Goal: Task Accomplishment & Management: Manage account settings

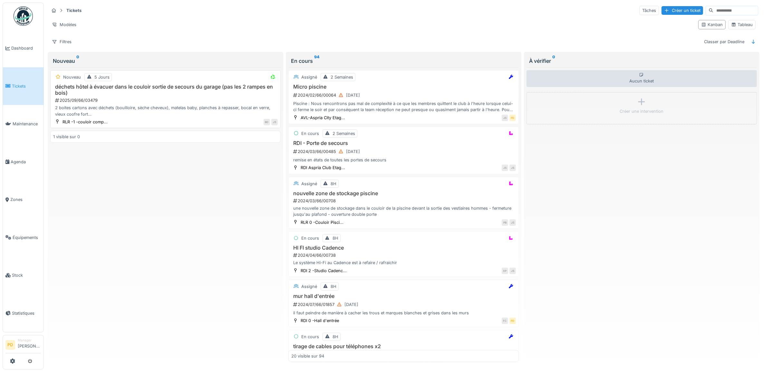
click at [118, 91] on h3 "déchets hôtel à évacuer dans le couloir sortie de secours du garage (pas les 2 …" at bounding box center [165, 90] width 225 height 12
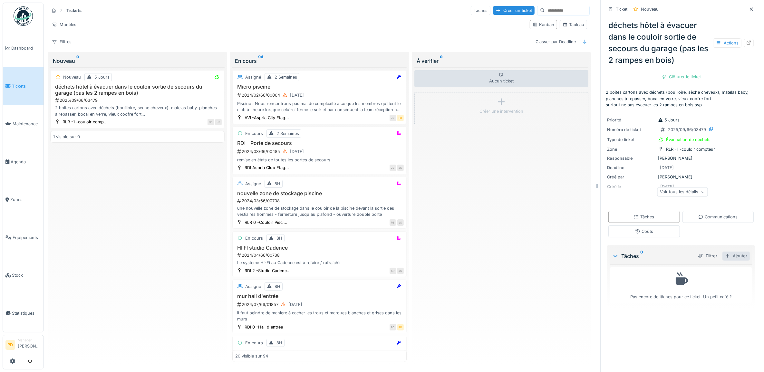
click at [732, 258] on div "Ajouter" at bounding box center [736, 256] width 27 height 9
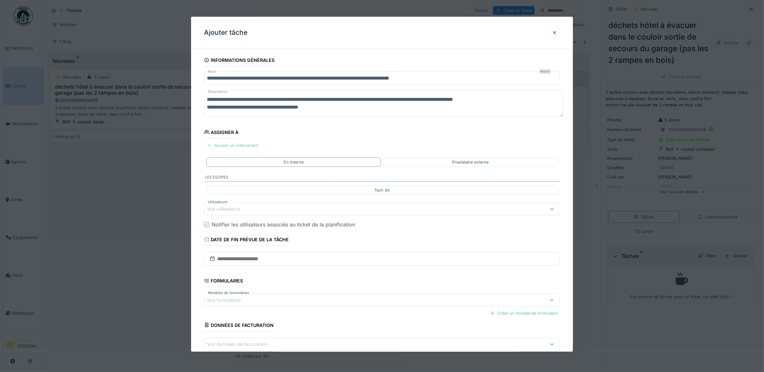
click at [250, 147] on div "Ajouter un intervenant" at bounding box center [232, 145] width 57 height 9
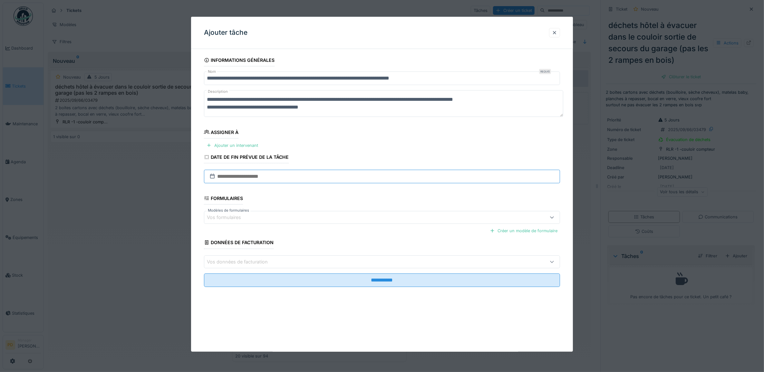
click at [260, 175] on input "text" at bounding box center [382, 177] width 356 height 14
click at [253, 143] on div "Ajouter un intervenant" at bounding box center [232, 145] width 57 height 9
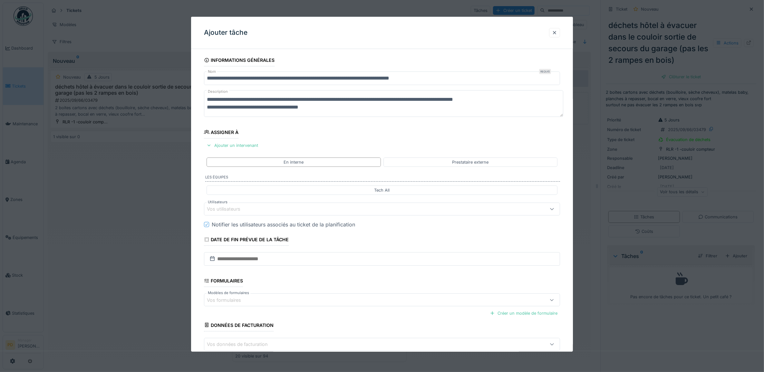
click at [257, 209] on div "Vos utilisateurs" at bounding box center [362, 209] width 310 height 7
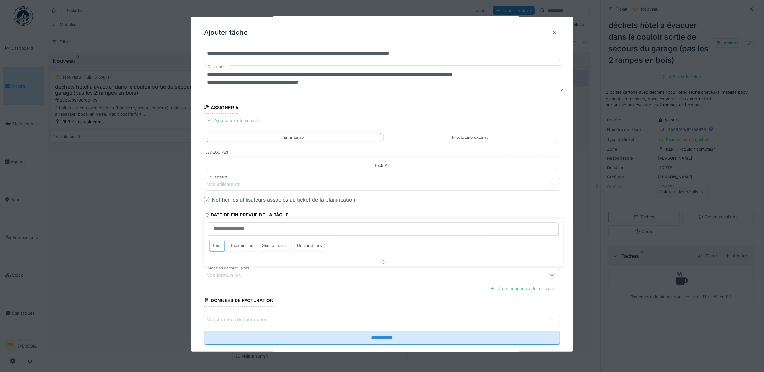
scroll to position [26, 0]
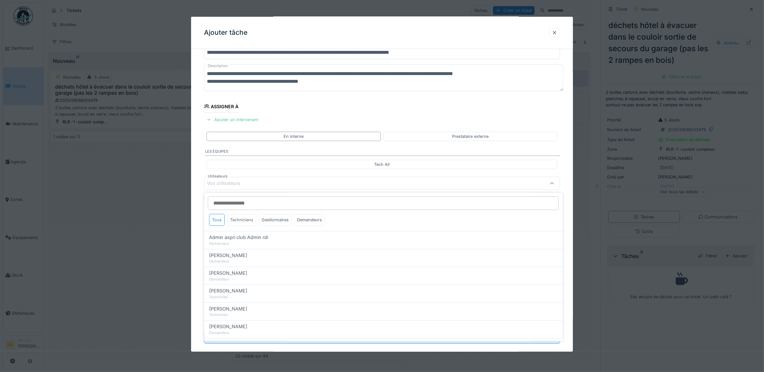
click at [244, 218] on div "Techniciens" at bounding box center [242, 220] width 29 height 12
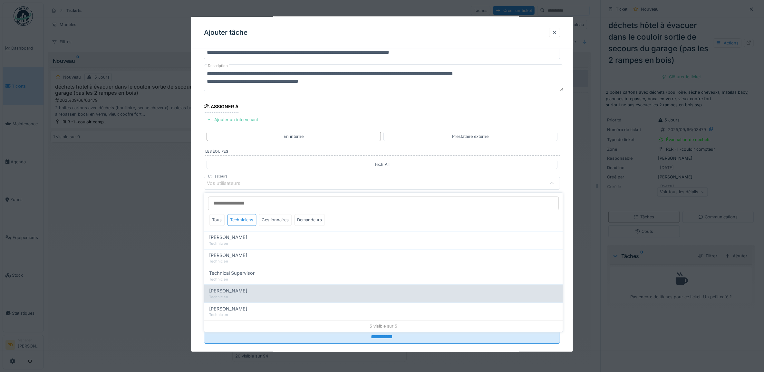
click at [255, 296] on div "Technicien" at bounding box center [384, 297] width 348 height 5
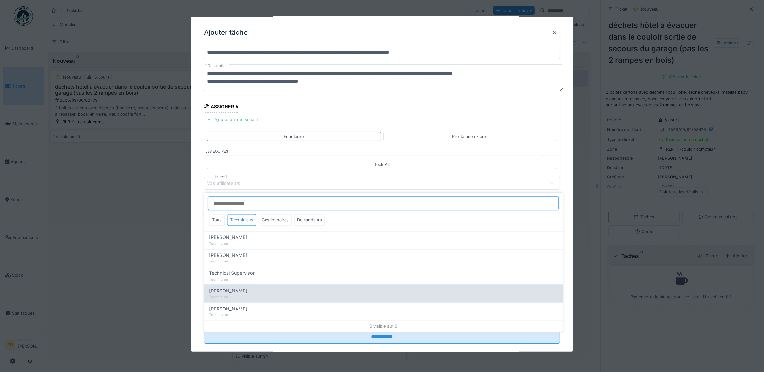
type input "****"
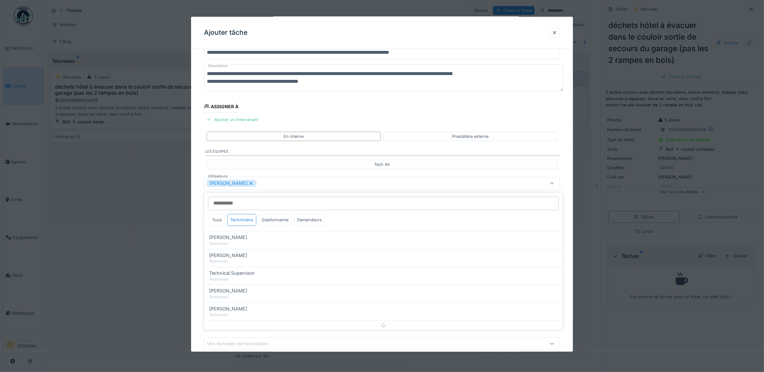
click at [193, 207] on div "**********" at bounding box center [382, 207] width 382 height 359
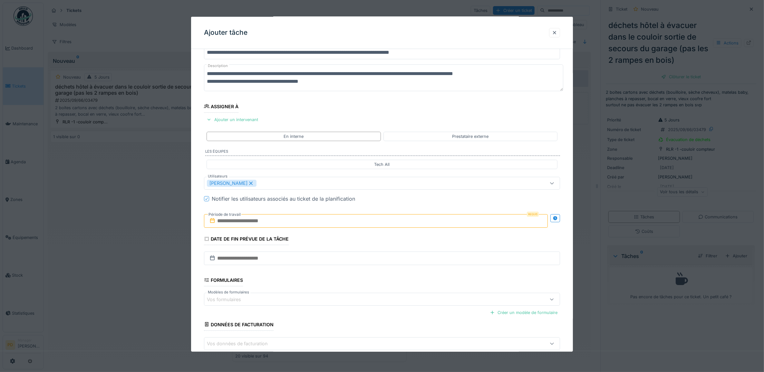
drag, startPoint x: 230, startPoint y: 219, endPoint x: 234, endPoint y: 220, distance: 4.0
click at [231, 220] on input "text" at bounding box center [376, 221] width 344 height 14
click at [365, 284] on div "17" at bounding box center [367, 284] width 9 height 9
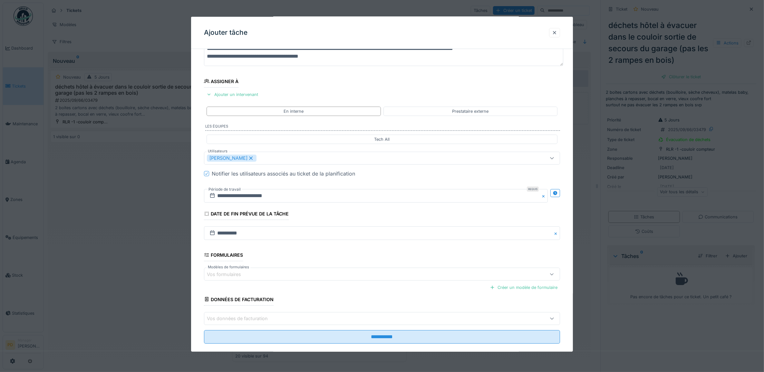
scroll to position [62, 0]
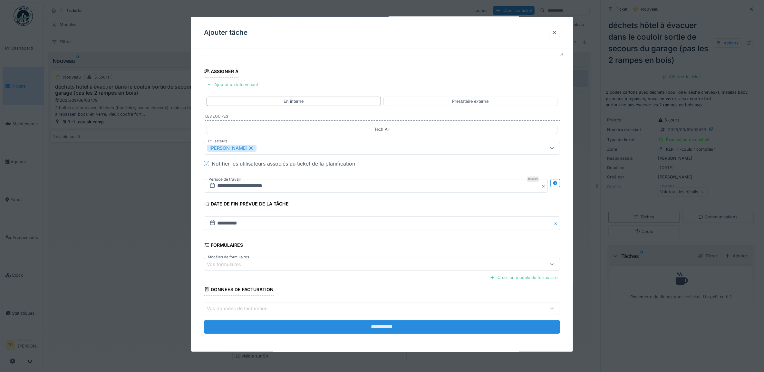
click at [387, 326] on input "**********" at bounding box center [382, 327] width 356 height 14
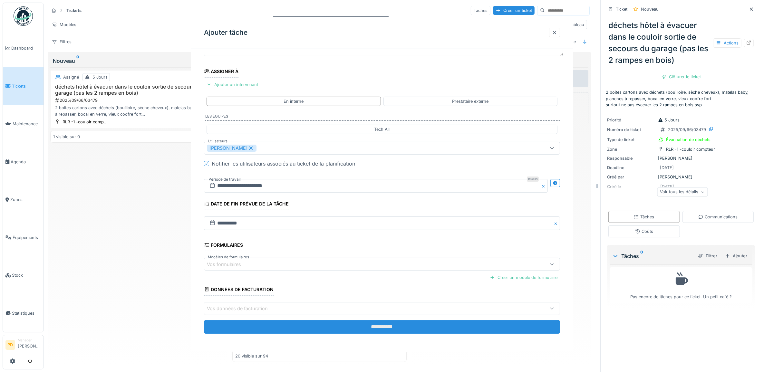
scroll to position [0, 0]
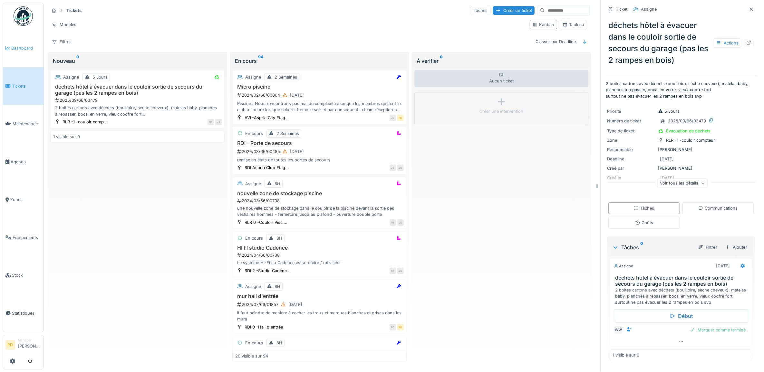
click at [27, 51] on link "Dashboard" at bounding box center [23, 48] width 41 height 38
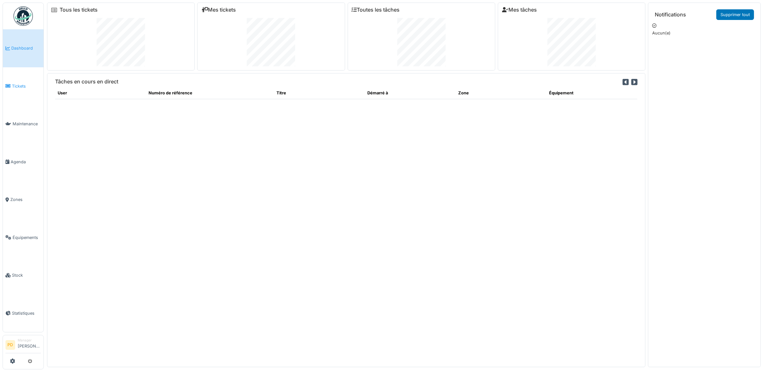
click at [15, 86] on span "Tickets" at bounding box center [26, 86] width 29 height 6
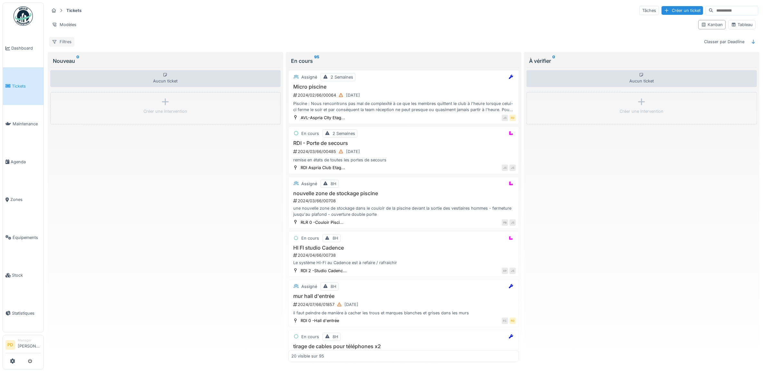
click at [65, 44] on div "Filtres" at bounding box center [61, 41] width 25 height 9
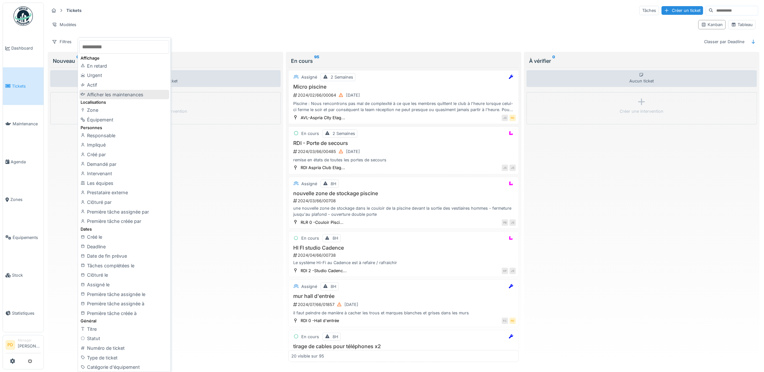
click at [110, 93] on div "Afficher les maintenances" at bounding box center [124, 95] width 90 height 10
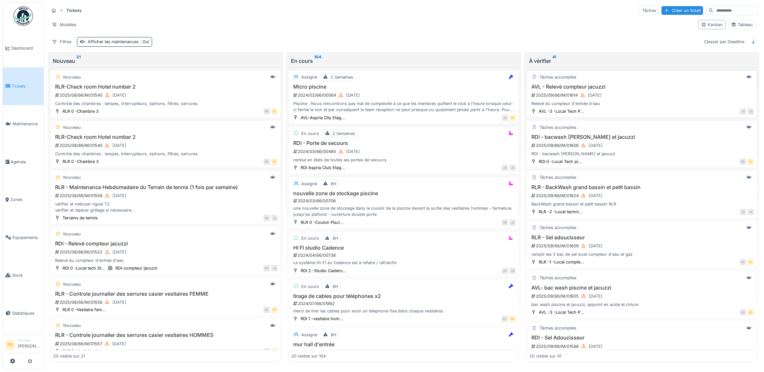
click at [629, 93] on div "2025/09/66/M/01614 05/09/2025" at bounding box center [642, 95] width 223 height 8
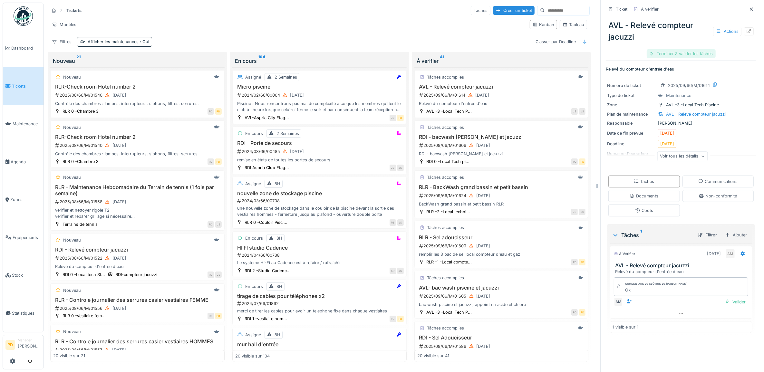
click at [682, 54] on div "Terminer & valider les tâches" at bounding box center [681, 53] width 69 height 9
click at [682, 54] on div "Clôturer le ticket" at bounding box center [681, 53] width 45 height 9
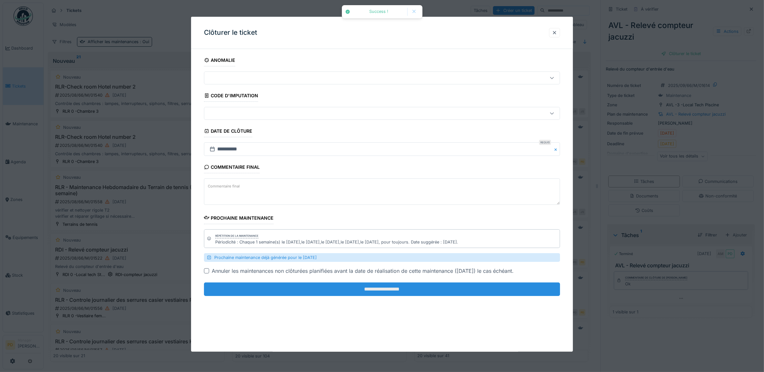
click at [490, 288] on input "**********" at bounding box center [382, 290] width 356 height 14
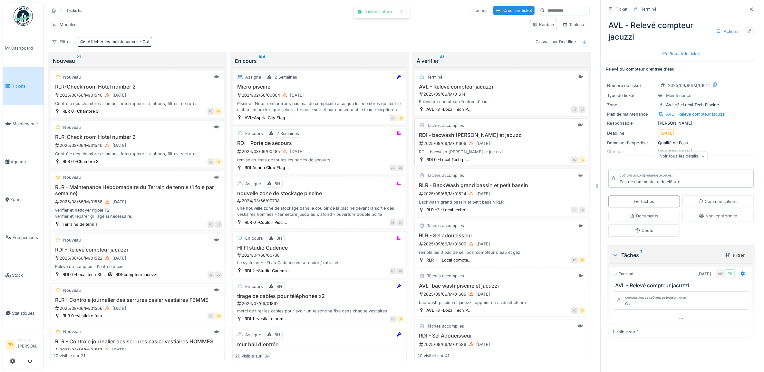
click at [518, 130] on div "Tâches accomplies" at bounding box center [501, 126] width 169 height 8
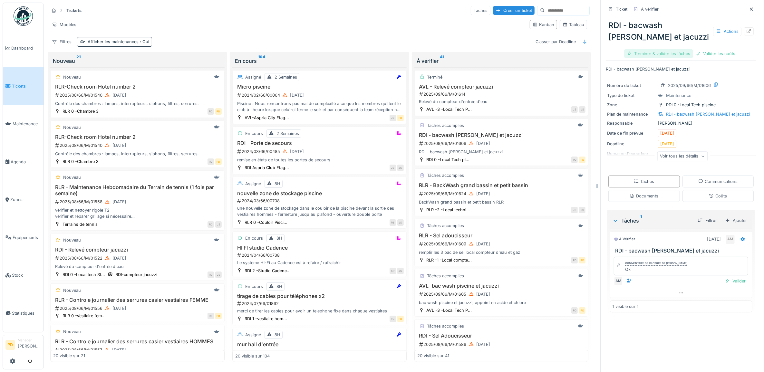
click at [658, 55] on div "Terminer & valider les tâches" at bounding box center [658, 53] width 69 height 9
click at [658, 55] on div "Valider les coûts" at bounding box center [658, 53] width 45 height 9
click at [682, 53] on div "Clôturer le ticket" at bounding box center [703, 53] width 45 height 9
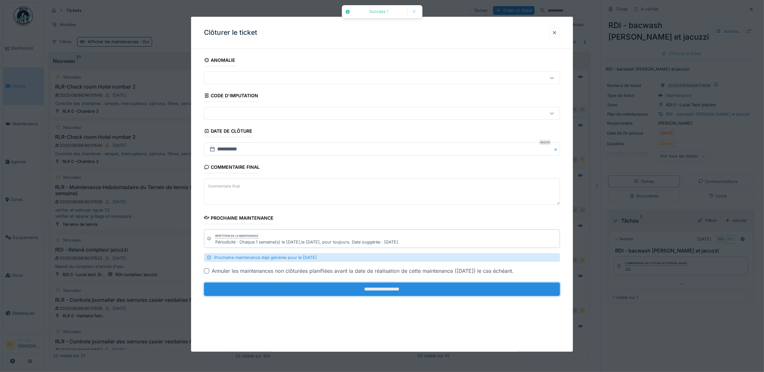
click at [446, 287] on input "**********" at bounding box center [382, 290] width 356 height 14
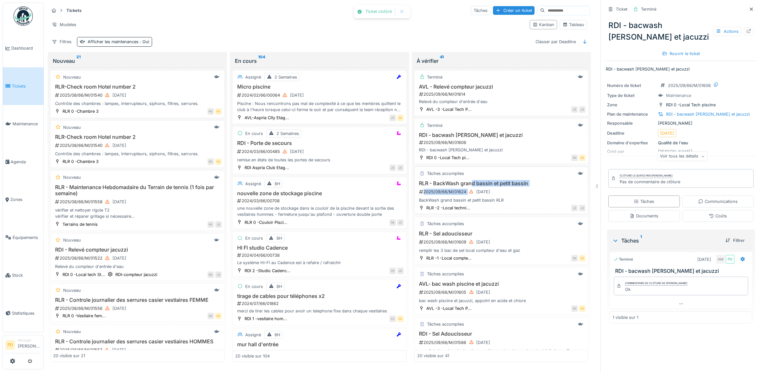
click at [470, 190] on div "RLR - BackWash grand bassin et petit bassin 2025/09/66/M/01624 08/09/2025 BackW…" at bounding box center [501, 192] width 169 height 23
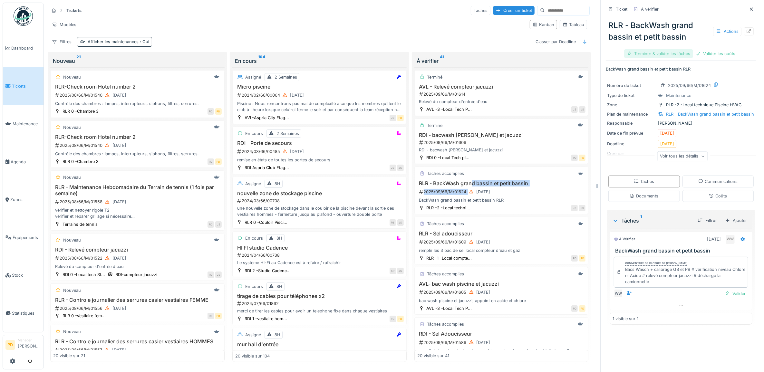
click at [663, 52] on div "Terminer & valider les tâches" at bounding box center [658, 53] width 69 height 9
click at [687, 51] on div "Clôturer le ticket" at bounding box center [703, 53] width 45 height 9
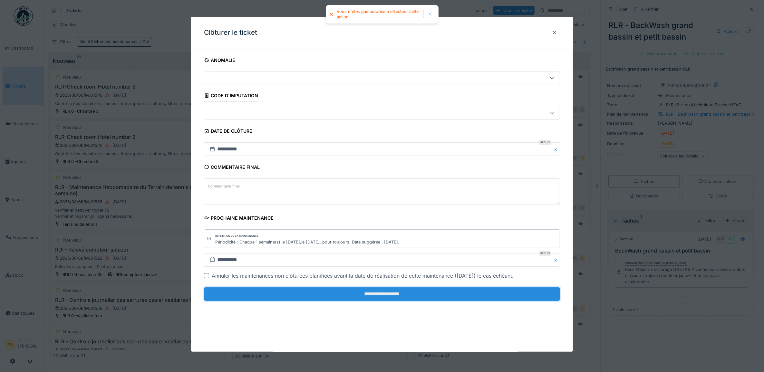
click at [474, 295] on input "**********" at bounding box center [382, 295] width 356 height 14
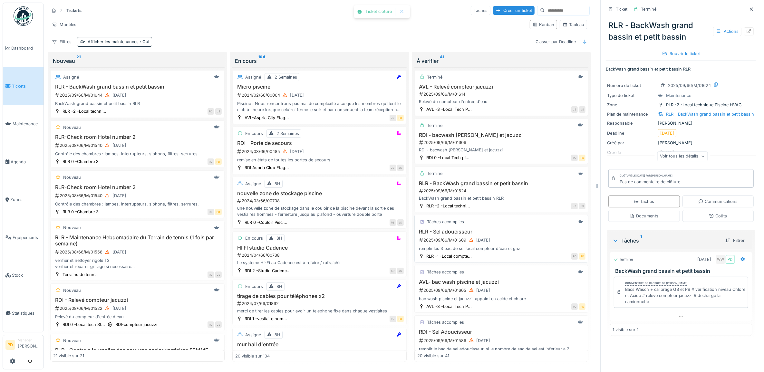
click at [516, 233] on h3 "RLR - Sel adoucisseur" at bounding box center [501, 232] width 169 height 6
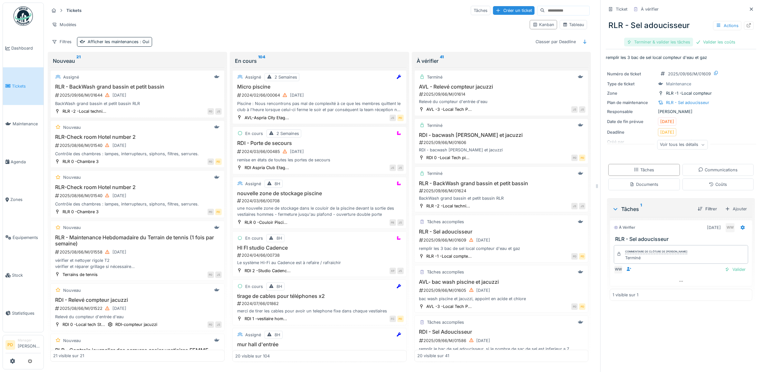
click at [660, 42] on div "Terminer & valider les tâches" at bounding box center [658, 42] width 69 height 9
click at [685, 41] on div "Clôturer le ticket" at bounding box center [703, 42] width 45 height 9
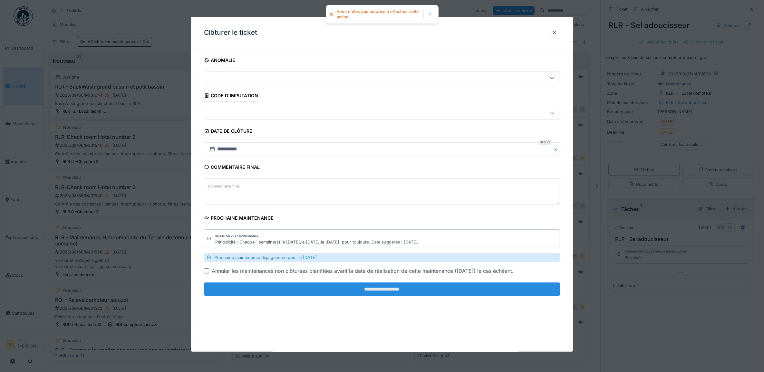
click at [461, 294] on input "**********" at bounding box center [382, 290] width 356 height 14
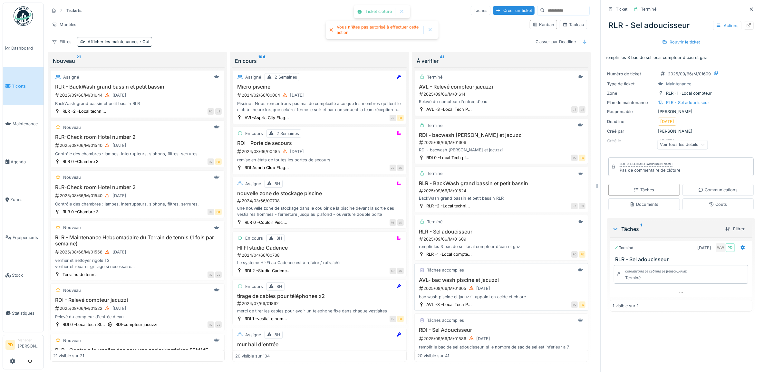
click at [491, 283] on h3 "AVL- bac wash piscine et jacuzzi" at bounding box center [501, 280] width 169 height 6
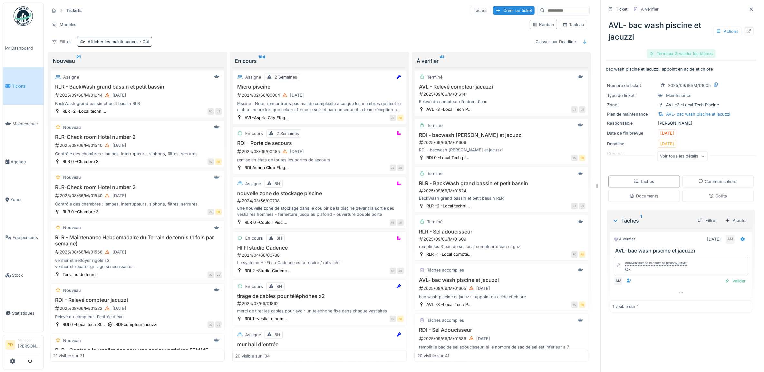
click at [671, 54] on div "Terminer & valider les tâches" at bounding box center [681, 53] width 69 height 9
click at [671, 54] on div "Clôturer le ticket" at bounding box center [681, 53] width 45 height 9
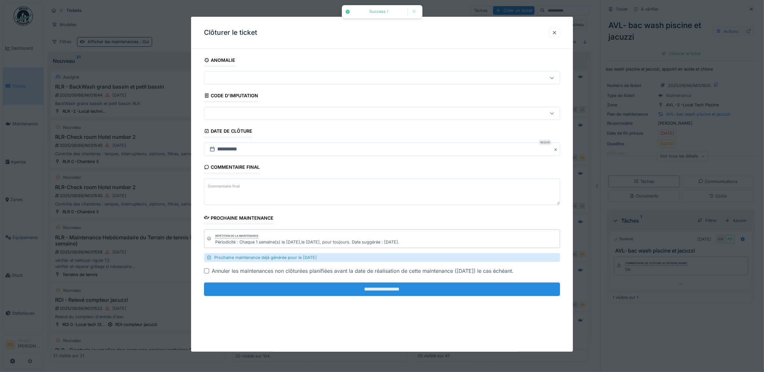
click at [410, 293] on input "**********" at bounding box center [382, 290] width 356 height 14
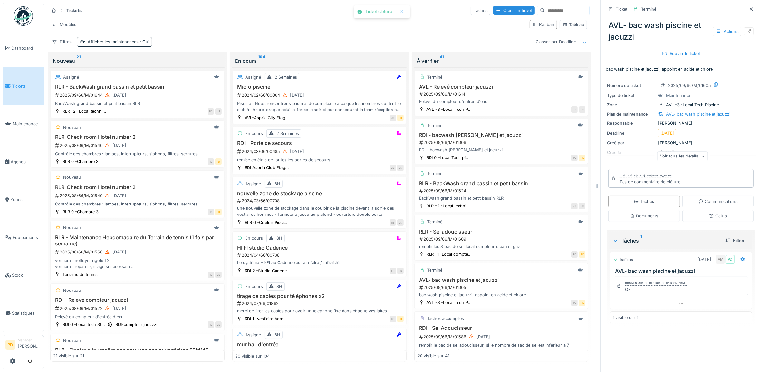
click at [19, 81] on link "Tickets" at bounding box center [23, 86] width 41 height 38
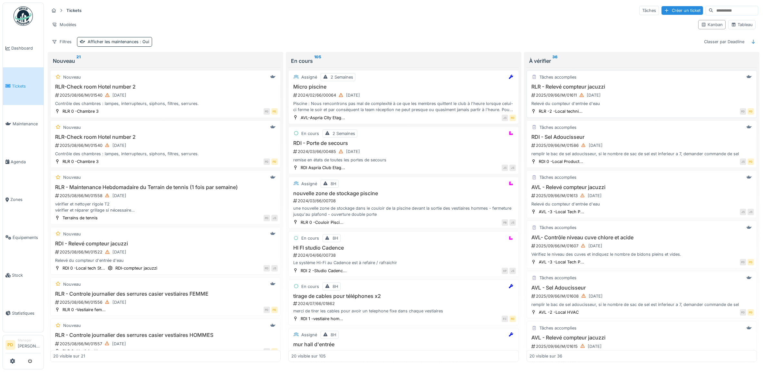
click at [625, 102] on div "Relevé du compteur d'entrée d'eau" at bounding box center [642, 104] width 225 height 6
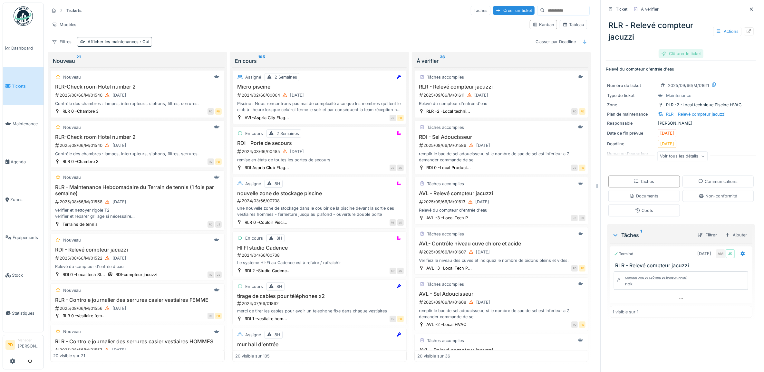
click at [678, 57] on div "Clôturer le ticket" at bounding box center [681, 53] width 45 height 9
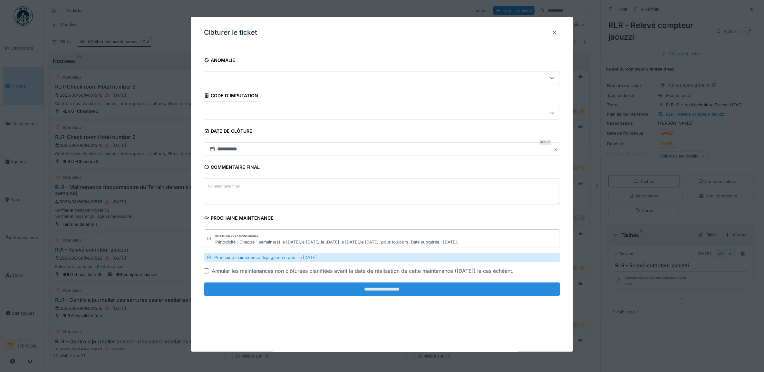
click at [528, 293] on input "**********" at bounding box center [382, 290] width 356 height 14
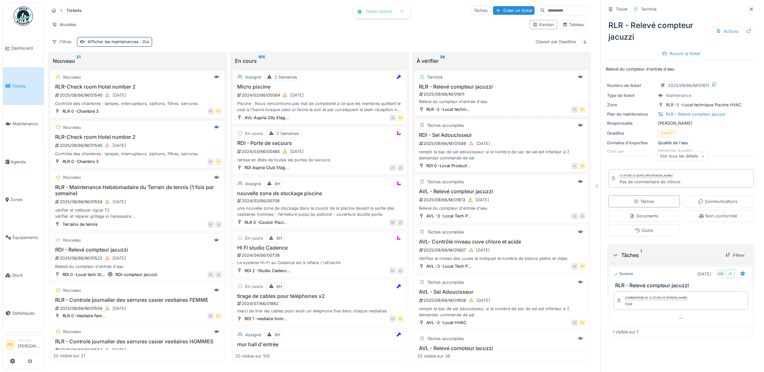
click at [534, 142] on div "2025/09/66/M/01586 08/09/2025" at bounding box center [502, 144] width 167 height 8
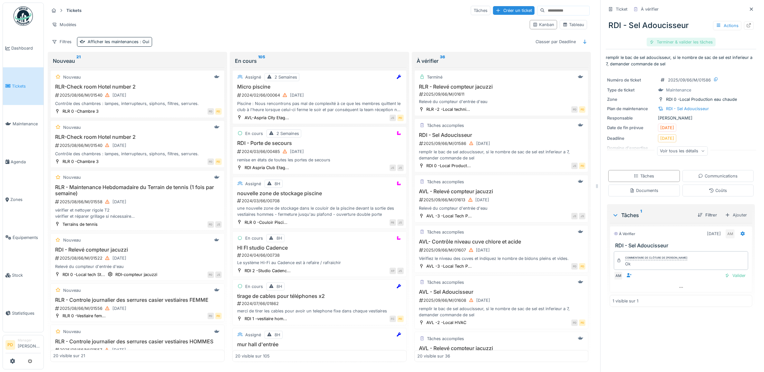
click at [668, 42] on div "Terminer & valider les tâches" at bounding box center [681, 42] width 69 height 9
click at [668, 42] on div "Clôturer le ticket" at bounding box center [681, 42] width 45 height 9
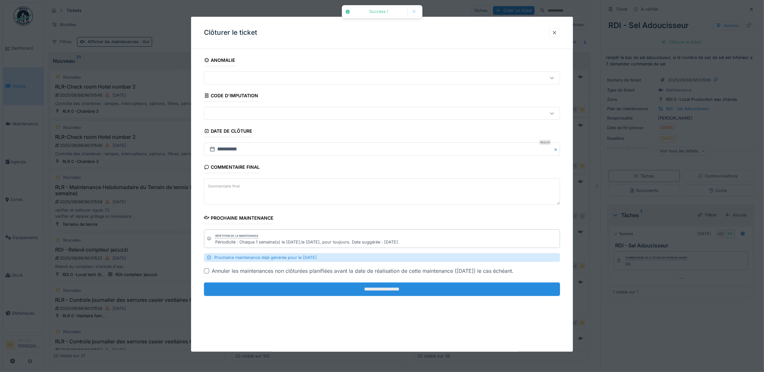
click at [403, 287] on input "**********" at bounding box center [382, 290] width 356 height 14
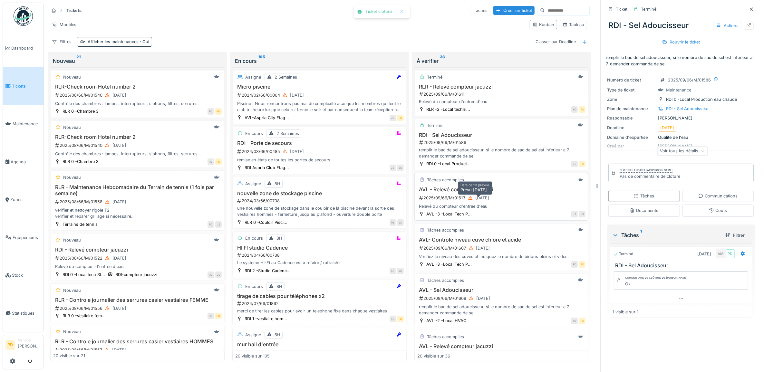
click at [466, 202] on div "[DATE]" at bounding box center [479, 198] width 26 height 8
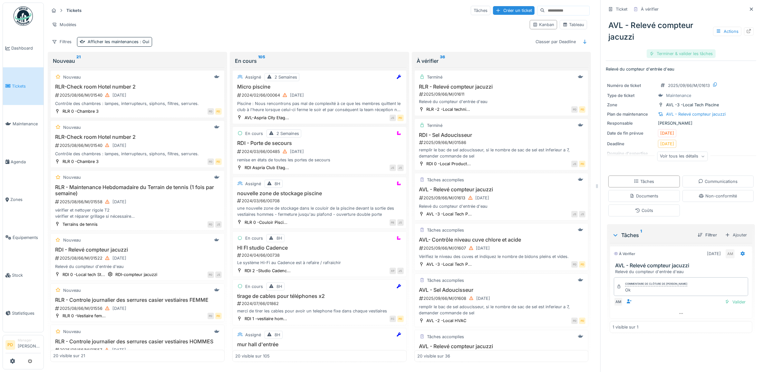
click at [664, 55] on div "Terminer & valider les tâches" at bounding box center [681, 53] width 69 height 9
click at [664, 55] on div "Clôturer le ticket" at bounding box center [681, 53] width 45 height 9
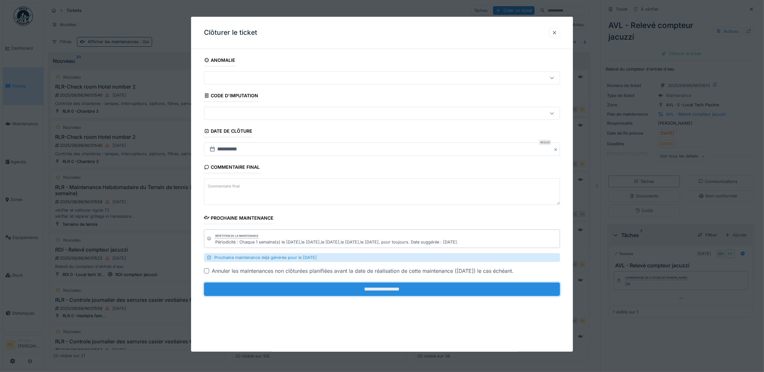
click at [478, 289] on input "**********" at bounding box center [382, 290] width 356 height 14
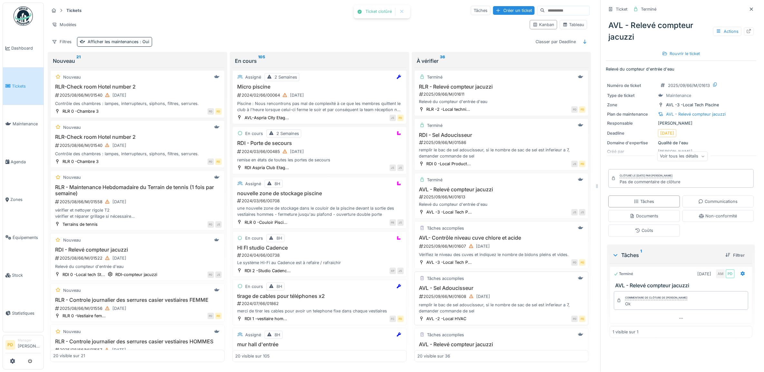
click at [489, 283] on div "Tâches accomplies" at bounding box center [501, 279] width 169 height 8
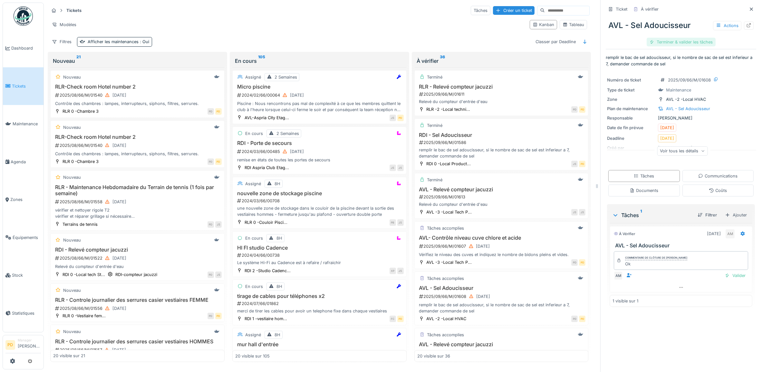
click at [662, 42] on div "Terminer & valider les tâches" at bounding box center [681, 42] width 69 height 9
click at [662, 42] on div "Clôturer le ticket" at bounding box center [681, 42] width 45 height 9
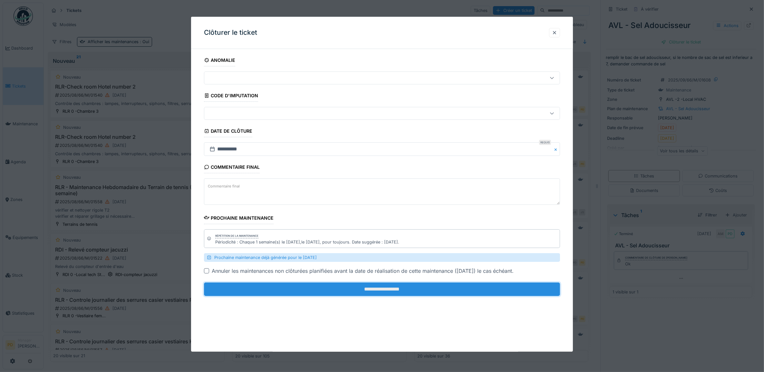
click at [505, 286] on input "**********" at bounding box center [382, 290] width 356 height 14
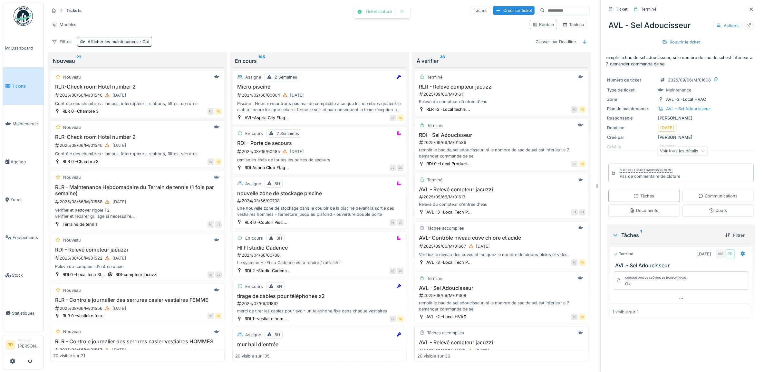
click at [518, 336] on div "Tâches accomplies" at bounding box center [501, 333] width 169 height 8
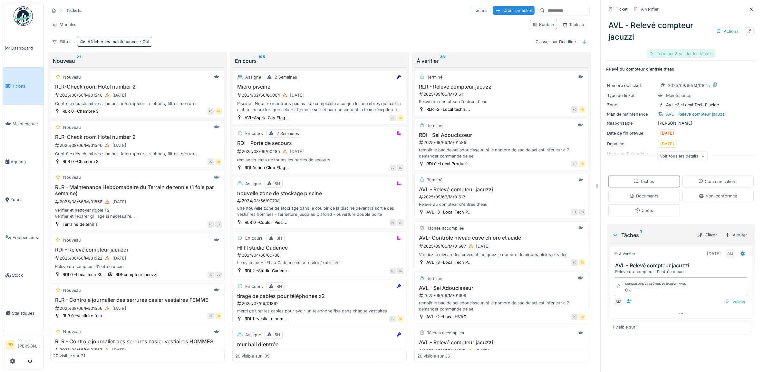
click at [664, 53] on div "Terminer & valider les tâches" at bounding box center [681, 53] width 69 height 9
click at [661, 51] on div "Clôturer le ticket" at bounding box center [681, 53] width 45 height 9
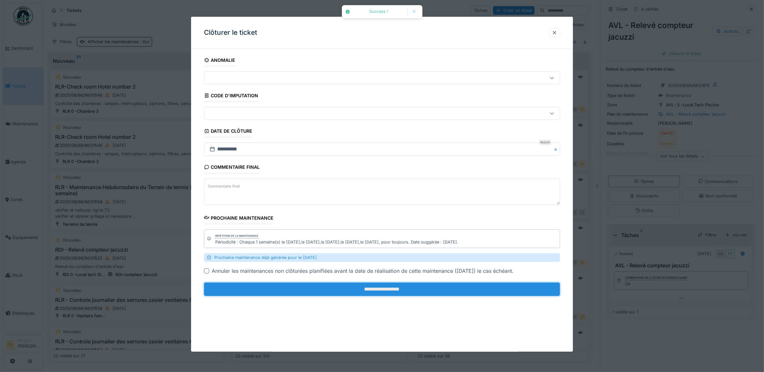
click at [434, 291] on input "**********" at bounding box center [382, 290] width 356 height 14
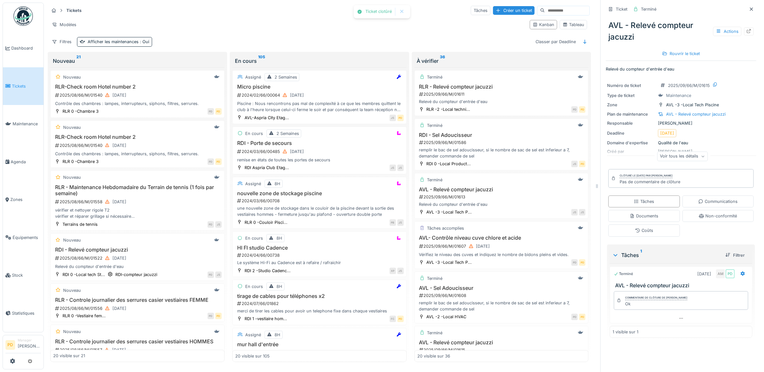
click at [20, 78] on link "Tickets" at bounding box center [23, 86] width 41 height 38
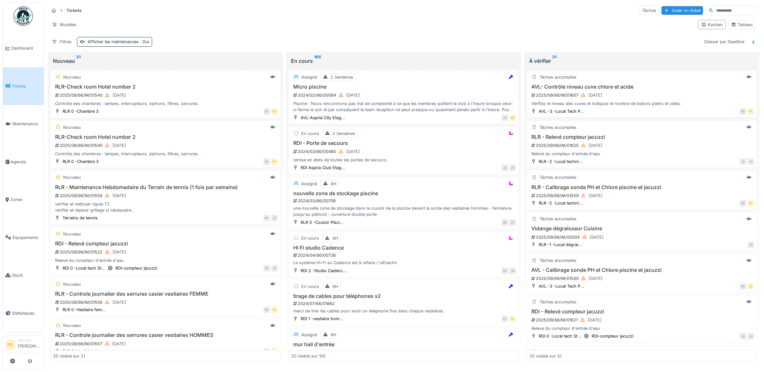
click at [648, 99] on div "2025/09/66/M/01607 [DATE]" at bounding box center [642, 95] width 223 height 8
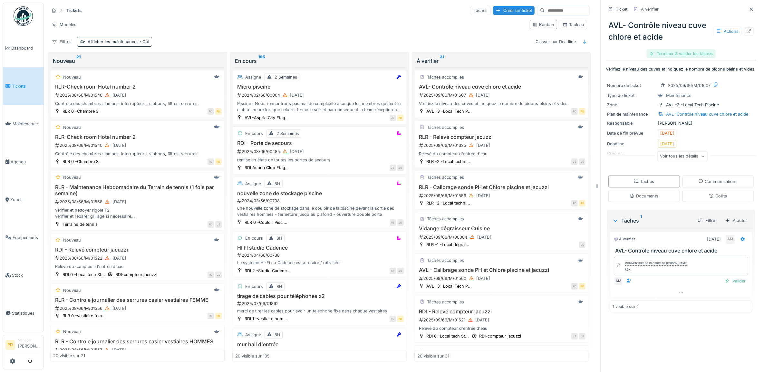
click at [679, 53] on div "Terminer & valider les tâches" at bounding box center [681, 53] width 69 height 9
click at [679, 53] on div "Clôturer le ticket" at bounding box center [681, 53] width 45 height 9
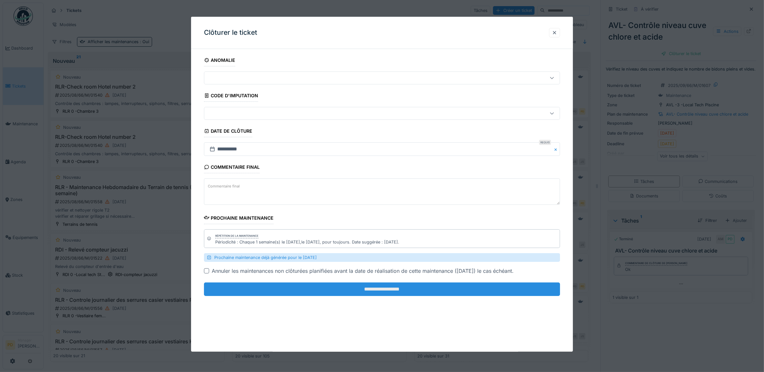
click at [511, 288] on input "**********" at bounding box center [382, 290] width 356 height 14
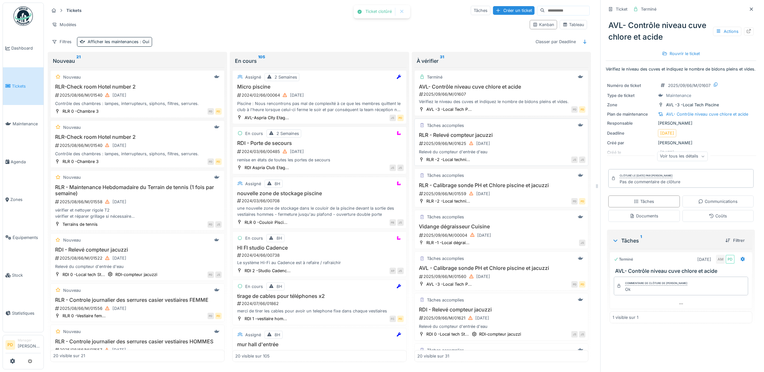
click at [535, 151] on div "Relevé du compteur d'entrée d'eau" at bounding box center [501, 152] width 169 height 6
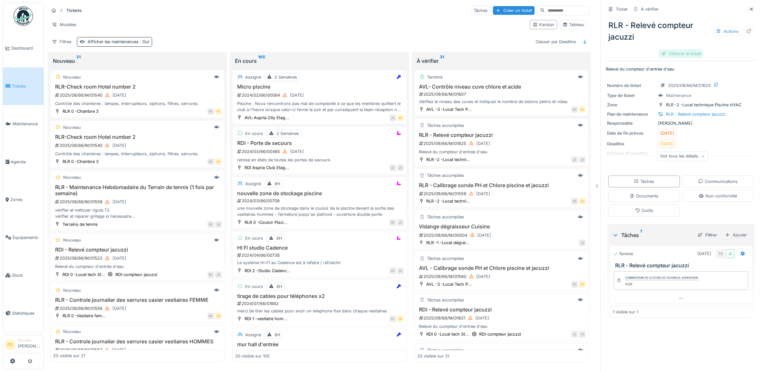
click at [662, 51] on div "Clôturer le ticket" at bounding box center [681, 53] width 45 height 9
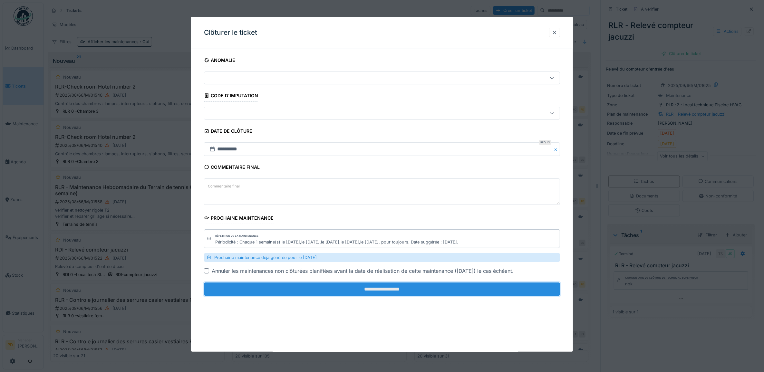
click at [517, 290] on input "**********" at bounding box center [382, 290] width 356 height 14
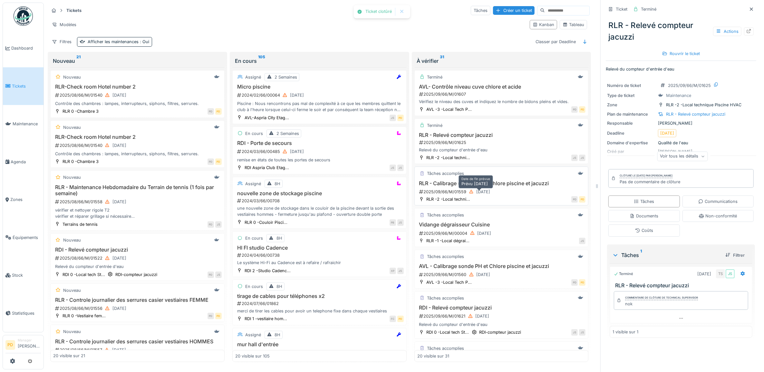
click at [487, 191] on div "[DATE]" at bounding box center [480, 192] width 26 height 8
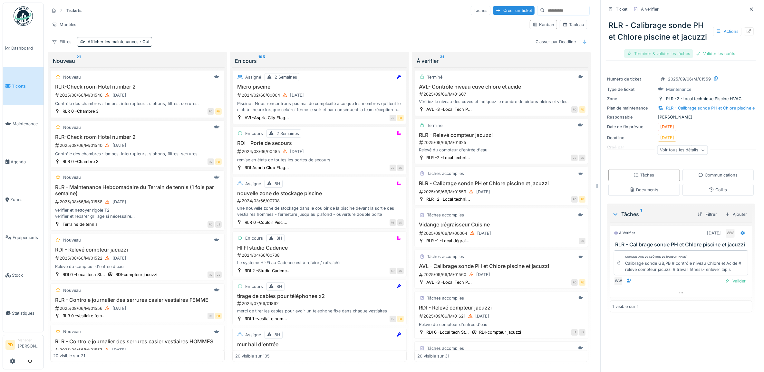
click at [658, 58] on div "Terminer & valider les tâches" at bounding box center [658, 53] width 69 height 9
click at [659, 58] on div "Valider les coûts" at bounding box center [658, 53] width 45 height 9
click at [682, 58] on div "Clôturer le ticket" at bounding box center [681, 53] width 45 height 9
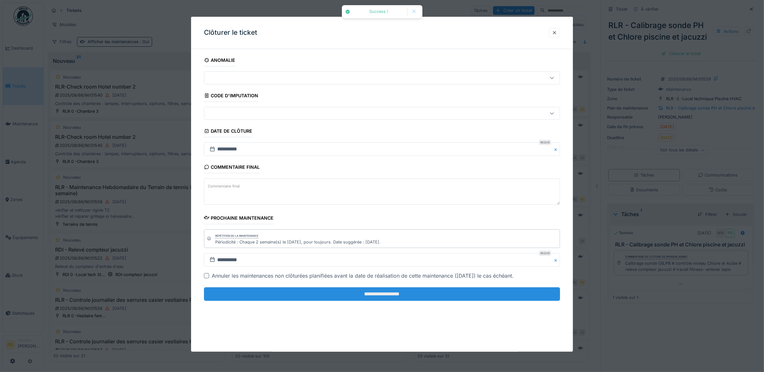
click at [484, 294] on input "**********" at bounding box center [382, 295] width 356 height 14
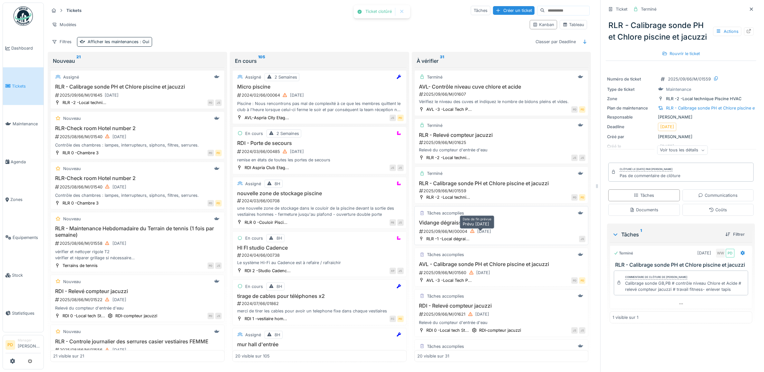
click at [478, 233] on div "[DATE]" at bounding box center [485, 232] width 14 height 6
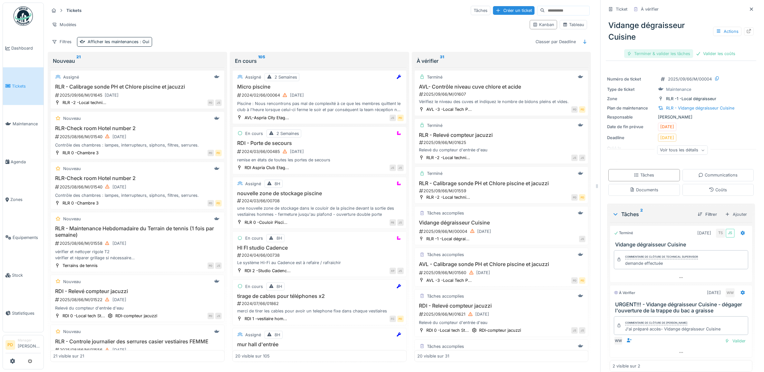
click at [659, 54] on div "Terminer & valider les tâches" at bounding box center [658, 53] width 69 height 9
click at [659, 54] on div "Valider les coûts" at bounding box center [658, 53] width 45 height 9
click at [686, 54] on div "Clôturer le ticket" at bounding box center [681, 53] width 45 height 9
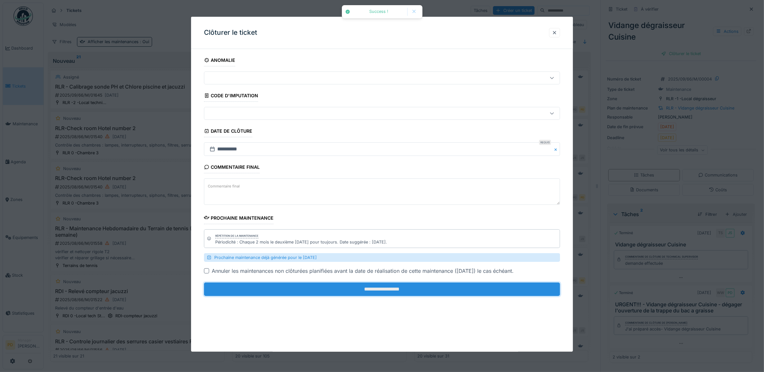
click at [516, 292] on input "**********" at bounding box center [382, 290] width 356 height 14
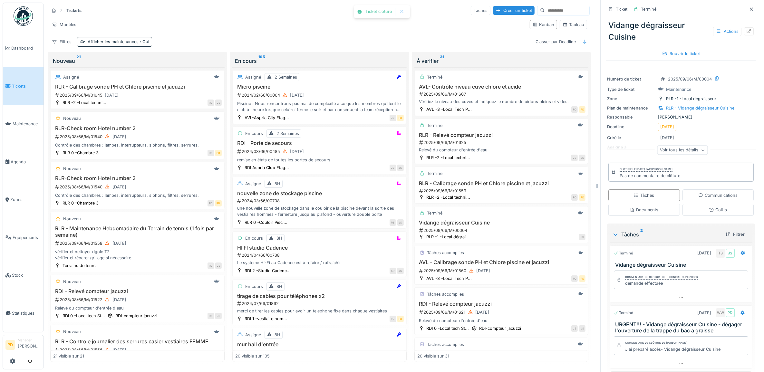
click at [13, 83] on span "Tickets" at bounding box center [26, 86] width 29 height 6
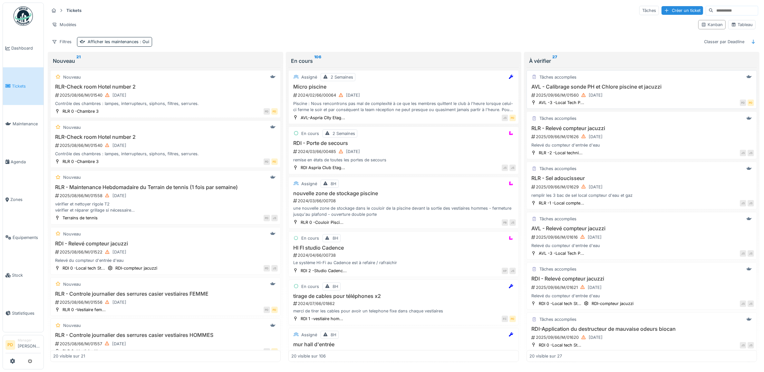
click at [616, 92] on div "AVL - Calibrage sonde PH et Chlore piscine et jacuzzi 2025/09/66/M/01560 09/09/…" at bounding box center [642, 91] width 225 height 15
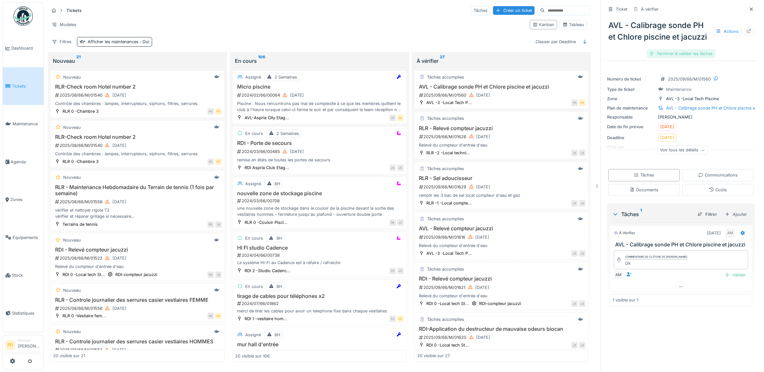
click at [679, 58] on div "Terminer & valider les tâches" at bounding box center [681, 53] width 69 height 9
click at [675, 58] on div "Clôturer le ticket" at bounding box center [681, 53] width 45 height 9
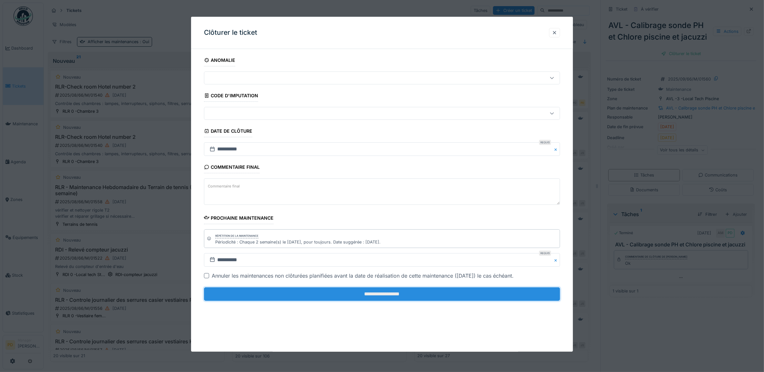
click at [467, 299] on input "**********" at bounding box center [382, 295] width 356 height 14
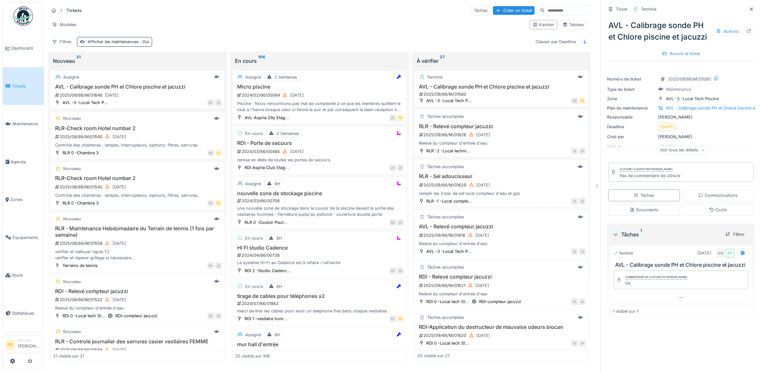
click at [25, 84] on span "Tickets" at bounding box center [26, 86] width 29 height 6
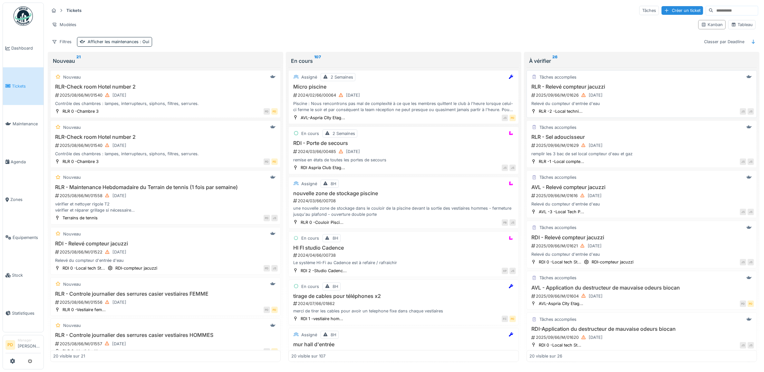
click at [639, 99] on div "2025/09/66/M/01626 [DATE]" at bounding box center [642, 95] width 223 height 8
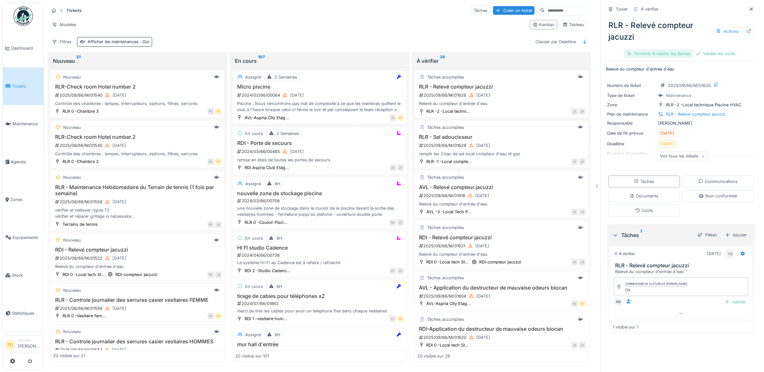
click at [678, 54] on div "Terminer & valider les tâches" at bounding box center [658, 53] width 69 height 9
click at [682, 53] on div "Clôturer le ticket" at bounding box center [703, 53] width 45 height 9
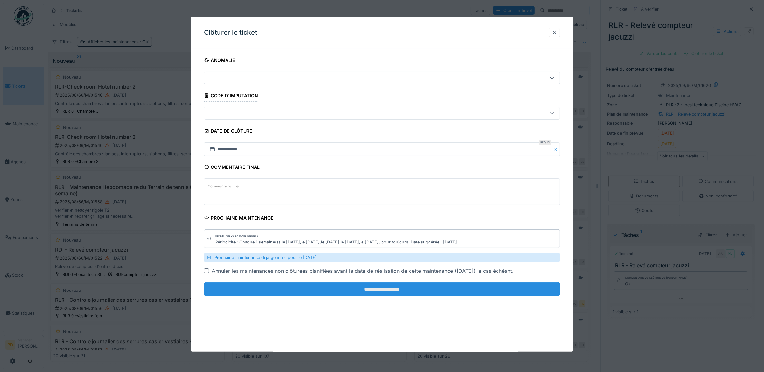
click at [458, 289] on input "**********" at bounding box center [382, 290] width 356 height 14
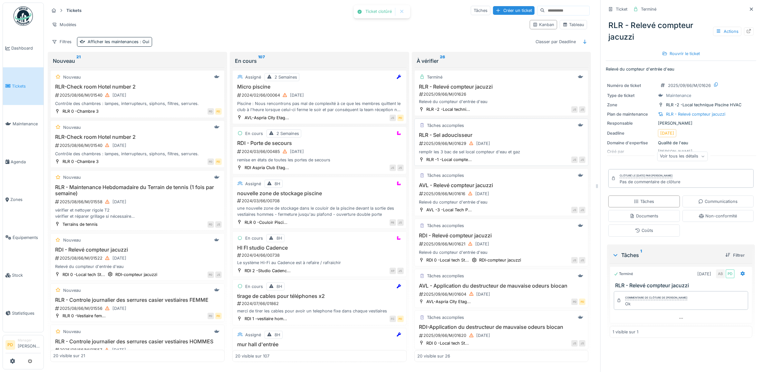
drag, startPoint x: 524, startPoint y: 136, endPoint x: 529, endPoint y: 136, distance: 5.2
click at [524, 136] on h3 "RLR - Sel adoucisseur" at bounding box center [501, 135] width 169 height 6
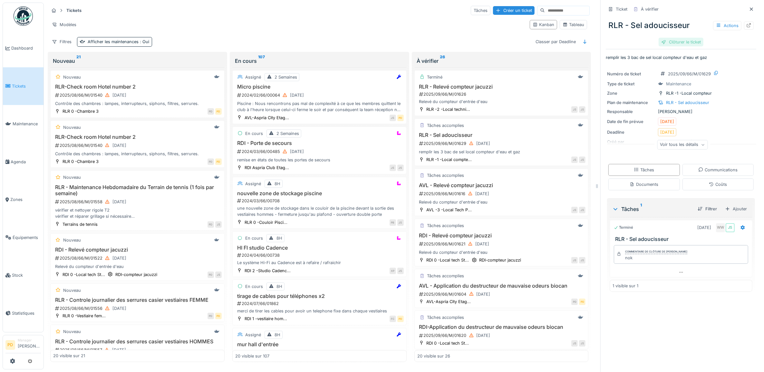
click at [689, 44] on div "Clôturer le ticket" at bounding box center [681, 42] width 45 height 9
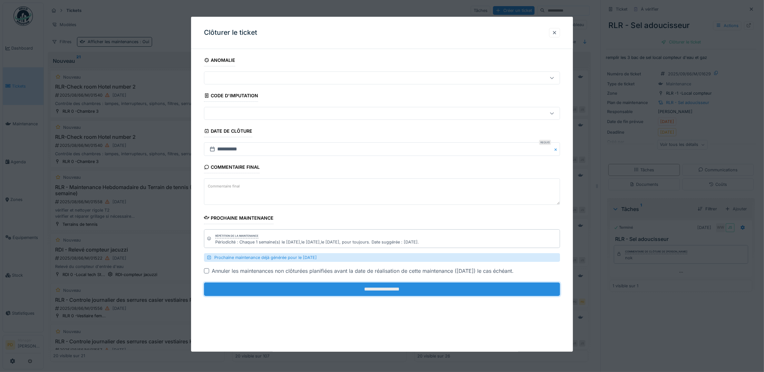
click at [457, 293] on input "**********" at bounding box center [382, 290] width 356 height 14
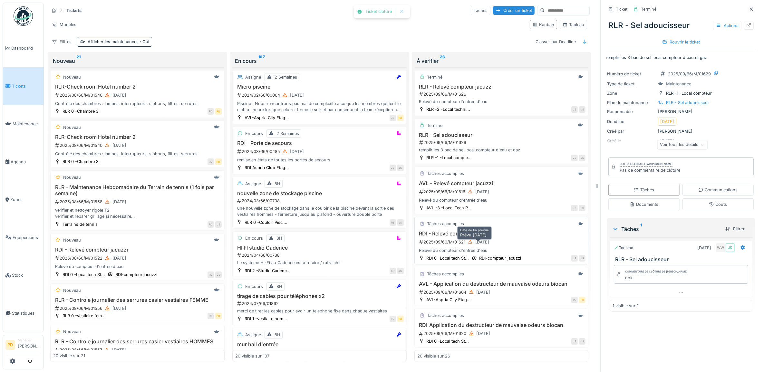
click at [492, 244] on div "[DATE]" at bounding box center [479, 242] width 26 height 8
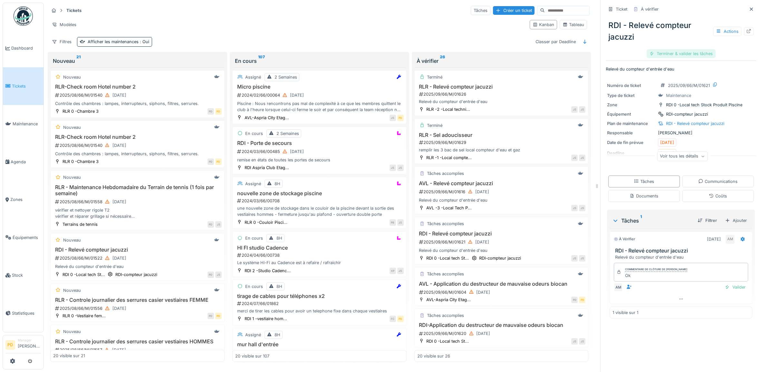
click at [679, 53] on div "Terminer & valider les tâches" at bounding box center [681, 53] width 69 height 9
click at [679, 53] on div "Clôturer le ticket" at bounding box center [681, 53] width 45 height 9
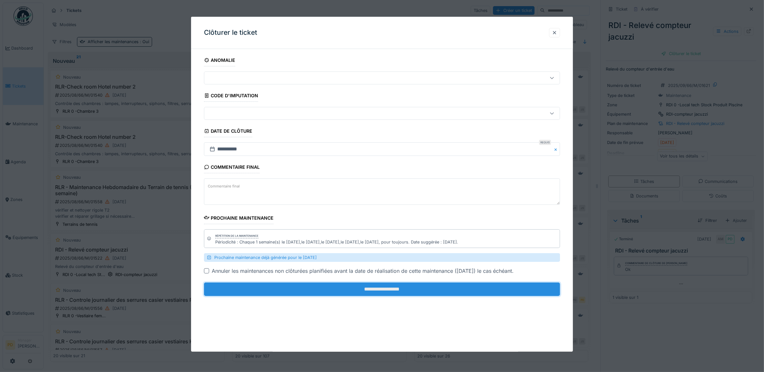
click at [417, 294] on input "**********" at bounding box center [382, 290] width 356 height 14
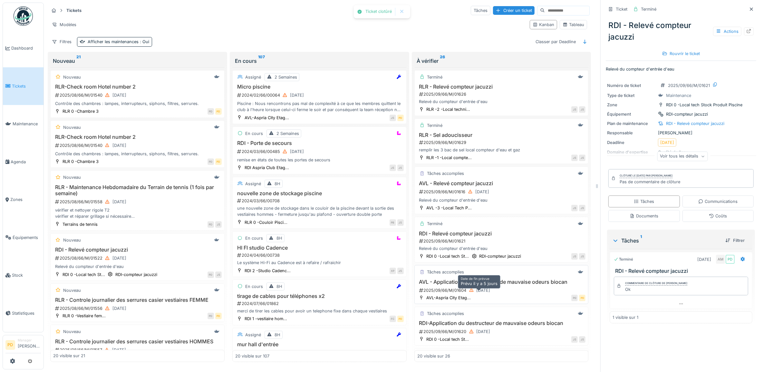
click at [479, 292] on div "[DATE]" at bounding box center [484, 291] width 14 height 6
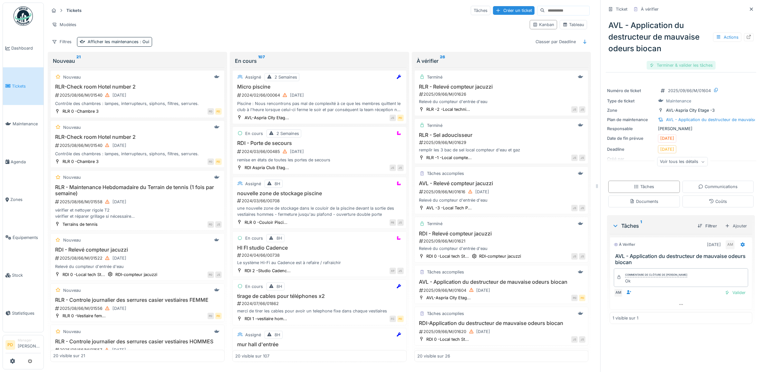
click at [661, 62] on div "Terminer & valider les tâches" at bounding box center [681, 65] width 69 height 9
click at [661, 63] on div "Clôturer le ticket" at bounding box center [681, 65] width 45 height 9
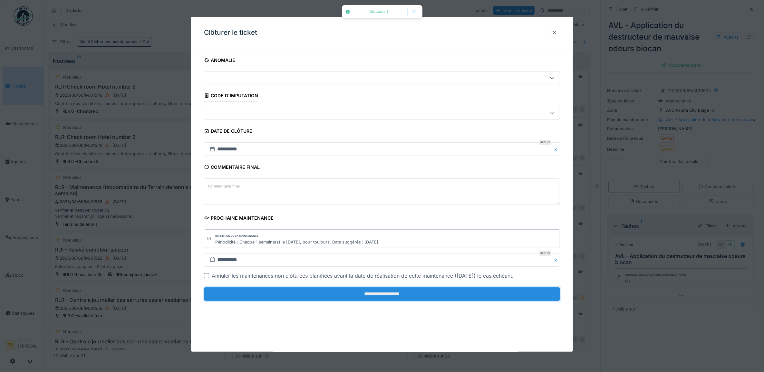
click at [427, 296] on input "**********" at bounding box center [382, 295] width 356 height 14
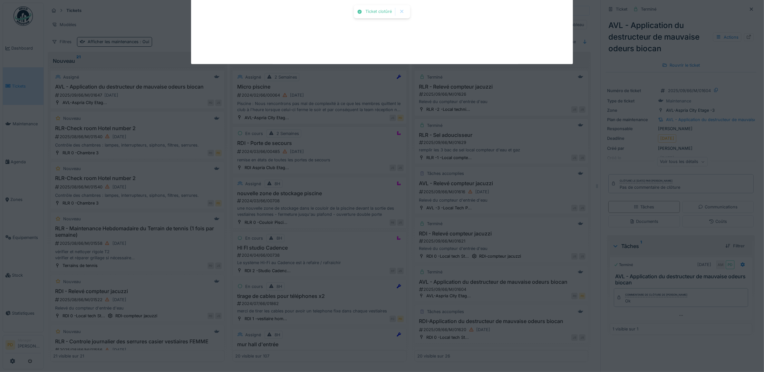
click at [584, 298] on div "Ticket clotûré Annuler Tickets Tâches Créer un ticket Modèles Kanban Tableau Fi…" at bounding box center [404, 186] width 720 height 372
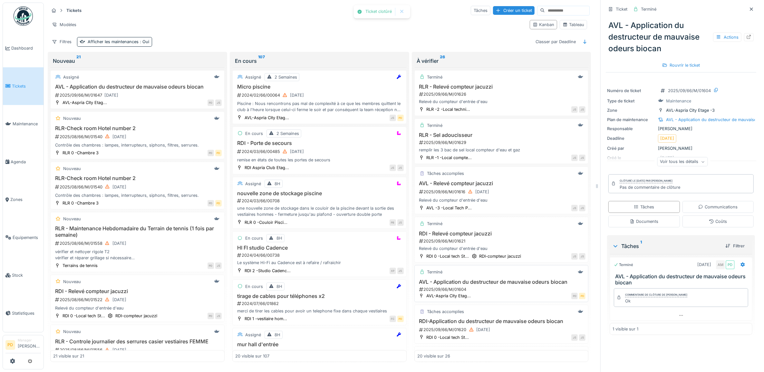
click at [483, 290] on div "2025/09/66/M/01604" at bounding box center [502, 290] width 167 height 6
click at [454, 285] on h3 "AVL - Application du destructeur de mauvaise odeurs biocan" at bounding box center [501, 282] width 169 height 6
click at [483, 324] on h3 "RDI-Application du destructeur de mauvaise odeurs biocan" at bounding box center [501, 321] width 169 height 6
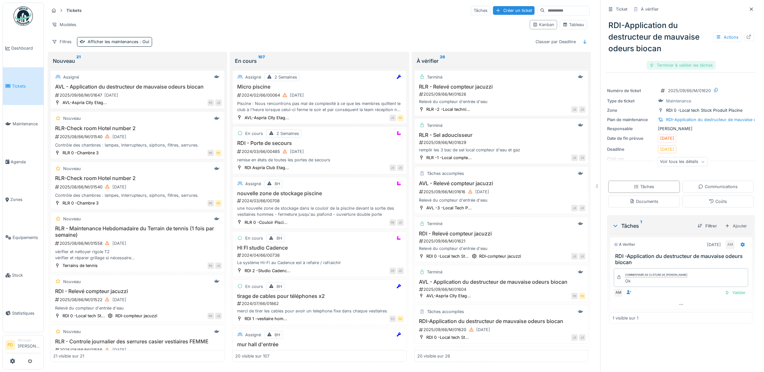
click at [655, 62] on div "Terminer & valider les tâches" at bounding box center [681, 65] width 69 height 9
click at [665, 64] on div "Clôturer le ticket" at bounding box center [681, 65] width 45 height 9
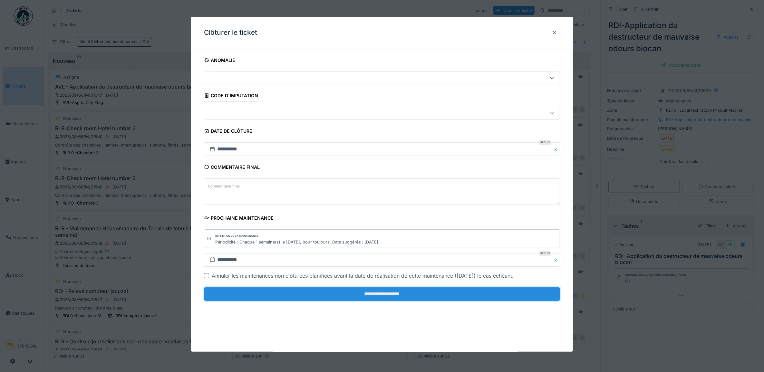
click at [418, 300] on input "**********" at bounding box center [382, 295] width 356 height 14
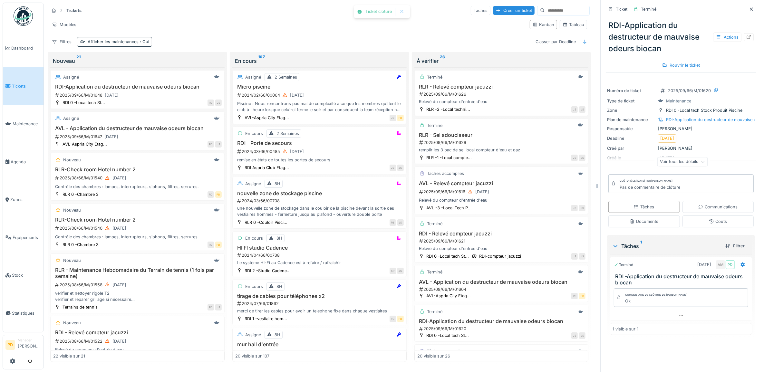
click at [18, 83] on span "Tickets" at bounding box center [26, 86] width 29 height 6
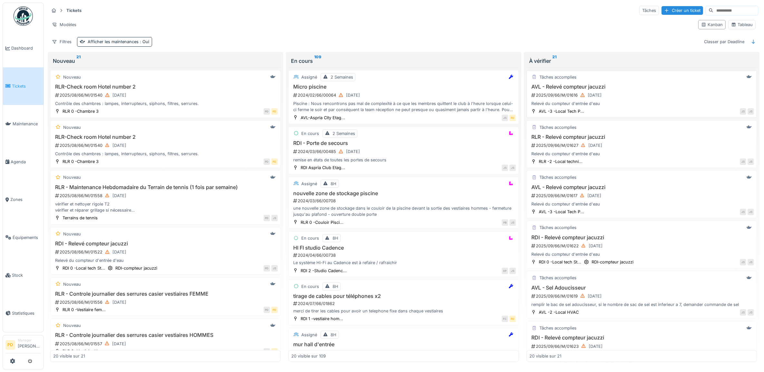
click at [651, 99] on div "2025/09/66/M/01616 [DATE]" at bounding box center [642, 95] width 223 height 8
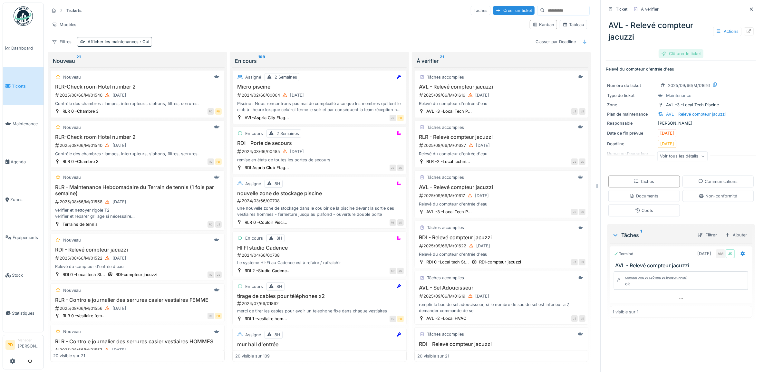
click at [687, 55] on div "Clôturer le ticket" at bounding box center [681, 53] width 45 height 9
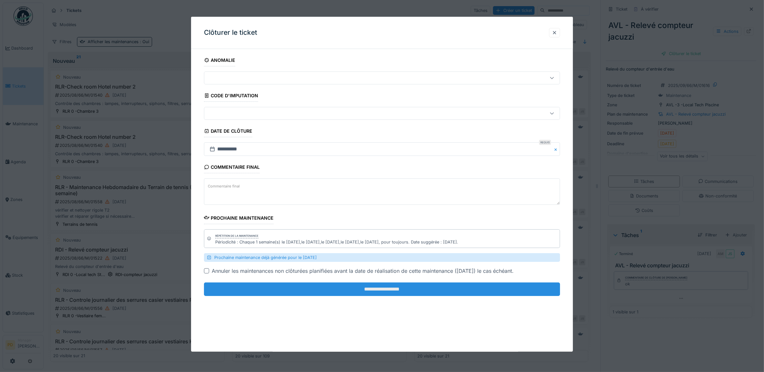
click at [468, 296] on input "**********" at bounding box center [382, 290] width 356 height 14
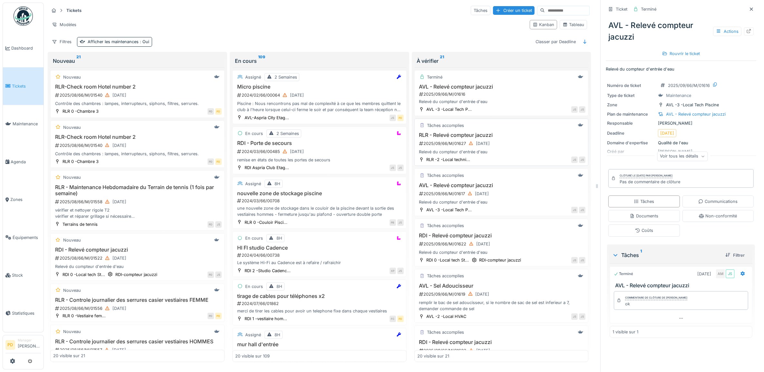
click at [508, 138] on h3 "RLR - Relevé compteur jacuzzi" at bounding box center [501, 135] width 169 height 6
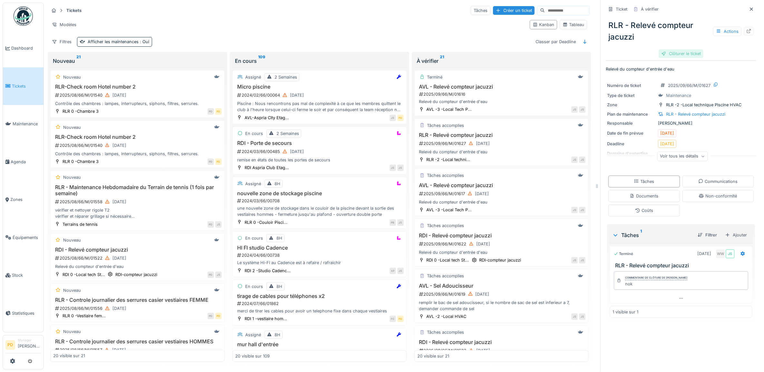
drag, startPoint x: 674, startPoint y: 57, endPoint x: 679, endPoint y: 54, distance: 5.5
click at [678, 54] on div "Clôturer le ticket" at bounding box center [681, 53] width 45 height 9
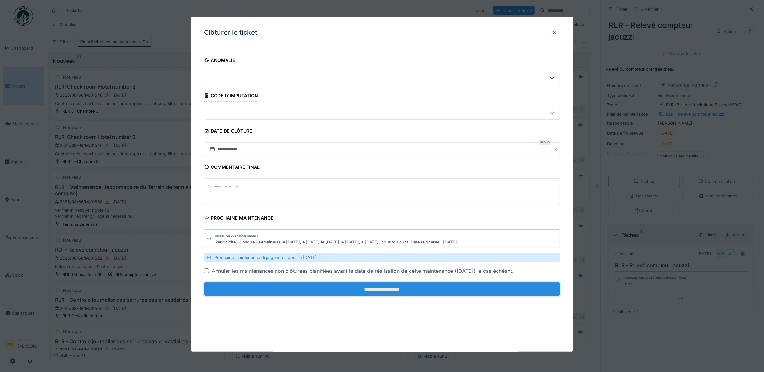
click at [435, 292] on input "**********" at bounding box center [382, 290] width 356 height 14
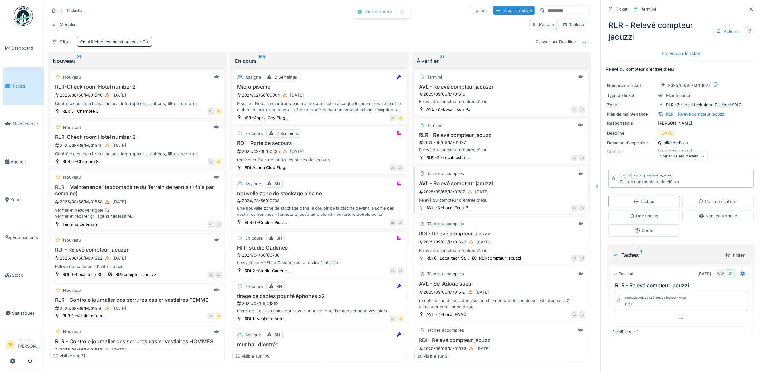
click at [501, 196] on div "2025/09/66/M/01617 11/09/2025" at bounding box center [502, 192] width 167 height 8
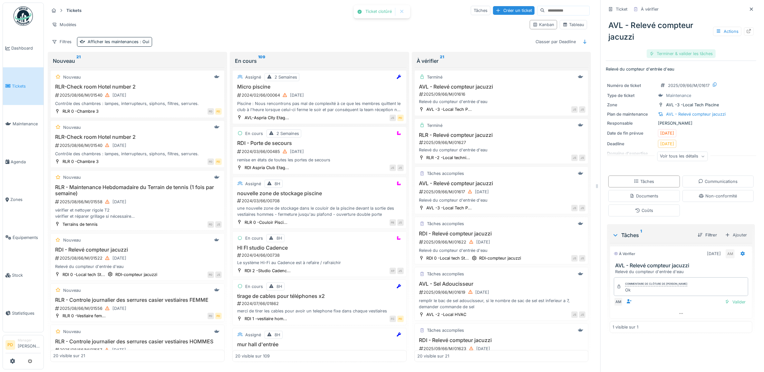
click at [671, 54] on div "Terminer & valider les tâches" at bounding box center [681, 53] width 69 height 9
click at [663, 53] on div "Terminer & valider les tâches" at bounding box center [681, 53] width 69 height 9
click at [663, 53] on div "Clôturer le ticket" at bounding box center [681, 53] width 45 height 9
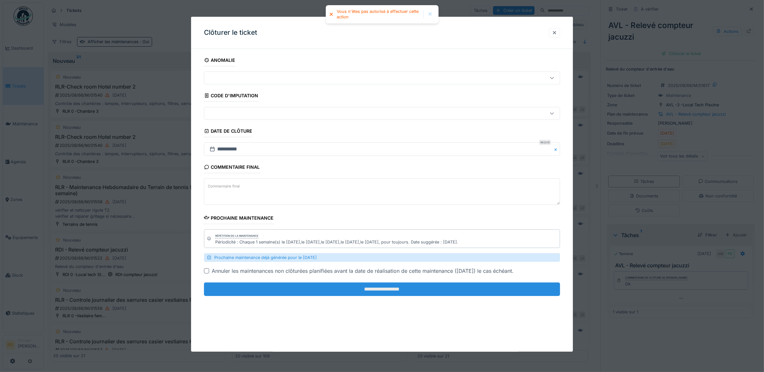
click at [460, 294] on input "**********" at bounding box center [382, 290] width 356 height 14
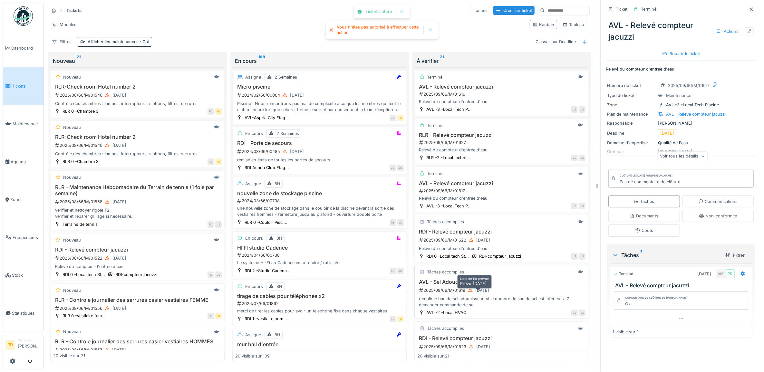
click at [477, 295] on div "[DATE]" at bounding box center [479, 291] width 26 height 8
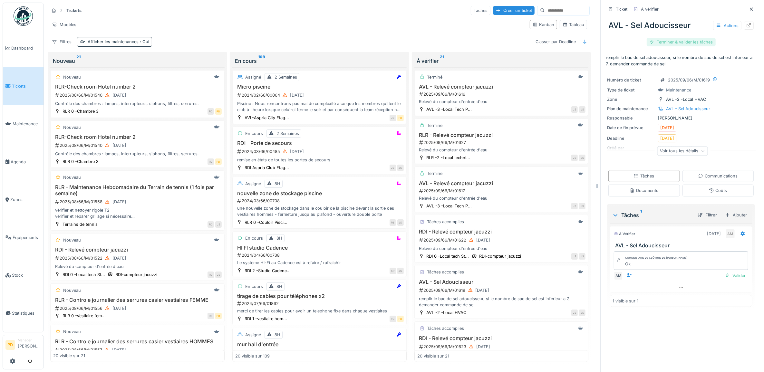
click at [682, 42] on div "Terminer & valider les tâches" at bounding box center [681, 42] width 69 height 9
click at [682, 42] on div "Clôturer le ticket" at bounding box center [681, 42] width 45 height 9
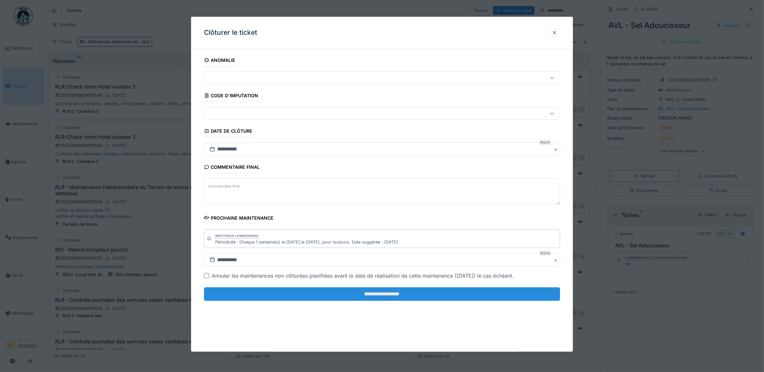
click at [400, 298] on input "**********" at bounding box center [382, 295] width 356 height 14
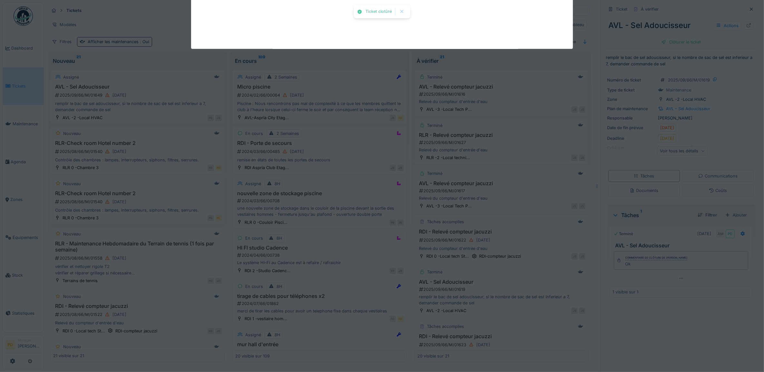
click at [386, 294] on div "Ticket clotûré Annuler Tickets Tâches Créer un ticket Modèles Kanban Tableau Fi…" at bounding box center [404, 186] width 720 height 372
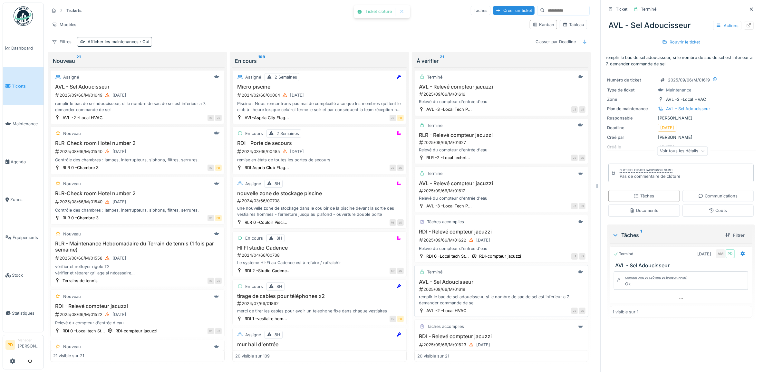
click at [495, 285] on h3 "AVL - Sel Adoucisseur" at bounding box center [501, 282] width 169 height 6
click at [19, 83] on span "Tickets" at bounding box center [26, 86] width 29 height 6
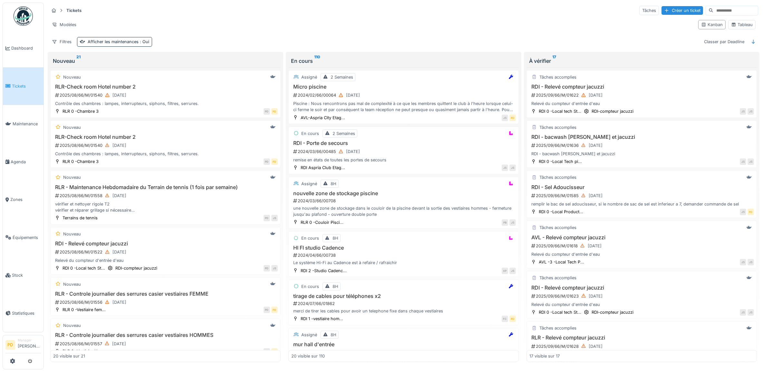
click at [17, 84] on span "Tickets" at bounding box center [26, 86] width 29 height 6
click at [699, 99] on div "2025/09/66/M/01622 11/09/2025" at bounding box center [642, 95] width 223 height 8
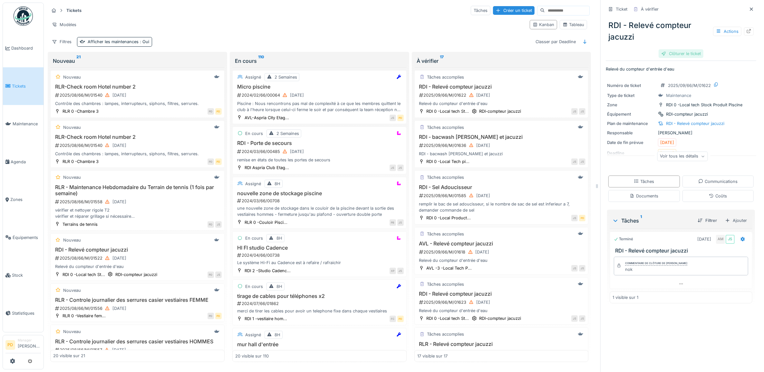
click at [686, 55] on div "Clôturer le ticket" at bounding box center [681, 53] width 45 height 9
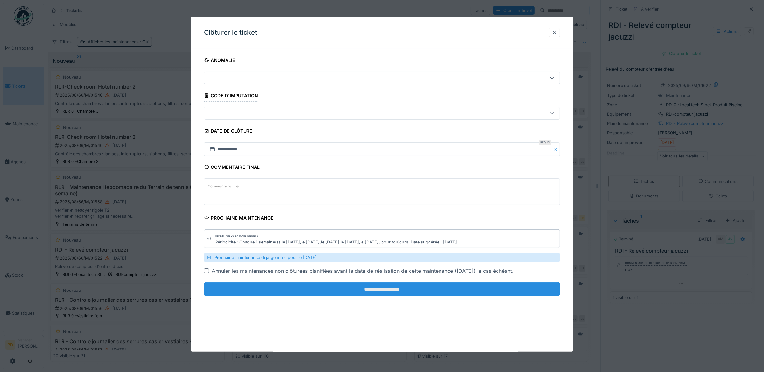
click at [466, 290] on input "**********" at bounding box center [382, 290] width 356 height 14
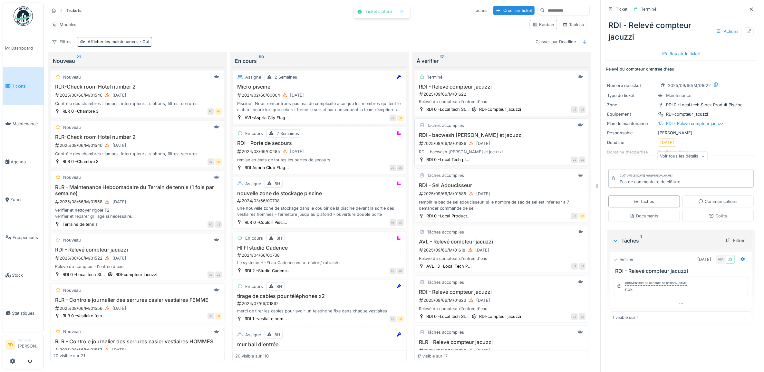
click at [508, 147] on div "2025/09/66/M/01636 12/09/2025" at bounding box center [502, 144] width 167 height 8
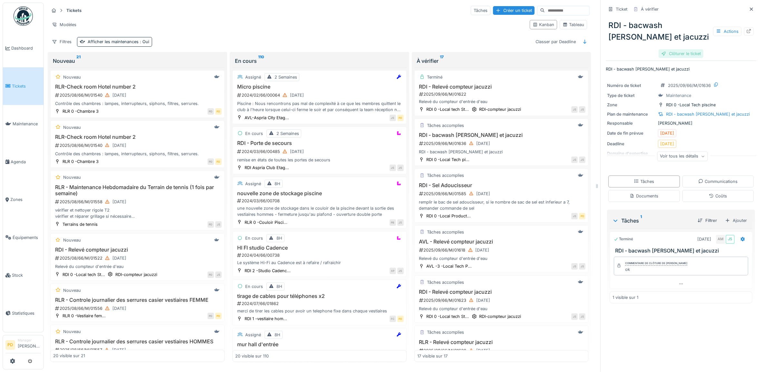
click at [676, 54] on div "Clôturer le ticket" at bounding box center [681, 53] width 45 height 9
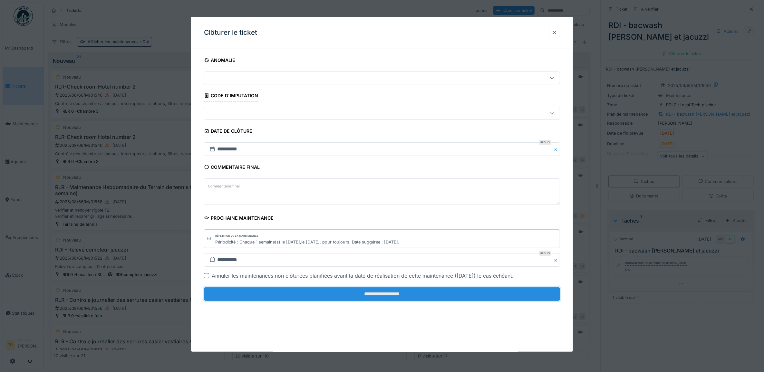
click at [410, 297] on input "**********" at bounding box center [382, 295] width 356 height 14
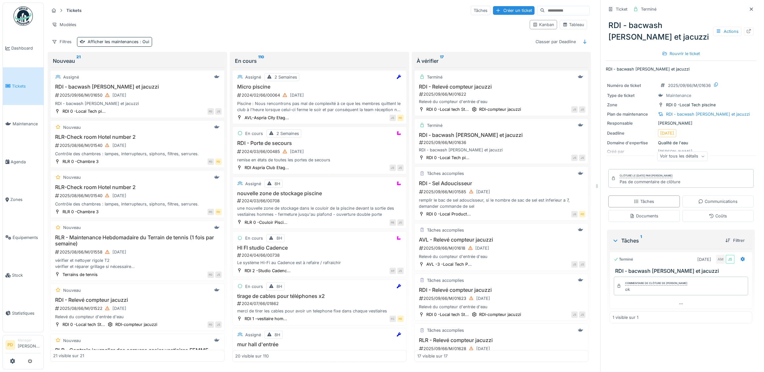
click at [16, 85] on span "Tickets" at bounding box center [26, 86] width 29 height 6
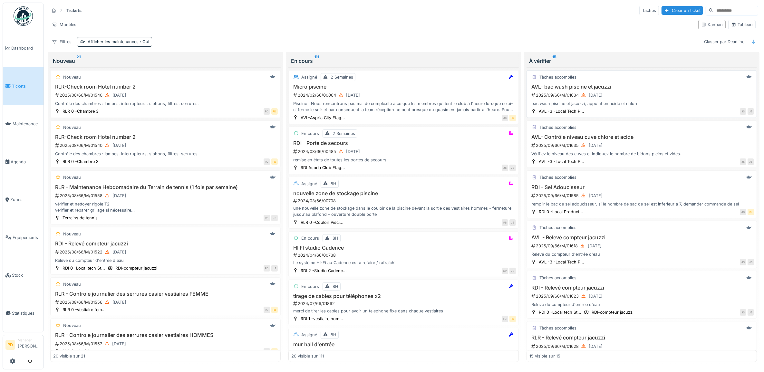
click at [651, 93] on div "2025/09/66/M/01634 [DATE]" at bounding box center [642, 95] width 223 height 8
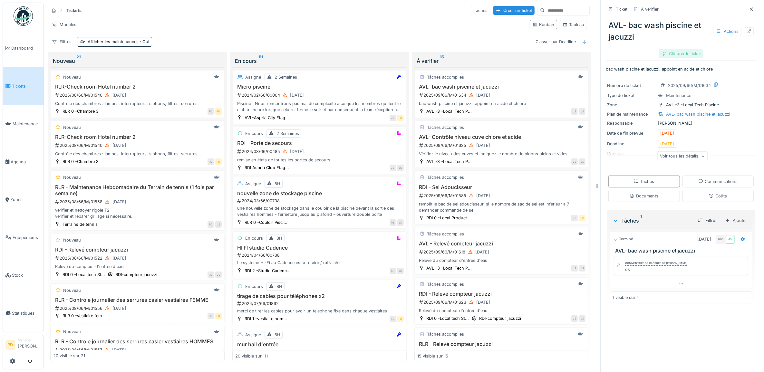
click at [685, 55] on div "Clôturer le ticket" at bounding box center [681, 53] width 45 height 9
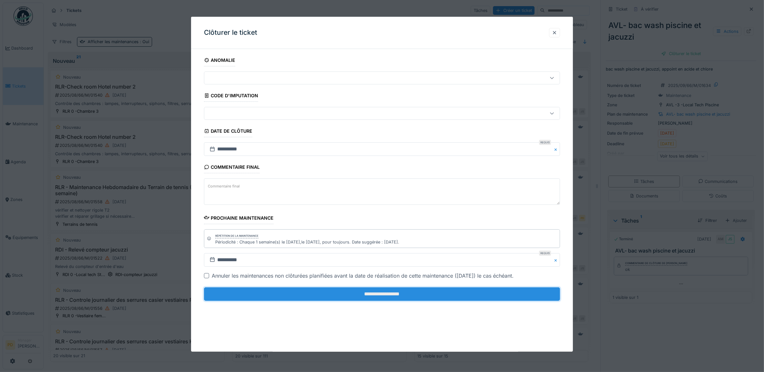
click at [433, 299] on input "**********" at bounding box center [382, 295] width 356 height 14
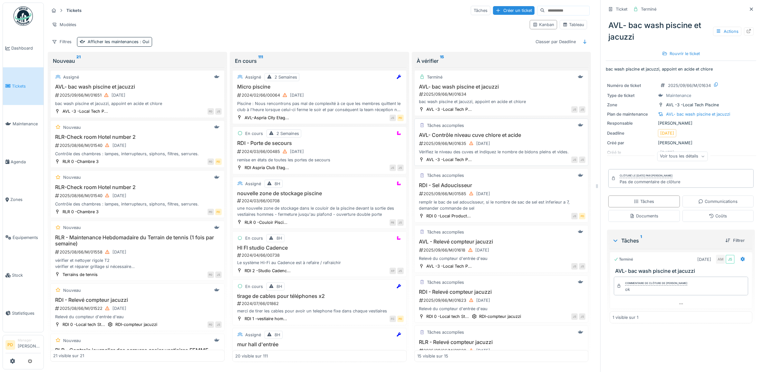
click at [521, 132] on div "Tâches accomplies AVL- Contrôle niveau cuve chlore et acide 2025/09/66/M/01635 …" at bounding box center [502, 143] width 174 height 48
click at [503, 142] on div "2025/09/66/M/01635 12/09/2025" at bounding box center [502, 144] width 167 height 8
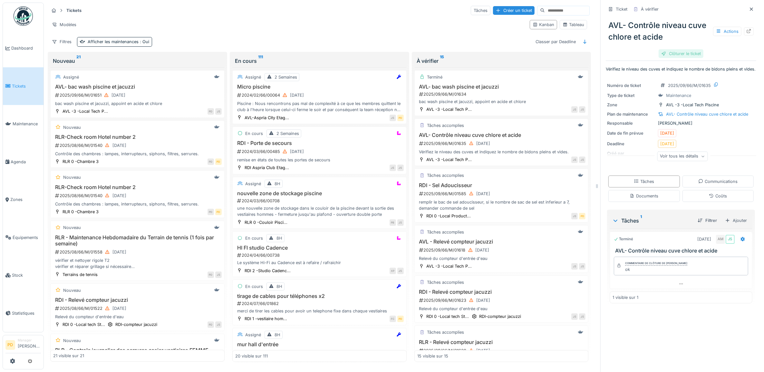
click at [669, 56] on div "Clôturer le ticket" at bounding box center [681, 53] width 45 height 9
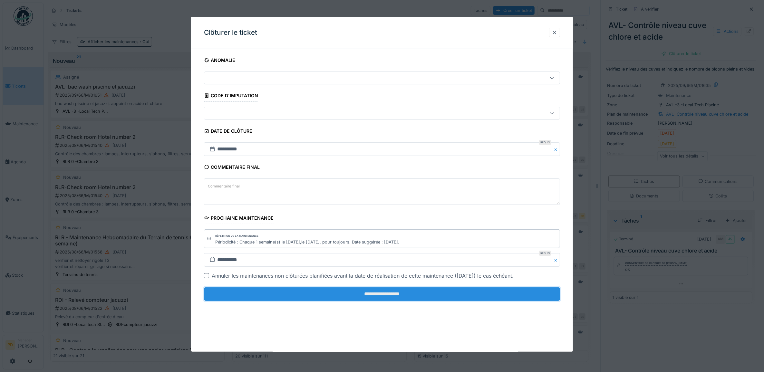
click at [440, 295] on input "**********" at bounding box center [382, 295] width 356 height 14
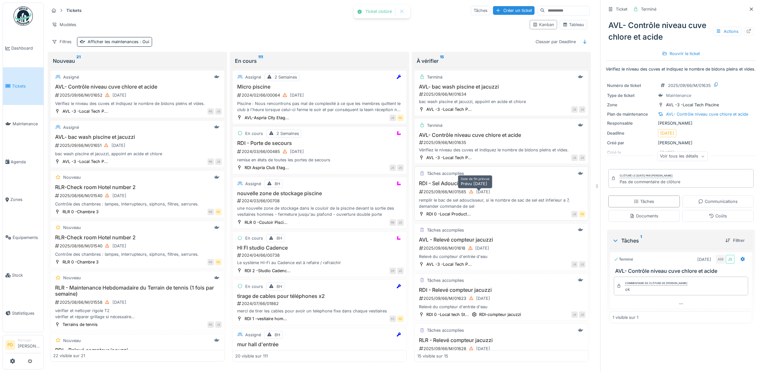
click at [493, 196] on div "[DATE]" at bounding box center [480, 192] width 26 height 8
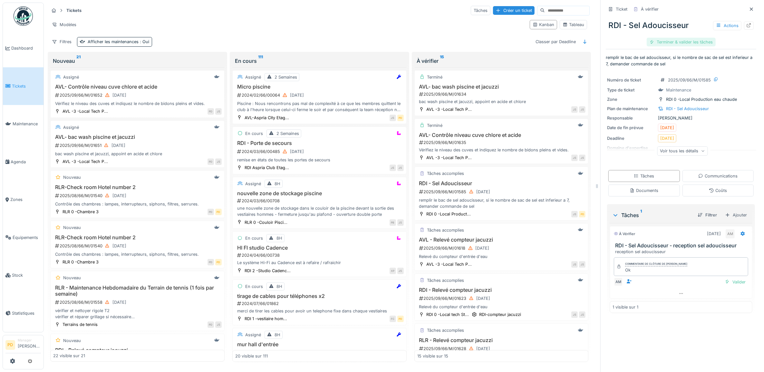
click at [673, 41] on div "Terminer & valider les tâches" at bounding box center [681, 42] width 69 height 9
click at [673, 41] on div "Clôturer le ticket" at bounding box center [681, 42] width 45 height 9
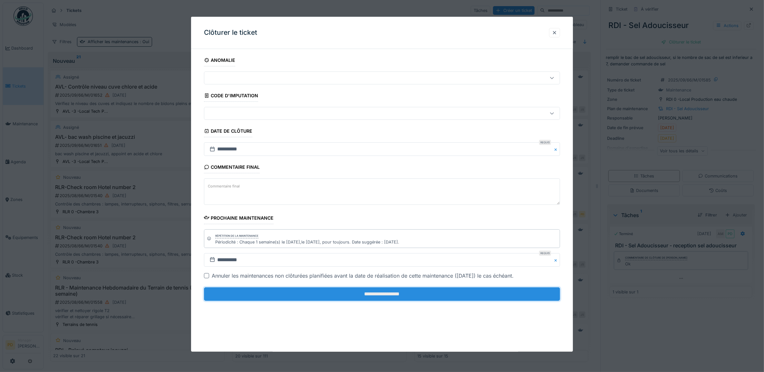
click at [441, 296] on input "**********" at bounding box center [382, 295] width 356 height 14
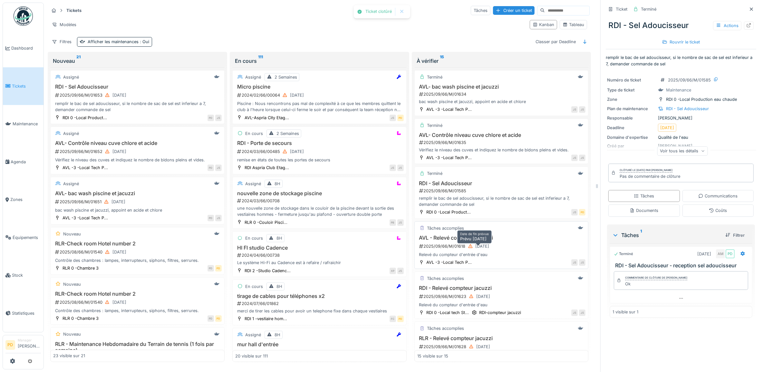
click at [479, 249] on div "[DATE]" at bounding box center [483, 246] width 14 height 6
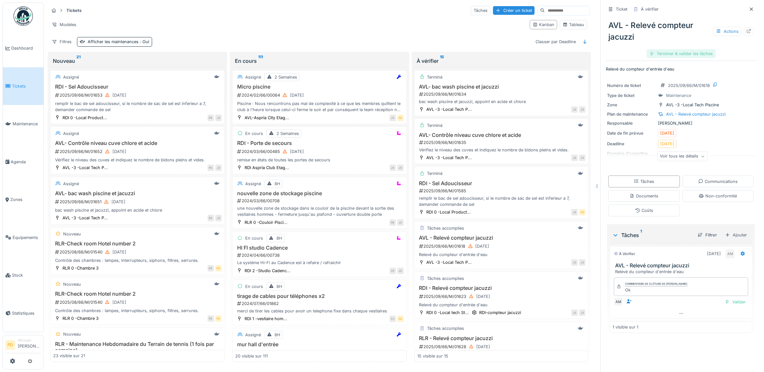
click at [669, 55] on div "Terminer & valider les tâches" at bounding box center [681, 53] width 69 height 9
click at [669, 55] on div "Clôturer le ticket" at bounding box center [681, 53] width 45 height 9
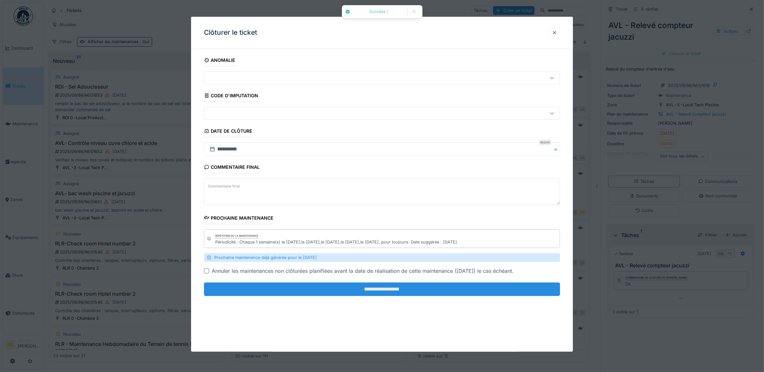
click at [426, 288] on input "**********" at bounding box center [382, 290] width 356 height 14
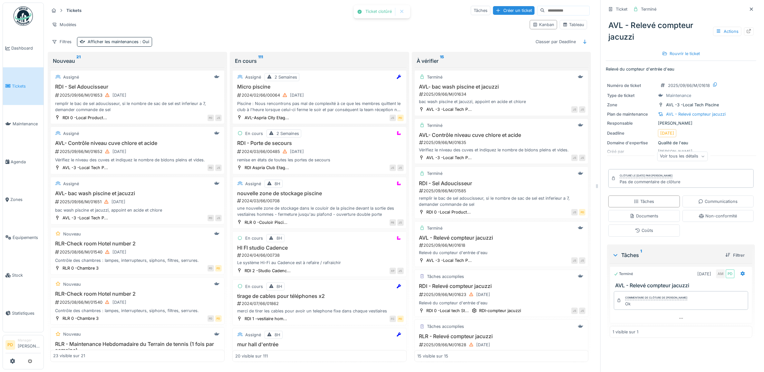
click at [17, 81] on link "Tickets" at bounding box center [23, 86] width 41 height 38
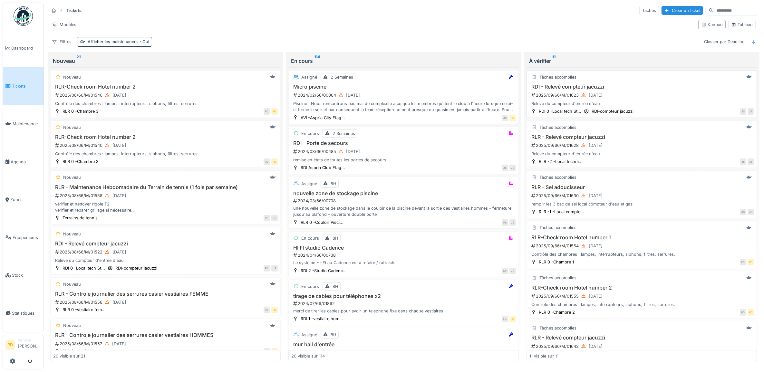
click at [672, 98] on div "2025/09/66/M/01623 [DATE]" at bounding box center [642, 95] width 223 height 8
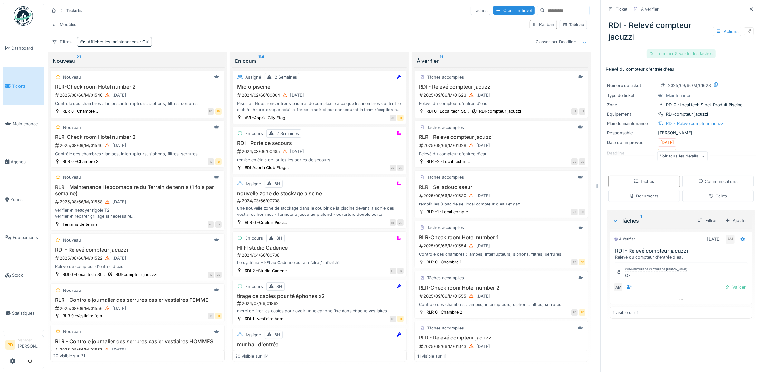
click at [696, 53] on div "Terminer & valider les tâches" at bounding box center [681, 53] width 69 height 9
click at [692, 54] on div "Clôturer le ticket" at bounding box center [681, 53] width 45 height 9
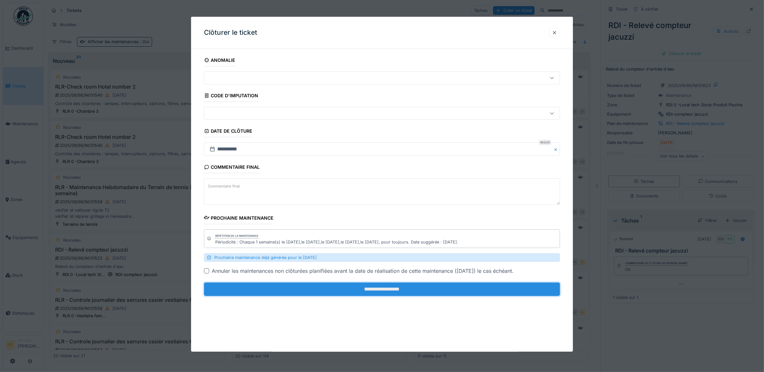
click at [528, 288] on input "**********" at bounding box center [382, 290] width 356 height 14
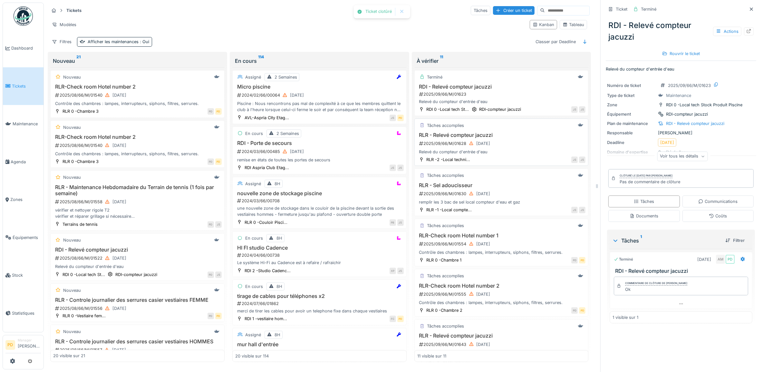
click at [526, 147] on div "2025/09/66/M/01628 [DATE]" at bounding box center [502, 144] width 167 height 8
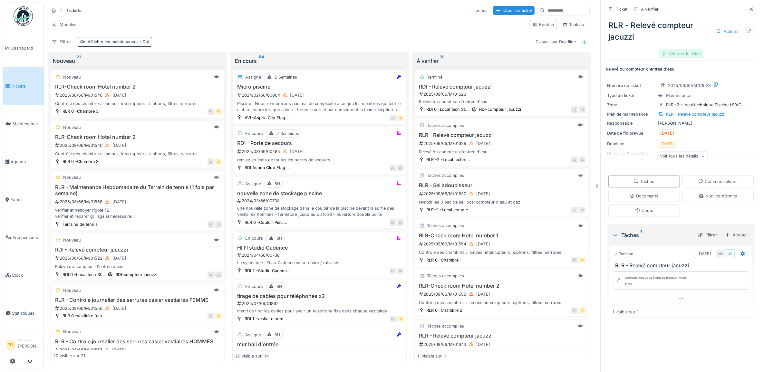
click at [663, 52] on div "Clôturer le ticket" at bounding box center [681, 53] width 45 height 9
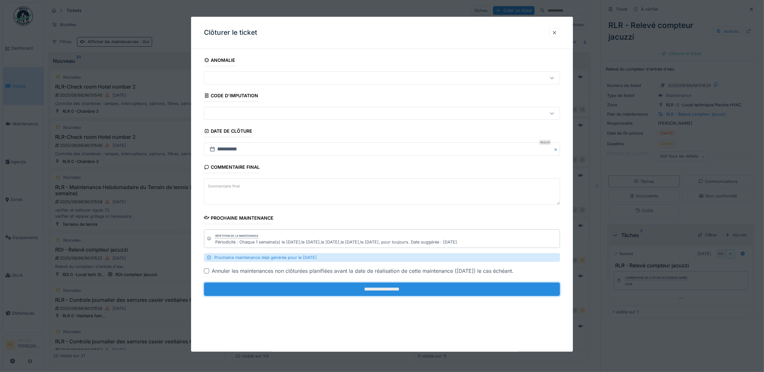
click at [478, 293] on input "**********" at bounding box center [382, 290] width 356 height 14
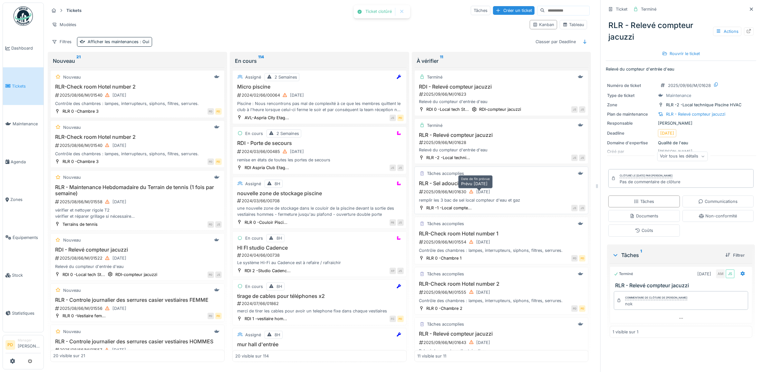
click at [493, 196] on div "[DATE]" at bounding box center [480, 192] width 26 height 8
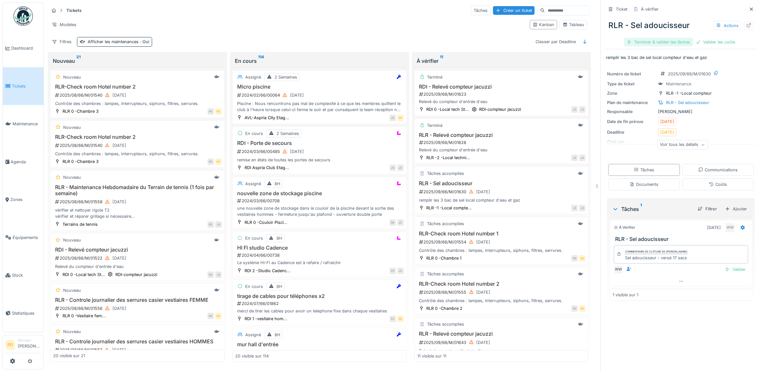
click at [671, 41] on div "Terminer & valider les tâches" at bounding box center [658, 42] width 69 height 9
click at [696, 41] on div "Clôturer le ticket" at bounding box center [703, 42] width 45 height 9
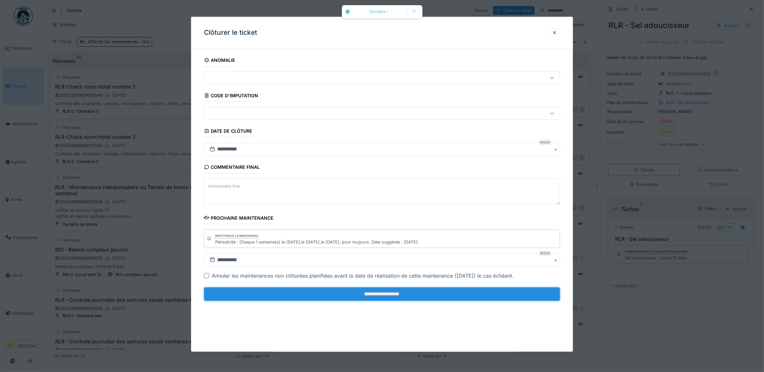
click at [502, 295] on input "**********" at bounding box center [382, 295] width 356 height 14
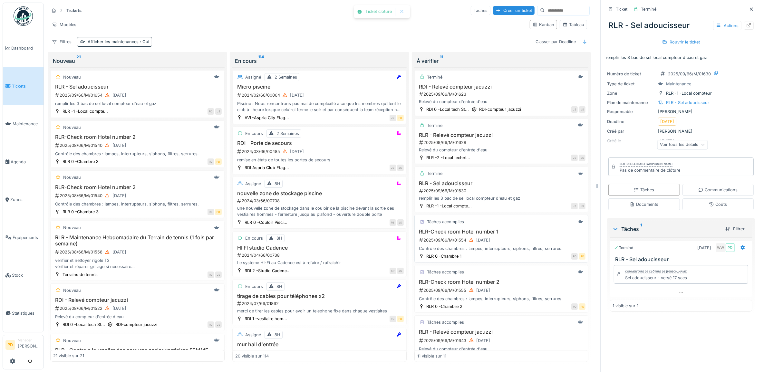
click at [500, 244] on div "2025/09/66/M/01554 [DATE]" at bounding box center [502, 240] width 167 height 8
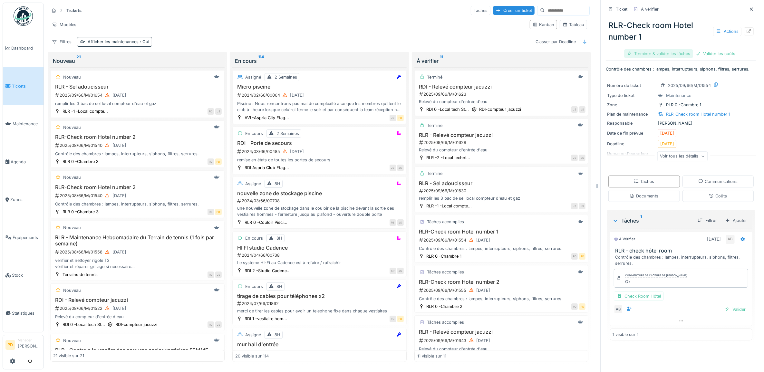
click at [662, 54] on div "Terminer & valider les tâches" at bounding box center [658, 53] width 69 height 9
click at [697, 51] on div "Valider les coûts" at bounding box center [715, 53] width 45 height 9
click at [685, 53] on div "Clôturer le ticket" at bounding box center [681, 53] width 45 height 9
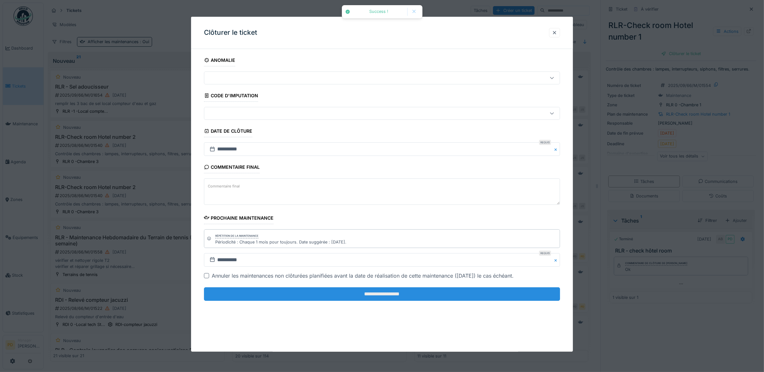
click at [482, 298] on input "**********" at bounding box center [382, 295] width 356 height 14
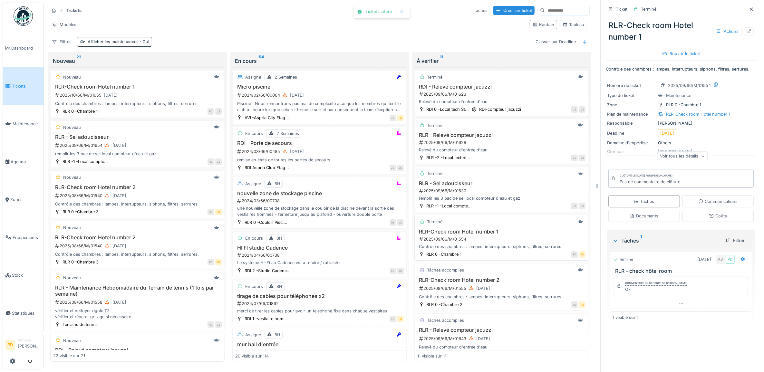
click at [514, 242] on div "2025/09/66/M/01554" at bounding box center [502, 239] width 167 height 6
click at [23, 84] on span "Tickets" at bounding box center [26, 86] width 29 height 6
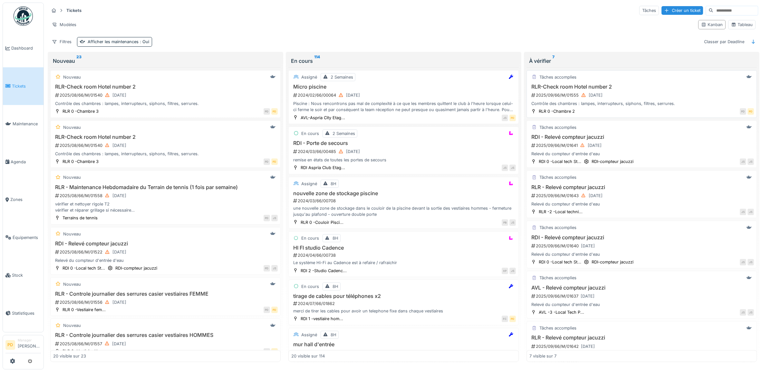
click at [678, 102] on div "RLR-Check room Hotel number 2 2025/09/66/M/01555 [DATE] Contrôle des chambres :…" at bounding box center [642, 95] width 225 height 23
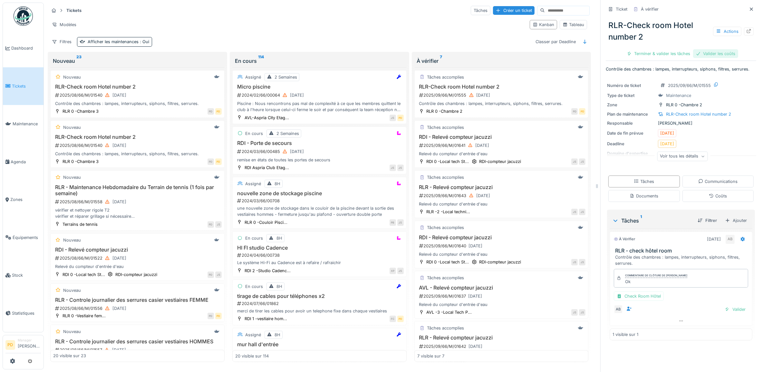
click at [708, 52] on div "Valider les coûts" at bounding box center [715, 53] width 45 height 9
drag, startPoint x: 708, startPoint y: 52, endPoint x: 701, endPoint y: 54, distance: 7.0
click at [708, 52] on div "RLR-Check room Hotel number 2 Actions Terminer & valider les tâches" at bounding box center [681, 37] width 151 height 45
click at [696, 54] on div "Terminer & valider les tâches" at bounding box center [681, 53] width 69 height 9
click at [679, 54] on div "Clôturer le ticket" at bounding box center [681, 53] width 45 height 9
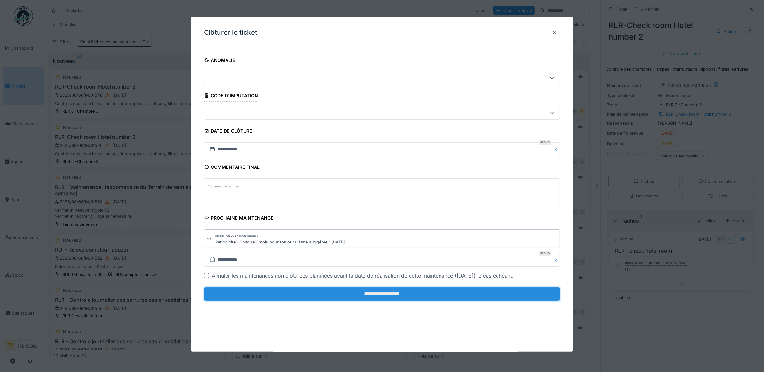
click at [471, 294] on input "**********" at bounding box center [382, 295] width 356 height 14
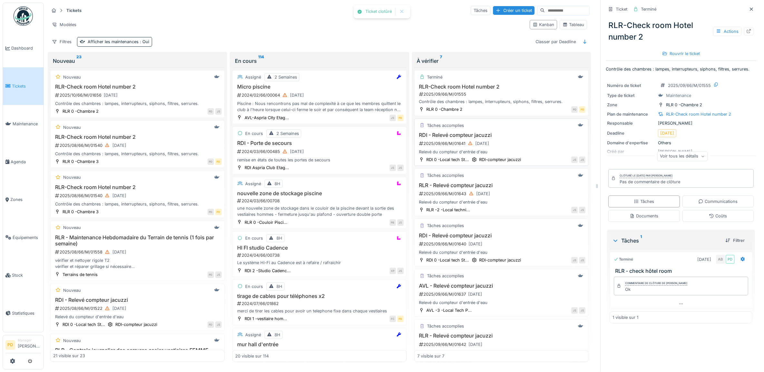
click at [510, 148] on div "2025/09/66/M/01641 15/09/2025" at bounding box center [502, 144] width 167 height 8
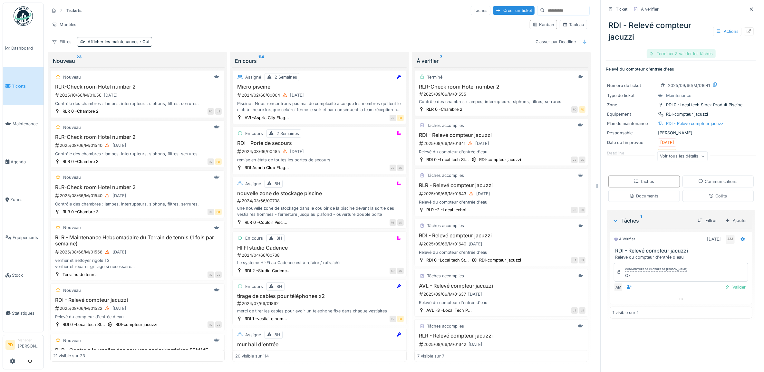
click at [674, 50] on div "Terminer & valider les tâches" at bounding box center [681, 53] width 69 height 9
click at [674, 52] on div "Clôturer le ticket" at bounding box center [681, 53] width 45 height 9
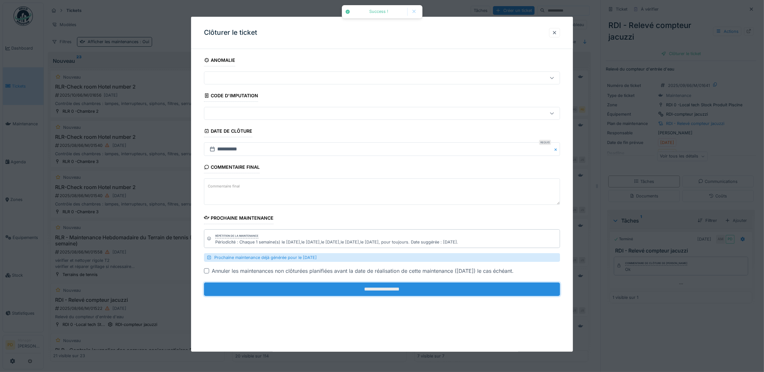
click at [482, 291] on input "**********" at bounding box center [382, 290] width 356 height 14
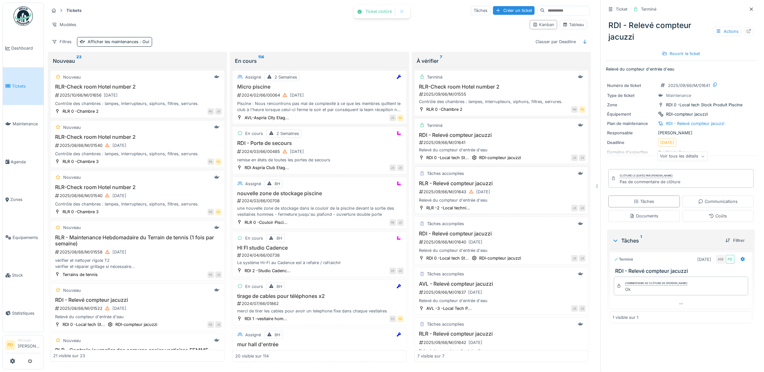
click at [508, 192] on div "2025/09/66/M/01643 15/09/2025" at bounding box center [502, 192] width 167 height 8
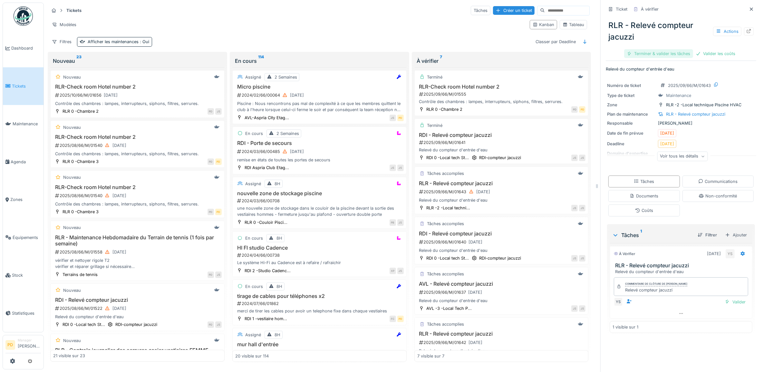
click at [658, 54] on div "Terminer & valider les tâches" at bounding box center [658, 53] width 69 height 9
click at [659, 54] on div "Valider les coûts" at bounding box center [658, 53] width 45 height 9
click at [682, 55] on div "Clôturer le ticket" at bounding box center [681, 53] width 45 height 9
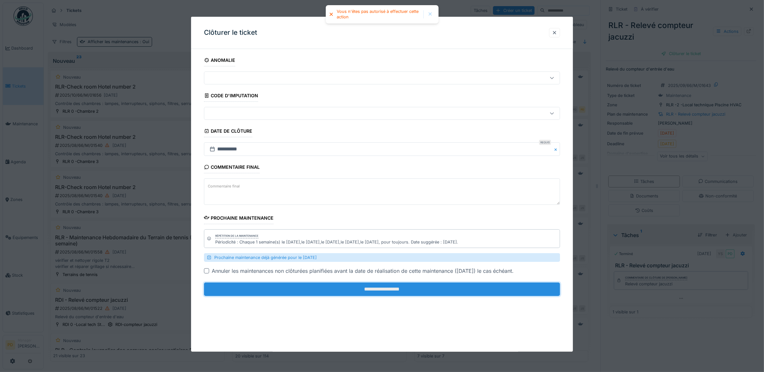
click at [505, 296] on input "**********" at bounding box center [382, 290] width 356 height 14
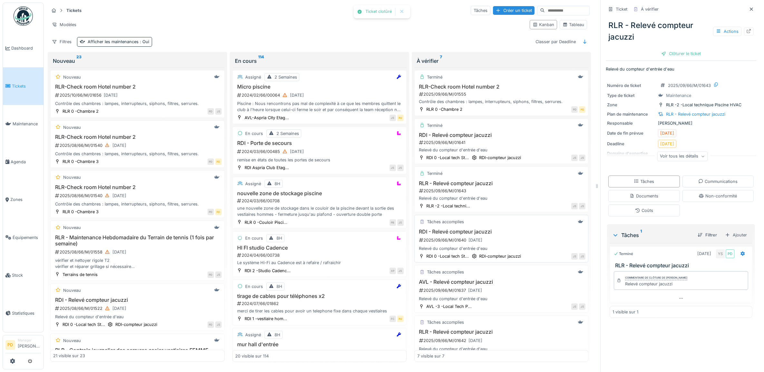
click at [527, 240] on div "2025/09/66/M/01640 16/09/2025" at bounding box center [502, 240] width 167 height 8
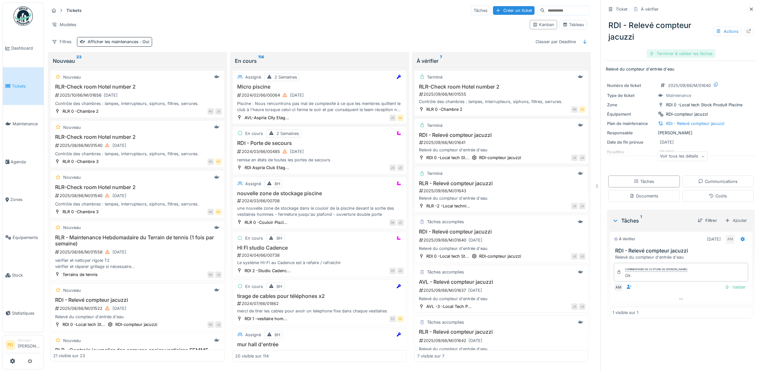
click at [670, 55] on div "Terminer & valider les tâches" at bounding box center [681, 53] width 69 height 9
click at [670, 55] on div "Clôturer le ticket" at bounding box center [681, 53] width 45 height 9
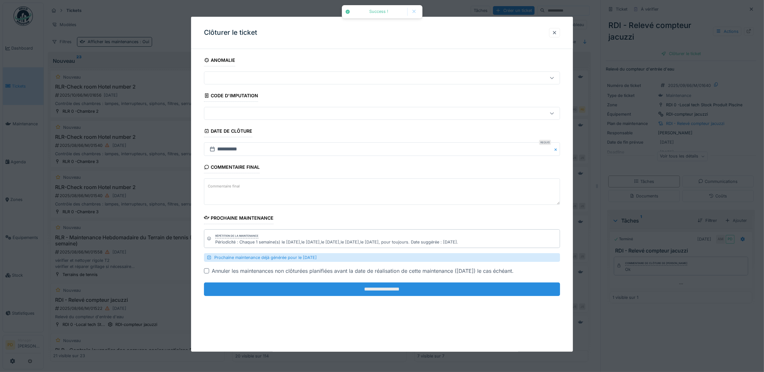
click at [512, 289] on input "**********" at bounding box center [382, 290] width 356 height 14
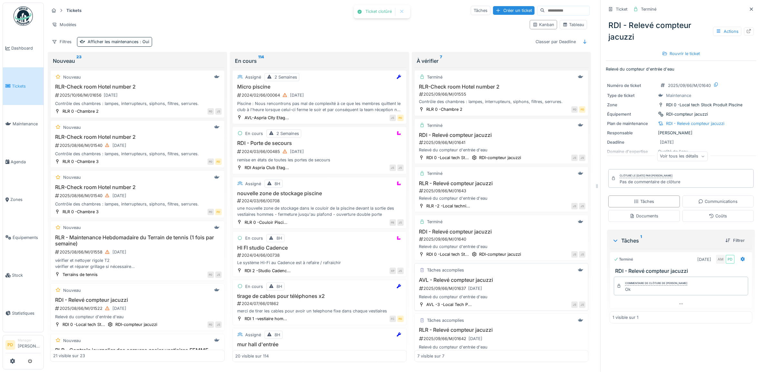
click at [493, 290] on div "2025/09/66/M/01637 16/09/2025" at bounding box center [502, 289] width 167 height 8
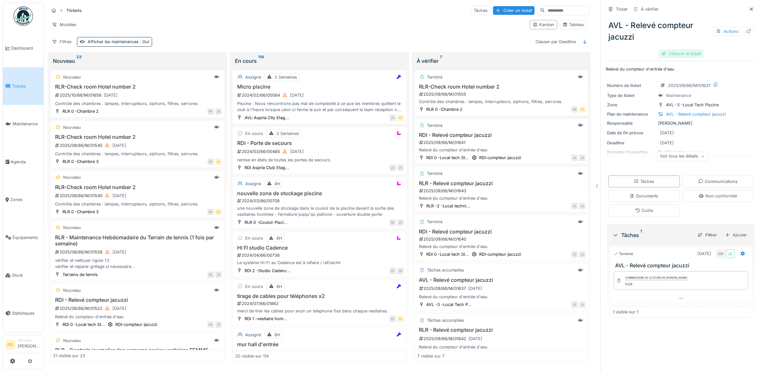
click at [659, 52] on div "Clôturer le ticket" at bounding box center [681, 53] width 45 height 9
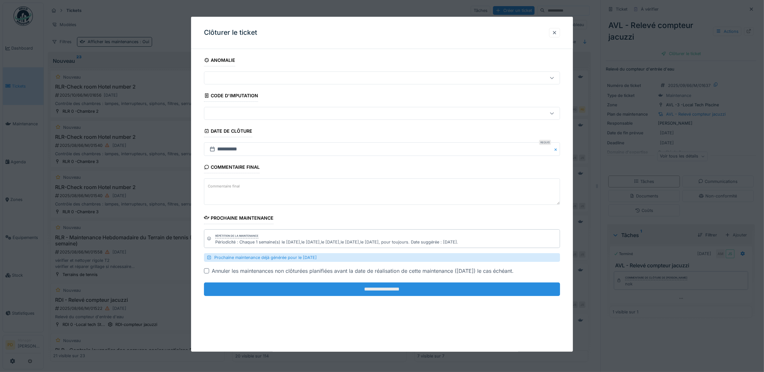
click at [489, 290] on input "**********" at bounding box center [382, 290] width 356 height 14
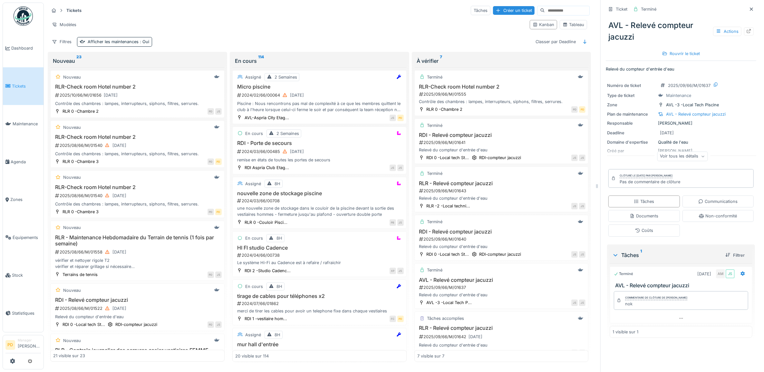
click at [10, 81] on link "Tickets" at bounding box center [23, 86] width 41 height 38
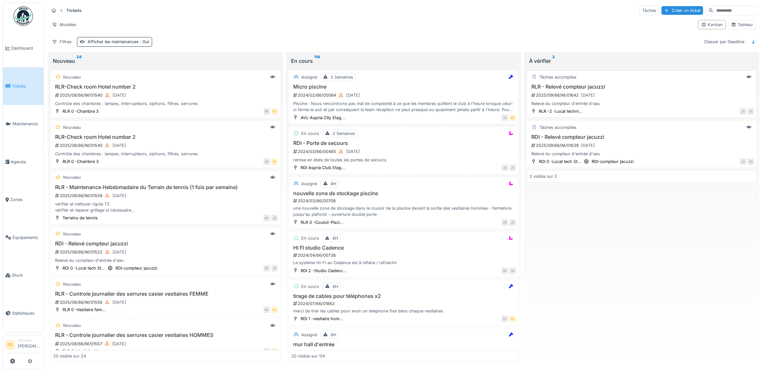
click at [665, 93] on div "2025/09/66/M/01642 [DATE]" at bounding box center [642, 95] width 223 height 8
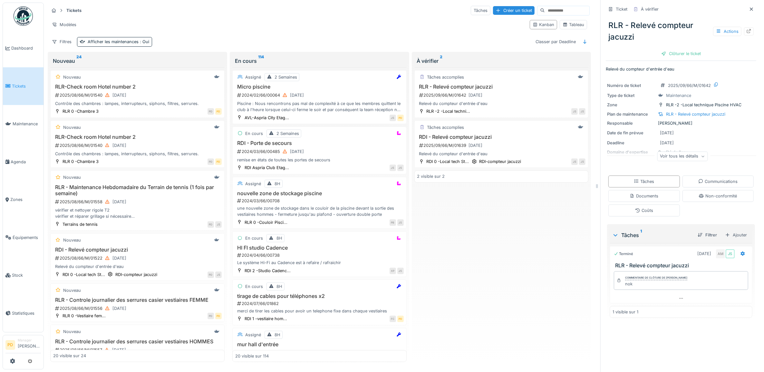
click at [687, 48] on div "RLR - Relevé compteur jacuzzi Actions Clôturer le ticket" at bounding box center [681, 37] width 151 height 45
click at [686, 52] on div "Clôturer le ticket" at bounding box center [681, 53] width 45 height 9
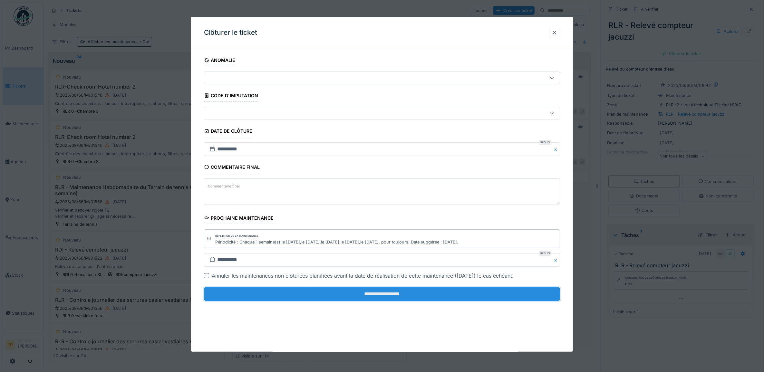
click at [494, 292] on input "**********" at bounding box center [382, 295] width 356 height 14
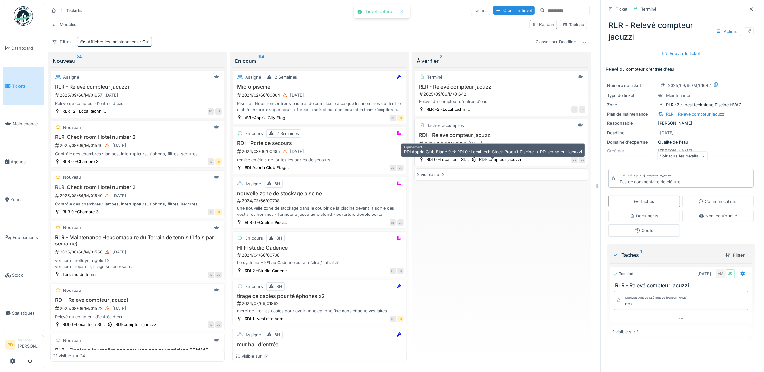
click at [515, 158] on div "Tâches accomplies RDI - Relevé compteur jacuzzi 2025/09/66/M/01639 17/09/2025 R…" at bounding box center [502, 143] width 174 height 48
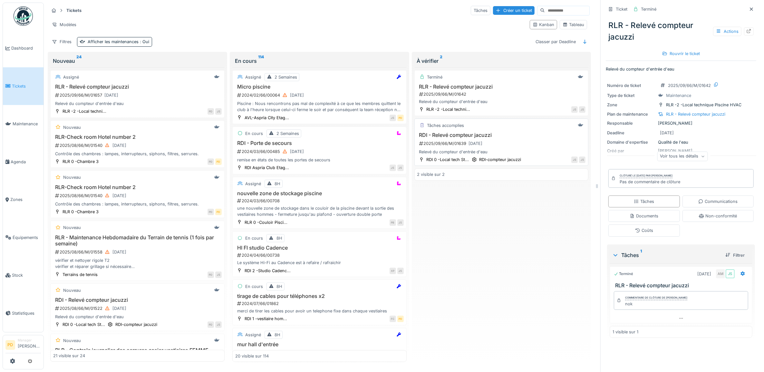
click at [537, 134] on h3 "RDI - Relevé compteur jacuzzi" at bounding box center [501, 135] width 169 height 6
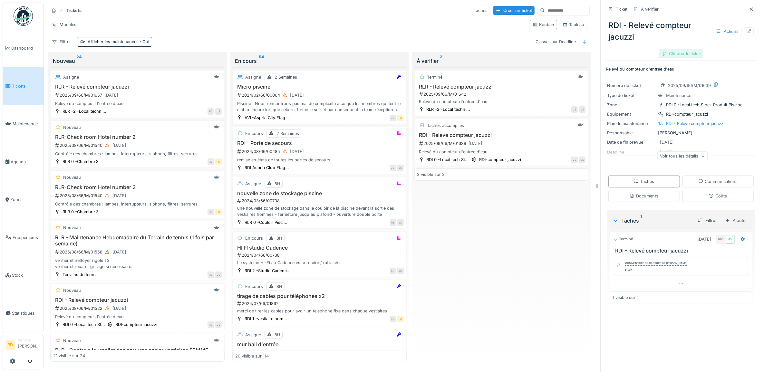
click at [671, 52] on div "Clôturer le ticket" at bounding box center [681, 53] width 45 height 9
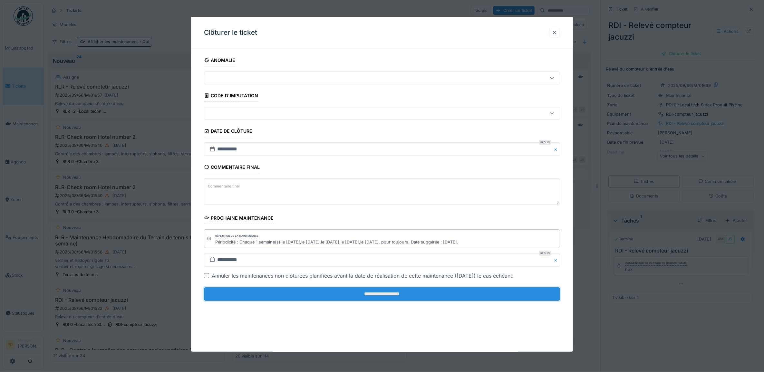
click at [434, 293] on input "**********" at bounding box center [382, 295] width 356 height 14
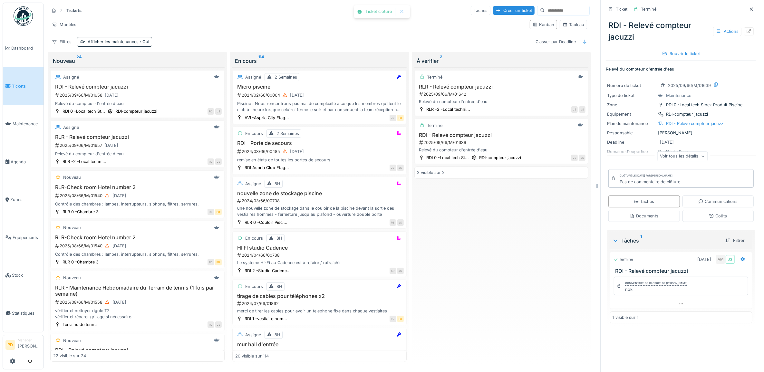
click at [11, 84] on li "Tickets" at bounding box center [22, 86] width 35 height 6
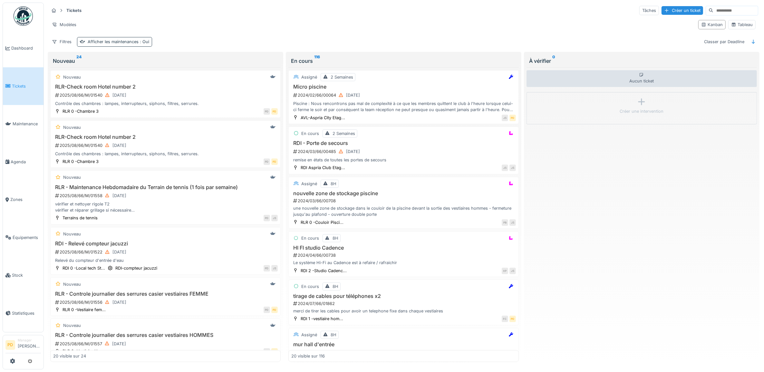
click at [120, 41] on div "Afficher les maintenances : Oui" at bounding box center [119, 42] width 62 height 6
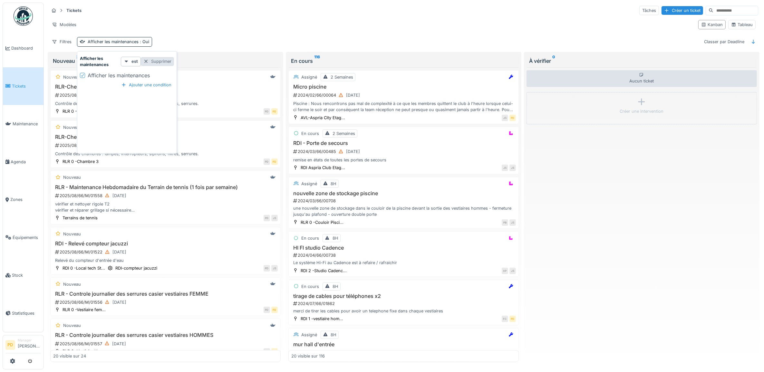
click at [159, 63] on div "Supprimer" at bounding box center [157, 61] width 33 height 9
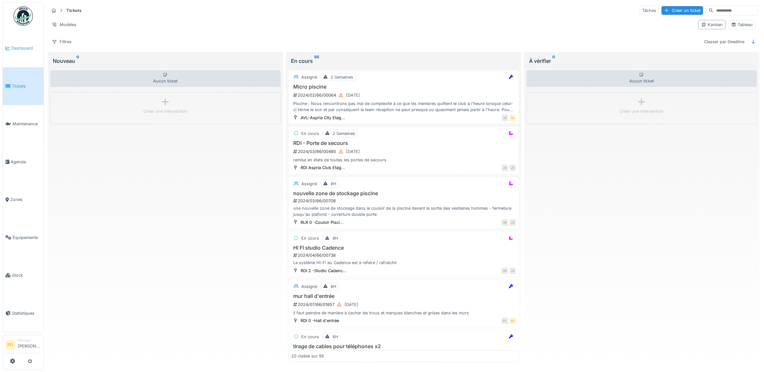
click at [27, 47] on span "Dashboard" at bounding box center [26, 48] width 30 height 6
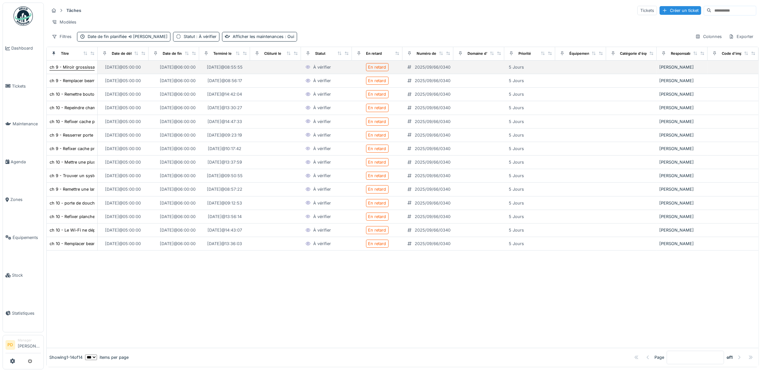
click at [73, 70] on div "ch 9 - Miroir grossissant ne s'allume plus" at bounding box center [91, 67] width 82 height 6
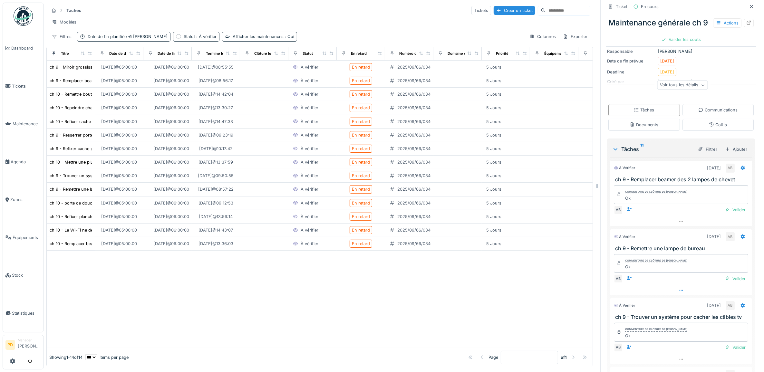
scroll to position [121, 0]
click at [723, 211] on div "Valider" at bounding box center [735, 207] width 26 height 9
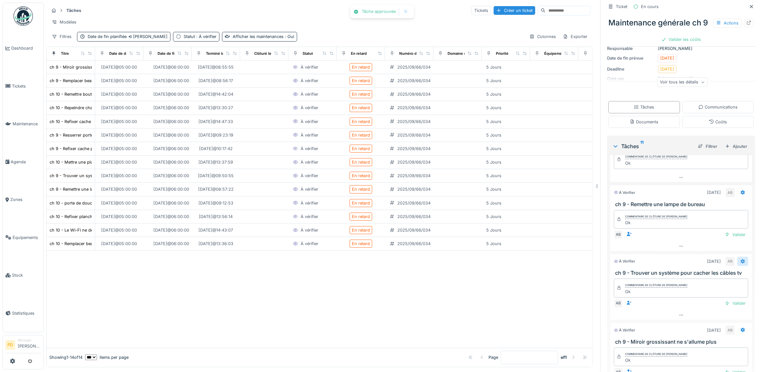
scroll to position [40, 0]
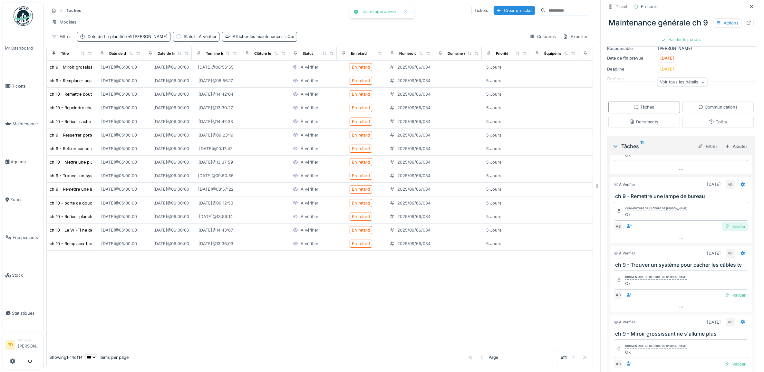
click at [722, 231] on div "Valider" at bounding box center [735, 226] width 26 height 9
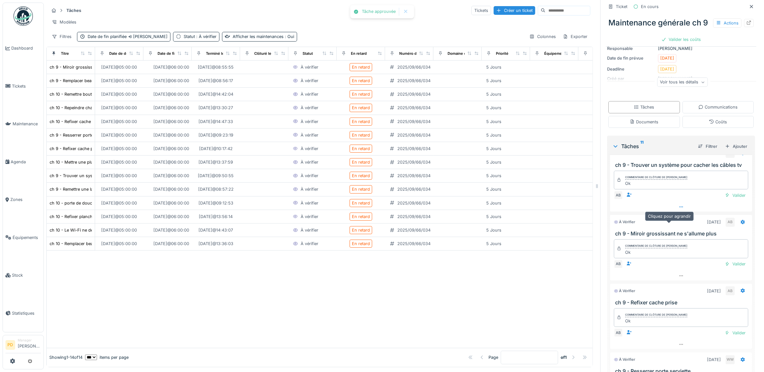
scroll to position [72, 0]
click at [723, 200] on div "Valider" at bounding box center [735, 195] width 26 height 9
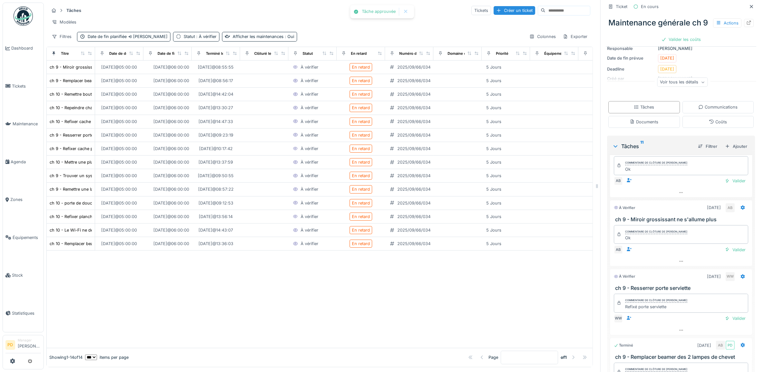
scroll to position [40, 0]
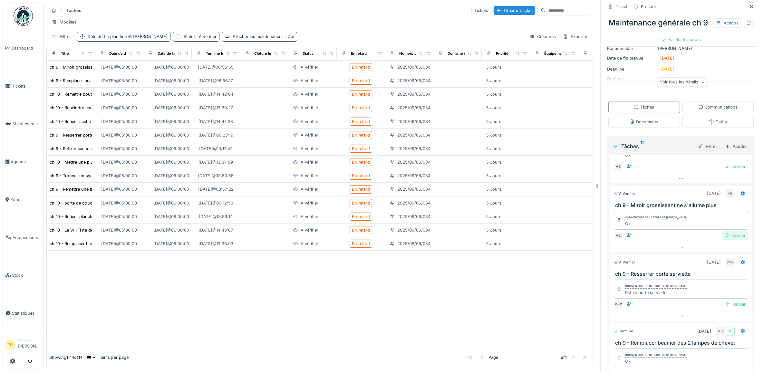
click at [722, 240] on div "Valider" at bounding box center [735, 235] width 26 height 9
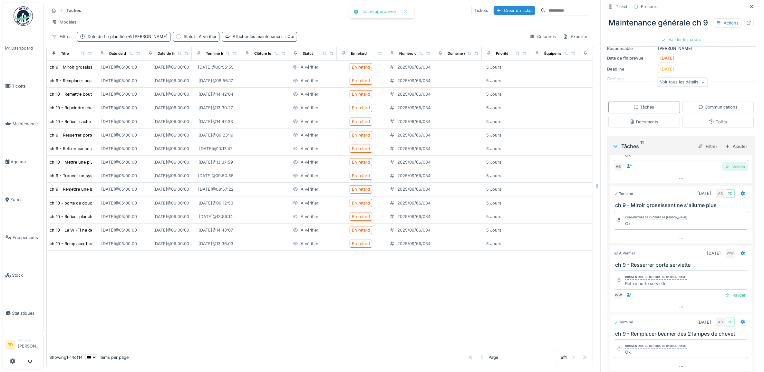
click at [722, 171] on div "Valider" at bounding box center [735, 166] width 26 height 9
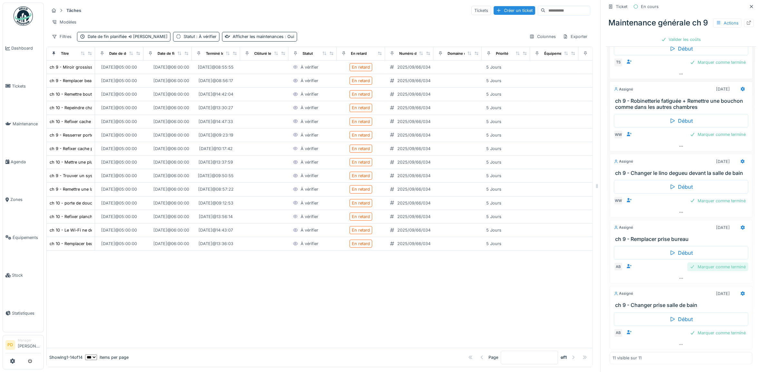
scroll to position [6, 0]
click at [21, 84] on span "Tickets" at bounding box center [26, 86] width 29 height 6
click at [25, 45] on span "Dashboard" at bounding box center [26, 48] width 30 height 6
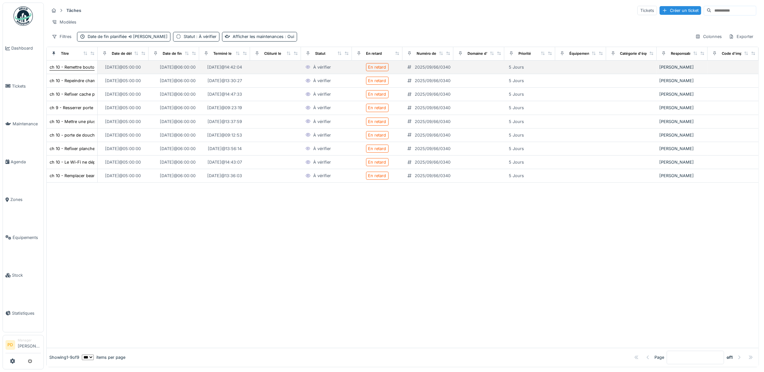
click at [70, 70] on div "ch 10 - Remettre bouton on off sur lampe de bureau" at bounding box center [101, 67] width 103 height 6
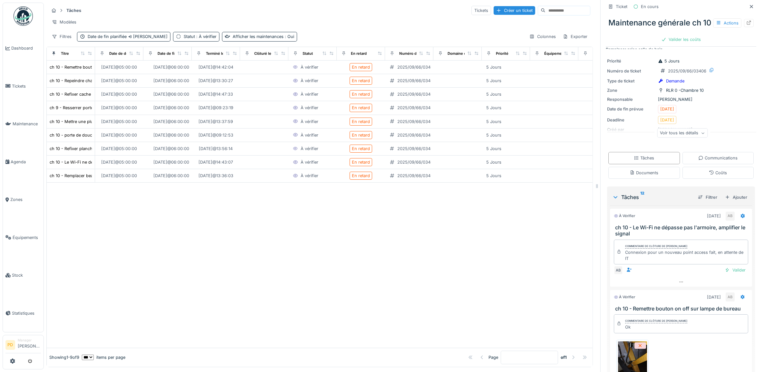
scroll to position [81, 0]
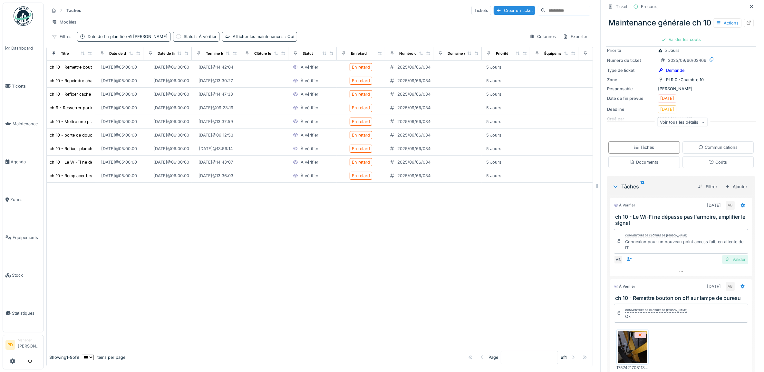
click at [722, 264] on div "Valider" at bounding box center [735, 259] width 26 height 9
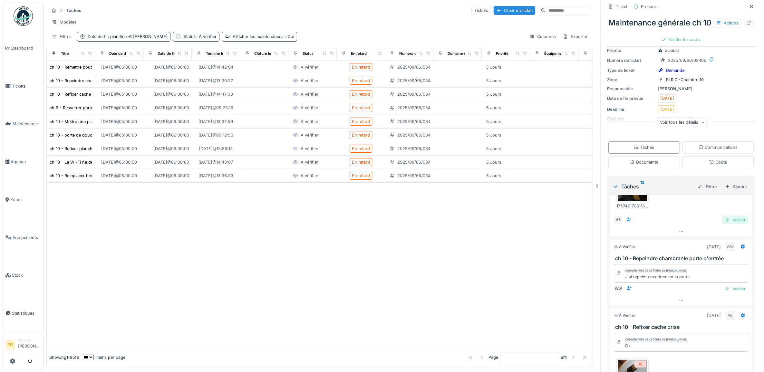
click at [722, 224] on div "Valider" at bounding box center [735, 220] width 26 height 9
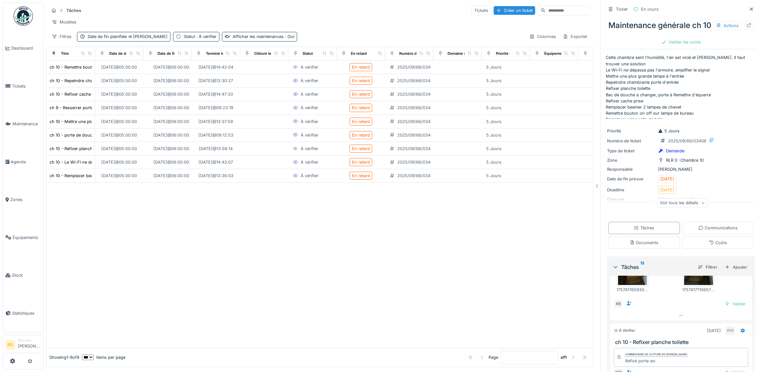
scroll to position [282, 0]
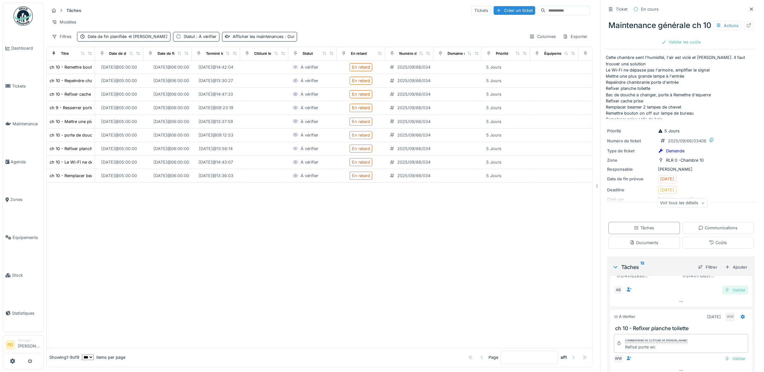
click at [722, 295] on div "Valider" at bounding box center [735, 290] width 26 height 9
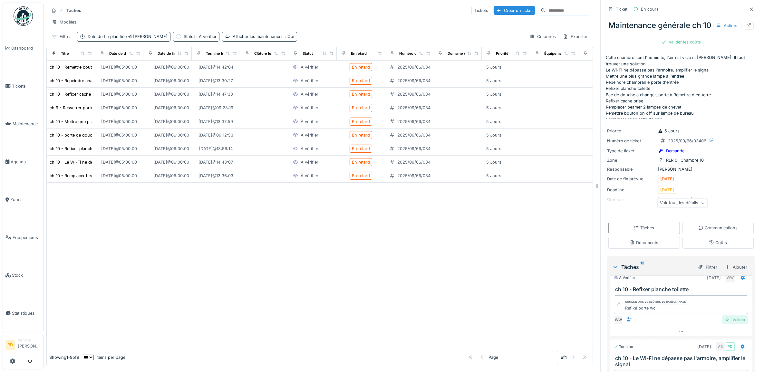
click at [722, 324] on div "Valider" at bounding box center [735, 320] width 26 height 9
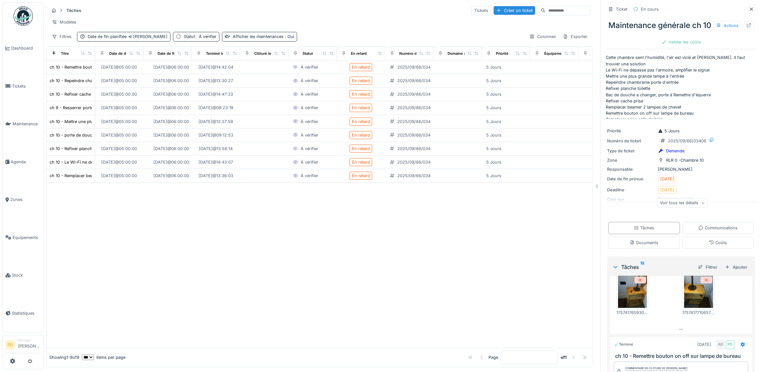
scroll to position [339, 0]
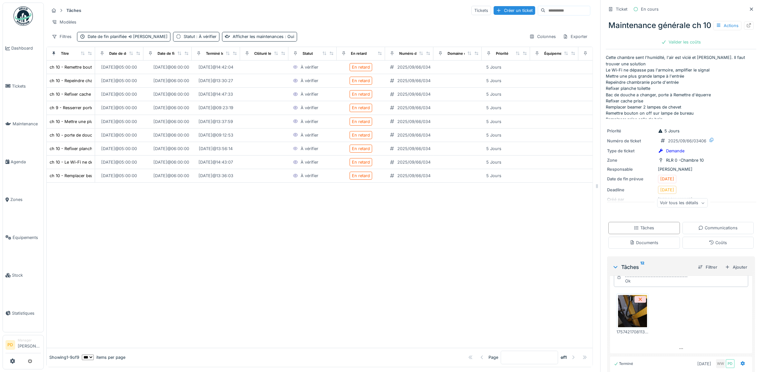
click at [633, 327] on img at bounding box center [632, 311] width 29 height 32
click at [28, 48] on span "Dashboard" at bounding box center [26, 48] width 30 height 6
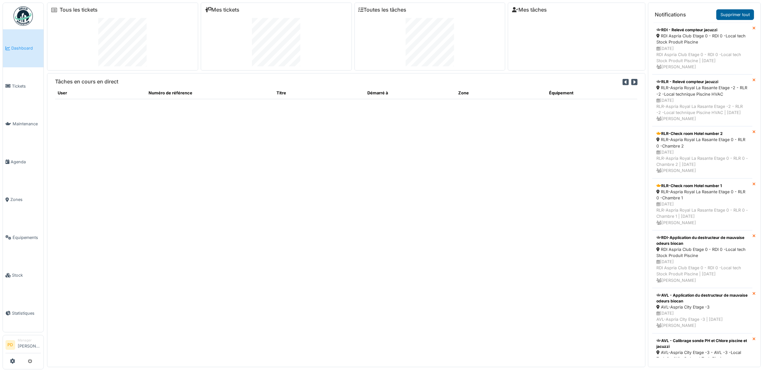
click at [731, 15] on link "Supprimer tout" at bounding box center [736, 14] width 38 height 11
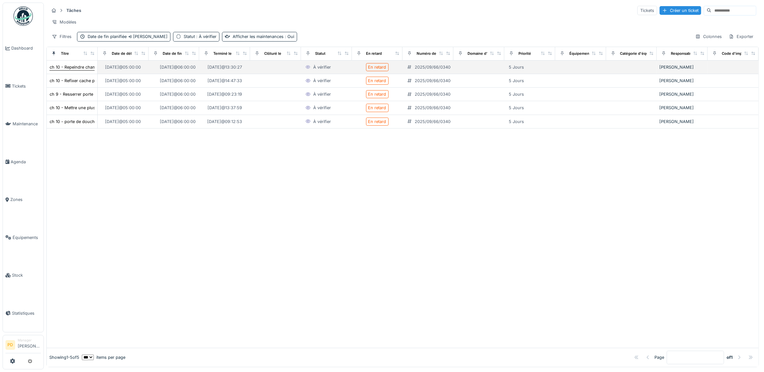
click at [83, 70] on div "ch 10 - Repeindre chambranle porte d'entrée" at bounding box center [94, 67] width 88 height 6
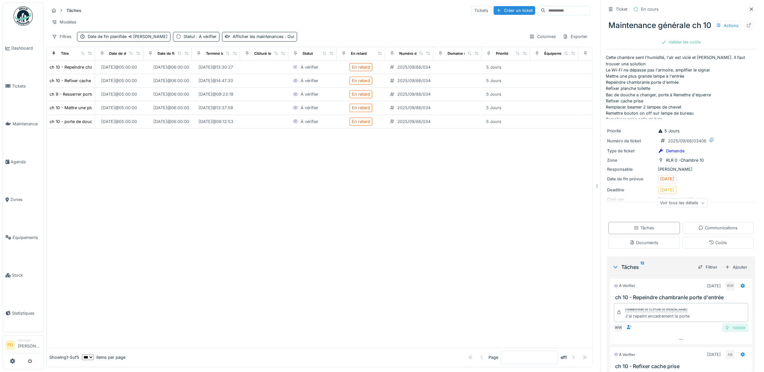
click at [722, 332] on div "Valider" at bounding box center [735, 328] width 26 height 9
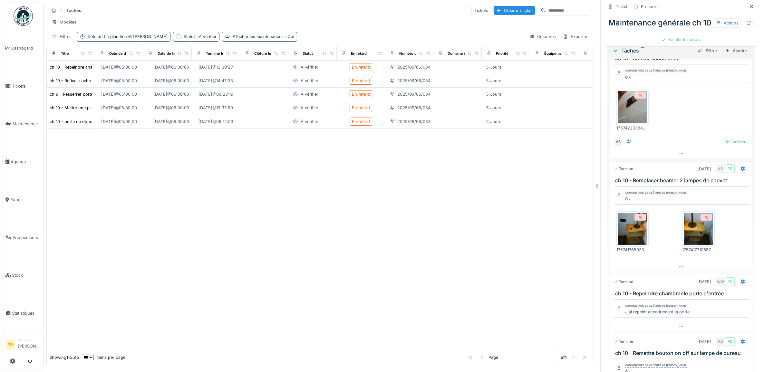
scroll to position [40, 0]
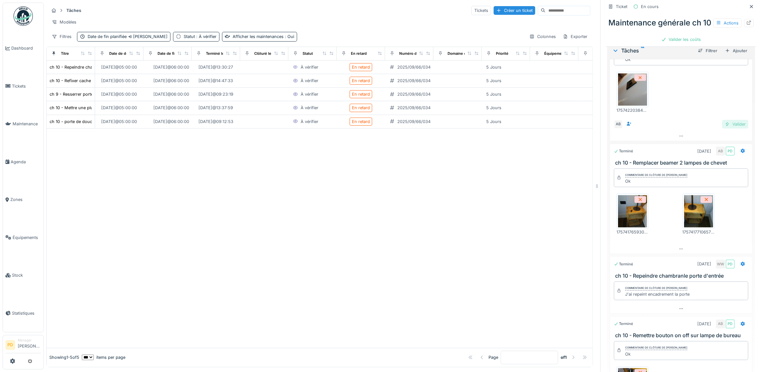
click at [722, 129] on div "Valider" at bounding box center [735, 124] width 26 height 9
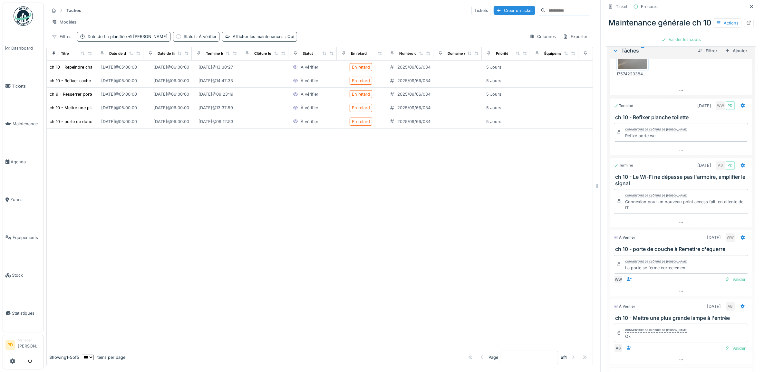
scroll to position [403, 0]
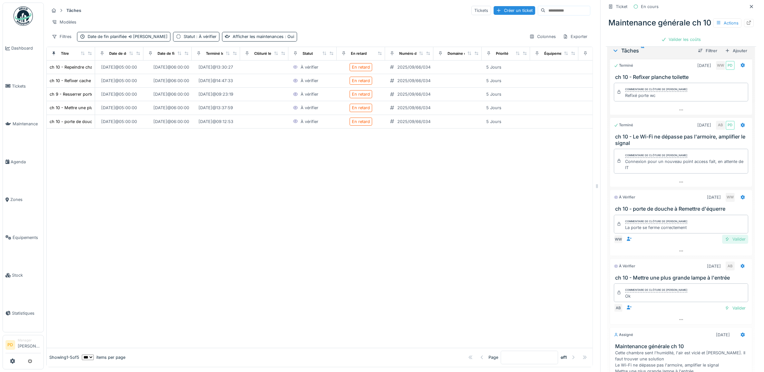
click at [722, 244] on div "Valider" at bounding box center [735, 239] width 26 height 9
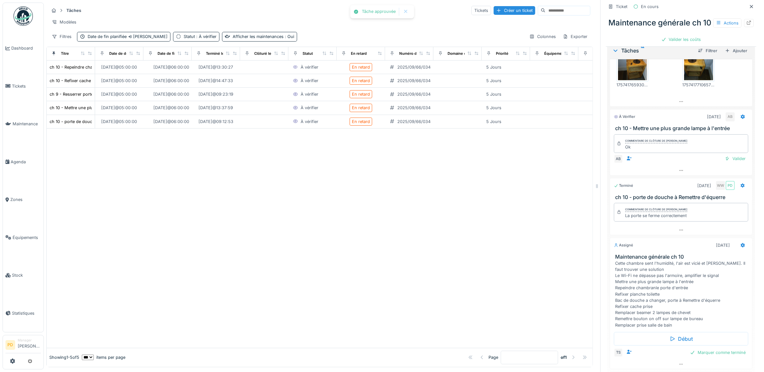
scroll to position [14, 0]
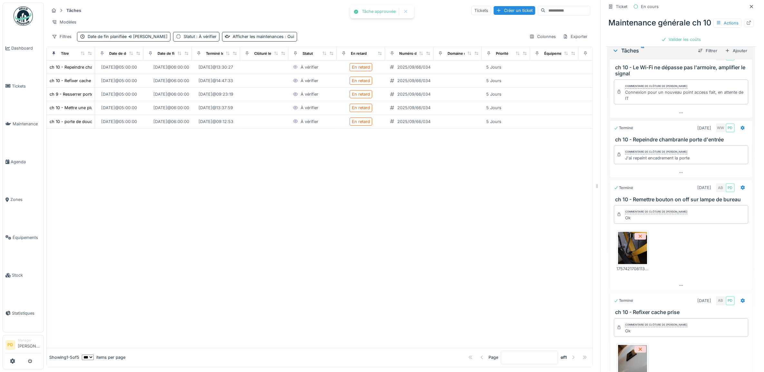
click at [719, 245] on div "Commentaire de clôture de Alexsander Batista Ok 1757421708113244491422961742783…" at bounding box center [681, 242] width 143 height 79
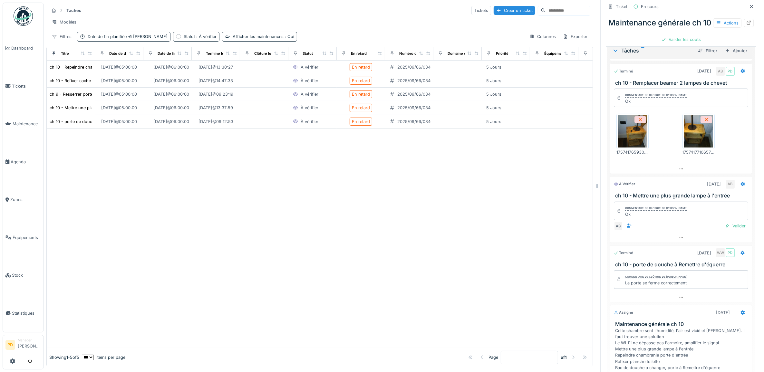
scroll to position [416, 0]
click at [722, 230] on div "Valider" at bounding box center [735, 225] width 26 height 9
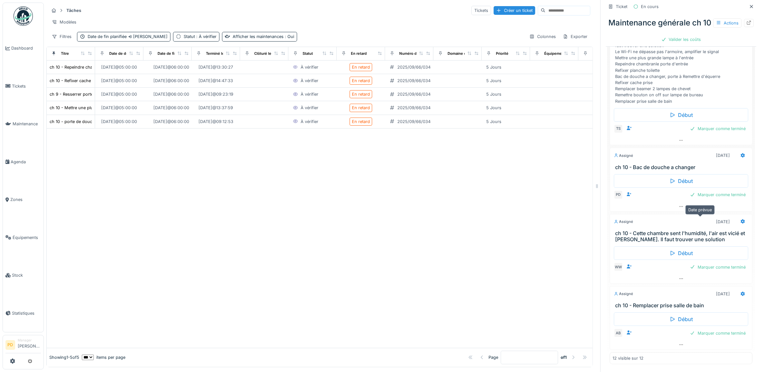
scroll to position [6, 0]
click at [20, 44] on link "Dashboard" at bounding box center [23, 48] width 41 height 38
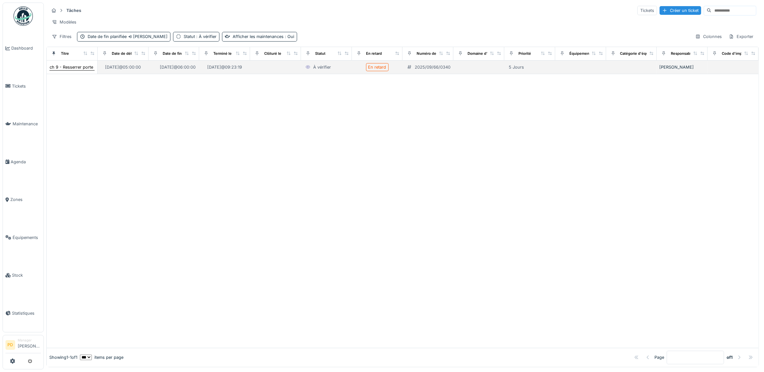
click at [84, 70] on div "ch 9 - Resserrer porte serviette" at bounding box center [80, 67] width 61 height 6
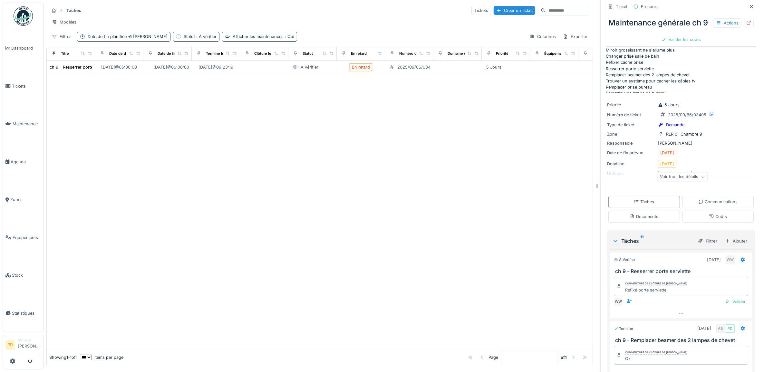
scroll to position [40, 0]
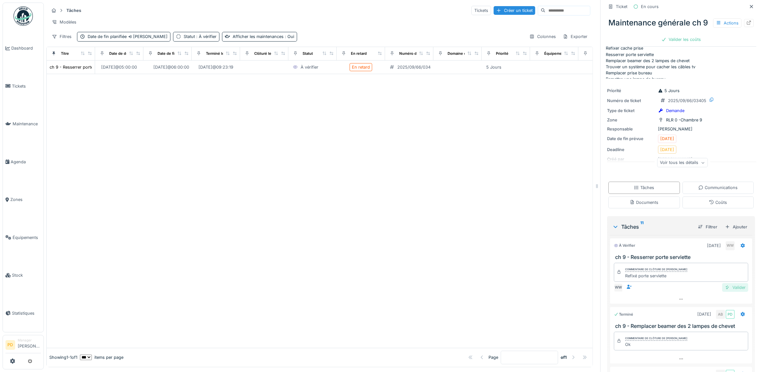
click at [722, 292] on div "Valider" at bounding box center [735, 287] width 26 height 9
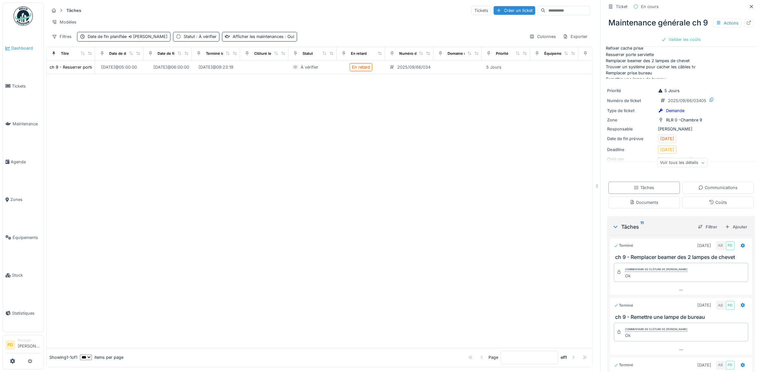
click at [31, 44] on link "Dashboard" at bounding box center [23, 48] width 41 height 38
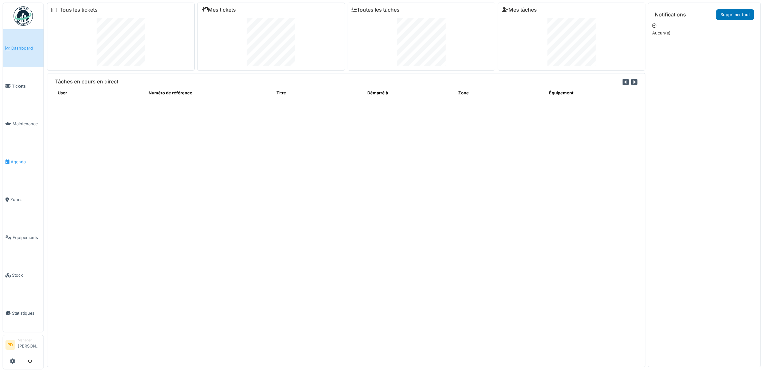
click at [22, 159] on span "Agenda" at bounding box center [26, 162] width 30 height 6
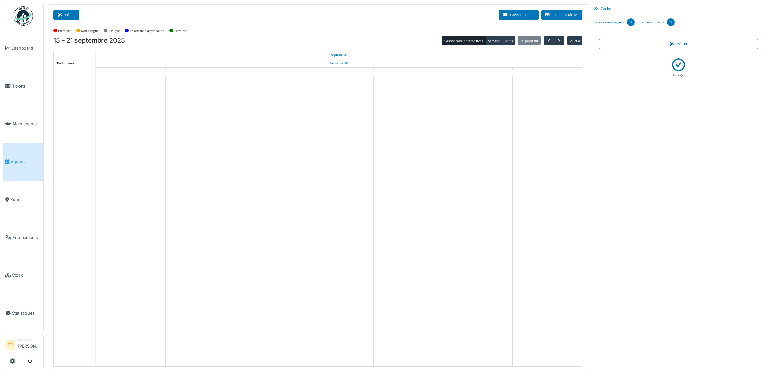
click at [70, 15] on button "Filtrer" at bounding box center [67, 15] width 26 height 11
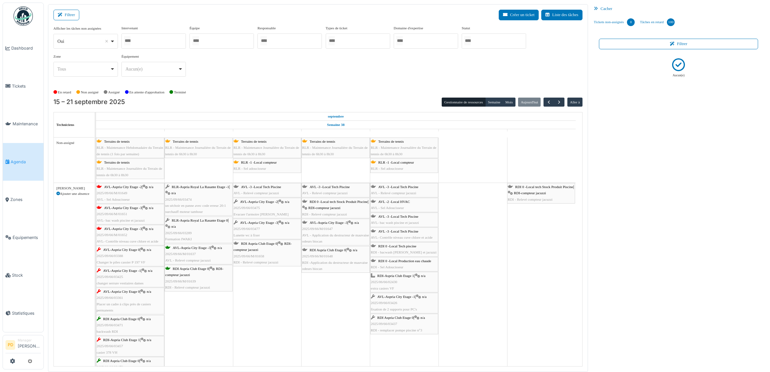
click at [471, 40] on input "Tous" at bounding box center [467, 40] width 6 height 9
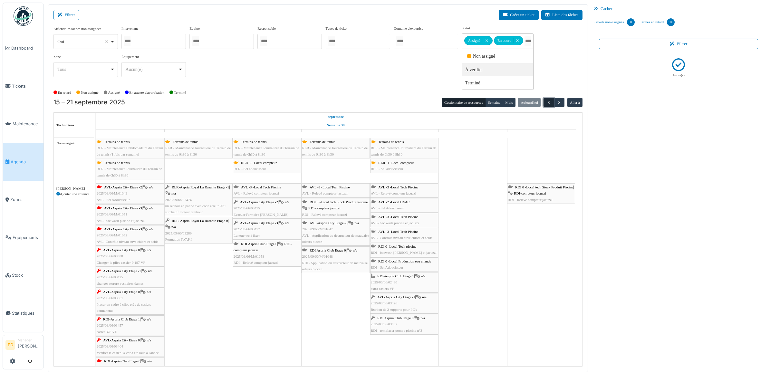
click at [551, 103] on span "button" at bounding box center [548, 102] width 5 height 5
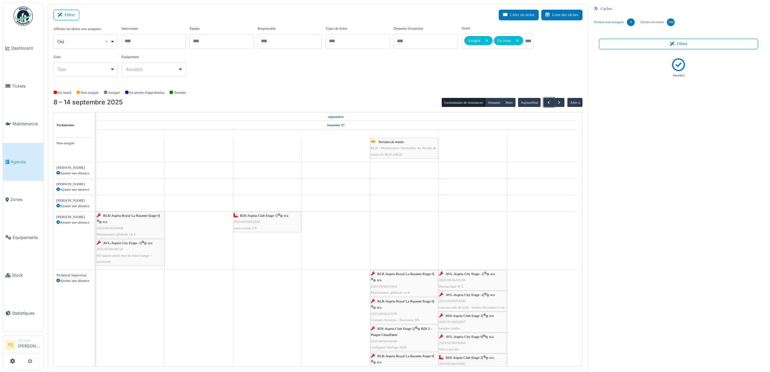
click at [410, 145] on div "Terrains de tennis RLR - Maintenance Journalière du Terrain de tennis de 6h30 à…" at bounding box center [404, 148] width 67 height 19
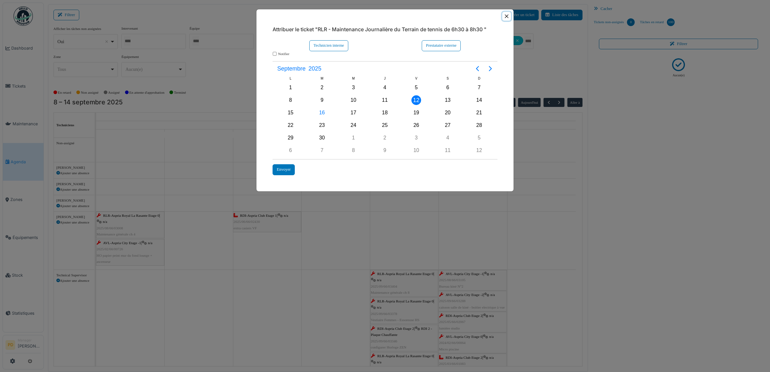
click at [505, 15] on button "Close" at bounding box center [507, 16] width 9 height 9
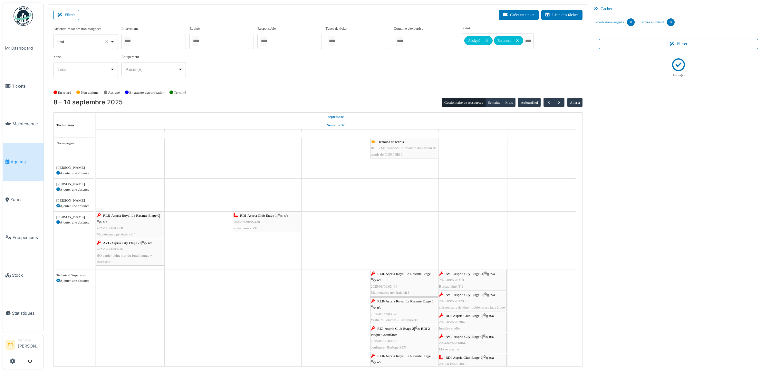
drag, startPoint x: 382, startPoint y: 139, endPoint x: 381, endPoint y: 143, distance: 4.4
click at [382, 140] on link "Terrains de tennis RLR - Maintenance Journalière du Terrain de tennis de 6h30 à…" at bounding box center [404, 148] width 68 height 21
click at [383, 143] on span "Terrains de tennis" at bounding box center [390, 142] width 25 height 4
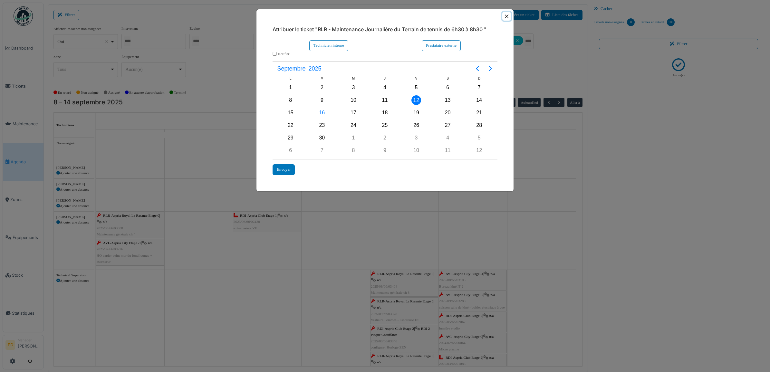
click at [505, 16] on button "Close" at bounding box center [507, 16] width 9 height 9
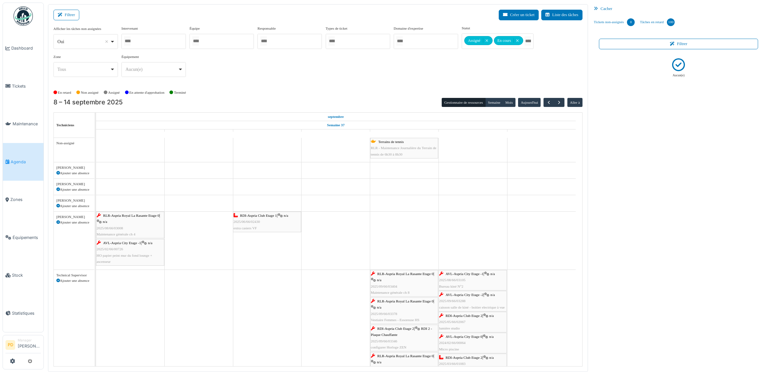
click at [130, 216] on span "RLR-Aspria Royal La Rasante Etage 0" at bounding box center [131, 216] width 56 height 4
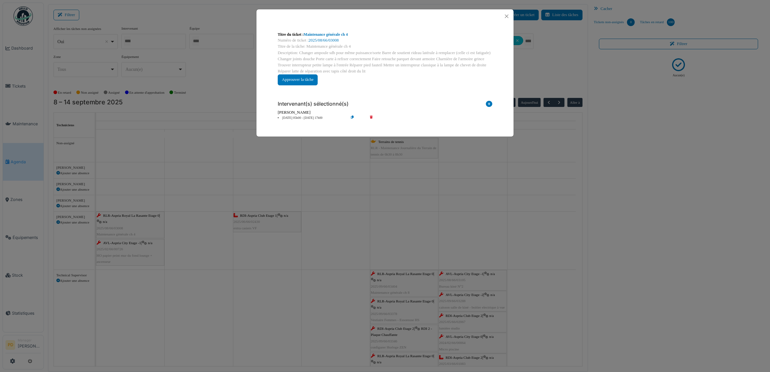
click at [307, 120] on li "08 sep 05h00 - 08 sep 17h00" at bounding box center [312, 118] width 74 height 5
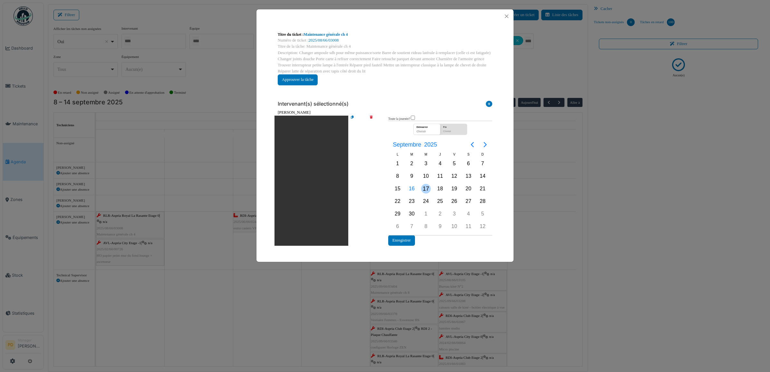
click at [426, 185] on div "17" at bounding box center [426, 189] width 10 height 10
click at [406, 238] on button "Enregistrer" at bounding box center [401, 240] width 27 height 11
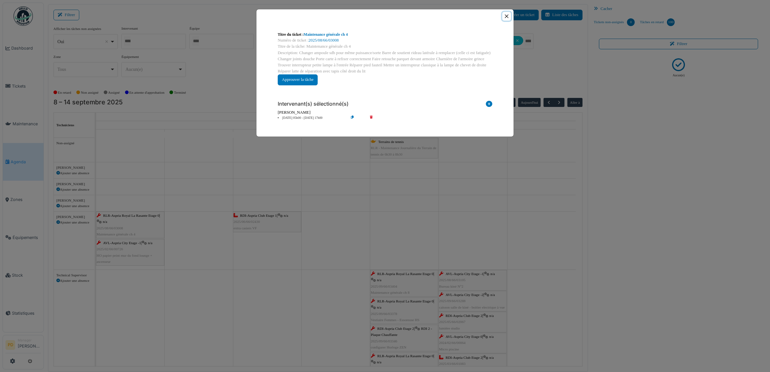
click at [510, 17] on button "Close" at bounding box center [507, 16] width 9 height 9
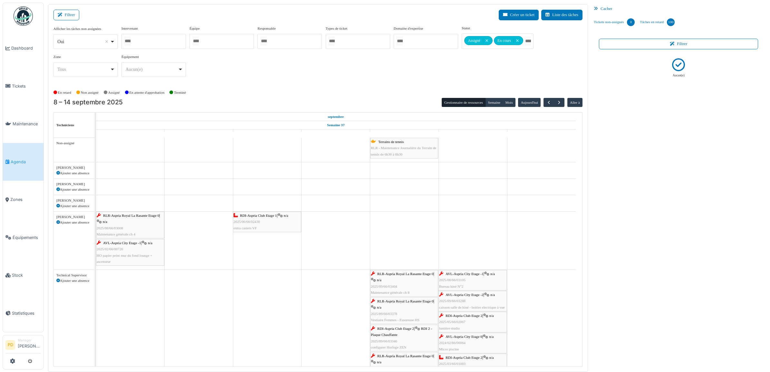
click at [126, 244] on span "AVL-Aspria City Etage -1" at bounding box center [122, 243] width 38 height 4
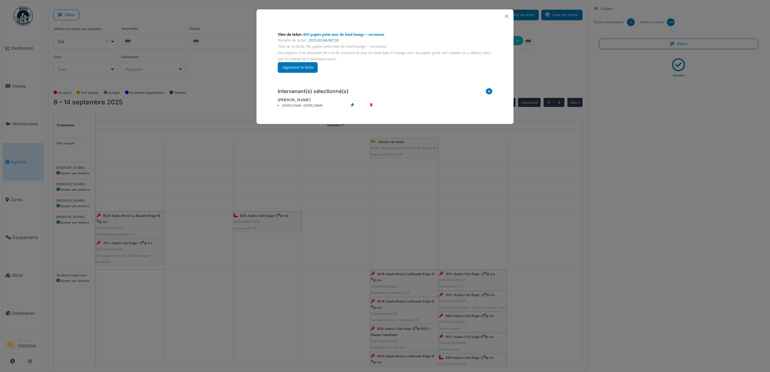
click at [293, 105] on li "08 sep 05h00 - 08 sep 06h00" at bounding box center [312, 105] width 74 height 5
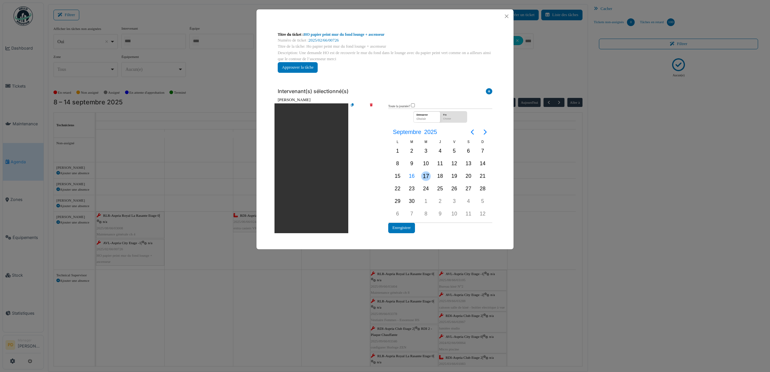
click at [426, 176] on div "17" at bounding box center [426, 176] width 10 height 10
click at [412, 224] on button "Enregistrer" at bounding box center [401, 228] width 27 height 11
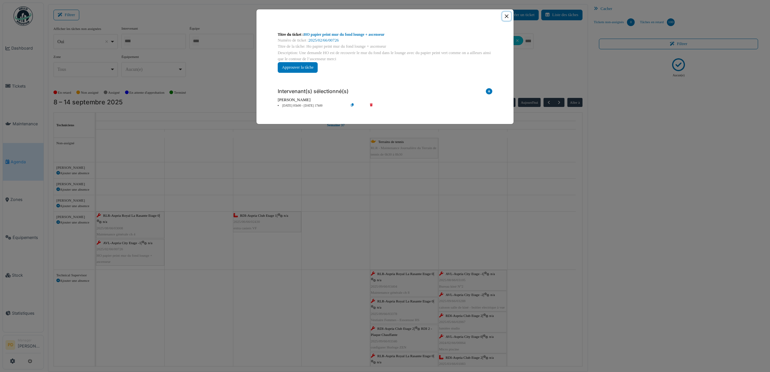
click at [508, 16] on button "Close" at bounding box center [507, 16] width 9 height 9
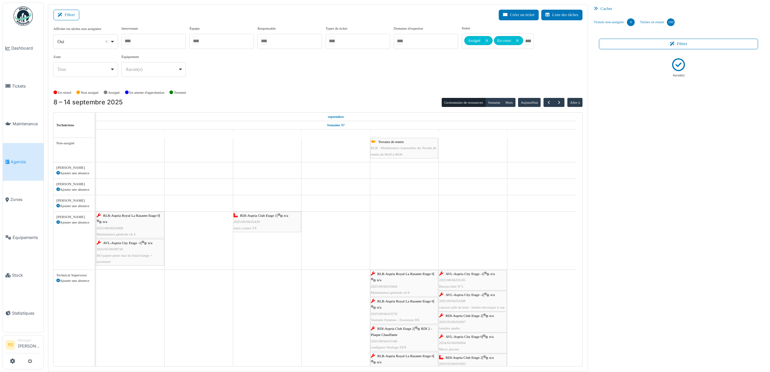
click at [272, 217] on span "RDI-Aspria Club Etage 1" at bounding box center [258, 216] width 37 height 4
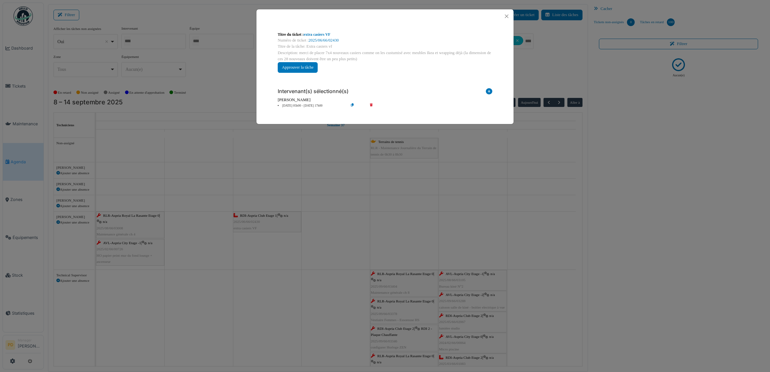
click at [304, 105] on li "10 sep 05h00 - 10 sep 17h00" at bounding box center [312, 105] width 74 height 5
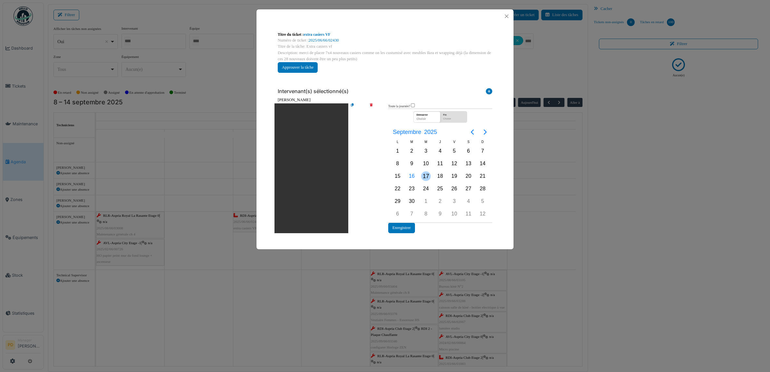
click at [426, 173] on div "17" at bounding box center [426, 176] width 10 height 10
click at [405, 226] on button "Enregistrer" at bounding box center [401, 228] width 27 height 11
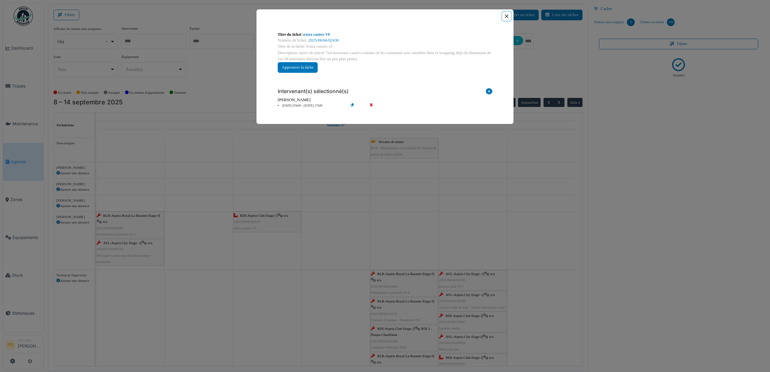
click at [506, 18] on button "Close" at bounding box center [507, 16] width 9 height 9
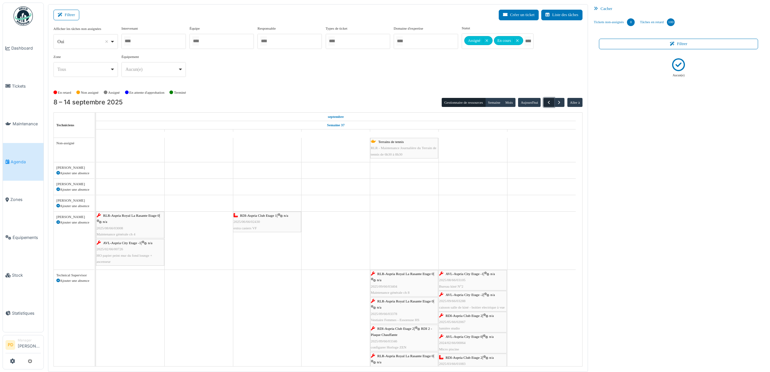
click at [550, 102] on span "button" at bounding box center [548, 102] width 5 height 5
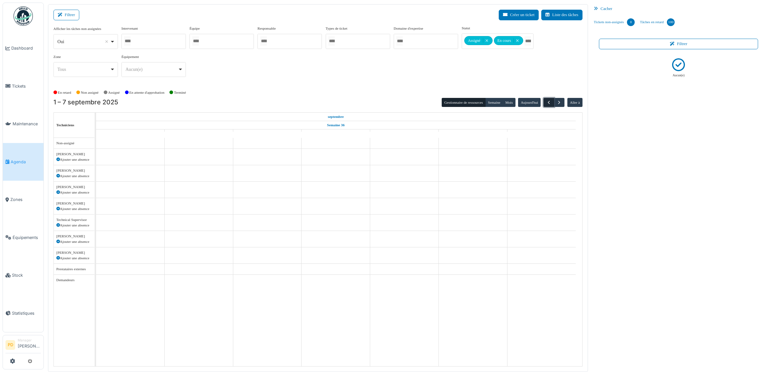
click at [550, 102] on span "button" at bounding box center [548, 102] width 5 height 5
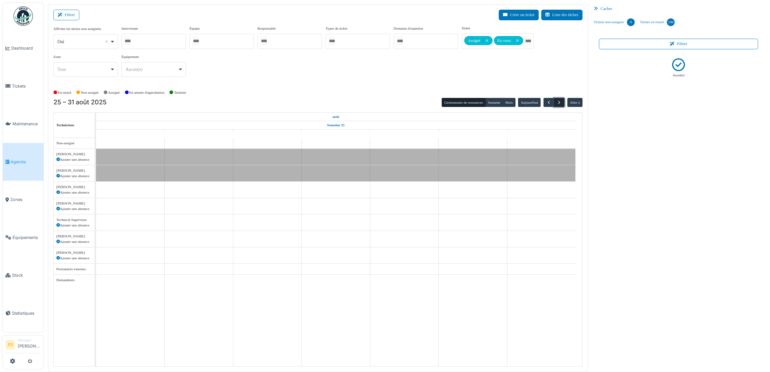
click at [559, 102] on span "button" at bounding box center [559, 102] width 5 height 5
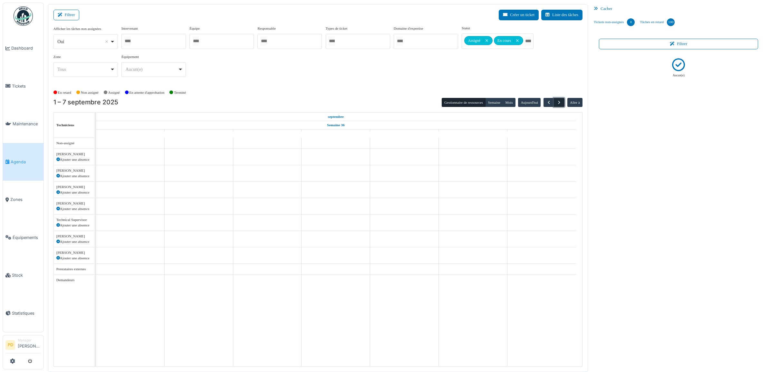
click at [559, 102] on span "button" at bounding box center [559, 102] width 5 height 5
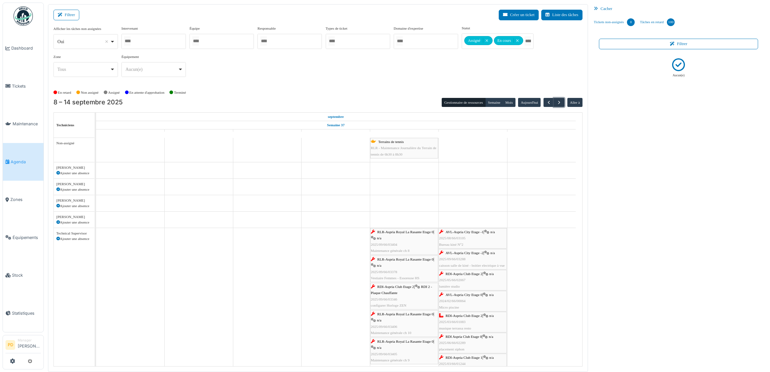
click at [398, 232] on span "RLR-Aspria Royal La Rasante Etage 0" at bounding box center [405, 232] width 56 height 4
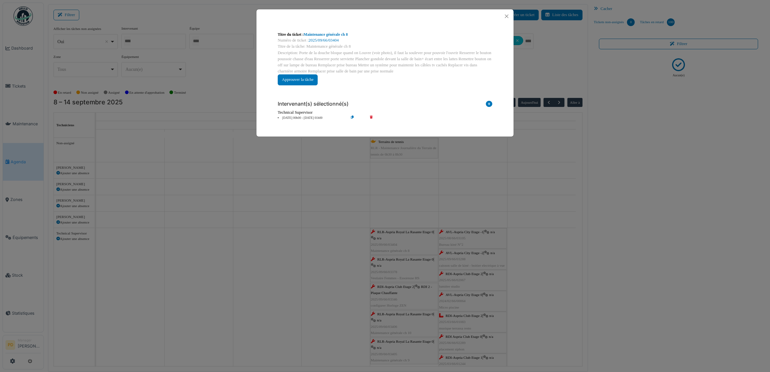
click at [309, 116] on li "12 sep 00h00 - 12 sep 01h00" at bounding box center [312, 118] width 74 height 5
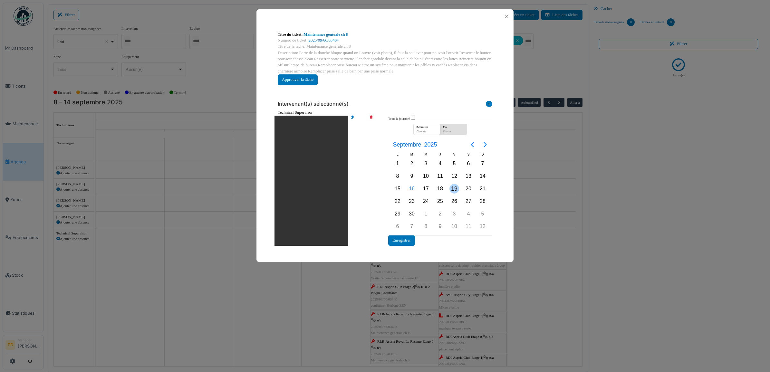
click at [450, 186] on div "19" at bounding box center [455, 189] width 10 height 10
click at [410, 239] on button "Enregistrer" at bounding box center [401, 240] width 27 height 11
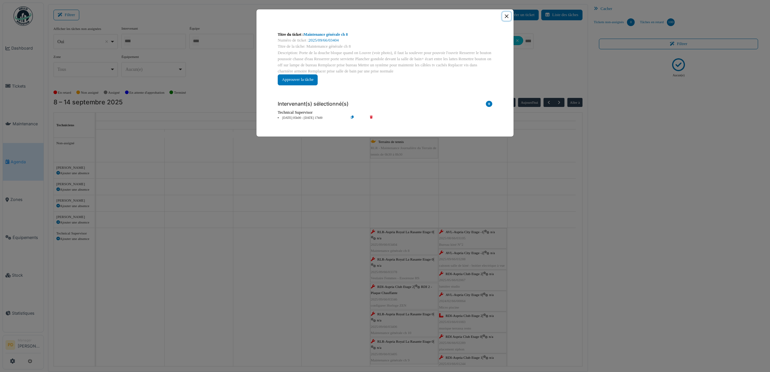
click at [505, 17] on button "Close" at bounding box center [507, 16] width 9 height 9
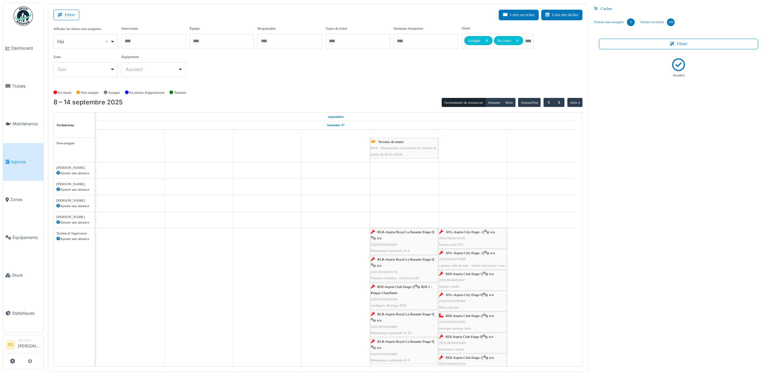
click at [414, 261] on span "RLR-Aspria Royal La Rasante Etage 0" at bounding box center [405, 260] width 56 height 4
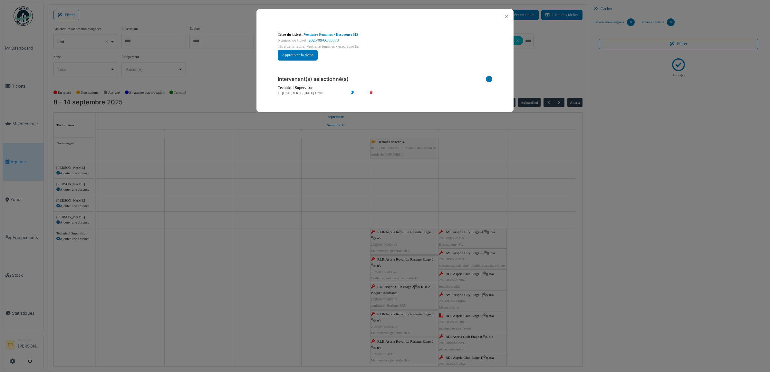
click at [307, 92] on li "12 sep 05h00 - 12 sep 17h00" at bounding box center [312, 93] width 74 height 5
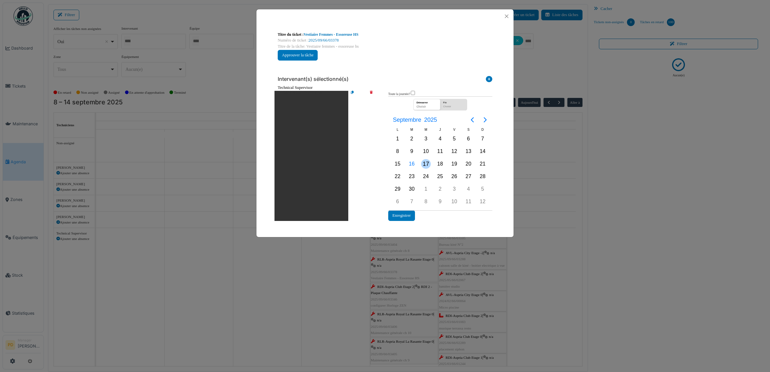
click at [426, 163] on div "17" at bounding box center [426, 164] width 10 height 10
click at [402, 217] on button "Enregistrer" at bounding box center [401, 215] width 27 height 11
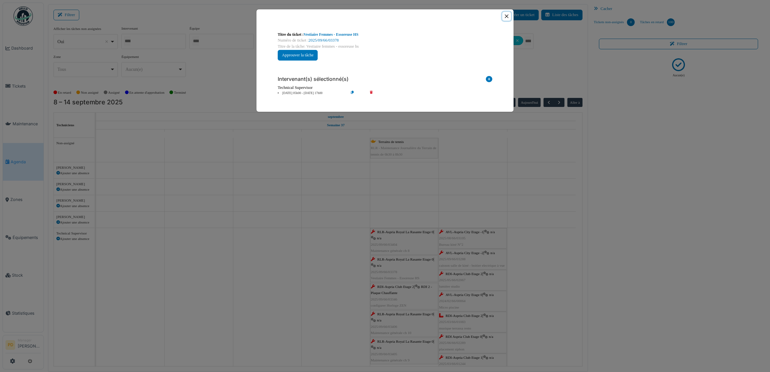
drag, startPoint x: 509, startPoint y: 15, endPoint x: 499, endPoint y: 25, distance: 14.1
click at [508, 15] on button "Close" at bounding box center [507, 16] width 9 height 9
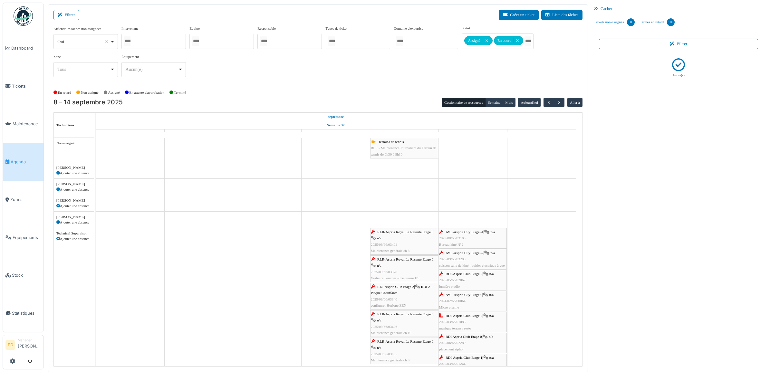
click at [404, 288] on span "RDI-Aspria Club Etage 2" at bounding box center [395, 287] width 37 height 4
click at [384, 289] on span "RDI-Aspria Club Etage 2" at bounding box center [395, 287] width 37 height 4
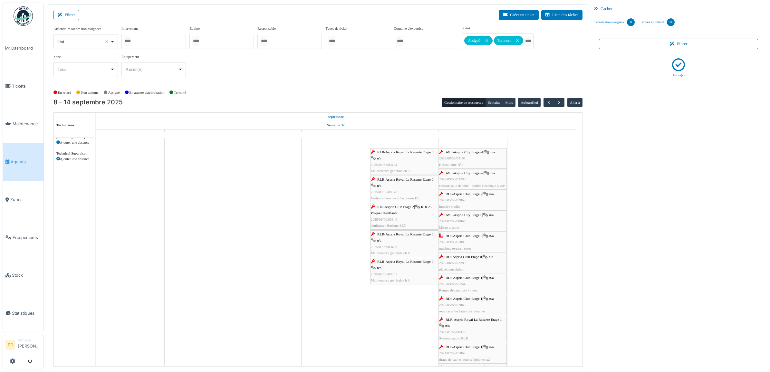
scroll to position [81, 0]
click at [387, 208] on span "RDI-Aspria Club Etage 2" at bounding box center [395, 206] width 37 height 4
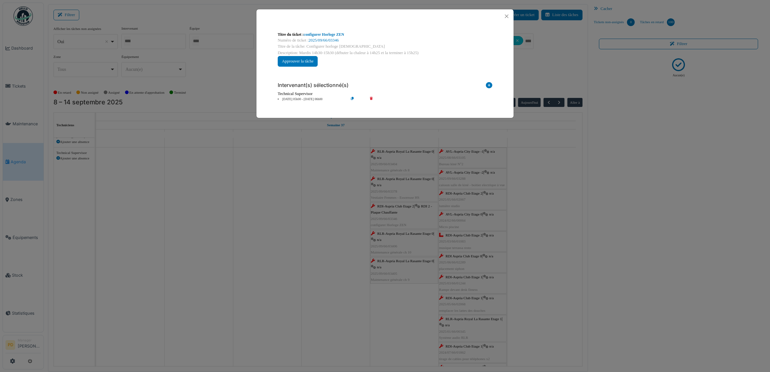
click at [307, 100] on li "12 sep 05h00 - 12 sep 06h00" at bounding box center [312, 99] width 74 height 5
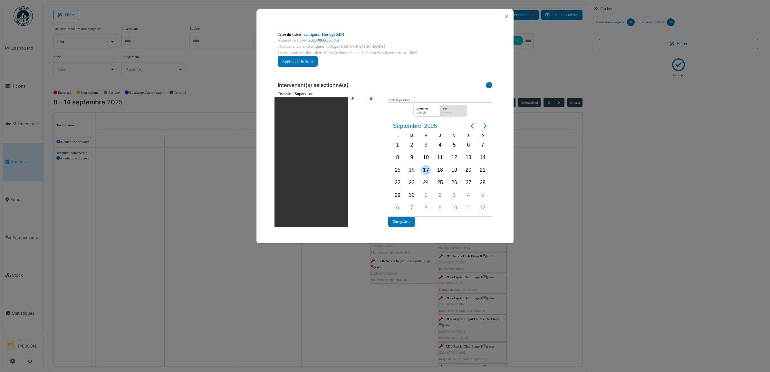
click at [425, 167] on div "17" at bounding box center [426, 170] width 10 height 10
drag, startPoint x: 424, startPoint y: 170, endPoint x: 418, endPoint y: 182, distance: 14.1
click at [424, 171] on div "17" at bounding box center [426, 170] width 10 height 10
drag, startPoint x: 408, startPoint y: 221, endPoint x: 412, endPoint y: 214, distance: 8.1
click at [407, 221] on button "Enregistrer" at bounding box center [401, 222] width 27 height 11
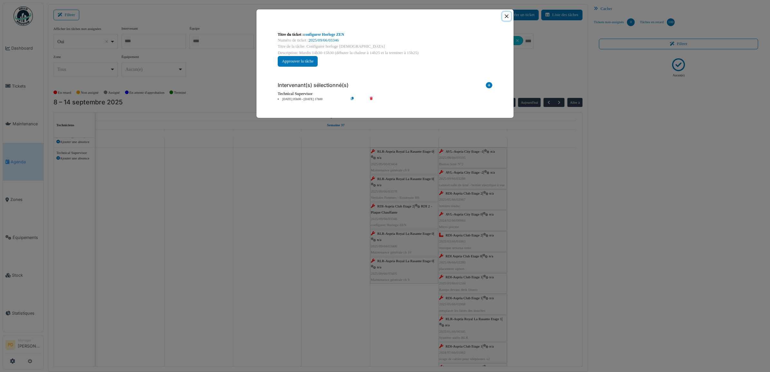
drag, startPoint x: 504, startPoint y: 15, endPoint x: 523, endPoint y: 81, distance: 68.1
click at [505, 15] on button "Close" at bounding box center [507, 16] width 9 height 9
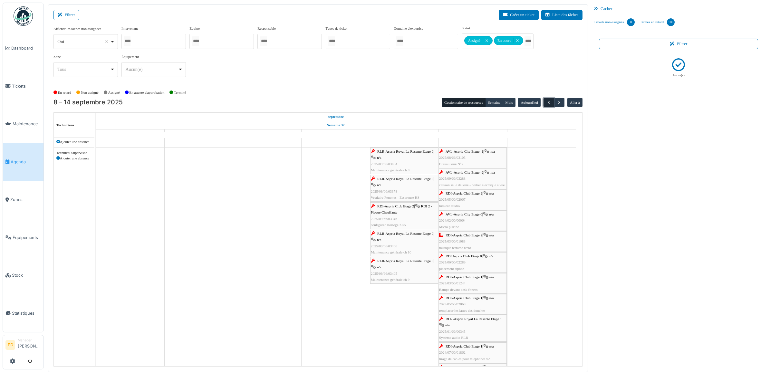
click at [547, 103] on span "button" at bounding box center [548, 102] width 5 height 5
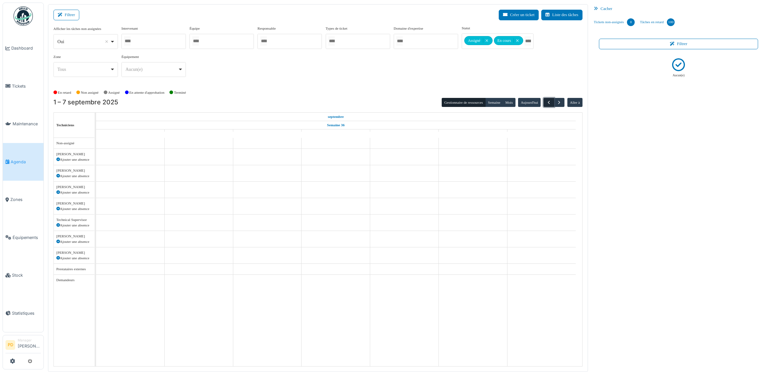
scroll to position [0, 0]
click at [558, 102] on span "button" at bounding box center [559, 102] width 5 height 5
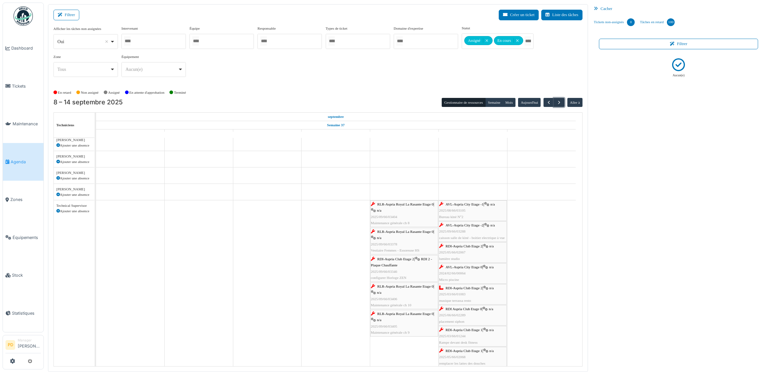
scroll to position [40, 0]
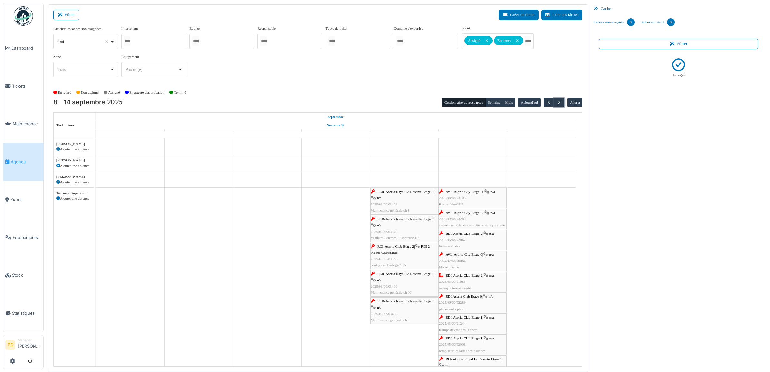
click at [397, 193] on span "RLR-Aspria Royal La Rasante Etage 0" at bounding box center [405, 192] width 56 height 4
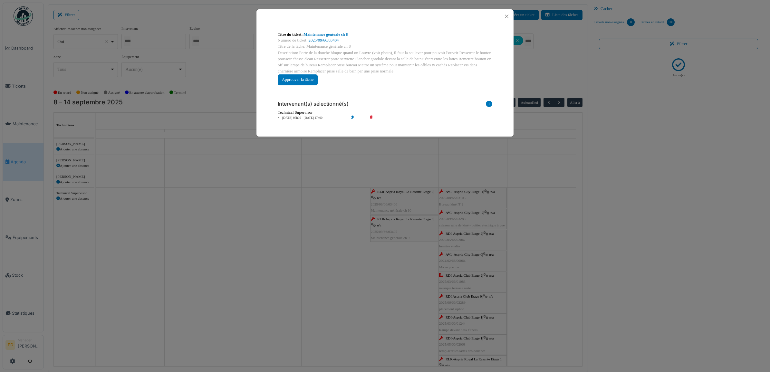
click at [303, 118] on li "19 sep 05h00 - 19 sep 17h00" at bounding box center [312, 118] width 74 height 5
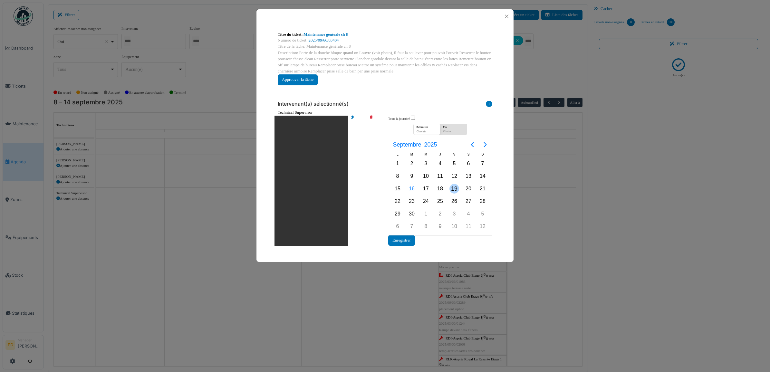
click at [452, 187] on div "19" at bounding box center [455, 189] width 10 height 10
click at [409, 239] on button "Enregistrer" at bounding box center [401, 240] width 27 height 11
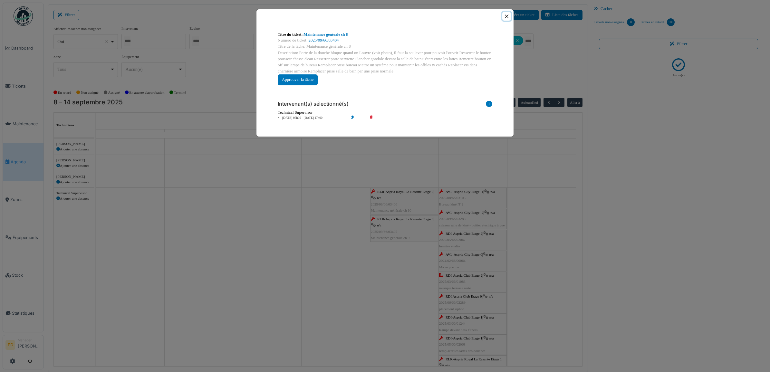
click at [506, 15] on button "Close" at bounding box center [507, 16] width 9 height 9
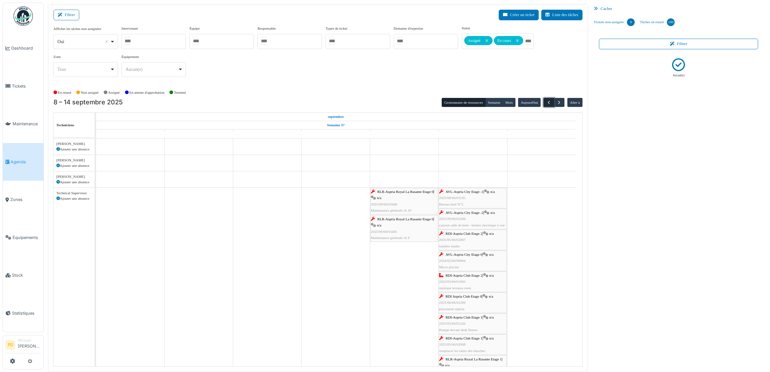
click at [550, 103] on span "button" at bounding box center [548, 102] width 5 height 5
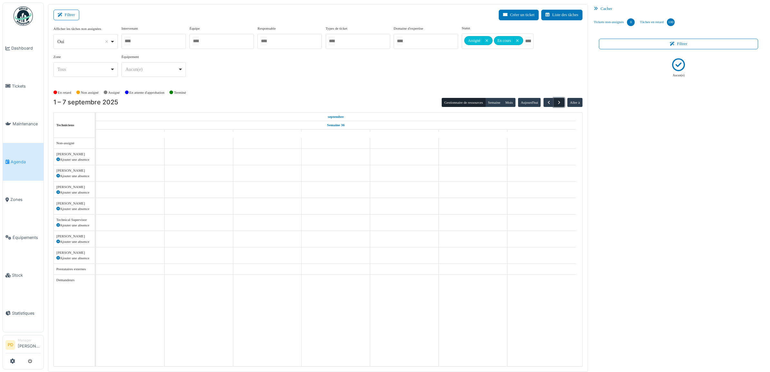
click at [556, 101] on button "button" at bounding box center [559, 102] width 11 height 9
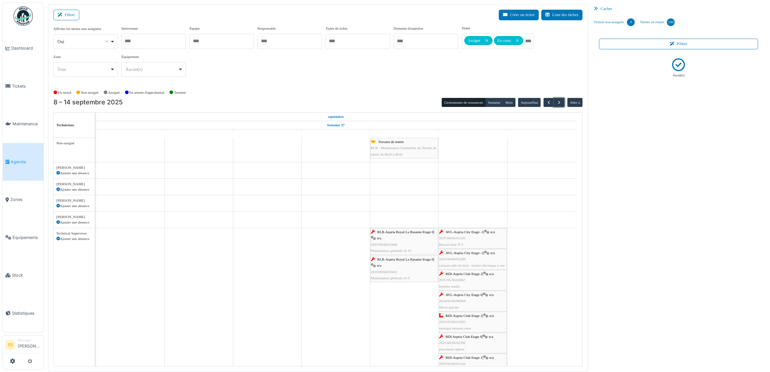
scroll to position [40, 0]
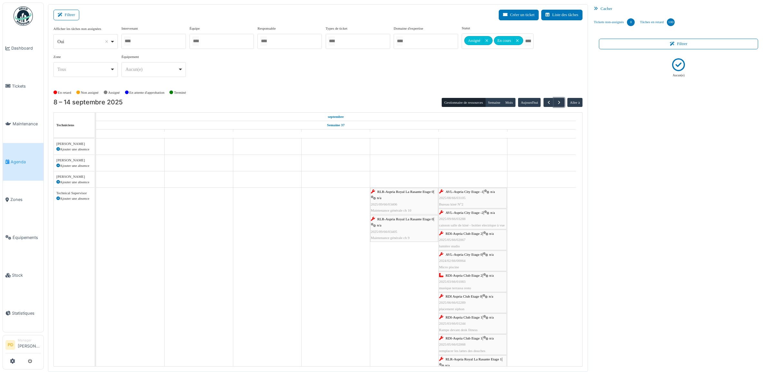
click at [409, 193] on span "RLR-Aspria Royal La Rasante Etage 0" at bounding box center [405, 192] width 56 height 4
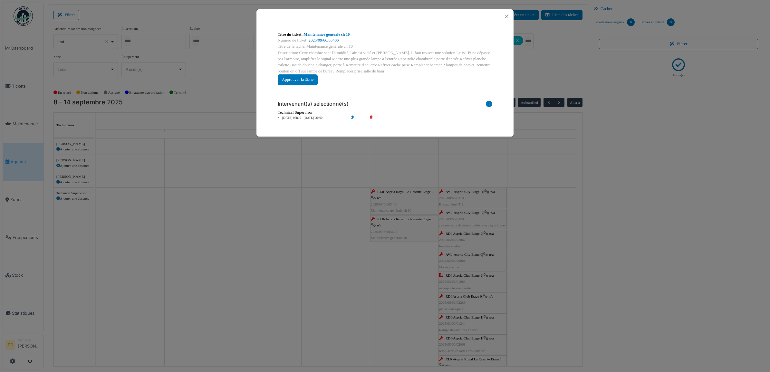
click at [290, 116] on li "12 sep 05h00 - 12 sep 06h00" at bounding box center [312, 118] width 74 height 5
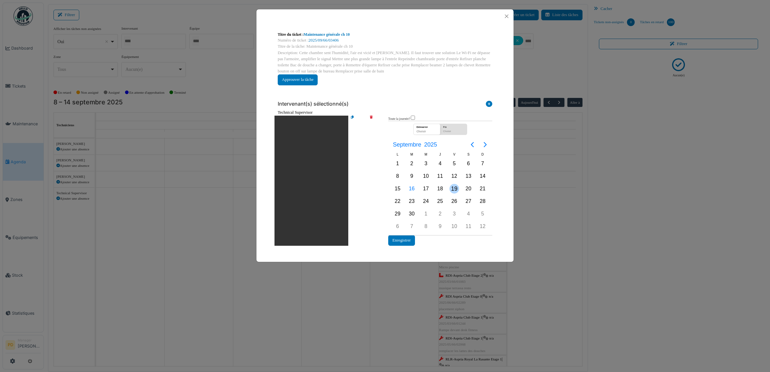
click at [452, 185] on div "19" at bounding box center [455, 189] width 10 height 10
click at [410, 238] on button "Enregistrer" at bounding box center [401, 240] width 27 height 11
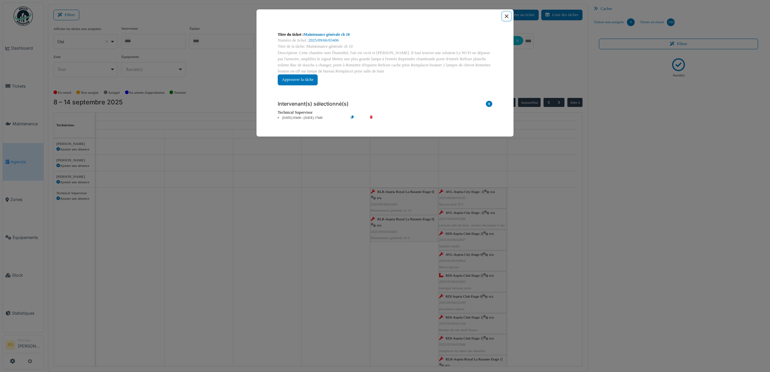
drag, startPoint x: 510, startPoint y: 16, endPoint x: 507, endPoint y: 16, distance: 3.6
click at [510, 16] on button "Close" at bounding box center [507, 16] width 9 height 9
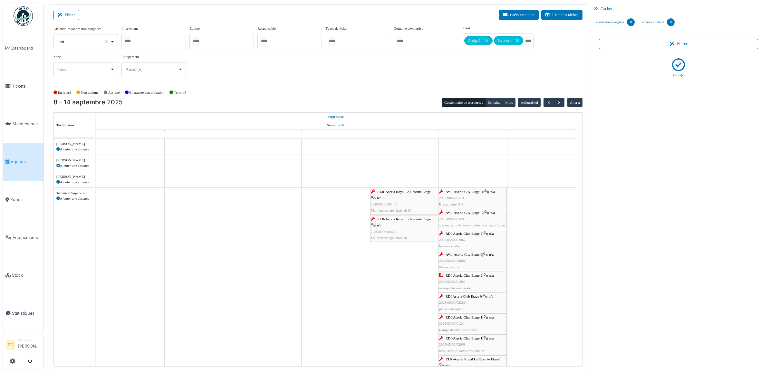
click at [405, 225] on div "RLR-Aspria Royal La Rasante Etage 0 | n/a 2025/09/66/03405 Maintenance générale…" at bounding box center [404, 228] width 67 height 25
click at [397, 221] on span "RLR-Aspria Royal La Rasante Etage 0" at bounding box center [405, 219] width 56 height 4
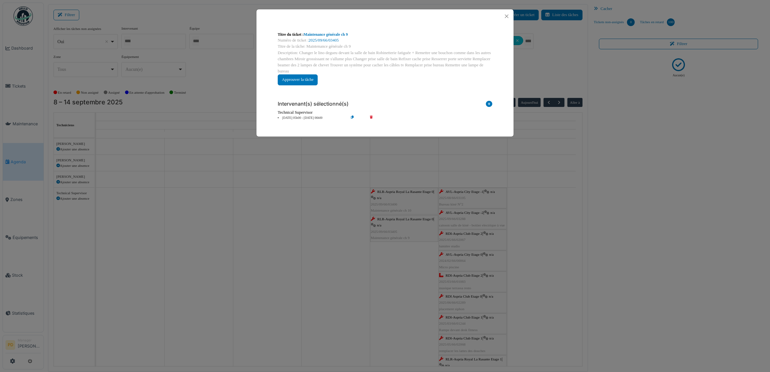
click at [308, 112] on div "Technical Supervisor" at bounding box center [385, 113] width 215 height 6
drag, startPoint x: 308, startPoint y: 112, endPoint x: 308, endPoint y: 116, distance: 4.5
click at [308, 116] on li "12 sep 05h00 - 12 sep 06h00" at bounding box center [312, 118] width 74 height 5
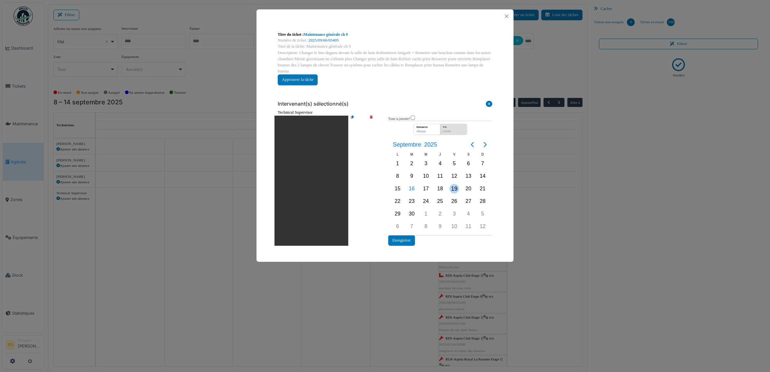
click at [454, 186] on div "19" at bounding box center [455, 189] width 10 height 10
click at [391, 239] on button "Enregistrer" at bounding box center [401, 240] width 27 height 11
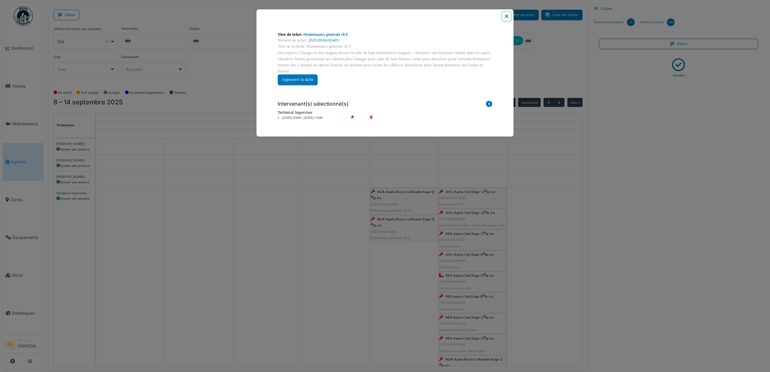
click at [508, 15] on button "Close" at bounding box center [507, 16] width 9 height 9
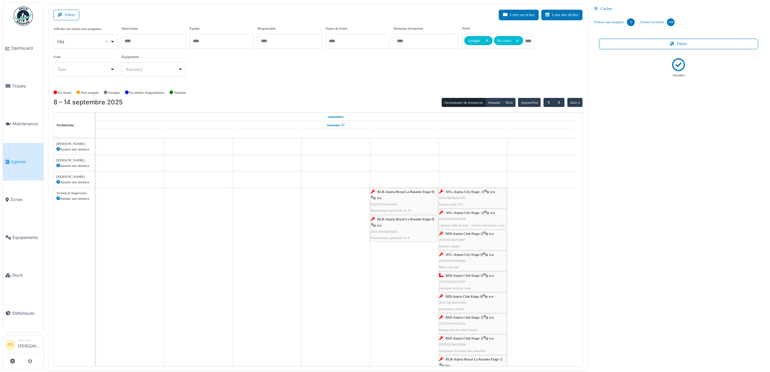
click at [472, 192] on span "AVL-Aspria City Etage -1" at bounding box center [465, 192] width 38 height 4
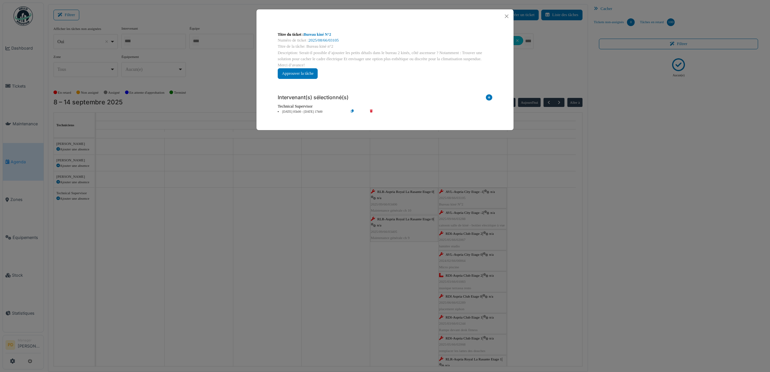
click at [311, 112] on li "13 sep 05h00 - 13 sep 17h00" at bounding box center [312, 112] width 74 height 5
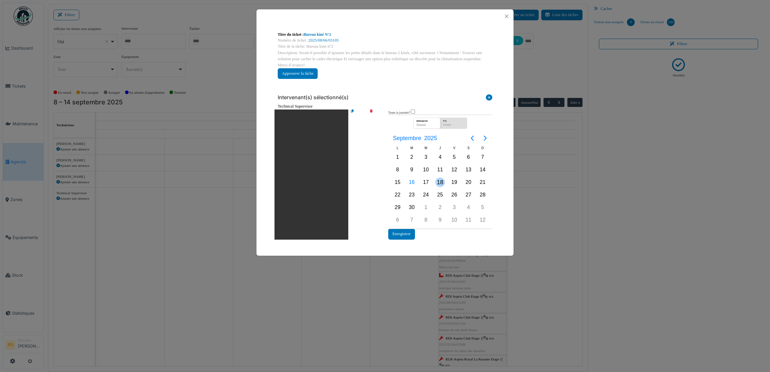
click at [444, 183] on div "18" at bounding box center [440, 183] width 10 height 10
click at [406, 234] on button "Enregistrer" at bounding box center [401, 234] width 27 height 11
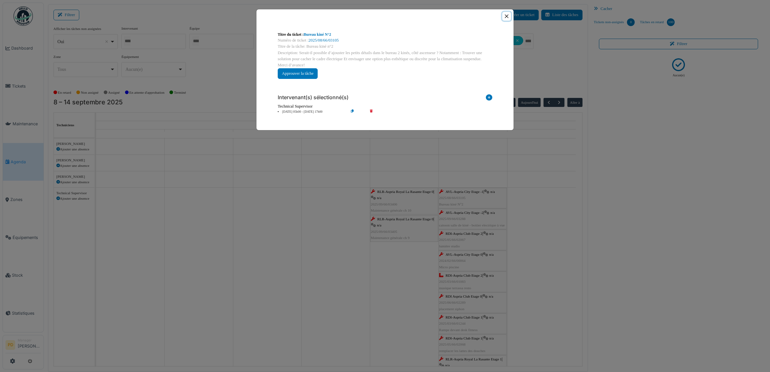
click at [507, 16] on button "Close" at bounding box center [507, 16] width 9 height 9
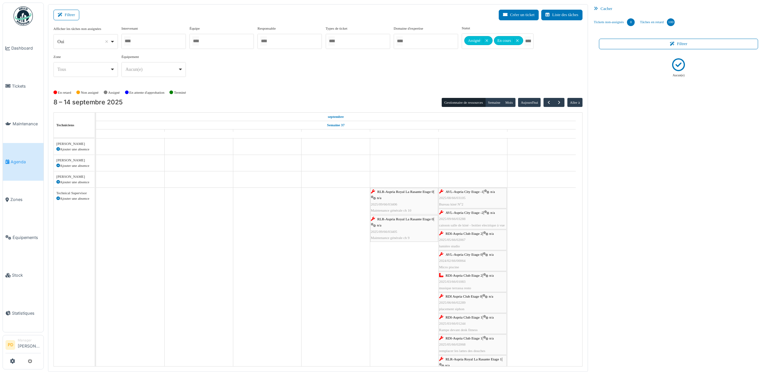
click at [460, 212] on span "AVL-Aspria City Etage -2" at bounding box center [465, 213] width 38 height 4
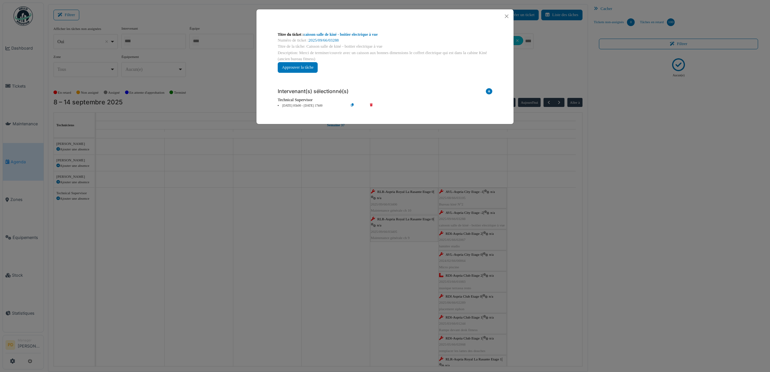
click at [314, 106] on li "13 sep 05h00 - 13 sep 17h00" at bounding box center [312, 105] width 74 height 5
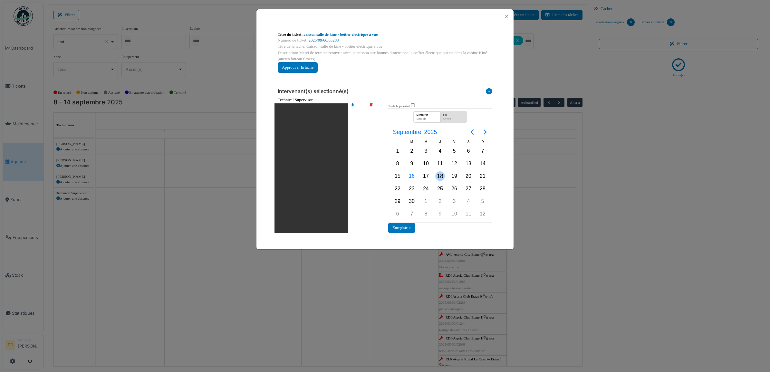
click at [437, 175] on div "18" at bounding box center [440, 176] width 10 height 10
click at [438, 175] on div "18" at bounding box center [440, 176] width 10 height 10
click at [411, 224] on button "Enregistrer" at bounding box center [401, 228] width 27 height 11
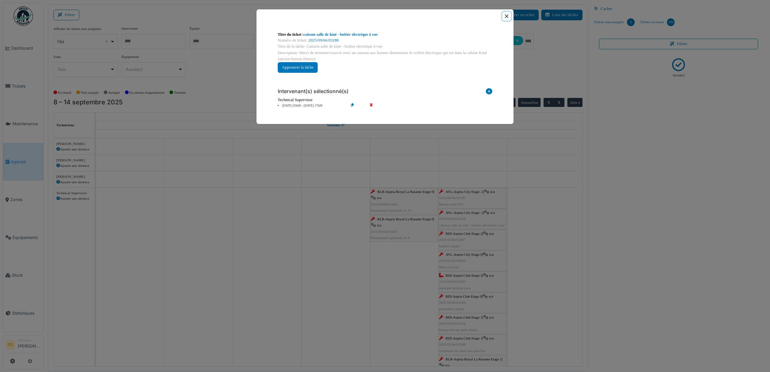
drag, startPoint x: 508, startPoint y: 16, endPoint x: 526, endPoint y: 81, distance: 66.9
click at [508, 16] on button "Close" at bounding box center [507, 16] width 9 height 9
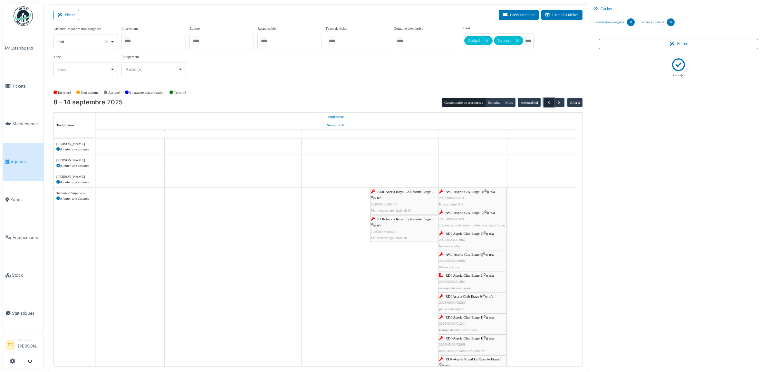
click at [550, 102] on span "button" at bounding box center [548, 102] width 5 height 5
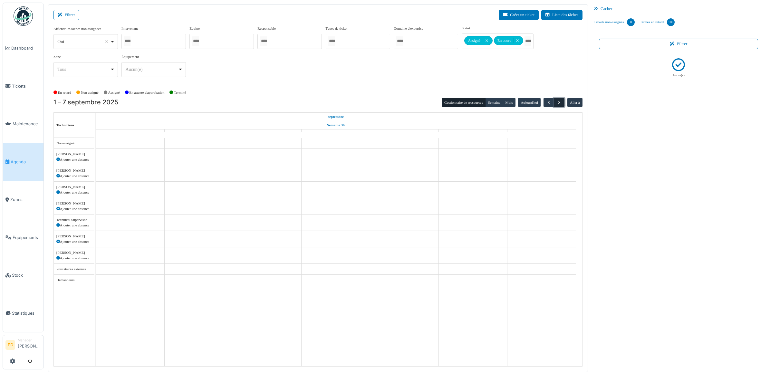
click at [560, 102] on span "button" at bounding box center [559, 102] width 5 height 5
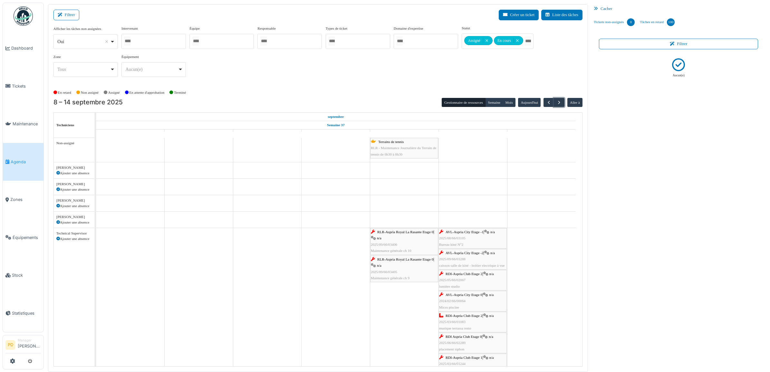
click at [396, 144] on span "Terrains de tennis" at bounding box center [390, 142] width 25 height 4
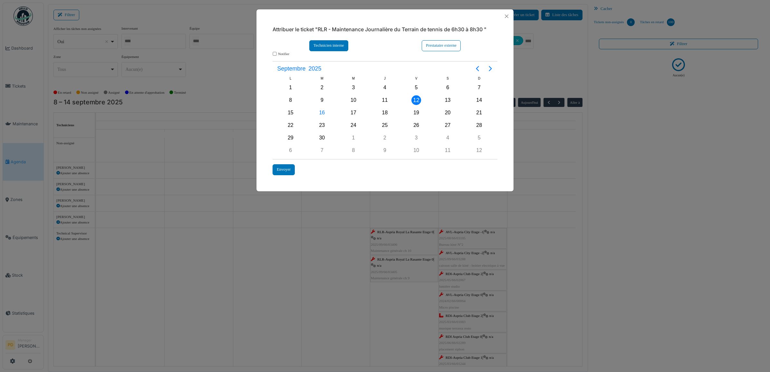
click at [342, 47] on div "Technicien interne" at bounding box center [328, 45] width 39 height 11
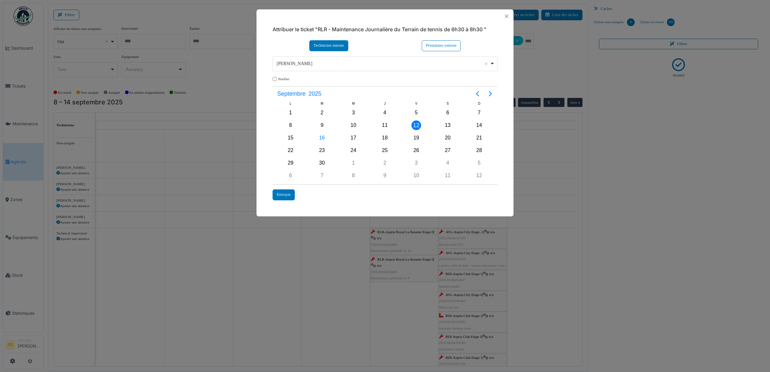
click at [347, 65] on div "Alexandre Michailidis Remove item" at bounding box center [383, 63] width 213 height 7
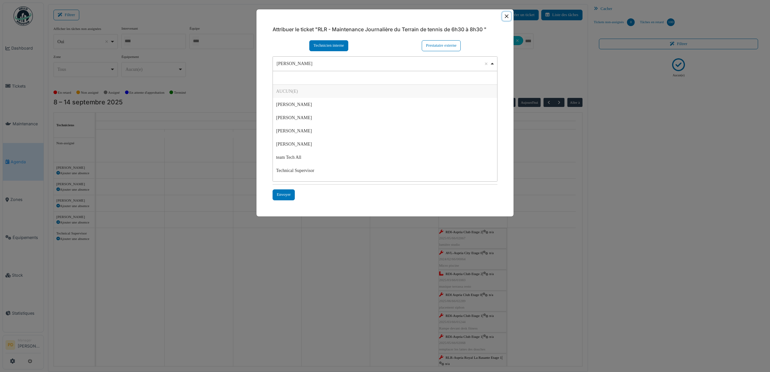
click at [508, 16] on button "Close" at bounding box center [507, 16] width 9 height 9
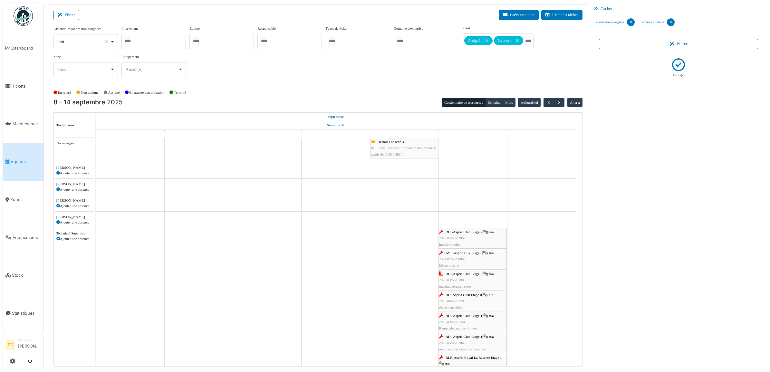
click at [396, 146] on div "Terrains de tennis RLR - Maintenance Journalière du Terrain de tennis de 6h30 à…" at bounding box center [404, 148] width 67 height 19
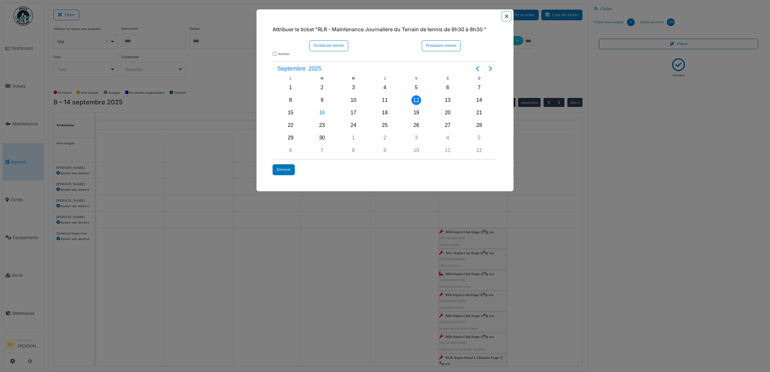
click at [505, 17] on button "Close" at bounding box center [507, 16] width 9 height 9
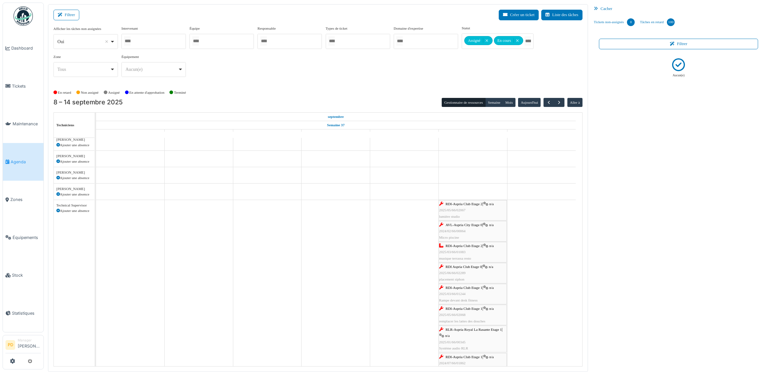
scroll to position [40, 0]
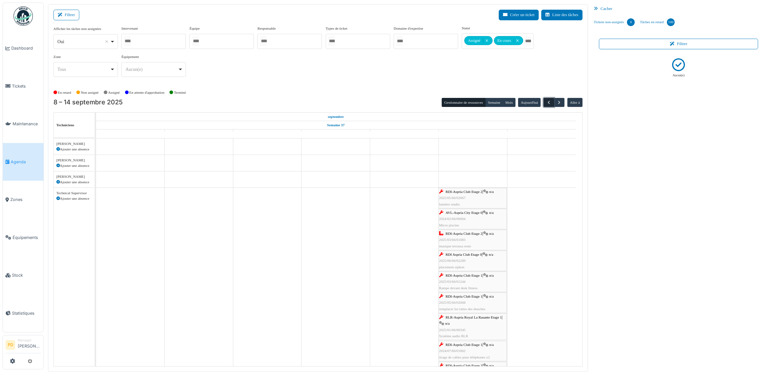
click at [550, 103] on span "button" at bounding box center [548, 102] width 5 height 5
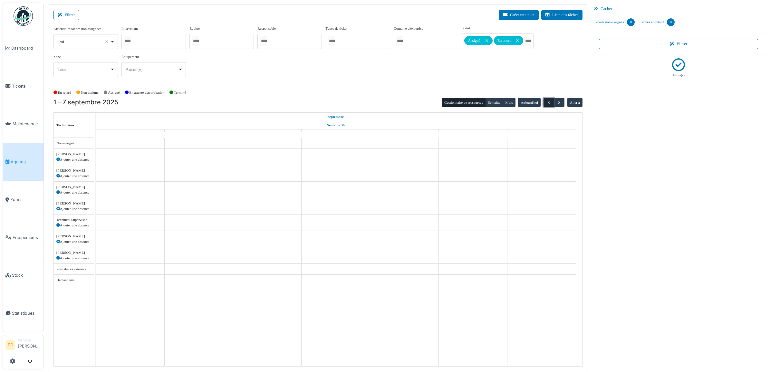
scroll to position [0, 0]
click at [560, 103] on span "button" at bounding box center [559, 102] width 5 height 5
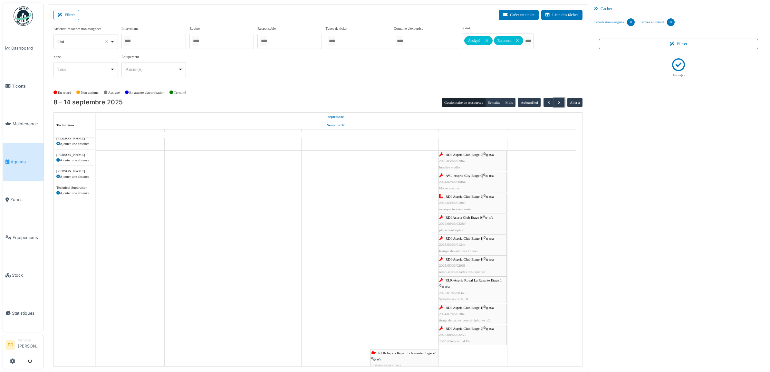
scroll to position [81, 0]
click at [473, 153] on span "RDI-Aspria Club Etage 2" at bounding box center [464, 152] width 37 height 4
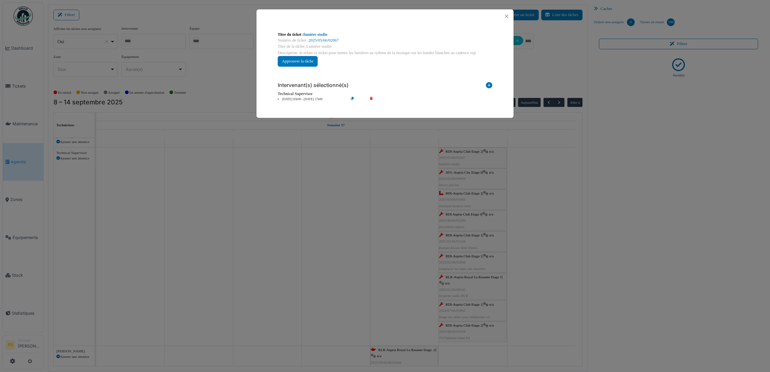
click at [307, 99] on li "13 sep 05h00 - 13 sep 17h00" at bounding box center [312, 99] width 74 height 5
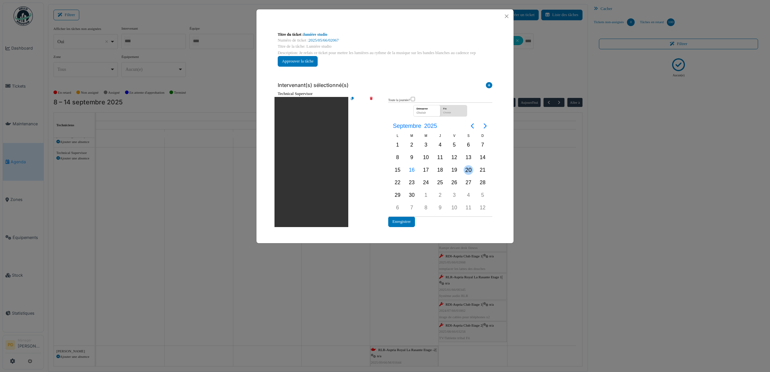
click at [466, 168] on div "20" at bounding box center [469, 170] width 10 height 10
click at [410, 220] on button "Enregistrer" at bounding box center [401, 222] width 27 height 11
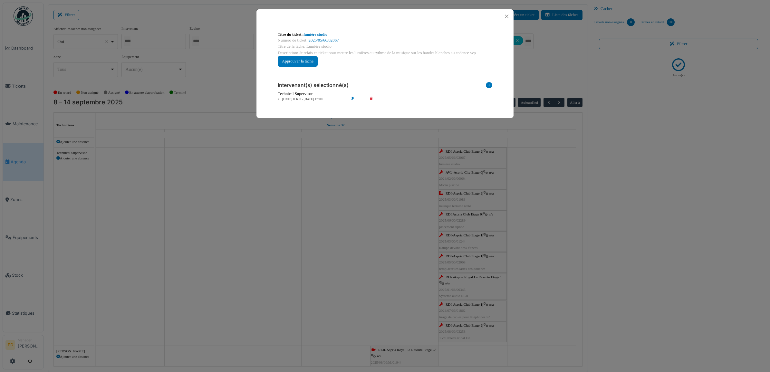
click at [500, 15] on div at bounding box center [385, 16] width 257 height 14
click at [503, 18] on button "Close" at bounding box center [507, 16] width 9 height 9
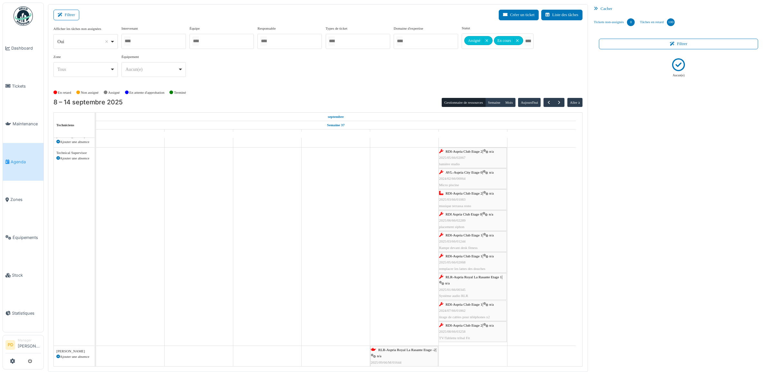
click at [467, 171] on span "AVL-Aspria City Etage 0" at bounding box center [464, 173] width 37 height 4
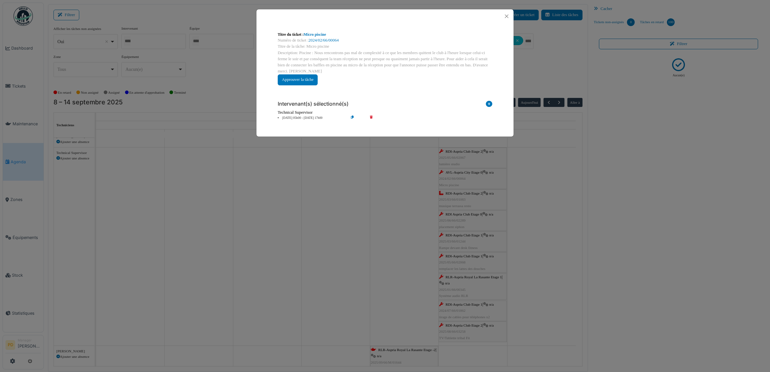
click at [314, 118] on li "13 sep 05h00 - 13 sep 17h00" at bounding box center [312, 118] width 74 height 5
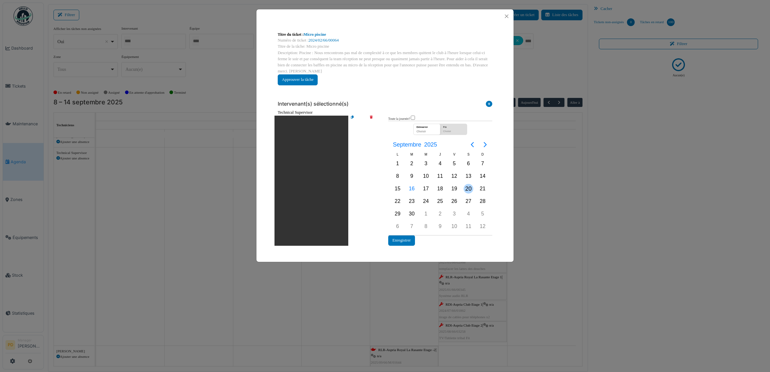
click at [464, 189] on div "20" at bounding box center [469, 189] width 10 height 10
click at [412, 238] on button "Enregistrer" at bounding box center [401, 240] width 27 height 11
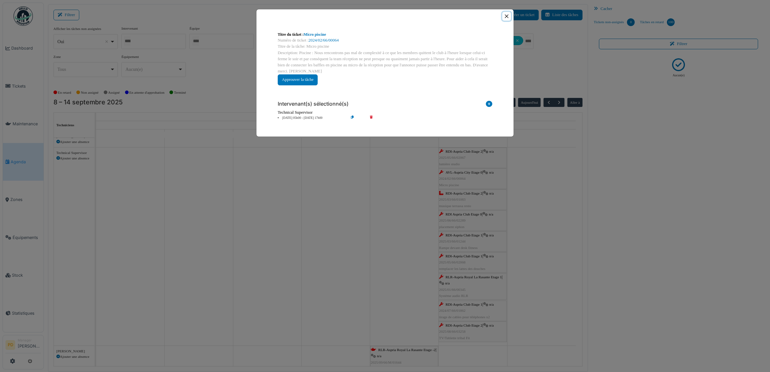
click at [504, 17] on button "Close" at bounding box center [507, 16] width 9 height 9
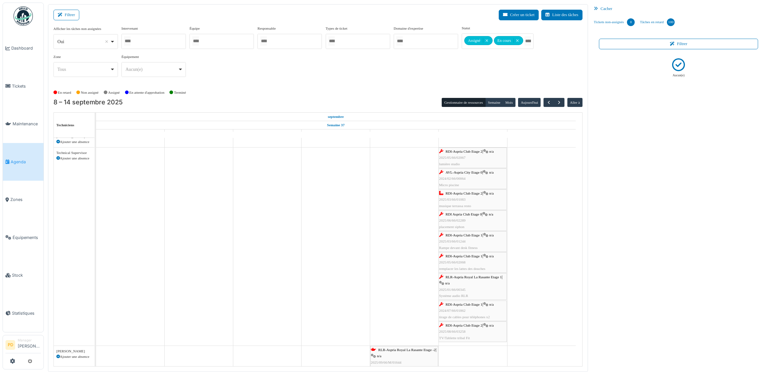
click at [469, 193] on span "RDI-Aspria Club Etage 2" at bounding box center [464, 193] width 37 height 4
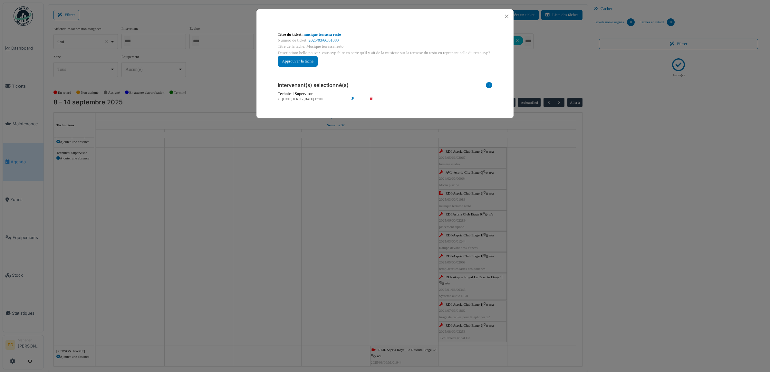
click at [305, 99] on li "13 sep 05h00 - 13 sep 17h00" at bounding box center [312, 99] width 74 height 5
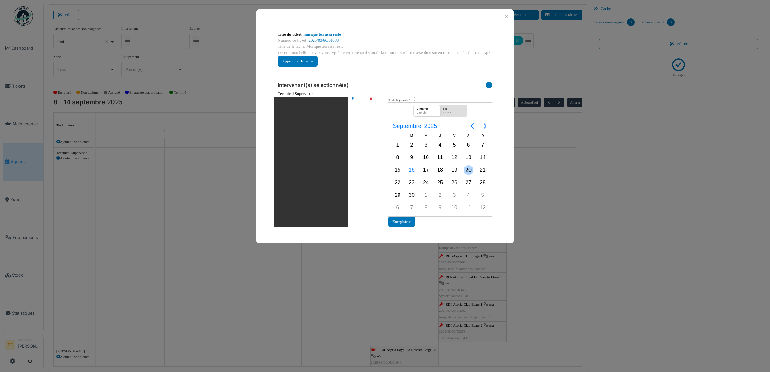
click at [467, 168] on div "20" at bounding box center [469, 170] width 10 height 10
click at [413, 220] on button "Enregistrer" at bounding box center [401, 222] width 27 height 11
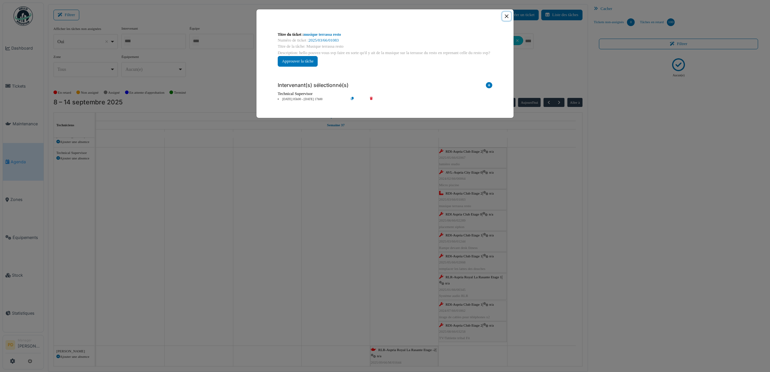
drag, startPoint x: 505, startPoint y: 17, endPoint x: 505, endPoint y: 22, distance: 4.5
click at [505, 18] on button "Close" at bounding box center [507, 16] width 9 height 9
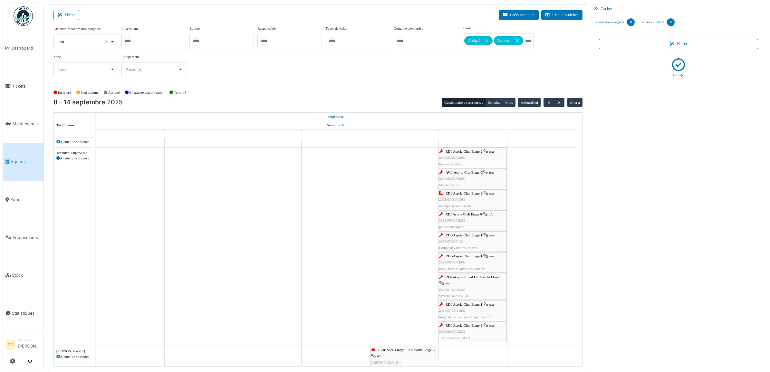
click at [476, 216] on span "RDI Aspria Club Etage 0" at bounding box center [464, 214] width 36 height 4
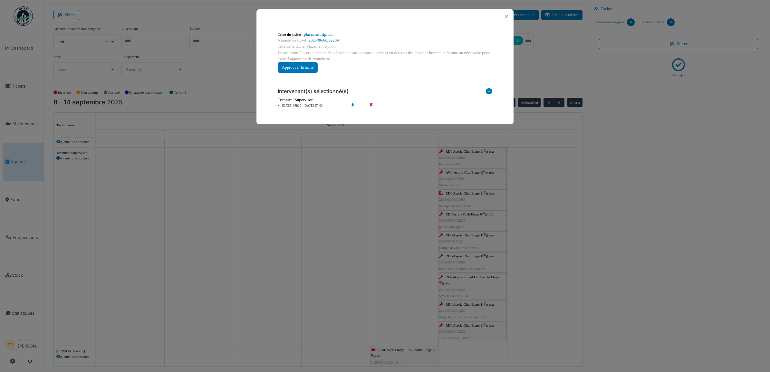
click at [300, 106] on li "13 sep 05h00 - 13 sep 17h00" at bounding box center [312, 105] width 74 height 5
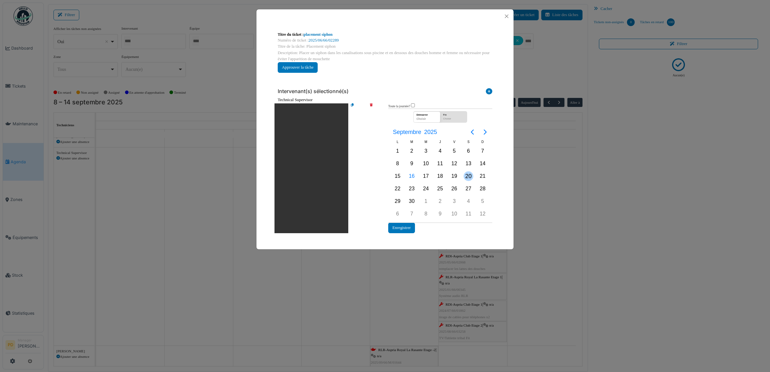
click at [468, 176] on div "20" at bounding box center [469, 176] width 10 height 10
drag, startPoint x: 470, startPoint y: 168, endPoint x: 471, endPoint y: 165, distance: 3.3
click at [471, 165] on div "13" at bounding box center [469, 164] width 10 height 10
click at [471, 177] on div "20" at bounding box center [469, 176] width 10 height 10
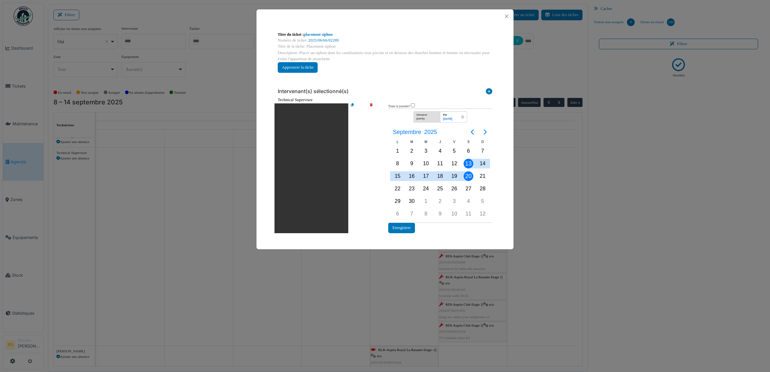
click at [429, 115] on div "Démarrer" at bounding box center [425, 114] width 20 height 5
click at [471, 178] on div "20" at bounding box center [469, 176] width 10 height 10
click at [470, 176] on div "20" at bounding box center [469, 176] width 10 height 10
click at [412, 224] on button "Enregistrer" at bounding box center [401, 228] width 27 height 11
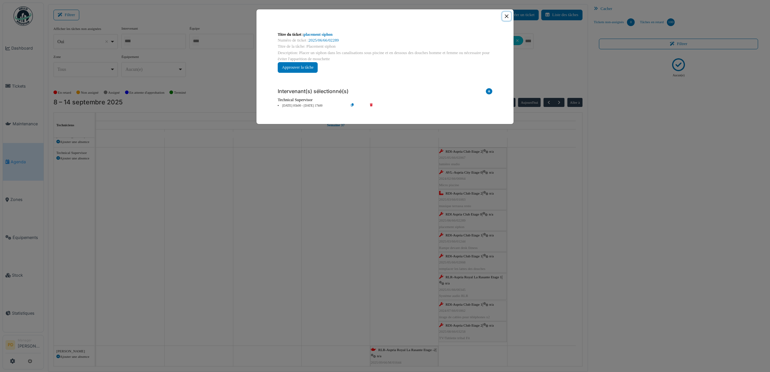
click at [503, 16] on button "Close" at bounding box center [507, 16] width 9 height 9
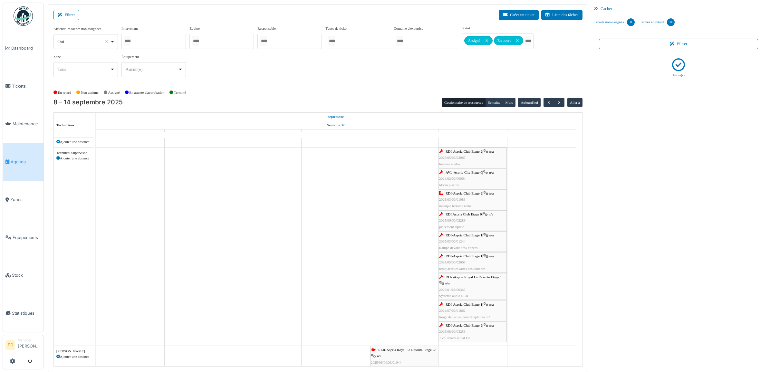
click at [471, 239] on div "RDI-Aspria Club Etage 1 | n/a 2025/03/66/01244 Rampe devant desk fitness" at bounding box center [472, 241] width 67 height 19
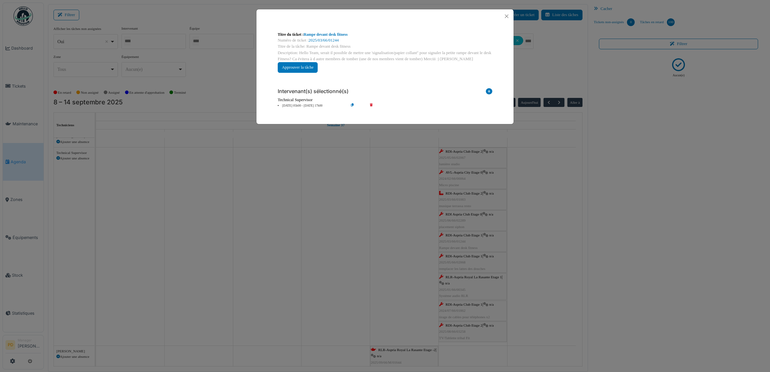
click at [308, 104] on li "13 sep 05h00 - 13 sep 17h00" at bounding box center [312, 105] width 74 height 5
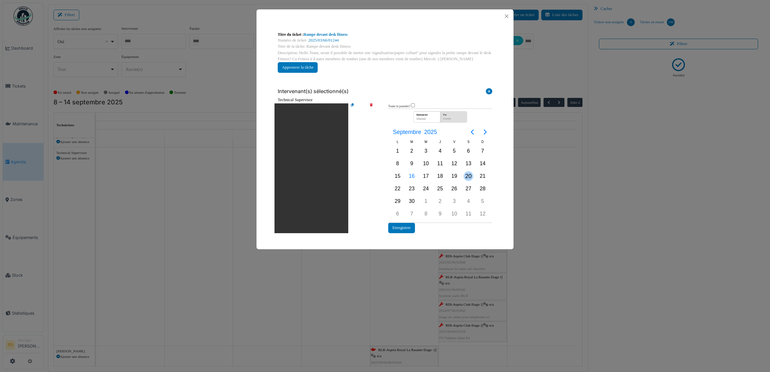
click at [466, 175] on div "20" at bounding box center [469, 176] width 10 height 10
drag, startPoint x: 466, startPoint y: 176, endPoint x: 423, endPoint y: 205, distance: 52.2
click at [466, 176] on div "20" at bounding box center [469, 176] width 10 height 10
click at [402, 226] on button "Enregistrer" at bounding box center [401, 228] width 27 height 11
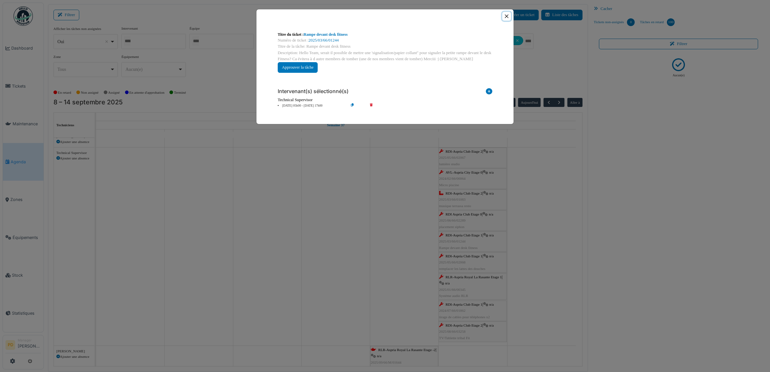
drag, startPoint x: 505, startPoint y: 15, endPoint x: 485, endPoint y: 120, distance: 106.6
click at [505, 16] on button "Close" at bounding box center [507, 16] width 9 height 9
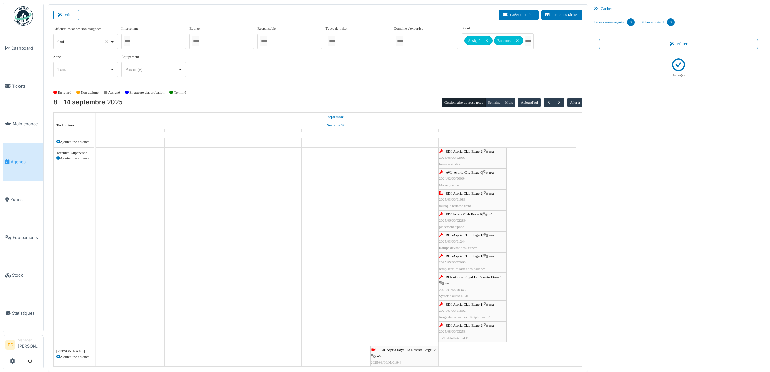
click at [464, 257] on span "RDI-Aspria Club Etage 1" at bounding box center [464, 256] width 37 height 4
click at [547, 102] on span "button" at bounding box center [548, 102] width 5 height 5
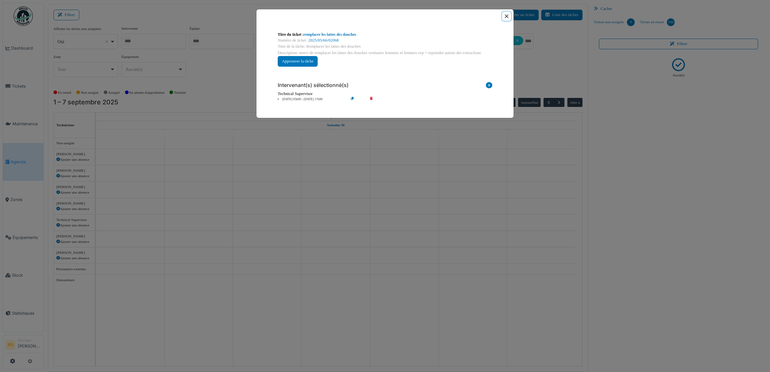
click at [506, 16] on button "Close" at bounding box center [507, 16] width 9 height 9
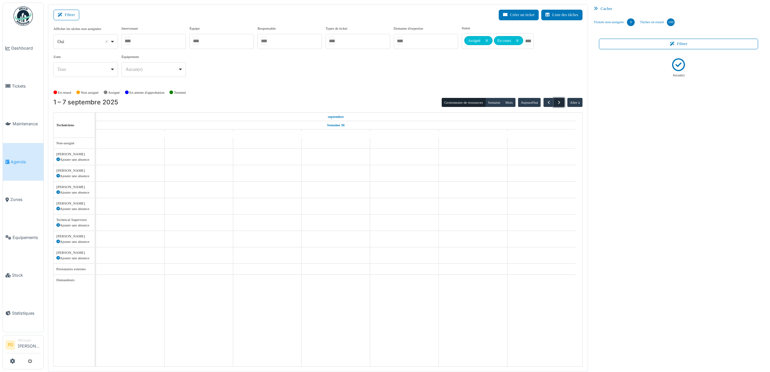
click at [559, 101] on span "button" at bounding box center [559, 102] width 5 height 5
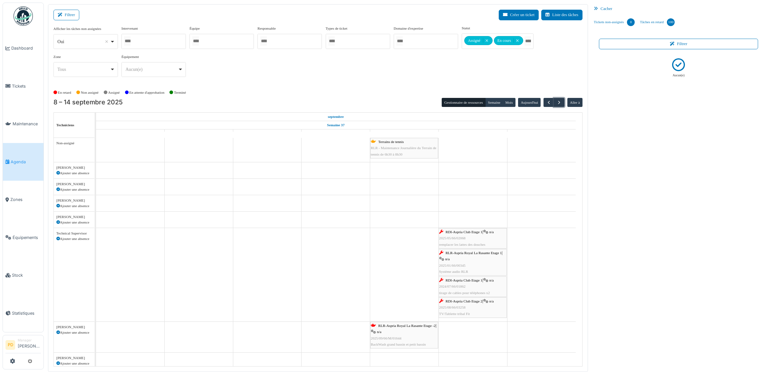
click at [473, 232] on span "RDI-Aspria Club Etage 1" at bounding box center [464, 232] width 37 height 4
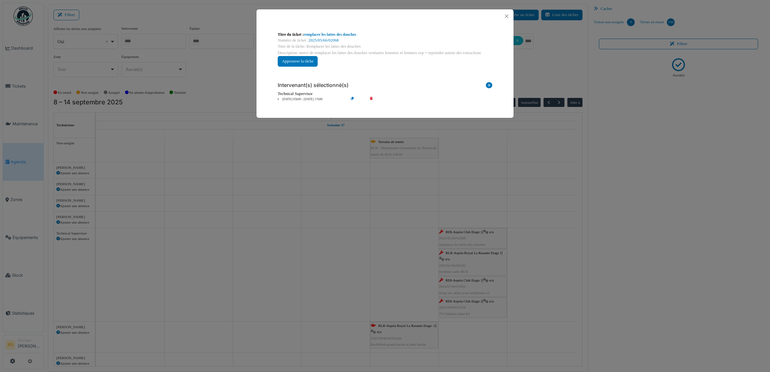
click at [307, 100] on li "13 sep 05h00 - 13 sep 17h00" at bounding box center [312, 99] width 74 height 5
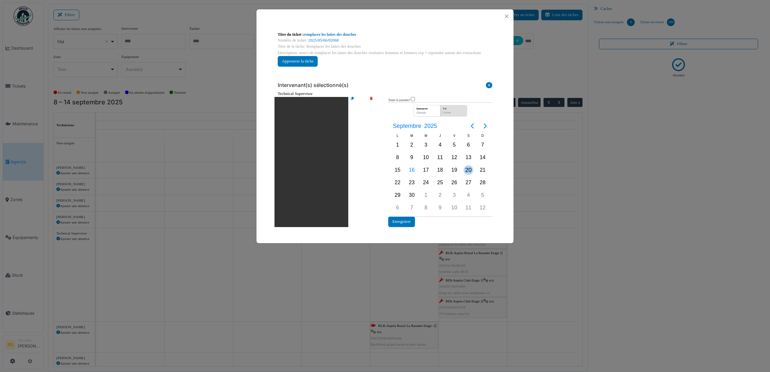
click at [466, 166] on div "20" at bounding box center [469, 170] width 10 height 10
click at [409, 220] on button "Enregistrer" at bounding box center [401, 222] width 27 height 11
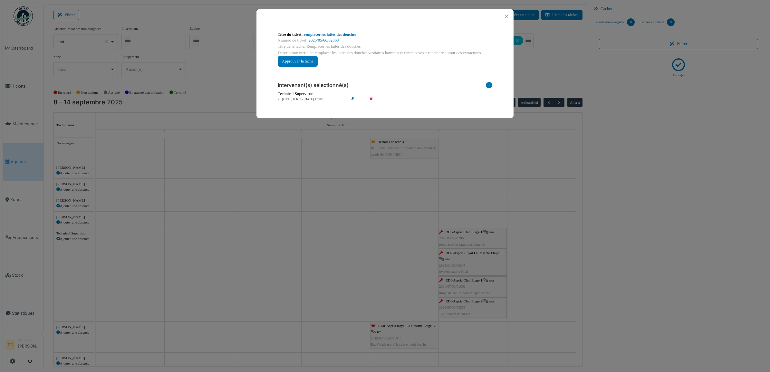
click at [504, 11] on div at bounding box center [385, 16] width 257 height 14
click at [505, 16] on button "Close" at bounding box center [507, 16] width 9 height 9
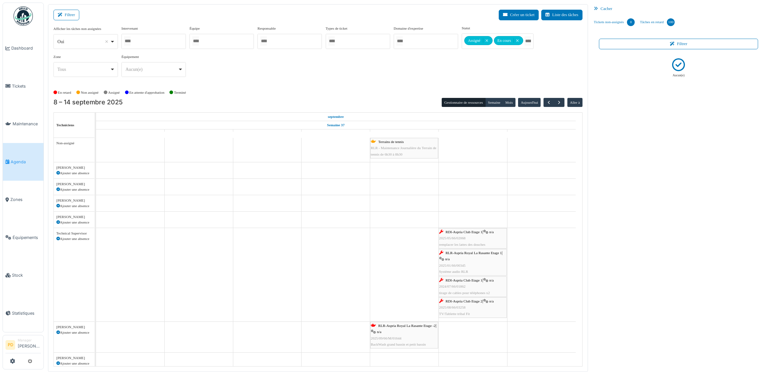
click at [472, 257] on div "RLR-Aspria Royal La Rasante Etage 1 | n/a 2025/01/66/00345 Système audio RLR" at bounding box center [472, 262] width 67 height 25
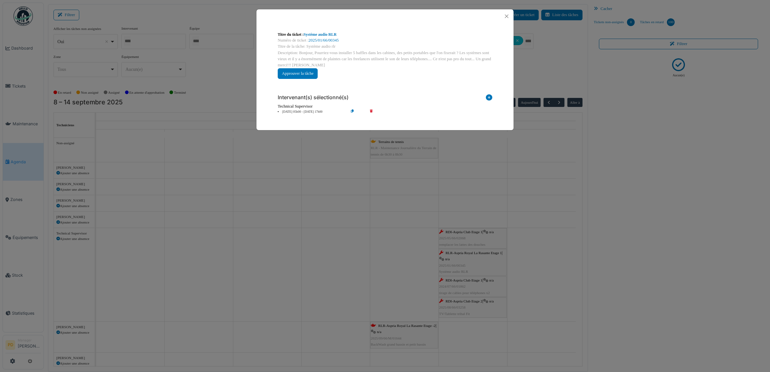
click at [308, 112] on li "13 sep 05h00 - 13 sep 17h00" at bounding box center [312, 112] width 74 height 5
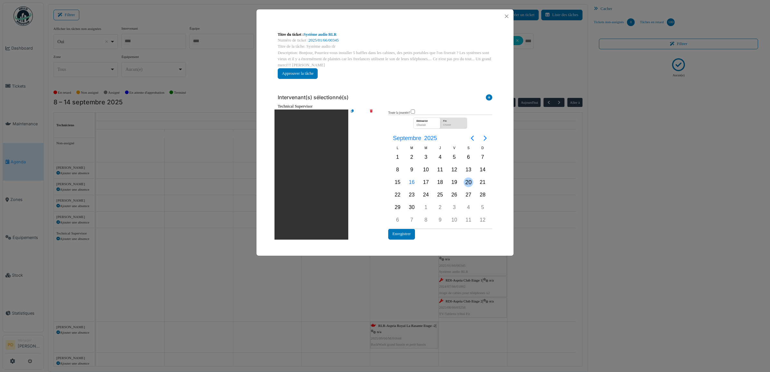
click at [466, 180] on div "20" at bounding box center [469, 183] width 10 height 10
click at [404, 232] on button "Enregistrer" at bounding box center [401, 234] width 27 height 11
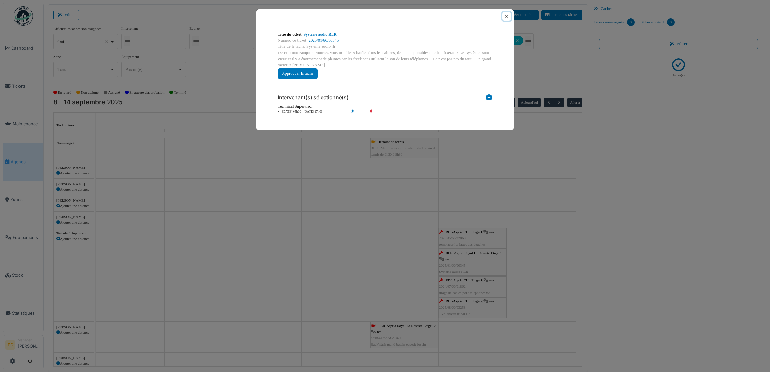
click at [505, 16] on button "Close" at bounding box center [507, 16] width 9 height 9
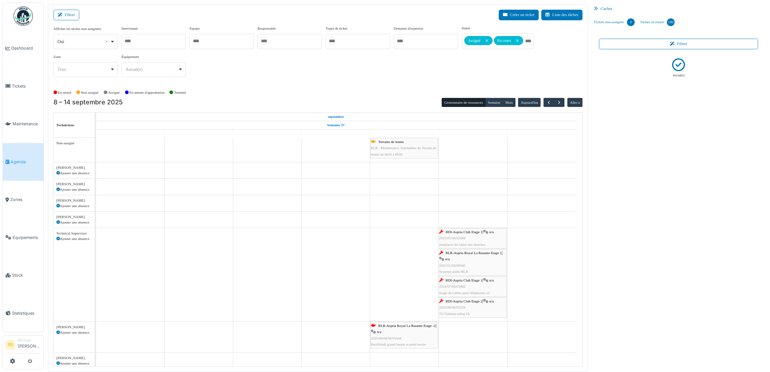
click at [479, 282] on span "RDI-Aspria Club Etage 1" at bounding box center [464, 280] width 37 height 4
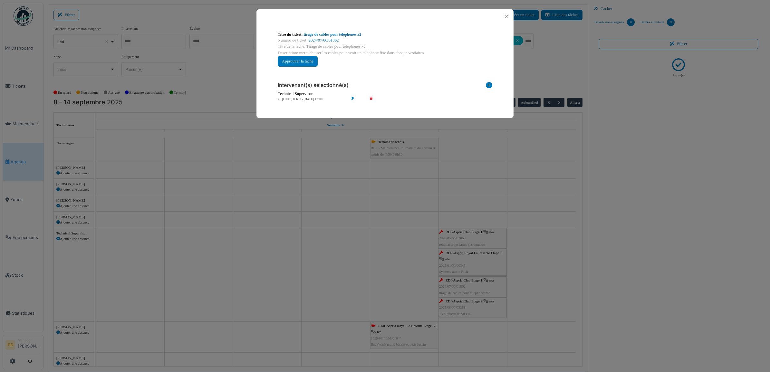
click at [307, 99] on li "13 sep 05h00 - 13 sep 17h00" at bounding box center [312, 99] width 74 height 5
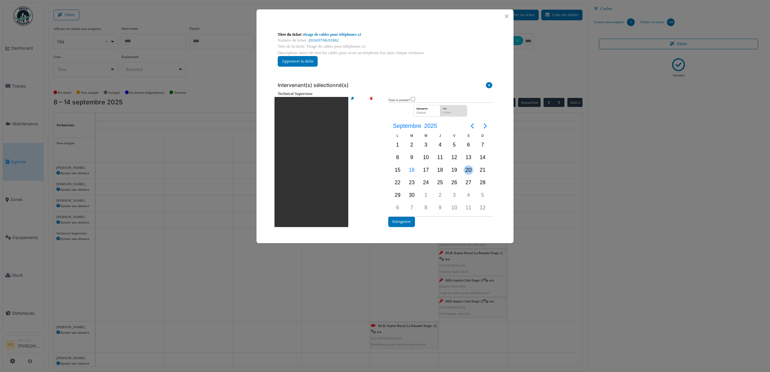
click at [467, 169] on div "20" at bounding box center [469, 170] width 10 height 10
drag, startPoint x: 408, startPoint y: 219, endPoint x: 415, endPoint y: 210, distance: 11.2
click at [408, 219] on button "Enregistrer" at bounding box center [401, 222] width 27 height 11
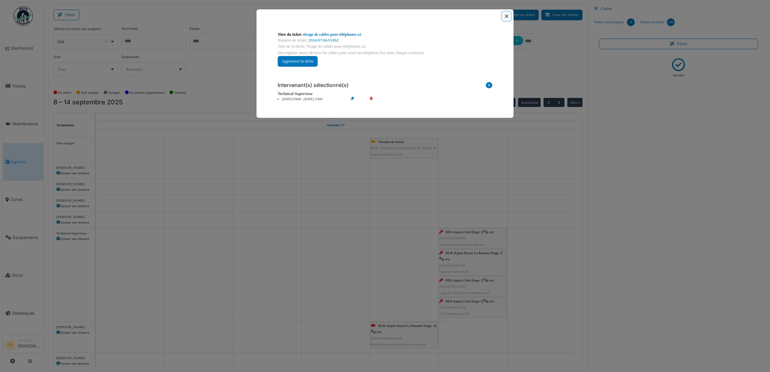
click at [505, 17] on button "Close" at bounding box center [507, 16] width 9 height 9
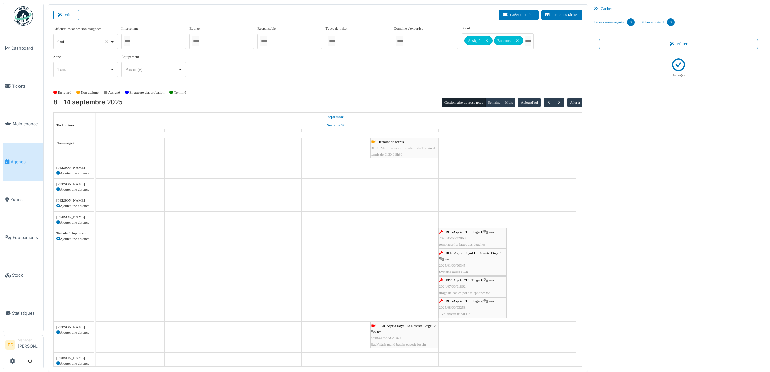
click at [467, 303] on span "RDI-Aspria Club Etage 2" at bounding box center [464, 301] width 37 height 4
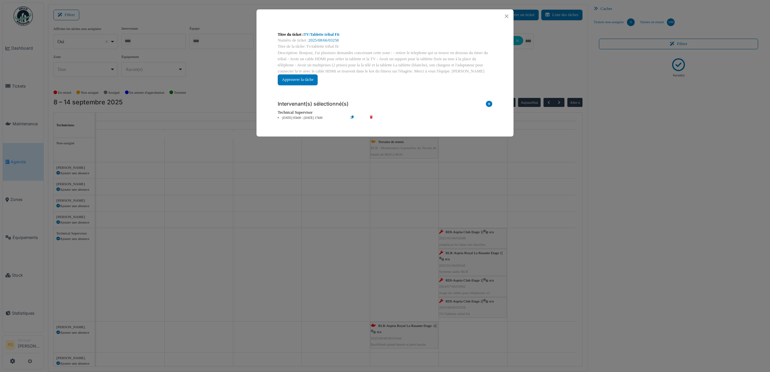
click at [313, 118] on li "13 sep 05h00 - 13 sep 17h00" at bounding box center [312, 118] width 74 height 5
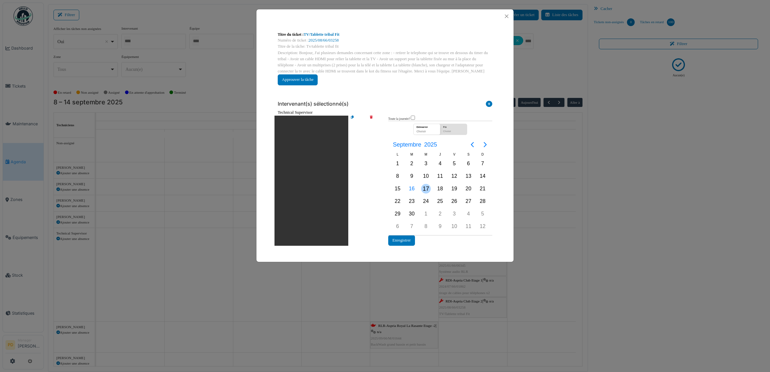
click at [426, 190] on div "17" at bounding box center [426, 189] width 10 height 10
click at [405, 240] on button "Enregistrer" at bounding box center [401, 240] width 27 height 11
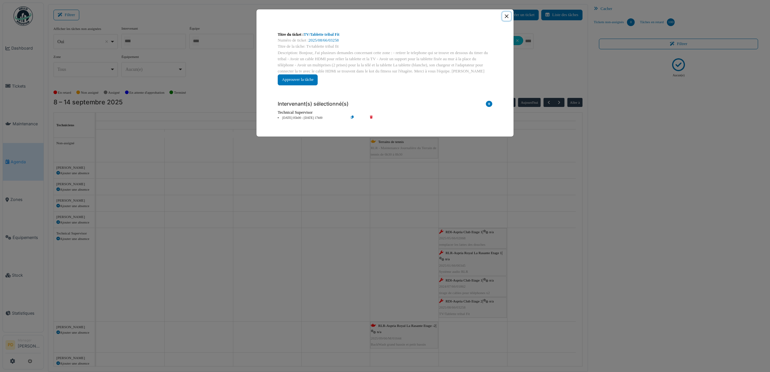
click at [508, 15] on button "Close" at bounding box center [507, 16] width 9 height 9
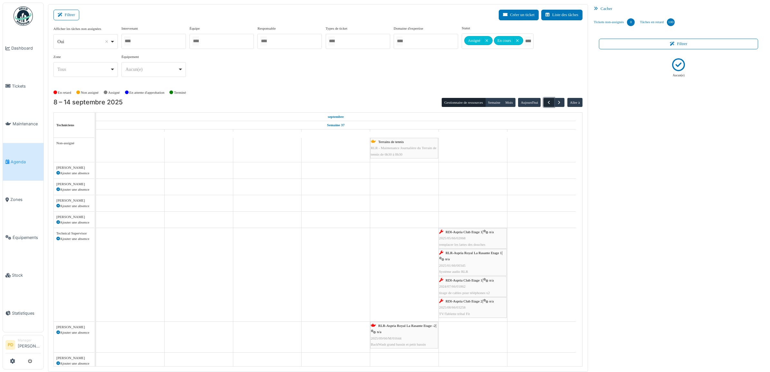
click at [547, 103] on span "button" at bounding box center [548, 102] width 5 height 5
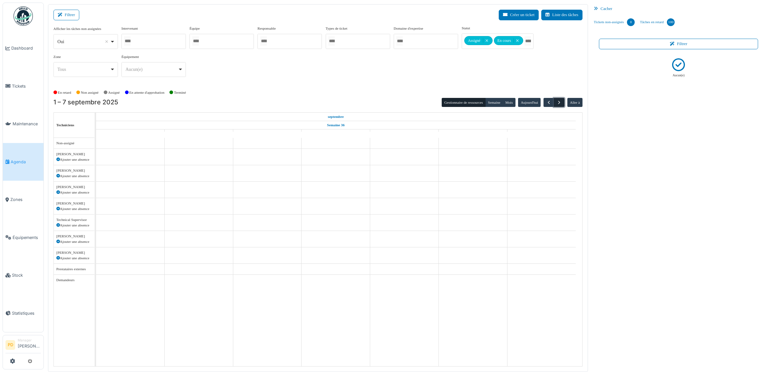
click at [559, 103] on span "button" at bounding box center [559, 102] width 5 height 5
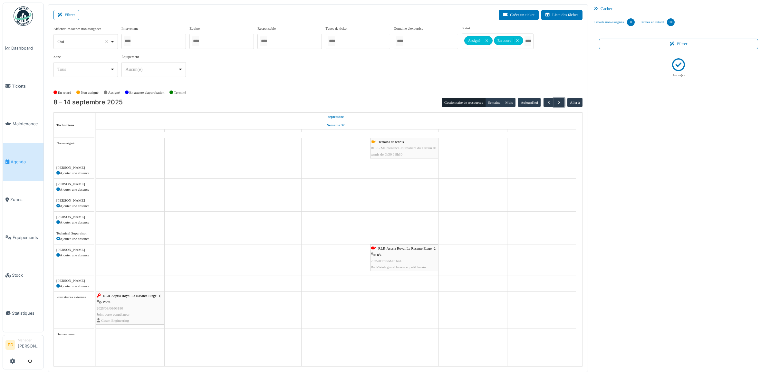
click at [389, 250] on span "RLR-Aspria Royal La Rasante Etage -2" at bounding box center [406, 249] width 57 height 4
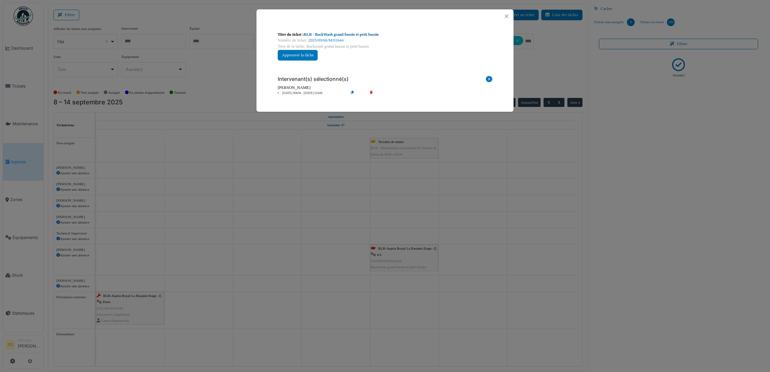
click at [363, 33] on link "RLR - BackWash grand bassin et petit bassin" at bounding box center [341, 34] width 75 height 5
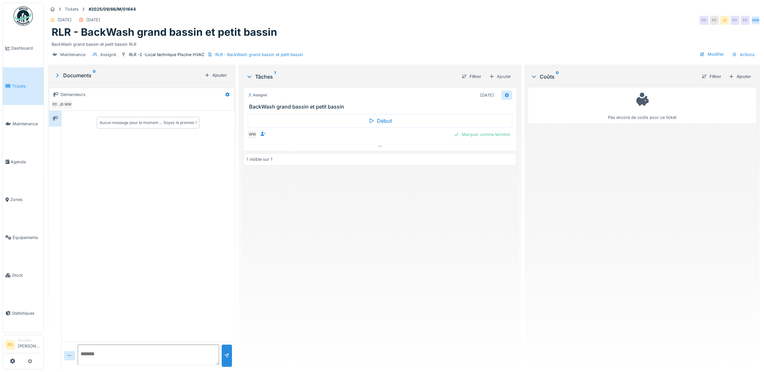
click at [505, 95] on icon at bounding box center [507, 95] width 4 height 5
click at [510, 203] on div "Supprimer" at bounding box center [533, 202] width 69 height 10
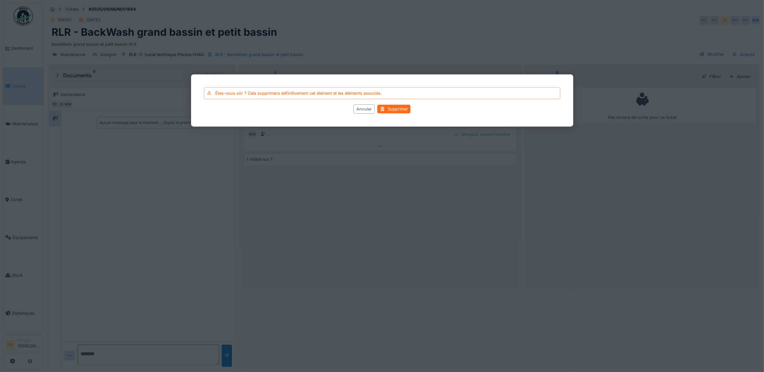
click at [397, 110] on div "Supprimer" at bounding box center [393, 109] width 33 height 9
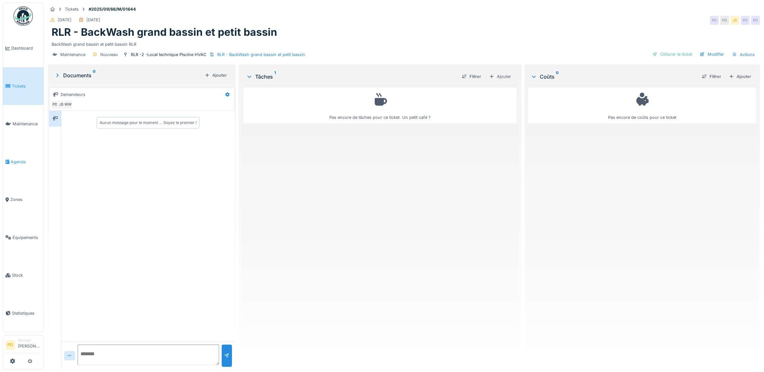
click at [20, 160] on span "Agenda" at bounding box center [26, 162] width 30 height 6
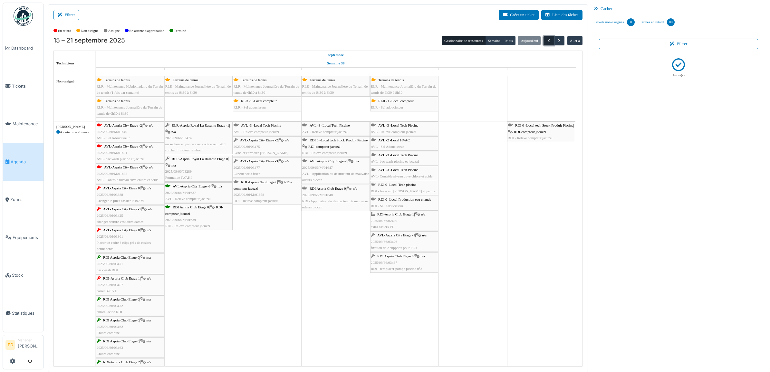
click at [550, 41] on span "button" at bounding box center [548, 40] width 5 height 5
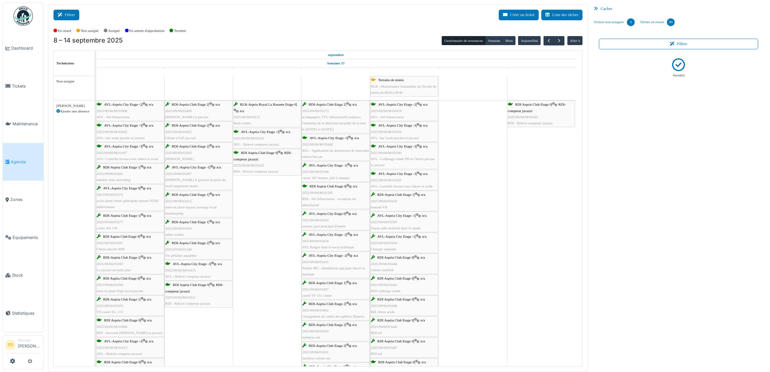
click at [70, 15] on button "Filtrer" at bounding box center [67, 15] width 26 height 11
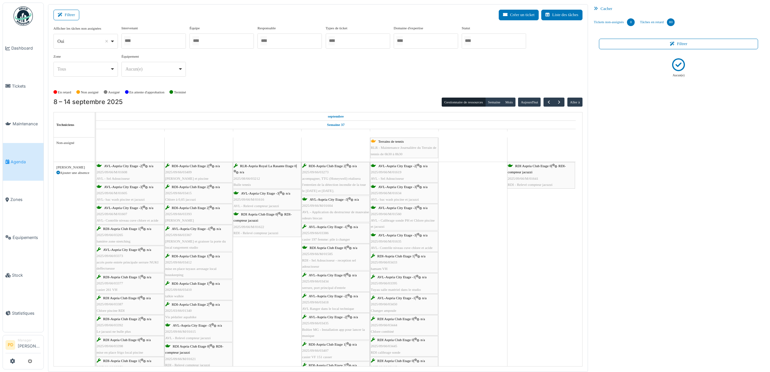
click at [471, 42] on input "Tous" at bounding box center [467, 40] width 6 height 9
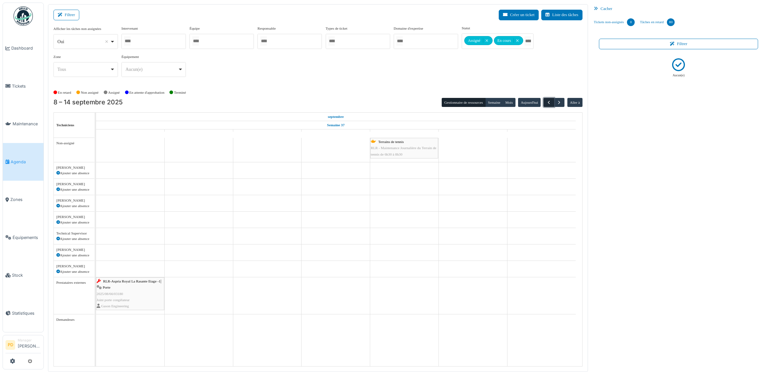
click at [548, 103] on span "button" at bounding box center [548, 102] width 5 height 5
click at [559, 102] on span "button" at bounding box center [559, 102] width 5 height 5
click at [131, 283] on span "RLR-Aspria Royal La Rasante Etage -1" at bounding box center [131, 281] width 57 height 4
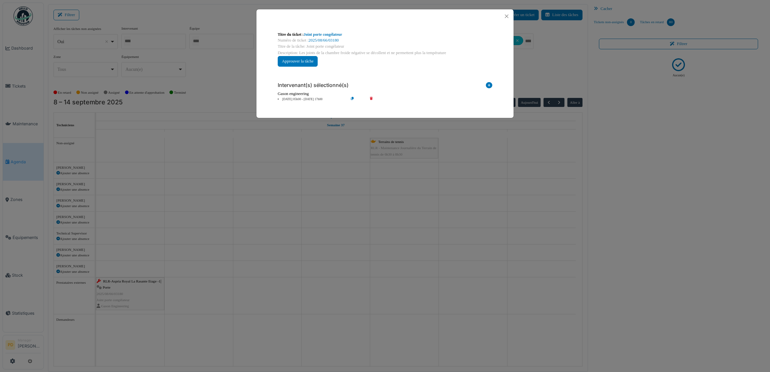
click at [306, 102] on li "08 sep 05h00 - 08 sep 17h00" at bounding box center [312, 99] width 74 height 5
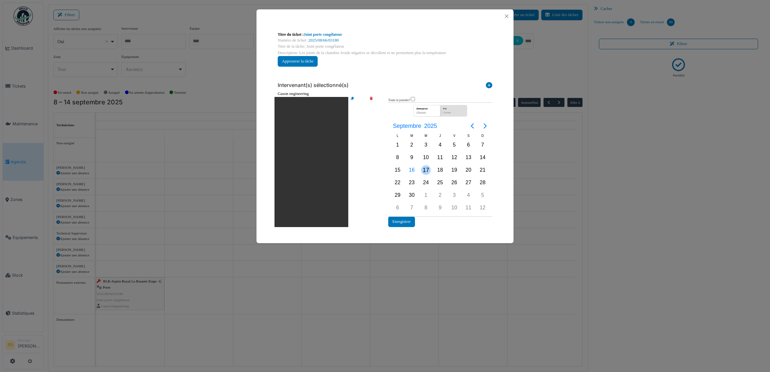
click at [427, 170] on div "17" at bounding box center [426, 170] width 10 height 10
click at [410, 221] on button "Enregistrer" at bounding box center [401, 222] width 27 height 11
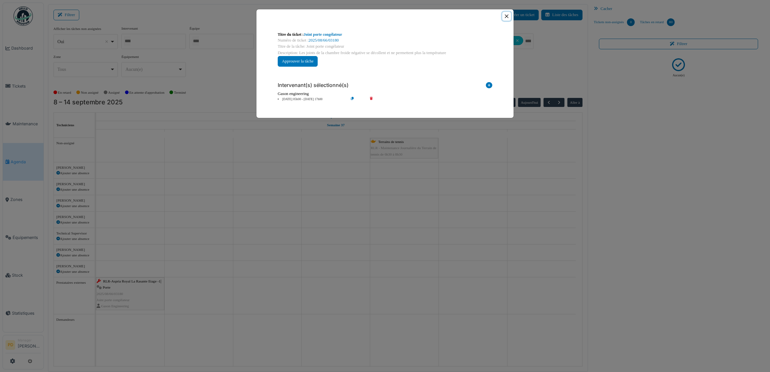
click at [509, 15] on button "Close" at bounding box center [507, 16] width 9 height 9
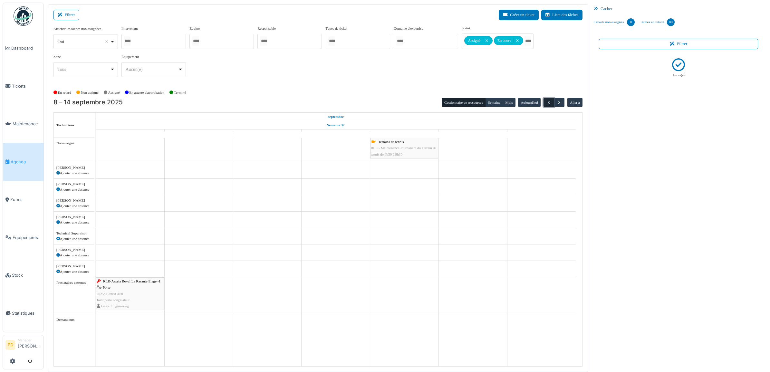
click at [544, 103] on button "button" at bounding box center [549, 102] width 11 height 9
click at [552, 103] on button "button" at bounding box center [549, 102] width 11 height 9
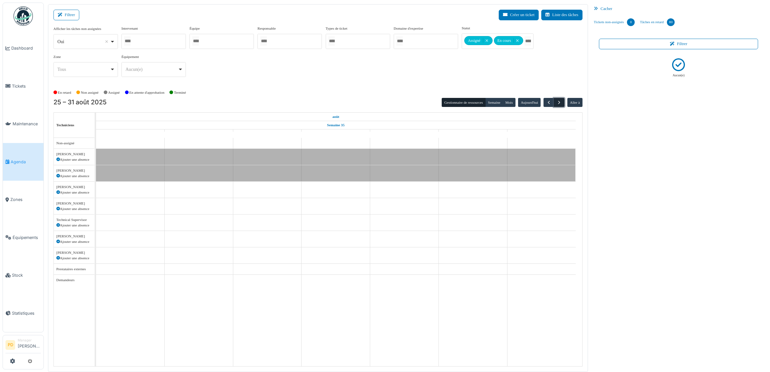
click at [559, 103] on span "button" at bounding box center [559, 102] width 5 height 5
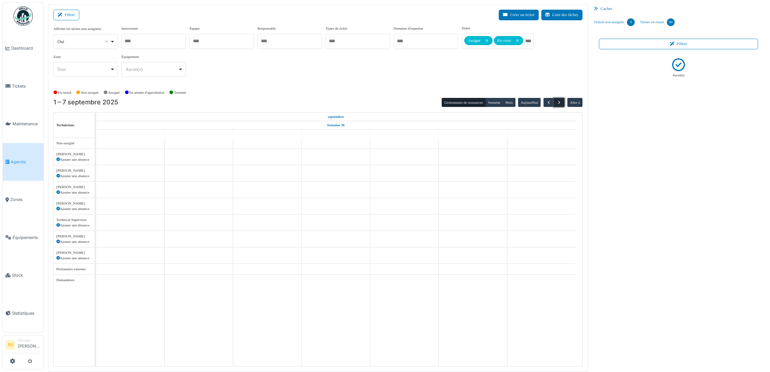
click at [559, 103] on span "button" at bounding box center [559, 102] width 5 height 5
click at [387, 141] on span "Terrains de tennis" at bounding box center [390, 142] width 25 height 4
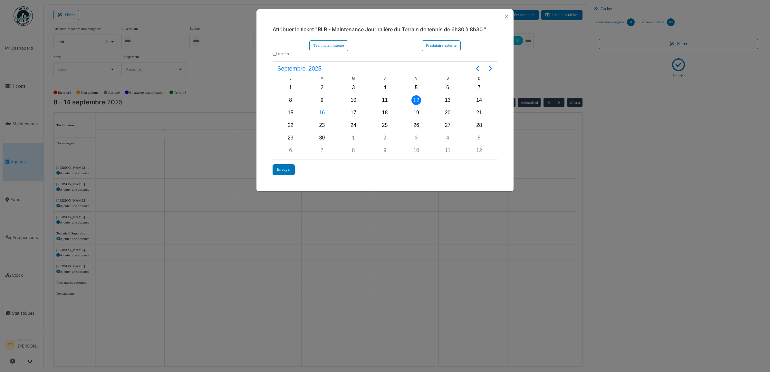
click at [360, 29] on h6 "Attribuer le ticket "RLR - Maintenance Journalière du Terrain de tennis de 6h30…" at bounding box center [385, 29] width 225 height 6
click at [329, 45] on div "Technicien interne" at bounding box center [328, 45] width 39 height 11
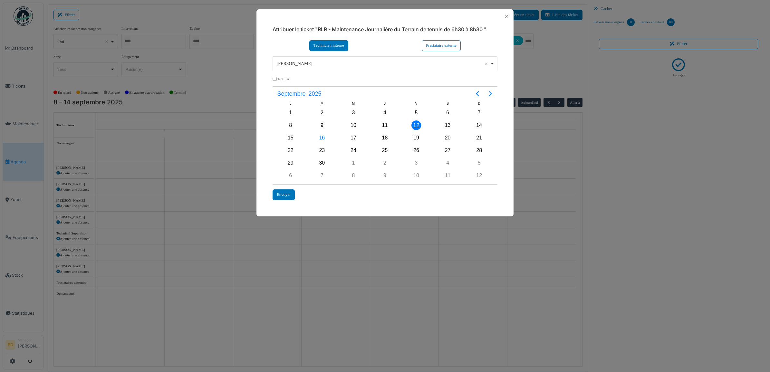
click at [326, 64] on div "Alexandre Michailidis Remove item" at bounding box center [383, 63] width 213 height 7
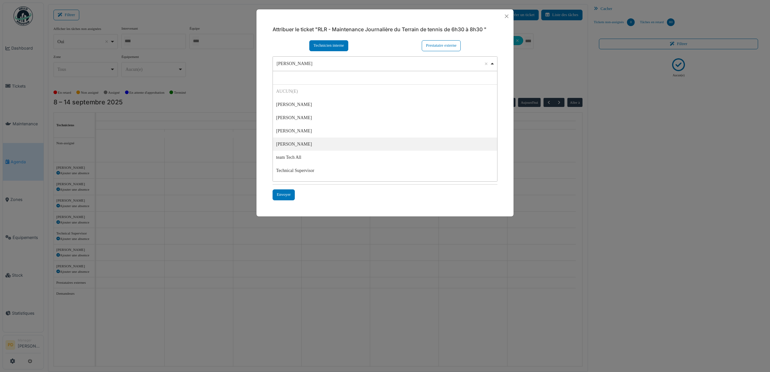
select select "****"
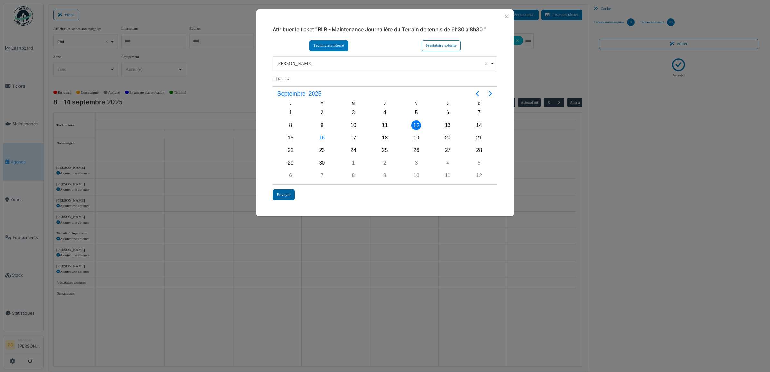
click at [284, 192] on div "Envoyer" at bounding box center [284, 195] width 22 height 11
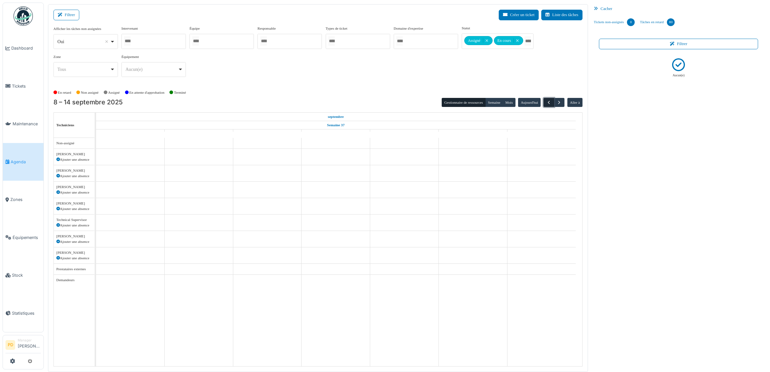
click at [549, 102] on span "button" at bounding box center [548, 102] width 5 height 5
click at [557, 102] on span "button" at bounding box center [559, 102] width 5 height 5
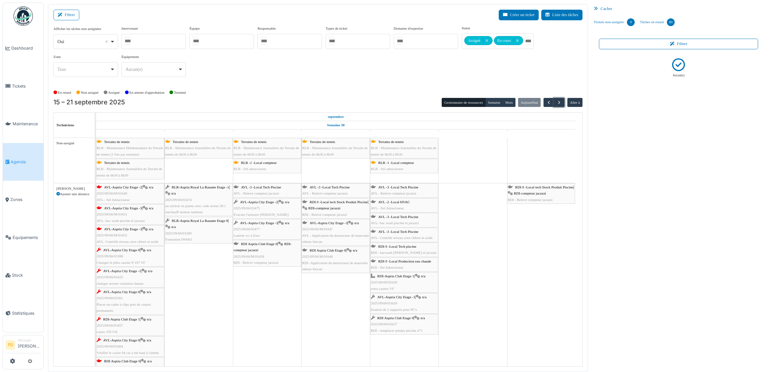
click at [140, 147] on span "RLR - Maintenance Hebdomadaire du Terrain de tennis (1 fois par semaine)" at bounding box center [130, 151] width 66 height 10
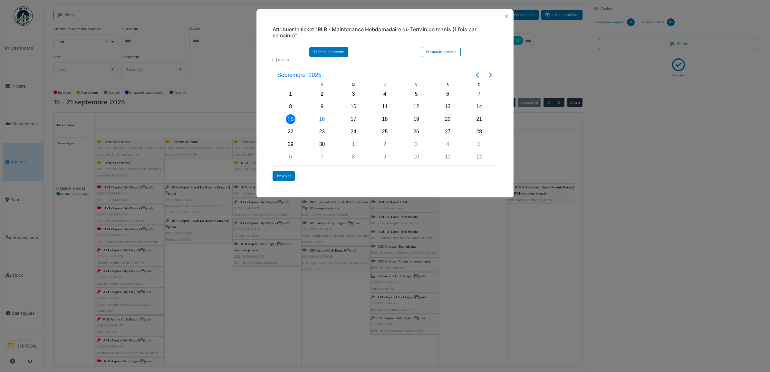
click at [326, 52] on div "Technicien interne" at bounding box center [328, 52] width 39 height 11
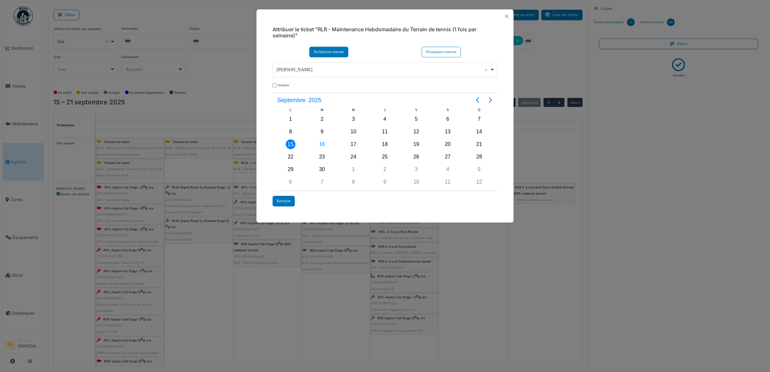
click at [326, 73] on div "Alexandre Michailidis Remove item" at bounding box center [386, 69] width 220 height 9
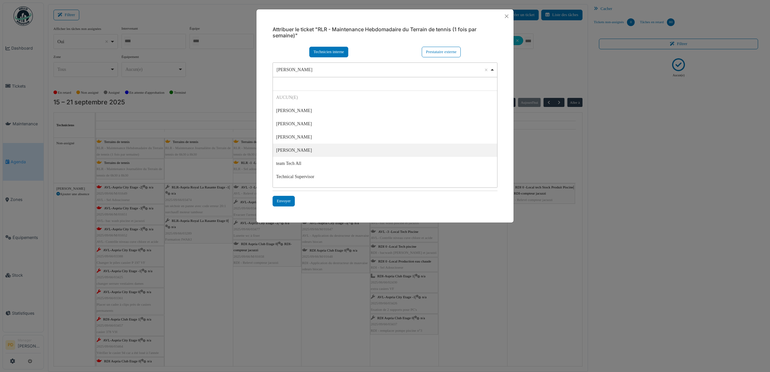
select select "****"
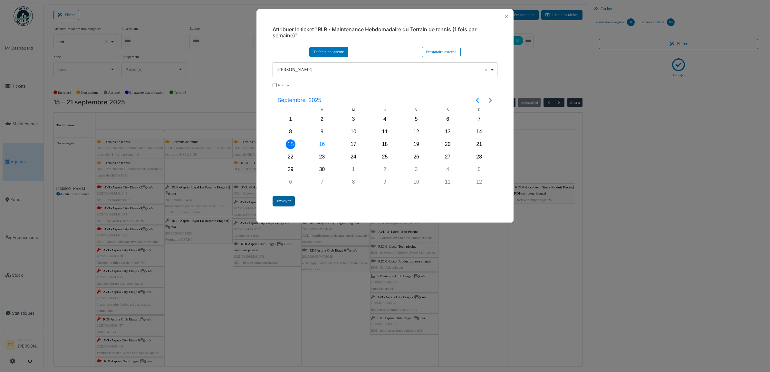
click at [283, 200] on div "Envoyer" at bounding box center [284, 201] width 22 height 11
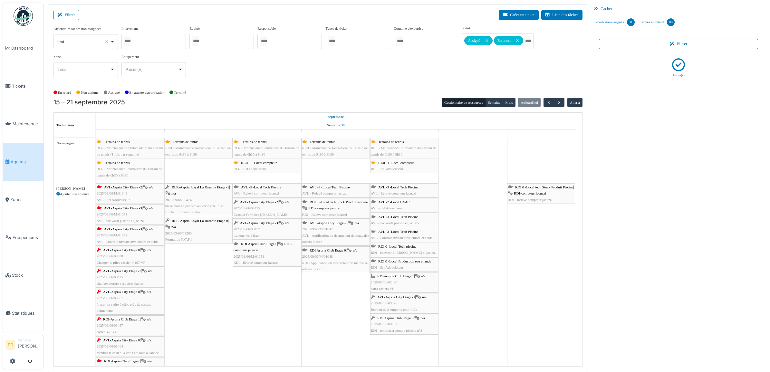
click at [142, 170] on span "RLR - Maintenance Journalière du Terrain de tennis de 6h30 à 8h30" at bounding box center [129, 172] width 65 height 10
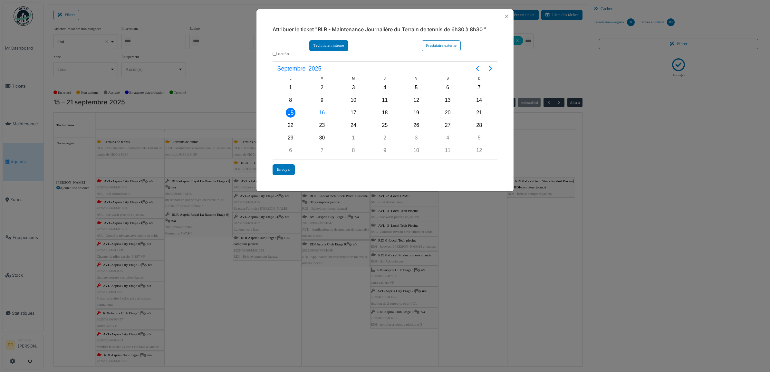
click at [331, 46] on div "Technicien interne" at bounding box center [328, 45] width 39 height 11
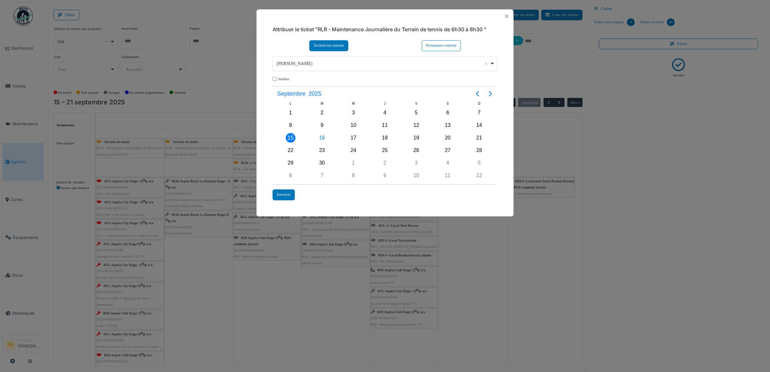
click at [321, 65] on div "Alexandre Michailidis Remove item" at bounding box center [383, 63] width 213 height 7
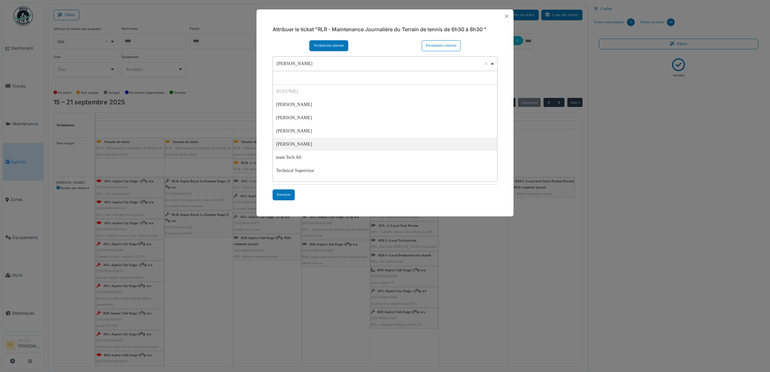
select select "****"
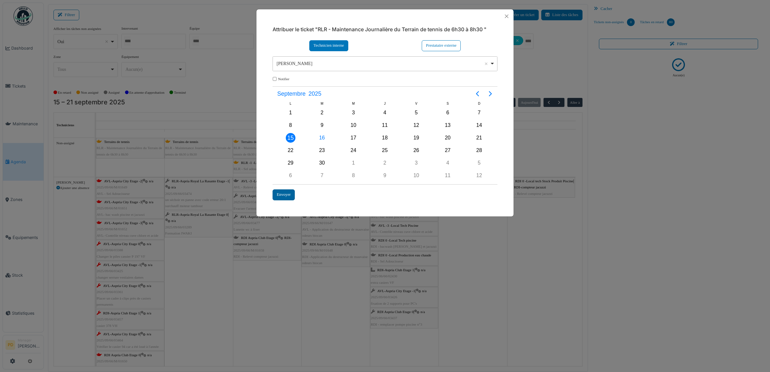
click at [284, 192] on div "Envoyer" at bounding box center [284, 195] width 22 height 11
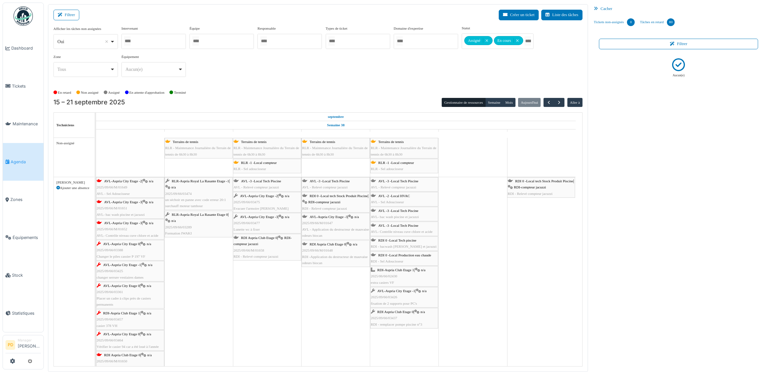
click at [193, 147] on span "RLR - Maintenance Journalière du Terrain de tennis de 6h30 à 8h30" at bounding box center [197, 151] width 65 height 10
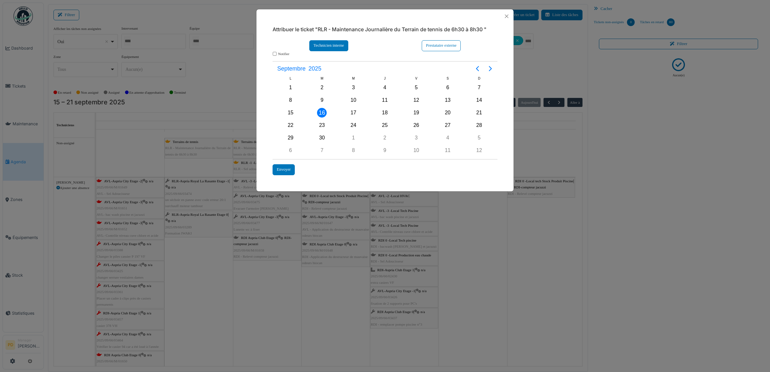
click at [337, 48] on div "Technicien interne" at bounding box center [328, 45] width 39 height 11
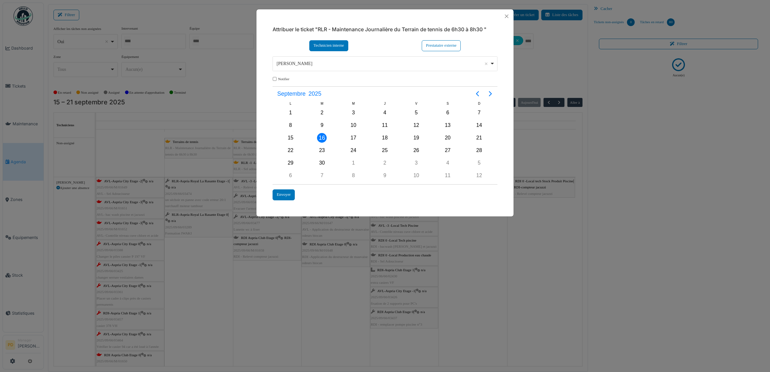
click at [312, 66] on div "Alexandre Michailidis Remove item" at bounding box center [383, 63] width 213 height 7
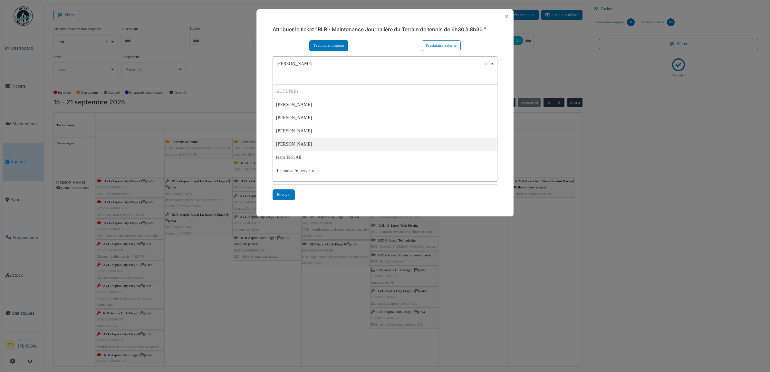
select select "****"
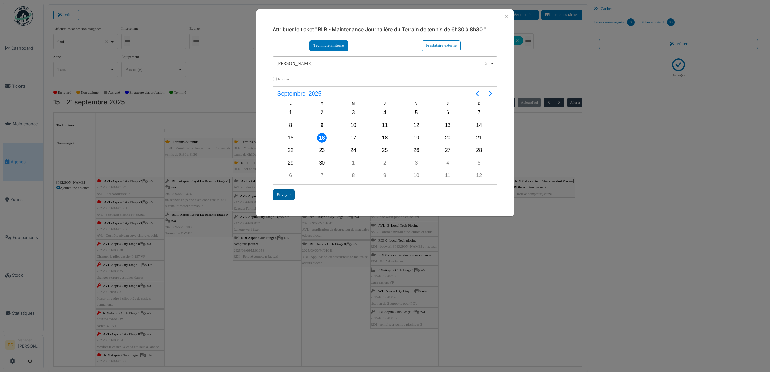
click at [284, 191] on div "Envoyer" at bounding box center [284, 195] width 22 height 11
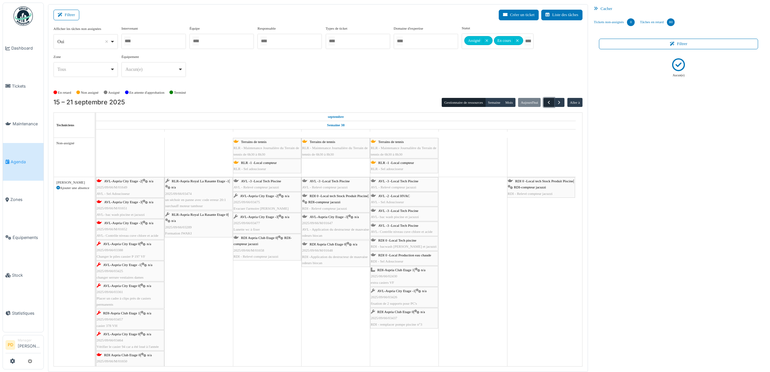
click at [548, 102] on span "button" at bounding box center [548, 102] width 5 height 5
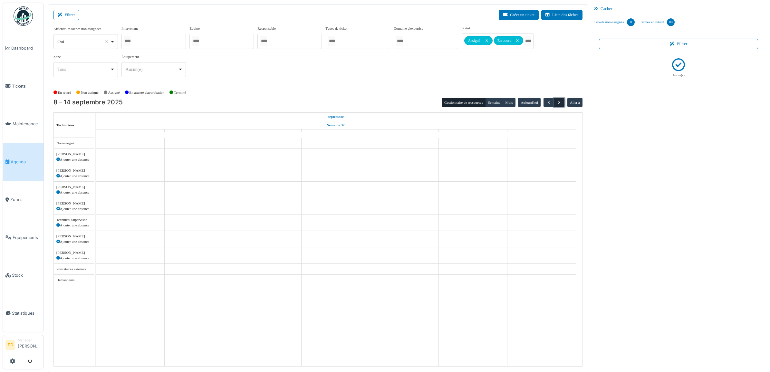
click at [559, 102] on span "button" at bounding box center [559, 102] width 5 height 5
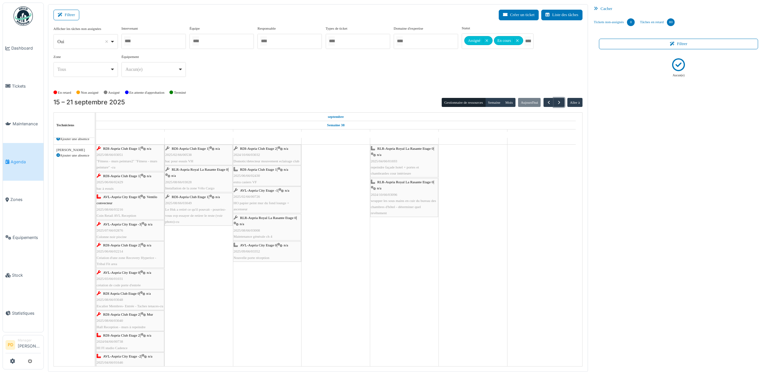
scroll to position [483, 0]
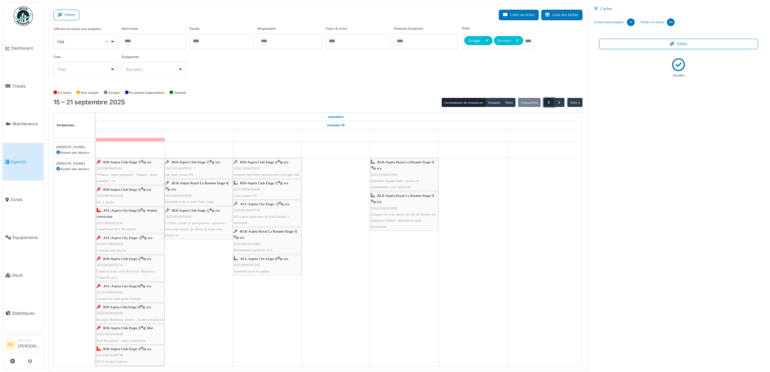
click at [548, 101] on span "button" at bounding box center [548, 102] width 5 height 5
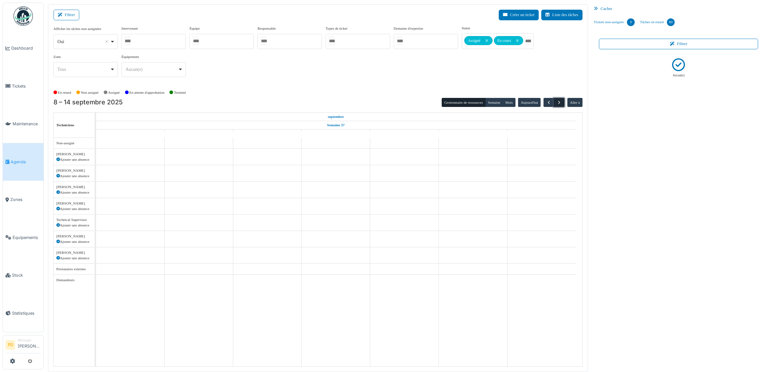
click at [558, 102] on span "button" at bounding box center [559, 102] width 5 height 5
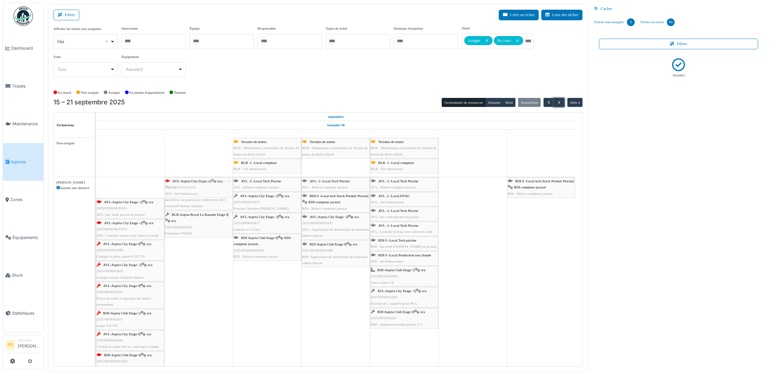
drag, startPoint x: 128, startPoint y: 183, endPoint x: 181, endPoint y: 180, distance: 53.3
click at [96, 180] on div "AVL-Aspria City Etage -2 | n/a 2025/09/66/M/01649 AVL - Sel Adoucisseur RLR-Asp…" at bounding box center [96, 297] width 0 height 240
drag, startPoint x: 144, startPoint y: 183, endPoint x: 181, endPoint y: 181, distance: 37.4
click at [96, 181] on div "AVL-Aspria City Etage -3 | n/a 2025/09/66/M/01651 AVL- bac wash piscine et jacu…" at bounding box center [96, 286] width 0 height 219
drag, startPoint x: 136, startPoint y: 184, endPoint x: 179, endPoint y: 183, distance: 42.9
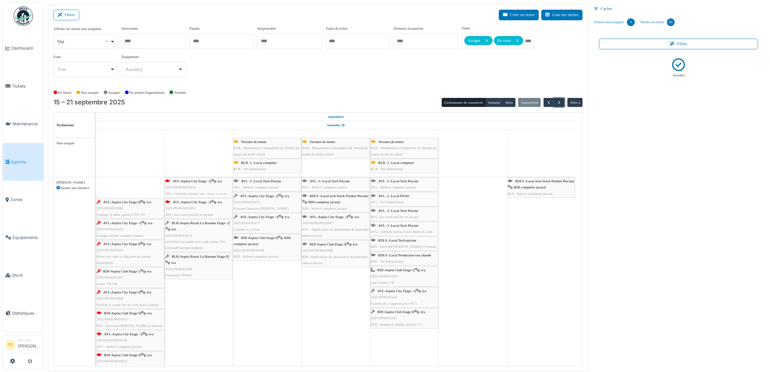
click at [96, 183] on div "AVL-Aspria City Etage -3 | n/a 2025/09/66/M/01652 AVL- Contrôle niveau cuve chl…" at bounding box center [96, 276] width 0 height 198
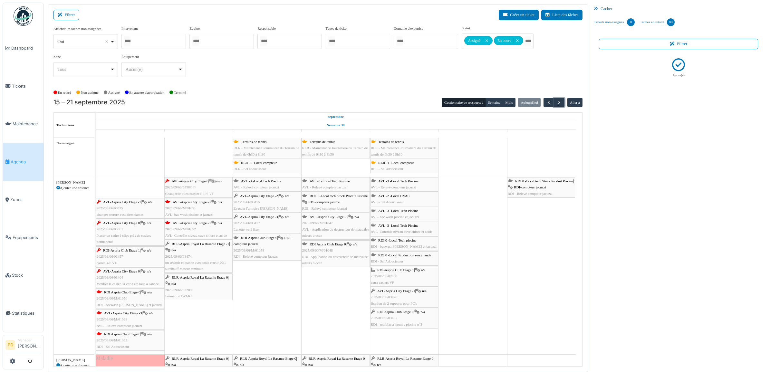
drag, startPoint x: 132, startPoint y: 186, endPoint x: 170, endPoint y: 186, distance: 38.7
click at [96, 186] on div "AVL-Aspria City Etage 0 | n/a 2025/09/66/03388 Changer le piles cassier P 197 V…" at bounding box center [96, 265] width 0 height 177
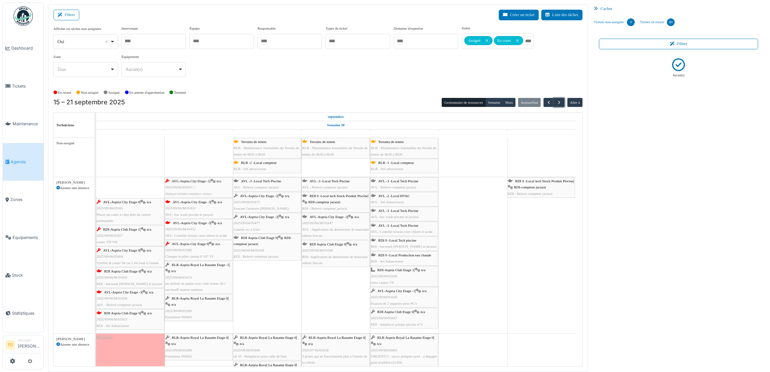
drag, startPoint x: 139, startPoint y: 187, endPoint x: 171, endPoint y: 188, distance: 32.2
click at [96, 189] on div "AVL-Aspria City Etage -1 | n/a 2025/09/66/03425 changer serrure vestiaires dame…" at bounding box center [96, 255] width 0 height 156
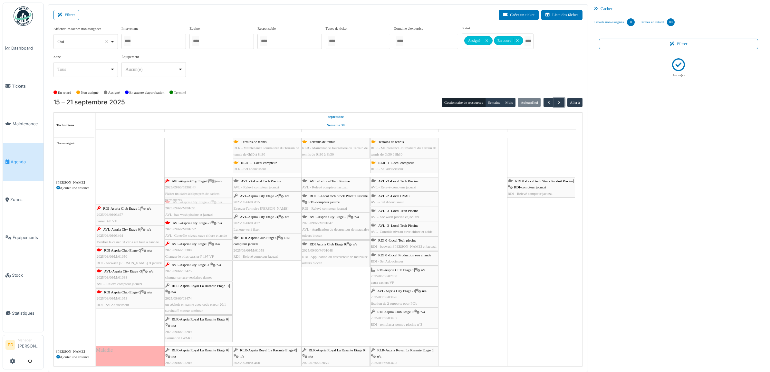
drag, startPoint x: 144, startPoint y: 189, endPoint x: 167, endPoint y: 189, distance: 22.9
click at [96, 190] on div "AVL-Aspria City Etage 0 | n/a 2025/09/66/03361 Placer un cadre à clips près de …" at bounding box center [96, 261] width 0 height 169
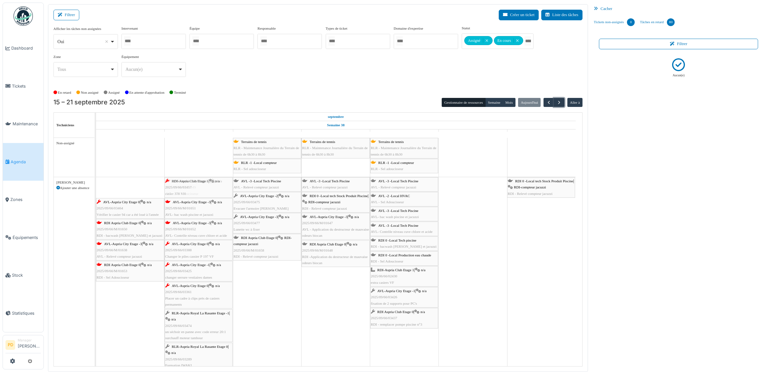
drag, startPoint x: 147, startPoint y: 191, endPoint x: 164, endPoint y: 190, distance: 17.7
click at [96, 189] on div "RDI-Aspria Club Etage 1 | n/a 2025/09/66/03457 casier 378 VH AVL-Aspria City Et…" at bounding box center [96, 275] width 0 height 196
drag, startPoint x: 146, startPoint y: 192, endPoint x: 182, endPoint y: 189, distance: 36.6
click at [96, 189] on div "AVL-Aspria City Etage 0 | n/a 2025/09/66/03464 Vérifier le casier 94 car a été …" at bounding box center [96, 285] width 0 height 217
drag, startPoint x: 138, startPoint y: 192, endPoint x: 173, endPoint y: 189, distance: 35.6
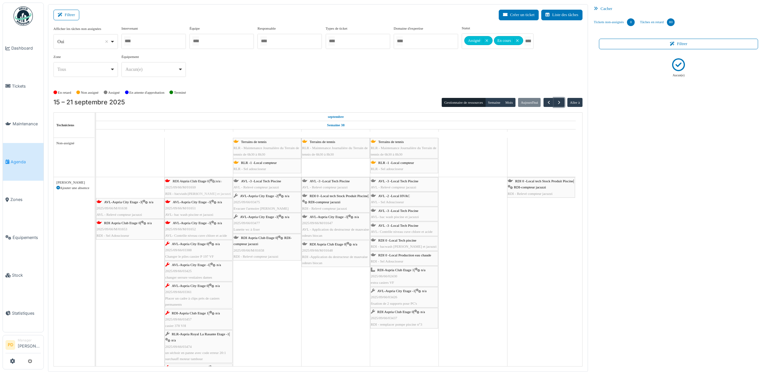
click at [96, 189] on div "RDI Aspria Club Etage 0 | n/a 2025/09/66/M/01650 RDI - bacwash piscine et jacuz…" at bounding box center [96, 296] width 0 height 238
drag, startPoint x: 142, startPoint y: 189, endPoint x: 163, endPoint y: 188, distance: 21.0
click at [96, 189] on div "AVL-Aspria City Etage -3 | n/a 2025/09/66/M/01638 AVL - Relevé compteur jacuzzi…" at bounding box center [96, 306] width 0 height 259
drag, startPoint x: 141, startPoint y: 189, endPoint x: 179, endPoint y: 189, distance: 37.7
click at [96, 189] on div "RDI Aspria Club Etage 0 | n/a 2025/09/66/M/01653 RDI - Sel Adoucisseur AVL-Aspr…" at bounding box center [96, 317] width 0 height 280
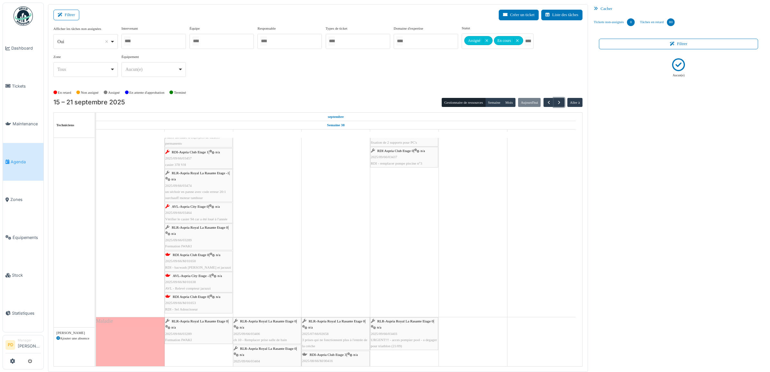
scroll to position [161, 0]
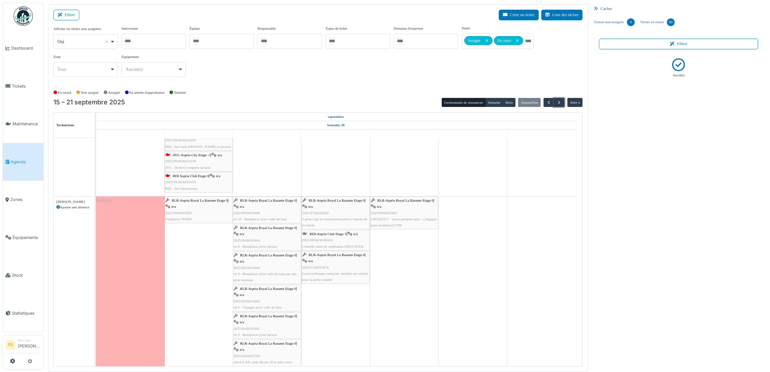
click at [197, 201] on span "RLR-Aspria Royal La Rasante Etage 0" at bounding box center [200, 201] width 56 height 4
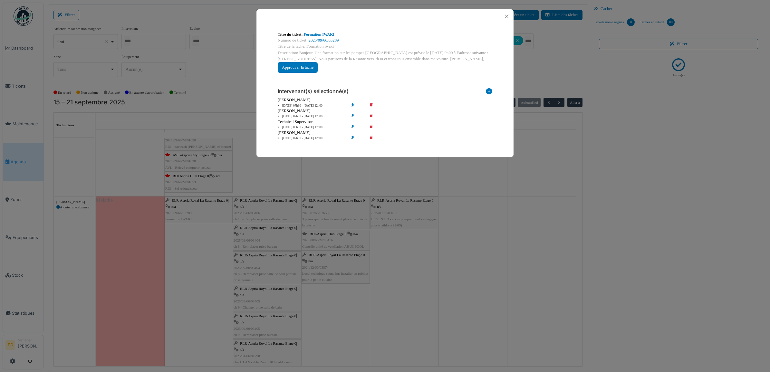
click at [372, 116] on icon at bounding box center [376, 116] width 18 height 5
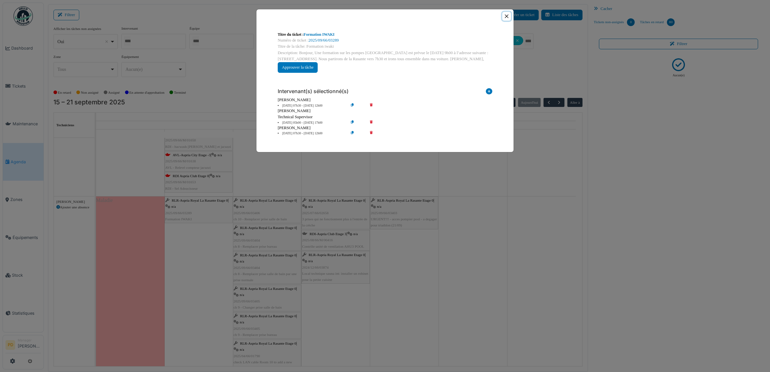
click at [505, 15] on button "Close" at bounding box center [507, 16] width 9 height 9
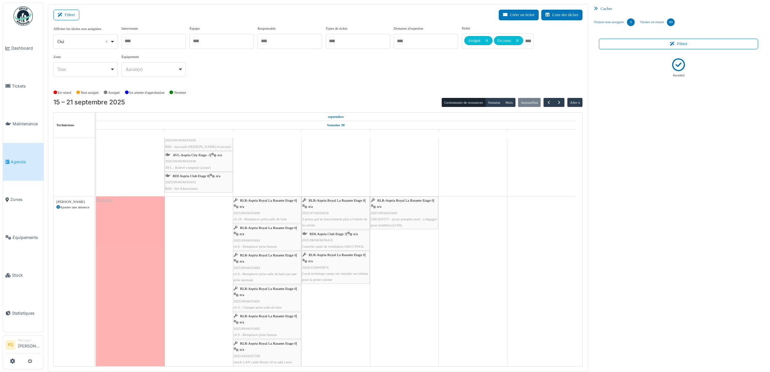
click at [151, 226] on div "Maladie" at bounding box center [130, 300] width 69 height 207
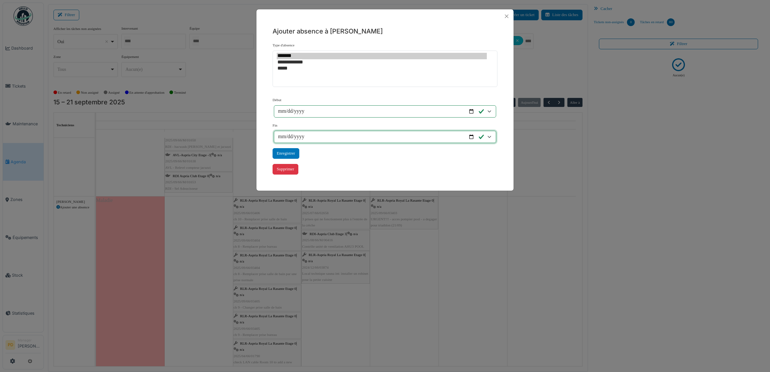
click at [305, 137] on input "**********" at bounding box center [385, 137] width 222 height 12
click at [470, 135] on input "**********" at bounding box center [385, 137] width 222 height 12
type input "**********"
click at [290, 154] on div "Enregistrer" at bounding box center [286, 153] width 27 height 11
click at [286, 153] on div "Enregistrer" at bounding box center [286, 153] width 27 height 11
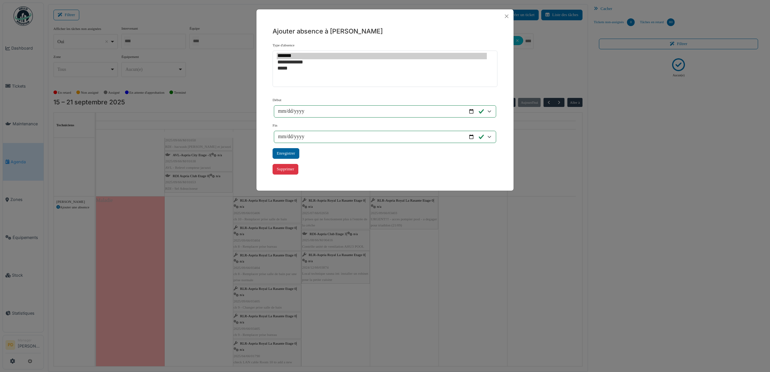
click at [286, 153] on div "Enregistrer" at bounding box center [286, 153] width 27 height 11
click at [286, 153] on div "**********" at bounding box center [384, 111] width 231 height 137
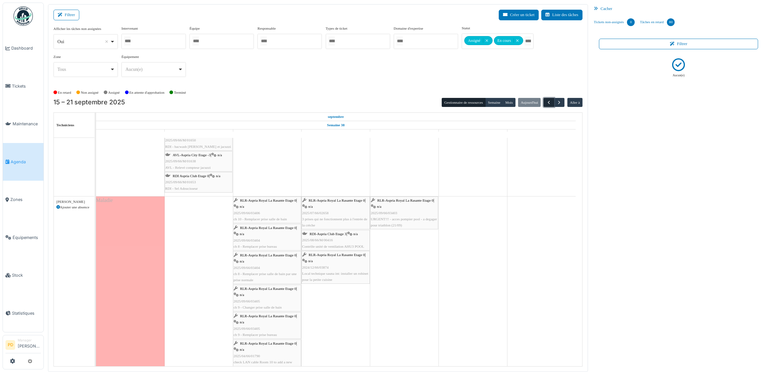
drag, startPoint x: 549, startPoint y: 103, endPoint x: 553, endPoint y: 103, distance: 4.2
click at [550, 103] on span "button" at bounding box center [548, 102] width 5 height 5
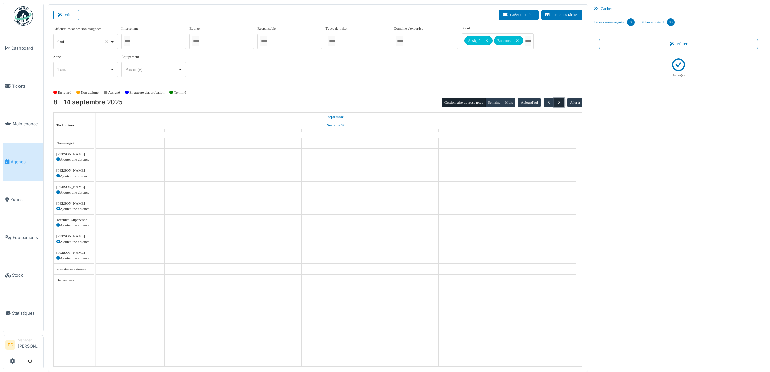
click at [560, 103] on span "button" at bounding box center [559, 102] width 5 height 5
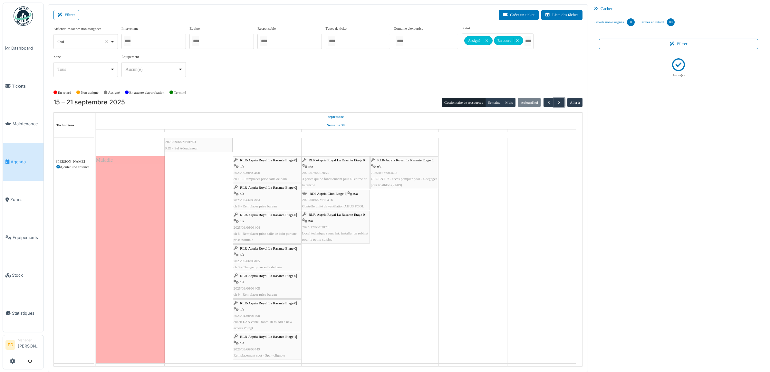
click at [147, 236] on div "Maladie" at bounding box center [130, 259] width 69 height 207
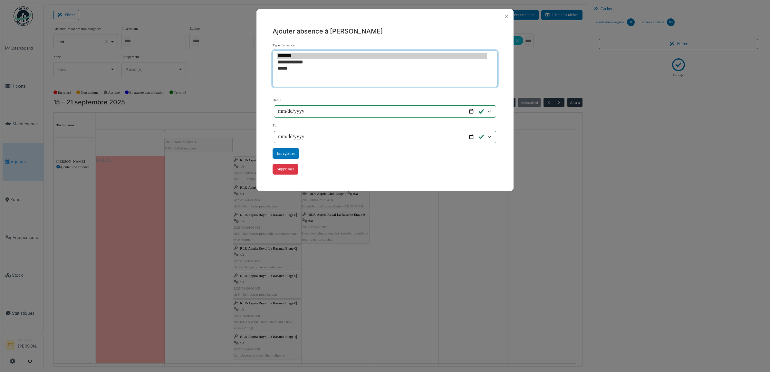
click at [286, 55] on option "*******" at bounding box center [382, 56] width 210 height 6
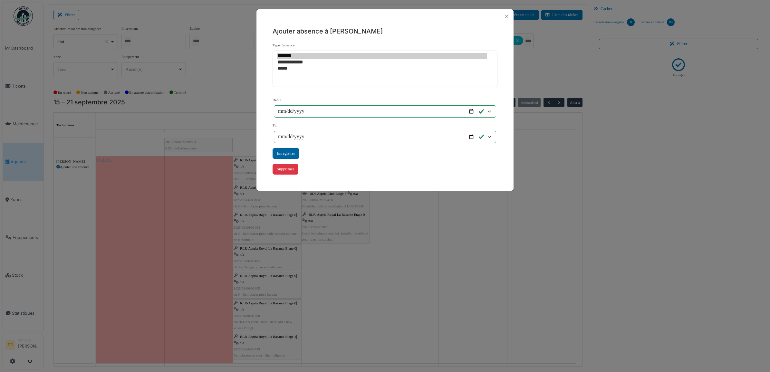
click at [295, 154] on div "Enregistrer" at bounding box center [286, 153] width 27 height 11
click at [284, 154] on div "Enregistrer" at bounding box center [286, 153] width 27 height 11
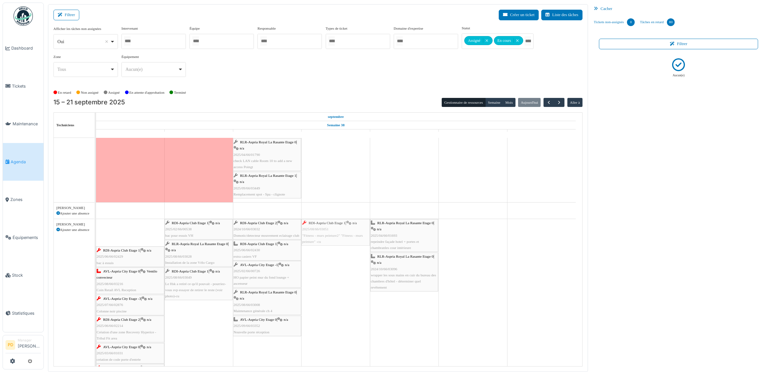
drag, startPoint x: 126, startPoint y: 235, endPoint x: 218, endPoint y: 238, distance: 91.6
drag, startPoint x: 130, startPoint y: 235, endPoint x: 210, endPoint y: 238, distance: 80.0
drag, startPoint x: 133, startPoint y: 237, endPoint x: 242, endPoint y: 237, distance: 108.9
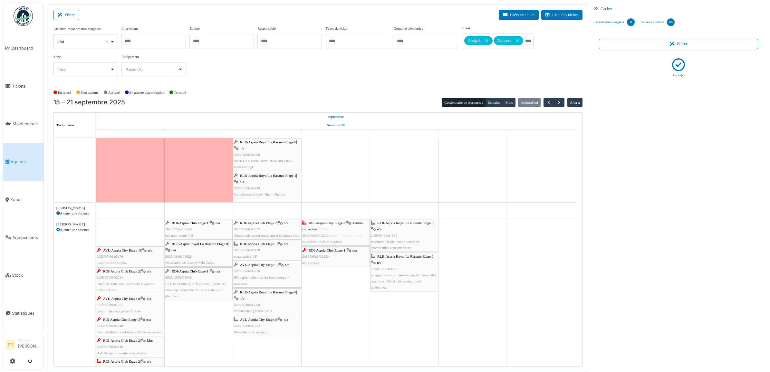
drag, startPoint x: 127, startPoint y: 234, endPoint x: 309, endPoint y: 231, distance: 182.2
drag, startPoint x: 124, startPoint y: 233, endPoint x: 278, endPoint y: 231, distance: 154.1
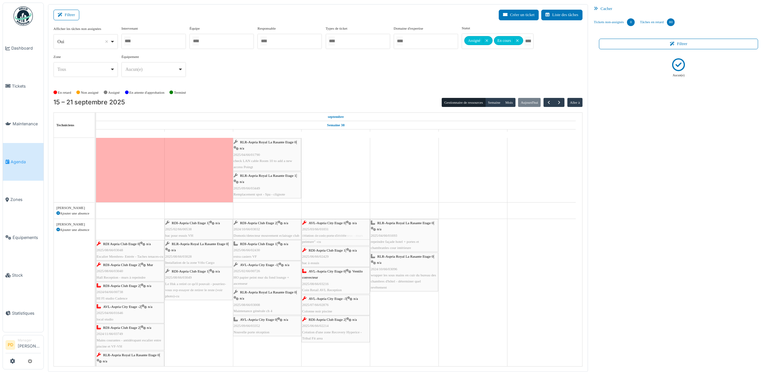
drag, startPoint x: 136, startPoint y: 236, endPoint x: 302, endPoint y: 230, distance: 166.4
drag, startPoint x: 123, startPoint y: 234, endPoint x: 211, endPoint y: 231, distance: 88.0
drag, startPoint x: 128, startPoint y: 233, endPoint x: 308, endPoint y: 229, distance: 180.2
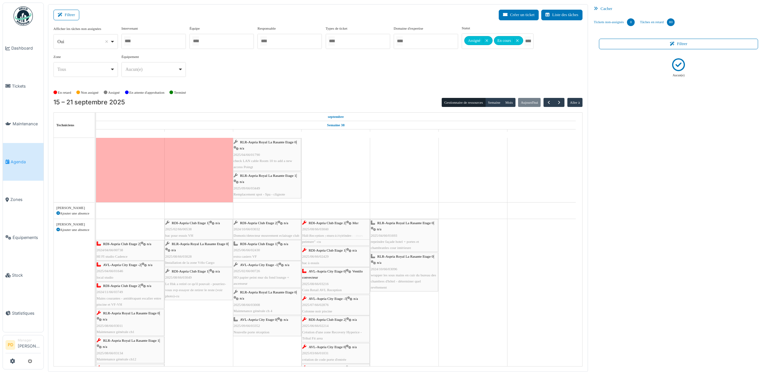
drag, startPoint x: 116, startPoint y: 234, endPoint x: 242, endPoint y: 232, distance: 125.7
drag, startPoint x: 122, startPoint y: 234, endPoint x: 250, endPoint y: 234, distance: 128.0
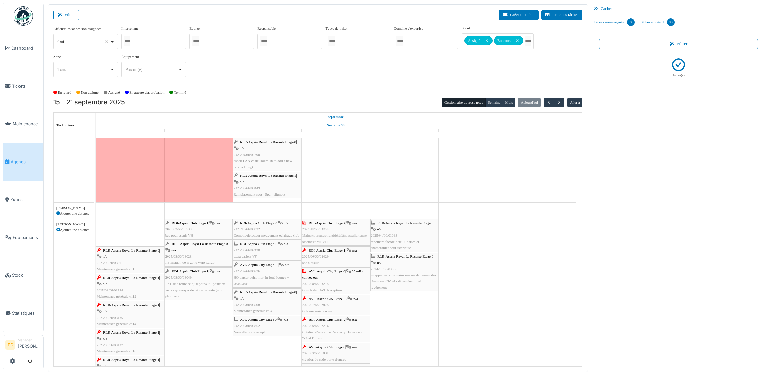
drag, startPoint x: 119, startPoint y: 236, endPoint x: 279, endPoint y: 235, distance: 159.9
drag, startPoint x: 125, startPoint y: 240, endPoint x: 197, endPoint y: 236, distance: 72.0
drag, startPoint x: 112, startPoint y: 238, endPoint x: 202, endPoint y: 238, distance: 90.6
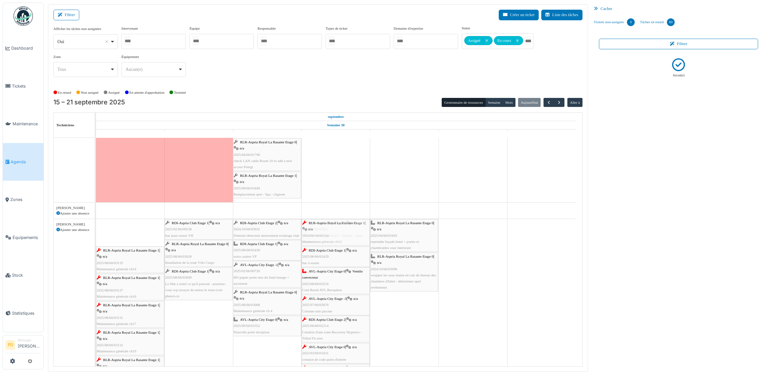
drag, startPoint x: 120, startPoint y: 241, endPoint x: 214, endPoint y: 237, distance: 94.8
drag, startPoint x: 113, startPoint y: 239, endPoint x: 338, endPoint y: 237, distance: 225.6
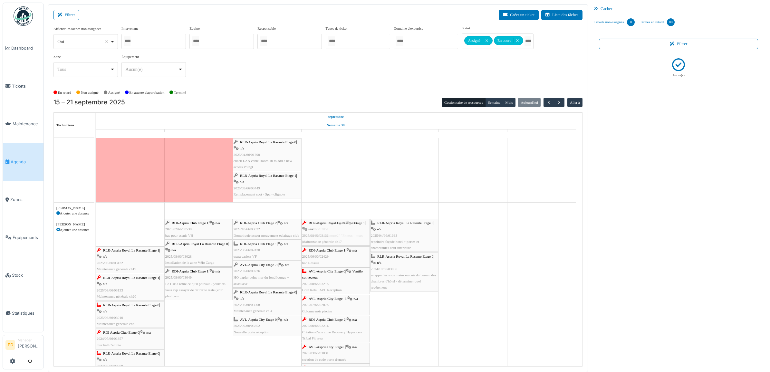
drag, startPoint x: 141, startPoint y: 239, endPoint x: 259, endPoint y: 236, distance: 118.0
drag, startPoint x: 132, startPoint y: 236, endPoint x: 333, endPoint y: 235, distance: 201.5
drag, startPoint x: 141, startPoint y: 235, endPoint x: 237, endPoint y: 232, distance: 96.1
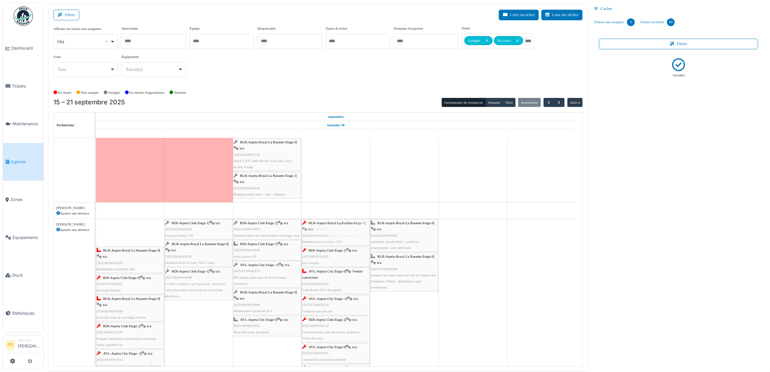
drag, startPoint x: 133, startPoint y: 235, endPoint x: 242, endPoint y: 231, distance: 108.7
drag, startPoint x: 130, startPoint y: 233, endPoint x: 230, endPoint y: 231, distance: 100.3
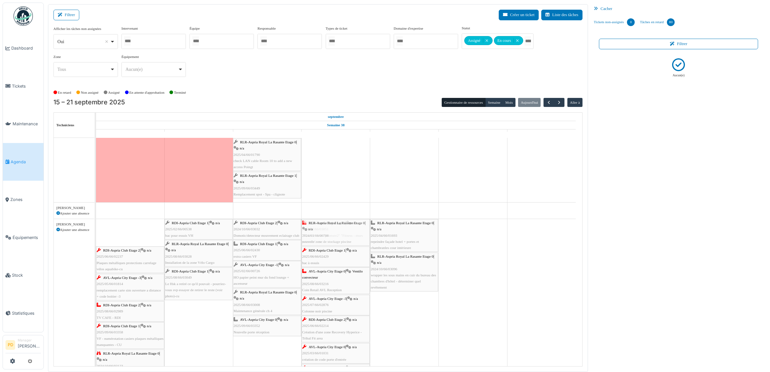
drag, startPoint x: 132, startPoint y: 235, endPoint x: 254, endPoint y: 234, distance: 121.2
drag, startPoint x: 114, startPoint y: 235, endPoint x: 255, endPoint y: 234, distance: 141.2
drag, startPoint x: 139, startPoint y: 238, endPoint x: 336, endPoint y: 235, distance: 197.0
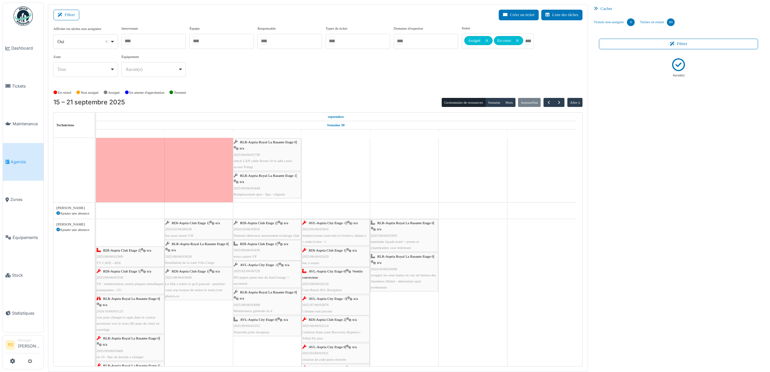
drag, startPoint x: 132, startPoint y: 235, endPoint x: 229, endPoint y: 235, distance: 97.0
drag, startPoint x: 126, startPoint y: 239, endPoint x: 237, endPoint y: 236, distance: 110.6
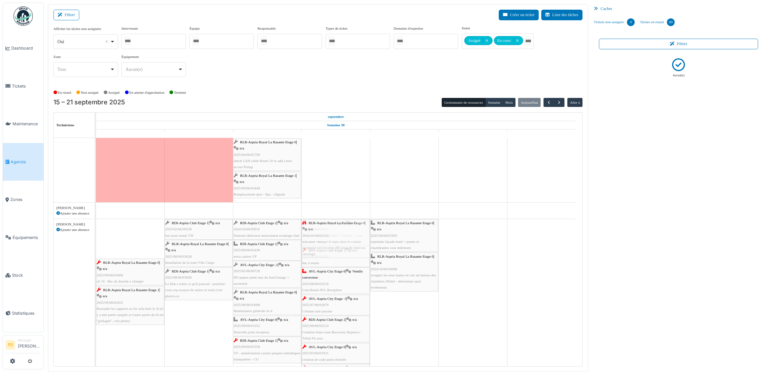
drag, startPoint x: 122, startPoint y: 236, endPoint x: 321, endPoint y: 234, distance: 199.2
drag, startPoint x: 149, startPoint y: 237, endPoint x: 316, endPoint y: 234, distance: 167.3
drag, startPoint x: 135, startPoint y: 236, endPoint x: 339, endPoint y: 235, distance: 203.4
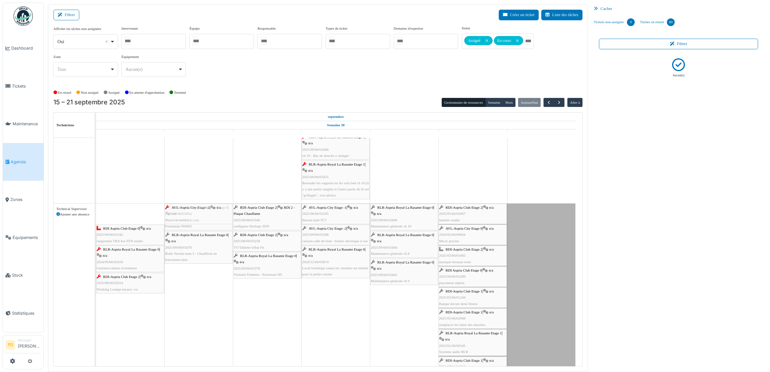
drag, startPoint x: 134, startPoint y: 213, endPoint x: 182, endPoint y: 213, distance: 48.0
click at [96, 213] on div "AVL-Aspria City Etage -2 | n/a 2025/08/66/03054 Placer un boîtier à code RLR-As…" at bounding box center [96, 292] width 0 height 177
drag, startPoint x: 128, startPoint y: 214, endPoint x: 187, endPoint y: 214, distance: 58.7
click at [96, 214] on div "RDI Aspria Club Etage 0 | n/a 2025/09/66/03342 rangement TRX kot ZEN studio RLR…" at bounding box center [96, 292] width 0 height 177
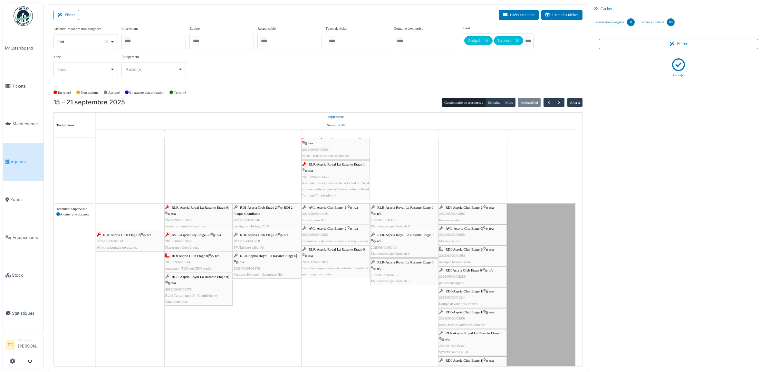
drag
click at [96, 215] on div "RLR-Aspria Royal La Rasante Etage 0 | n/a 2024/09/66/02410 vestiaires dames et …" at bounding box center [96, 292] width 0 height 177
click at [96, 217] on div "RDI-Aspria Club Etage 2 | n/a 2025/08/66/02914 Working Lounge-tuyaux -cu RLR-As…" at bounding box center [96, 292] width 0 height 177
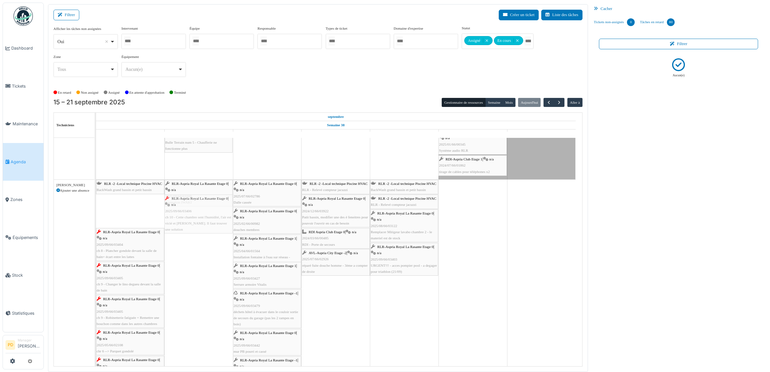
click at [96, 216] on div "RLR -2 -Local technique Piscine HVAC BackWash grand bassin et petit bassin RLR-…" at bounding box center [96, 314] width 0 height 268
click at [96, 217] on div "RLR -2 -Local technique Piscine HVAC BackWash grand bassin et petit bassin RLR-…" at bounding box center [96, 314] width 0 height 268
click at [96, 219] on div "RLR -2 -Local technique Piscine HVAC BackWash grand bassin et petit bassin RLR-…" at bounding box center [96, 314] width 0 height 268
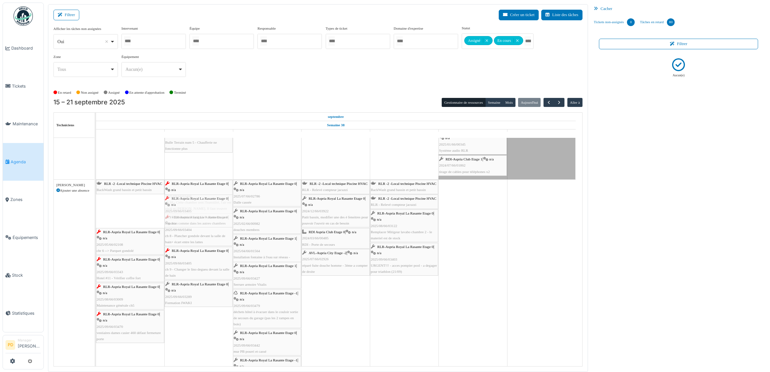
click at [96, 219] on div "RLR -2 -Local technique Piscine HVAC BackWash grand bassin et petit bassin RLR-…" at bounding box center [96, 314] width 0 height 268
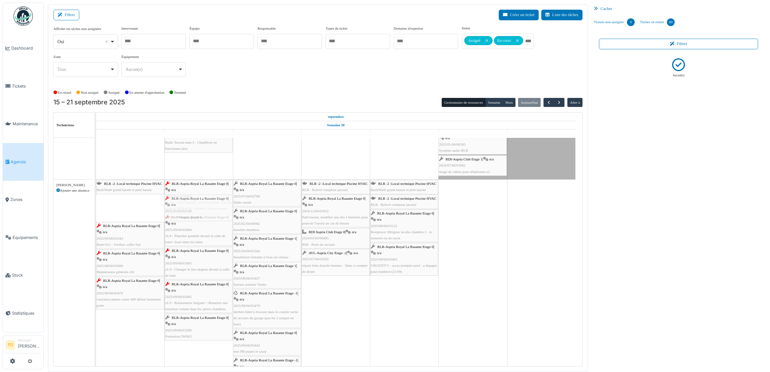
click at [96, 217] on div "RLR -2 -Local technique Piscine HVAC BackWash grand bassin et petit bassin RLR-…" at bounding box center [96, 314] width 0 height 268
click at [96, 215] on div "RLR -2 -Local technique Piscine HVAC BackWash grand bassin et petit bassin RLR-…" at bounding box center [96, 314] width 0 height 268
click at [96, 214] on div "RLR -2 -Local technique Piscine HVAC BackWash grand bassin et petit bassin RLR-…" at bounding box center [96, 314] width 0 height 268
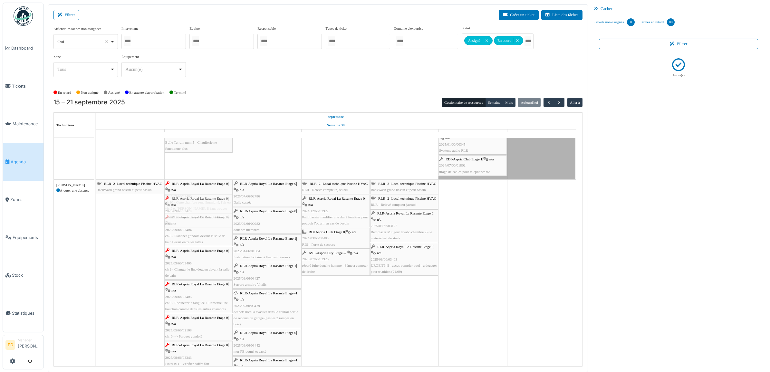
click at [96, 215] on div "RLR -2 -Local technique Piscine HVAC BackWash grand bassin et petit bassin RLR-…" at bounding box center [96, 314] width 0 height 268
click at [139, 186] on span "RLR -2 -Local technique Piscine HVAC" at bounding box center [133, 184] width 58 height 4
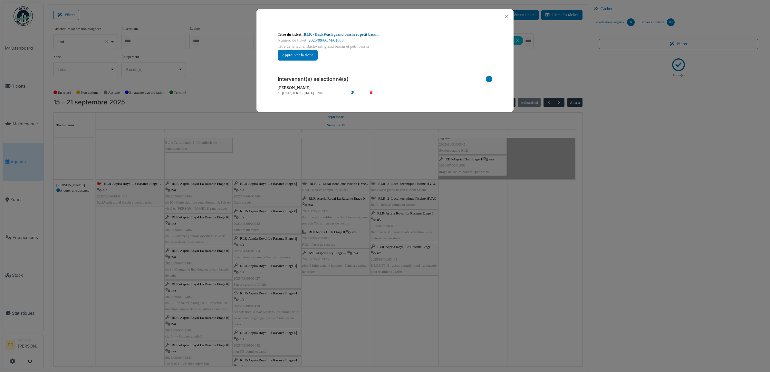
click at [359, 33] on link "RLR - BackWash grand bassin et petit bassin" at bounding box center [341, 34] width 75 height 5
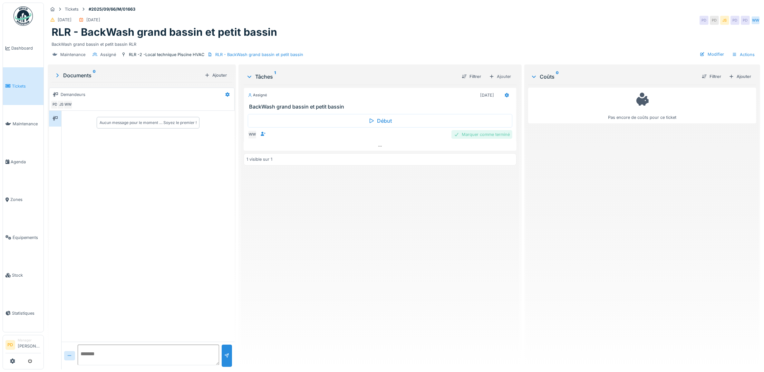
click at [476, 135] on div "Marquer comme terminé" at bounding box center [482, 134] width 61 height 9
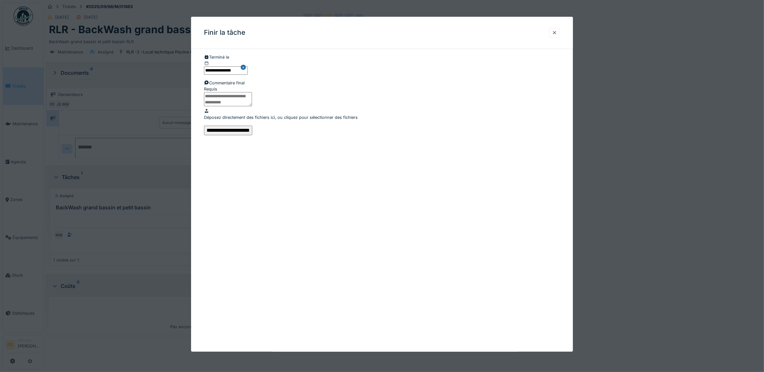
click at [252, 106] on textarea at bounding box center [228, 99] width 48 height 14
type textarea "**"
click at [252, 135] on input "**********" at bounding box center [228, 131] width 48 height 10
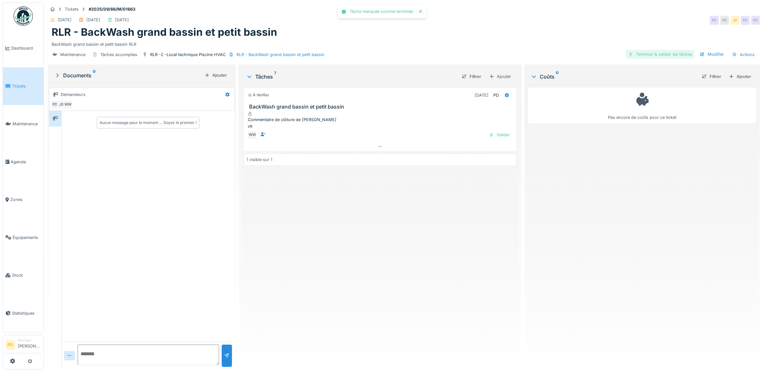
click at [645, 55] on div "Terminer & valider les tâches" at bounding box center [660, 54] width 69 height 9
click at [653, 54] on div at bounding box center [655, 54] width 5 height 6
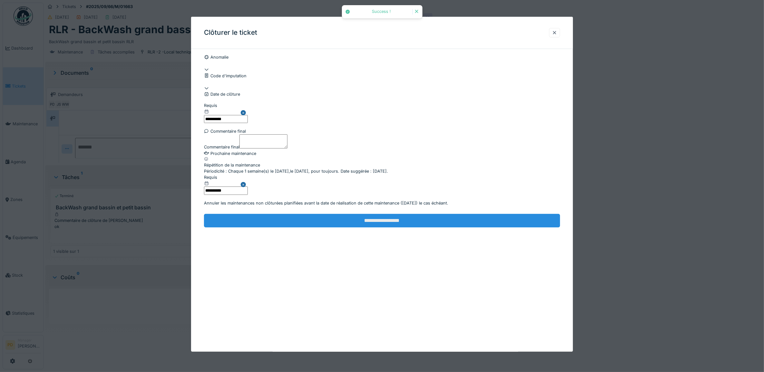
click at [404, 228] on input "**********" at bounding box center [382, 221] width 356 height 14
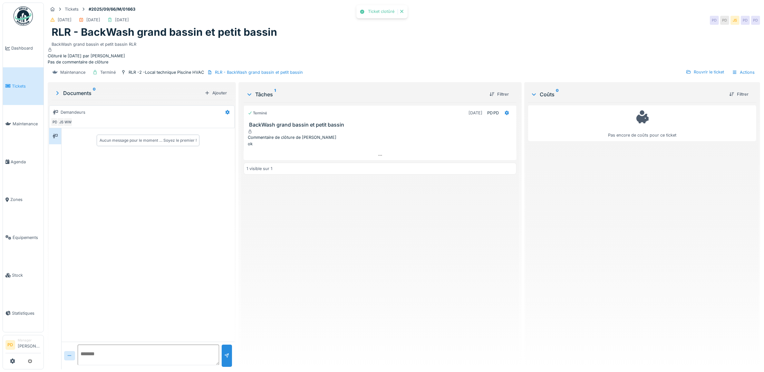
click at [23, 85] on span "Tickets" at bounding box center [26, 86] width 29 height 6
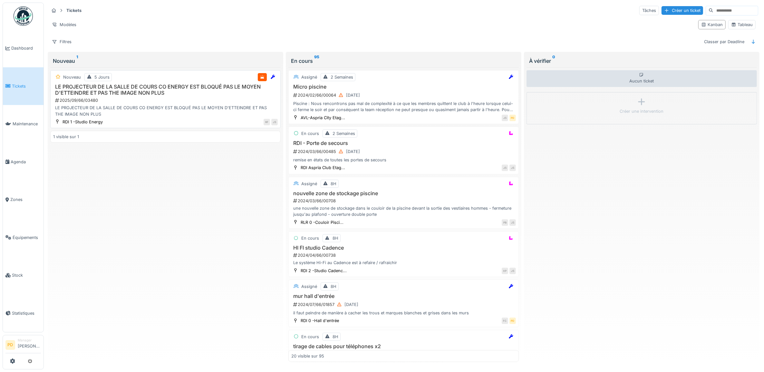
click at [133, 90] on h3 "LE PROJECTEUR DE LA SALLE DE COURS CO ENERGY EST BLOQUÉ PAS LE MOYEN D'ETTEINDR…" at bounding box center [165, 90] width 225 height 12
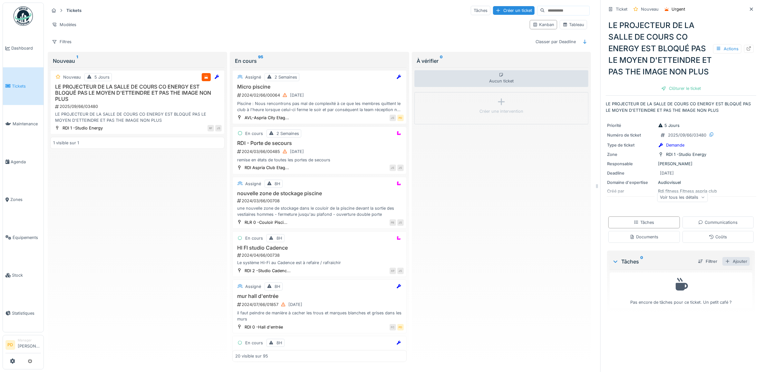
click at [730, 266] on div "Ajouter" at bounding box center [736, 261] width 27 height 9
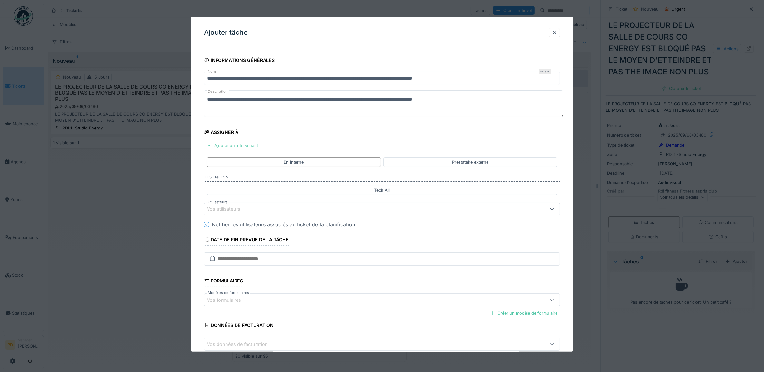
click at [237, 145] on div "Ajouter un intervenant" at bounding box center [232, 145] width 57 height 9
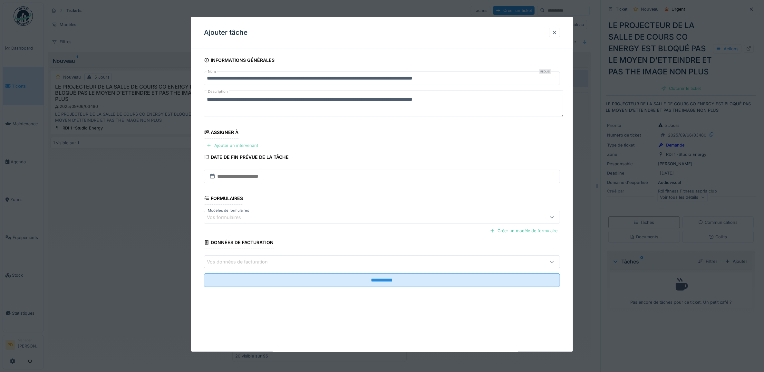
click at [249, 149] on div "Ajouter un intervenant" at bounding box center [232, 145] width 57 height 9
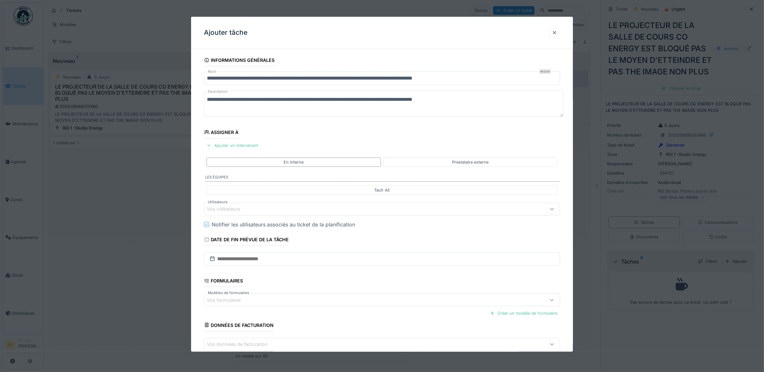
click at [261, 208] on div "Vos utilisateurs" at bounding box center [362, 209] width 310 height 7
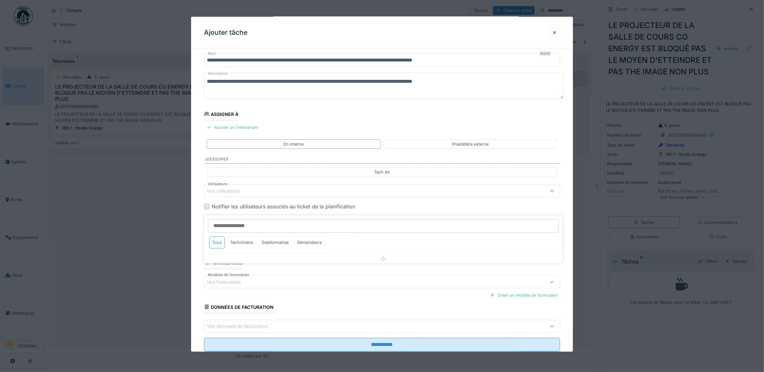
scroll to position [26, 0]
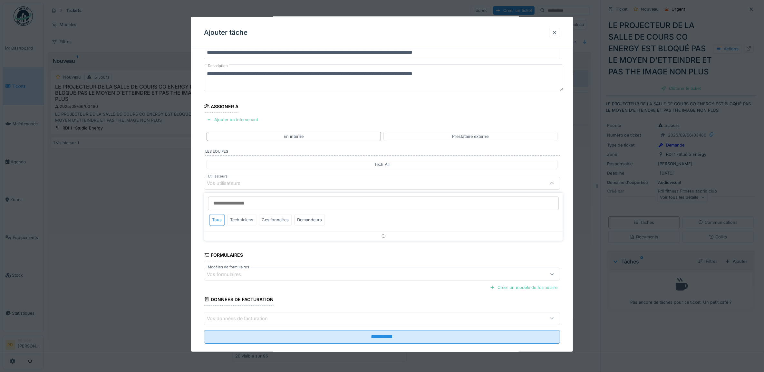
click at [249, 218] on div "Techniciens" at bounding box center [242, 220] width 29 height 12
click at [199, 195] on div "**********" at bounding box center [382, 195] width 382 height 334
click at [239, 189] on div "Vos utilisateurs" at bounding box center [382, 183] width 356 height 13
click at [245, 221] on div "Techniciens" at bounding box center [242, 220] width 29 height 12
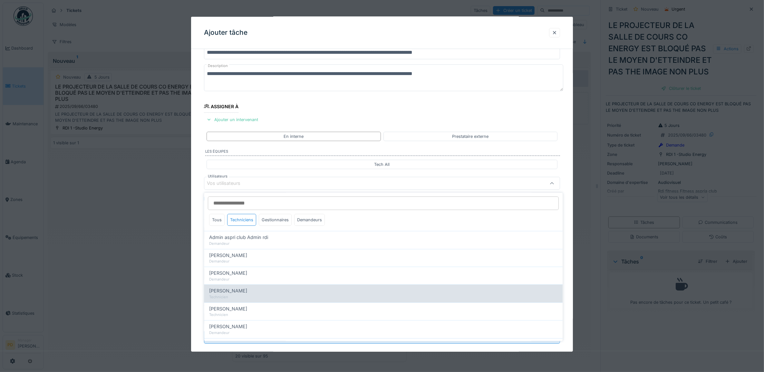
click at [248, 292] on span "[PERSON_NAME]" at bounding box center [229, 291] width 38 height 7
type input "*****"
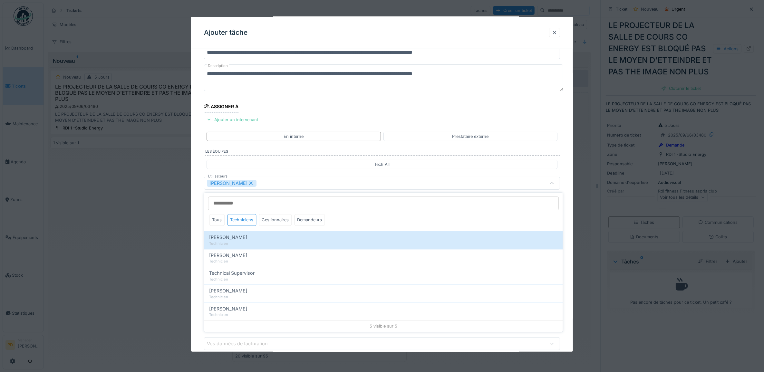
click at [197, 217] on div "**********" at bounding box center [382, 207] width 382 height 359
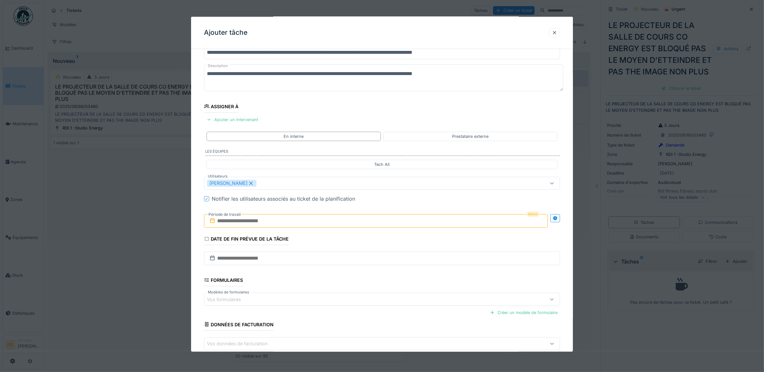
click at [248, 224] on input "text" at bounding box center [376, 221] width 344 height 14
click at [356, 286] on div "16" at bounding box center [356, 284] width 9 height 9
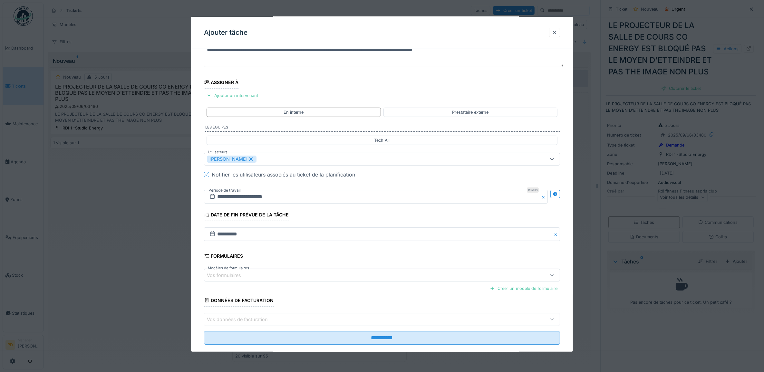
scroll to position [62, 0]
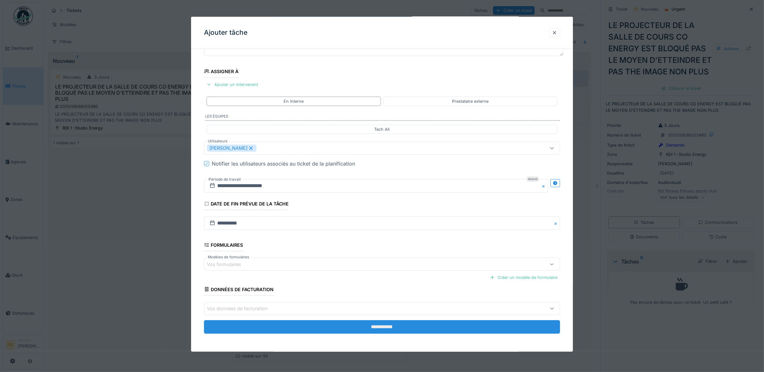
click at [395, 331] on input "**********" at bounding box center [382, 327] width 356 height 14
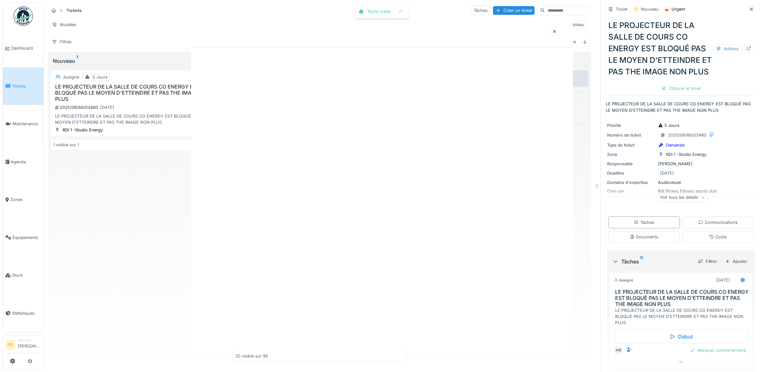
scroll to position [0, 0]
click at [387, 328] on div "Tâche créée Annuler Tickets Tâches Créer un ticket Modèles Kanban Tableau Filtr…" at bounding box center [404, 186] width 720 height 372
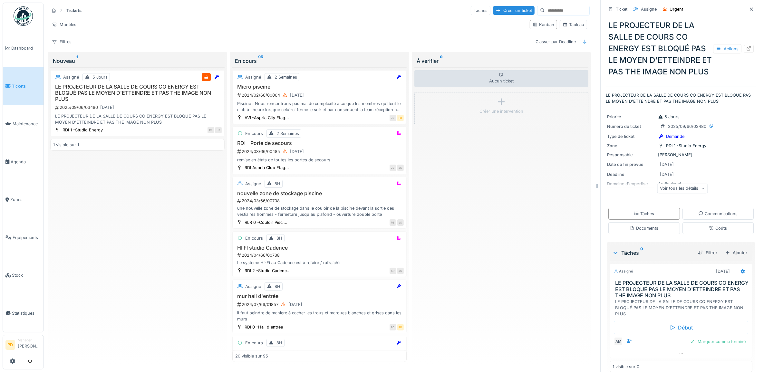
click at [24, 83] on span "Tickets" at bounding box center [26, 86] width 29 height 6
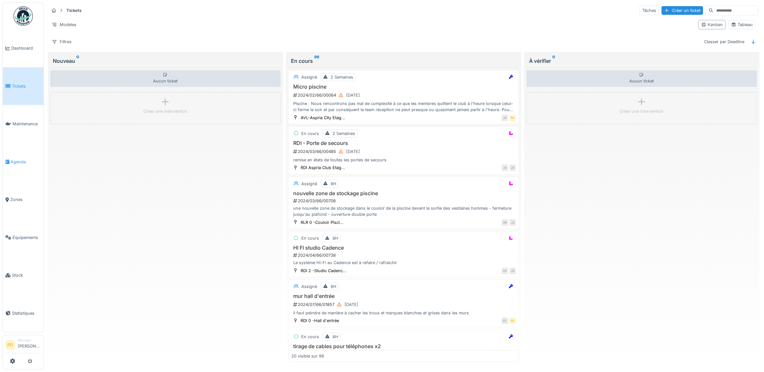
click at [24, 161] on span "Agenda" at bounding box center [26, 162] width 30 height 6
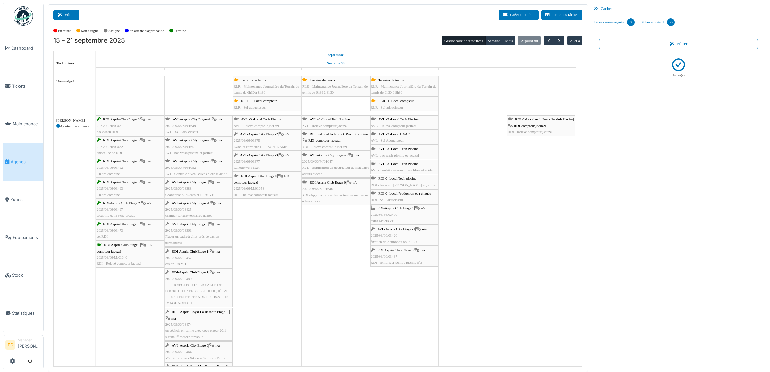
click at [73, 12] on button "Filtrer" at bounding box center [67, 15] width 26 height 11
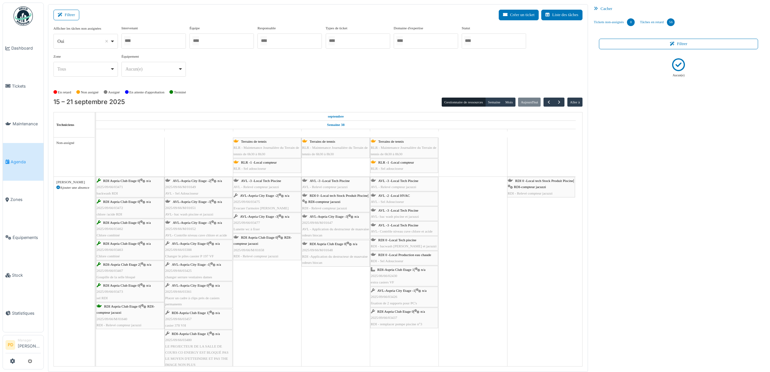
click at [485, 40] on div at bounding box center [494, 41] width 64 height 15
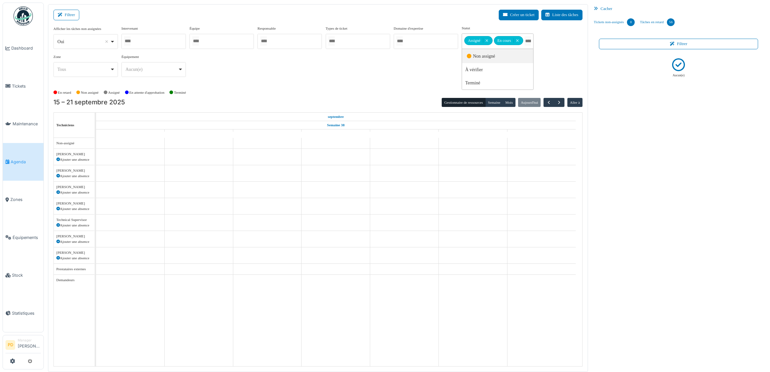
click at [425, 69] on div "Afficher les tâches non assignées *** Oui Remove item Oui Non Intervenant Alexa…" at bounding box center [318, 53] width 529 height 57
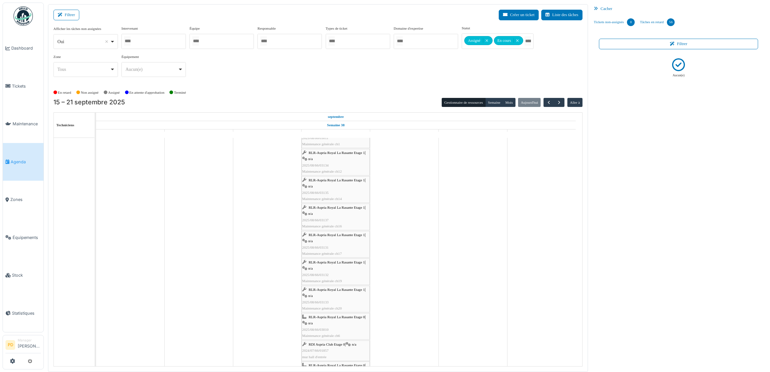
scroll to position [886, 0]
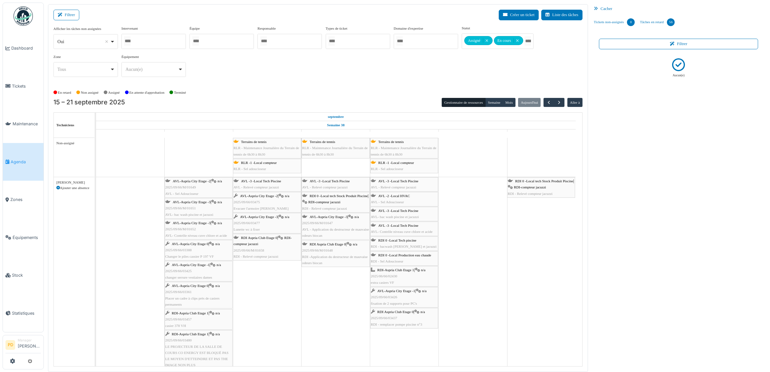
click at [272, 161] on span "RLR -1 -Local compteur" at bounding box center [259, 163] width 36 height 4
click at [239, 164] on icon at bounding box center [236, 163] width 5 height 4
click at [243, 167] on div "RLR -1 -Local compteur RLR - Sel adoucisseur" at bounding box center [267, 166] width 67 height 12
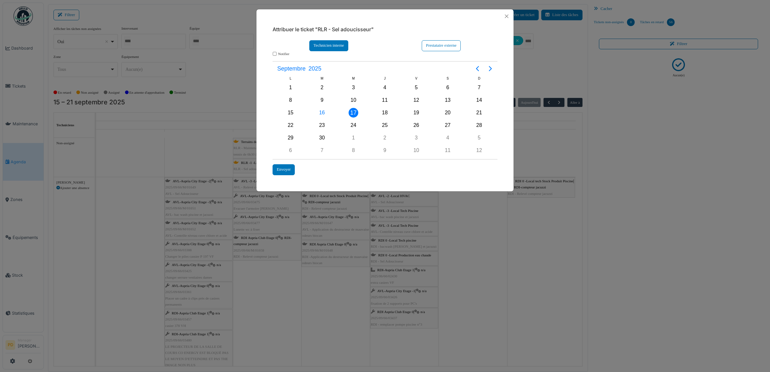
click at [340, 51] on div "Technicien interne" at bounding box center [328, 45] width 39 height 11
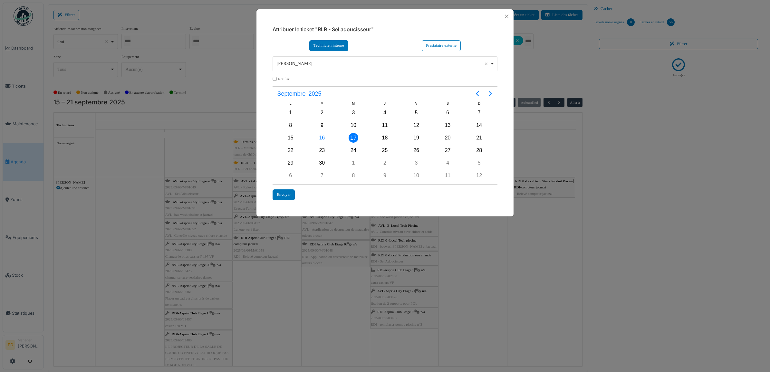
click at [318, 68] on div "Alexandre Michailidis Remove item" at bounding box center [386, 63] width 220 height 9
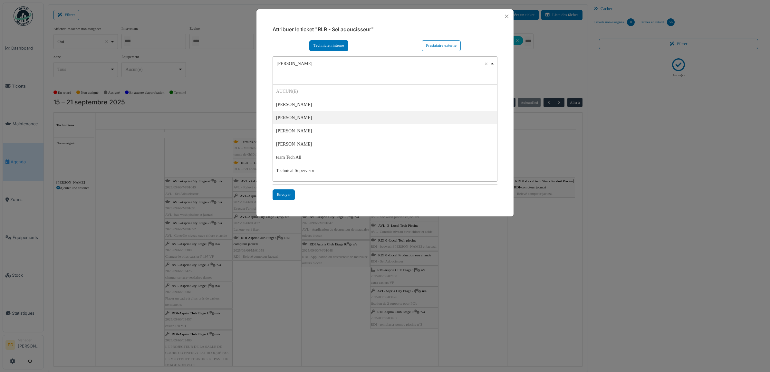
select select "*****"
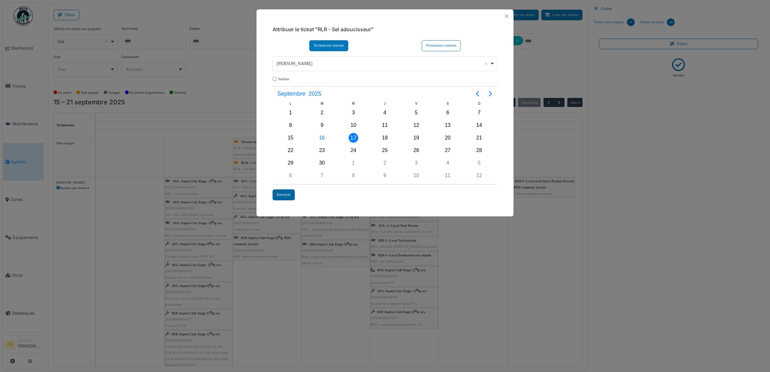
click at [288, 194] on div "Envoyer" at bounding box center [284, 195] width 22 height 11
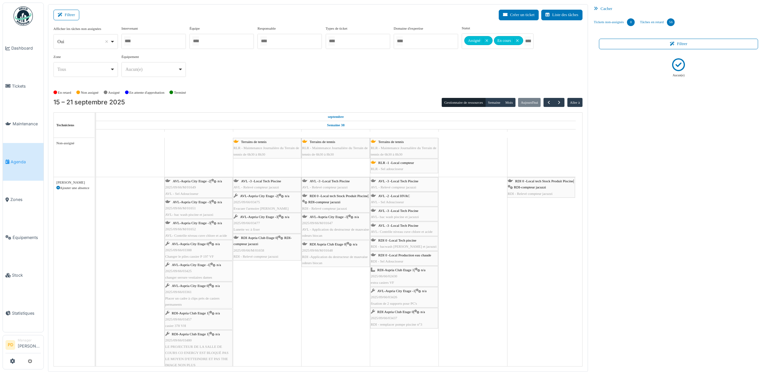
click at [272, 146] on div "Terrains de tennis RLR - Maintenance Journalière du Terrain de tennis de 6h30 à…" at bounding box center [267, 148] width 67 height 19
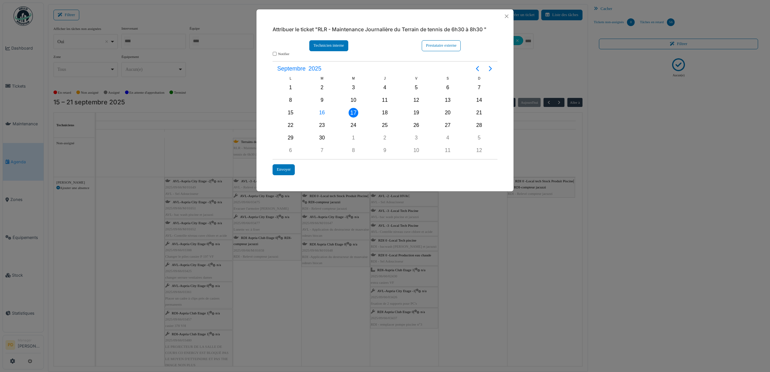
click at [336, 46] on div "Technicien interne" at bounding box center [328, 45] width 39 height 11
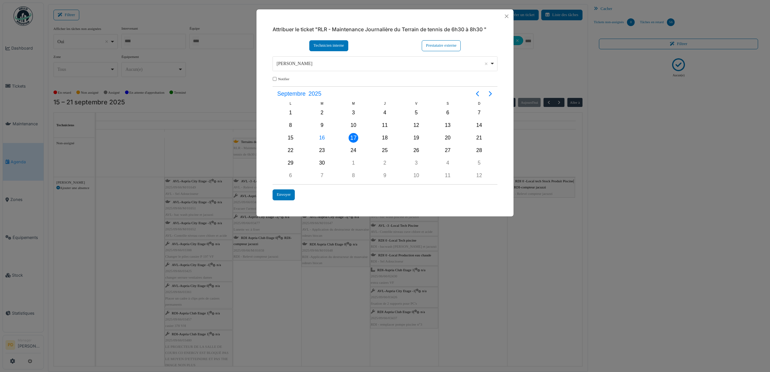
click at [315, 70] on div "**********" at bounding box center [385, 63] width 225 height 15
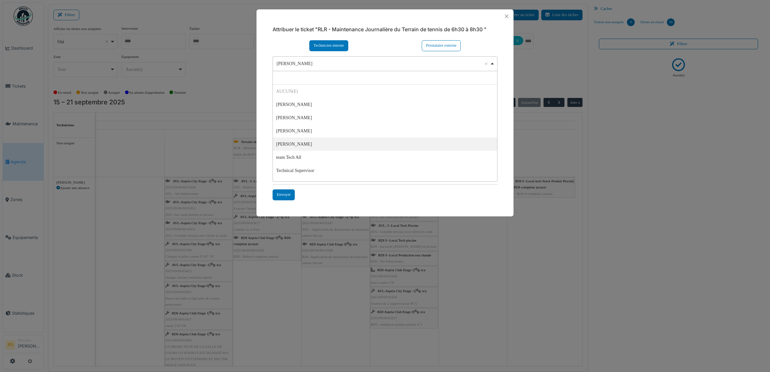
select select "****"
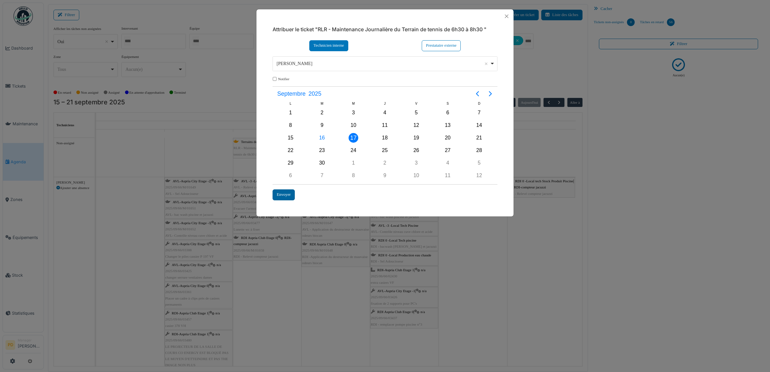
click at [279, 194] on div "Envoyer" at bounding box center [284, 195] width 22 height 11
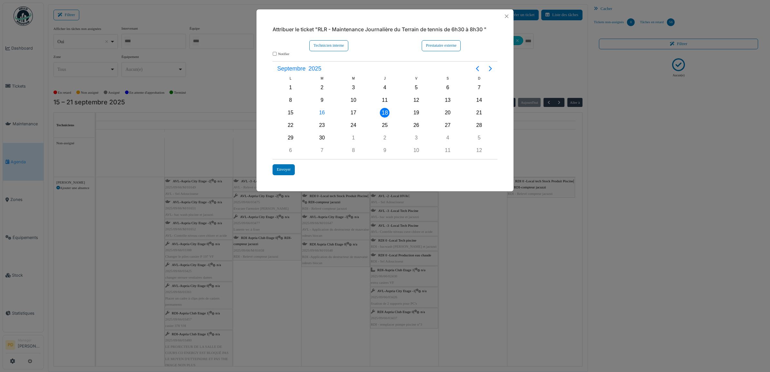
click at [253, 148] on div "**********" at bounding box center [385, 186] width 770 height 372
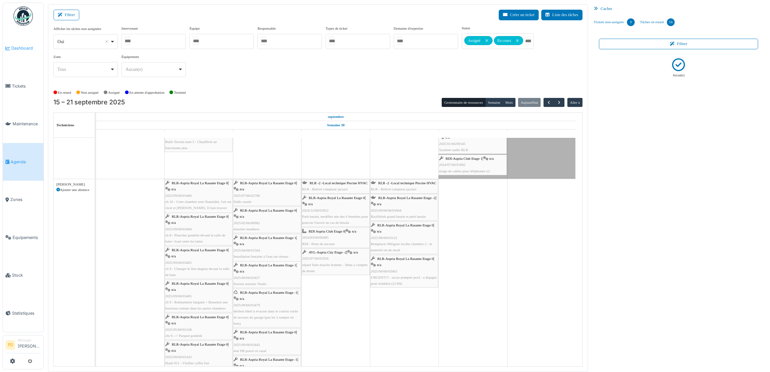
click at [24, 47] on span "Dashboard" at bounding box center [26, 48] width 30 height 6
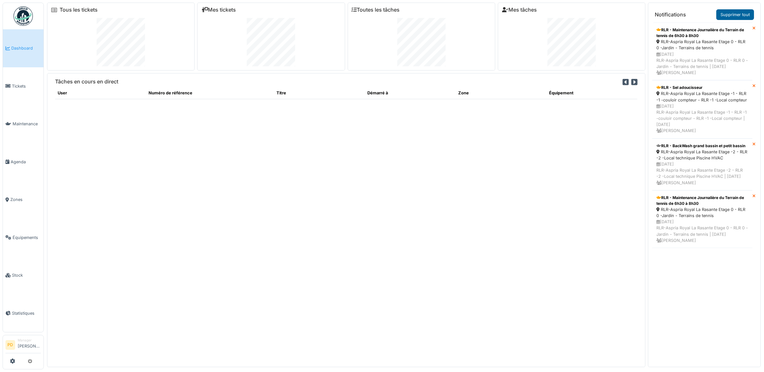
click at [727, 12] on link "Supprimer tout" at bounding box center [736, 14] width 38 height 11
